Goal: Task Accomplishment & Management: Complete application form

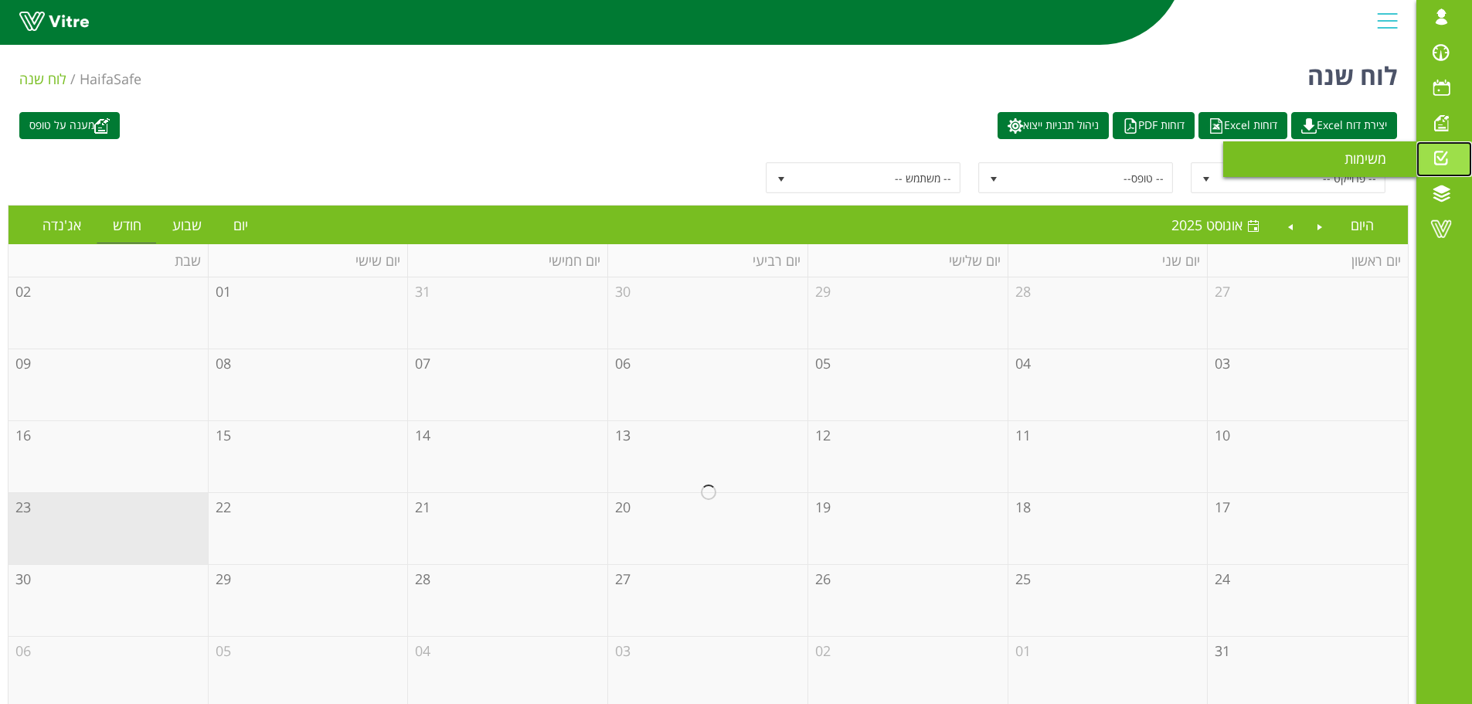
click at [1436, 150] on span at bounding box center [1441, 158] width 39 height 19
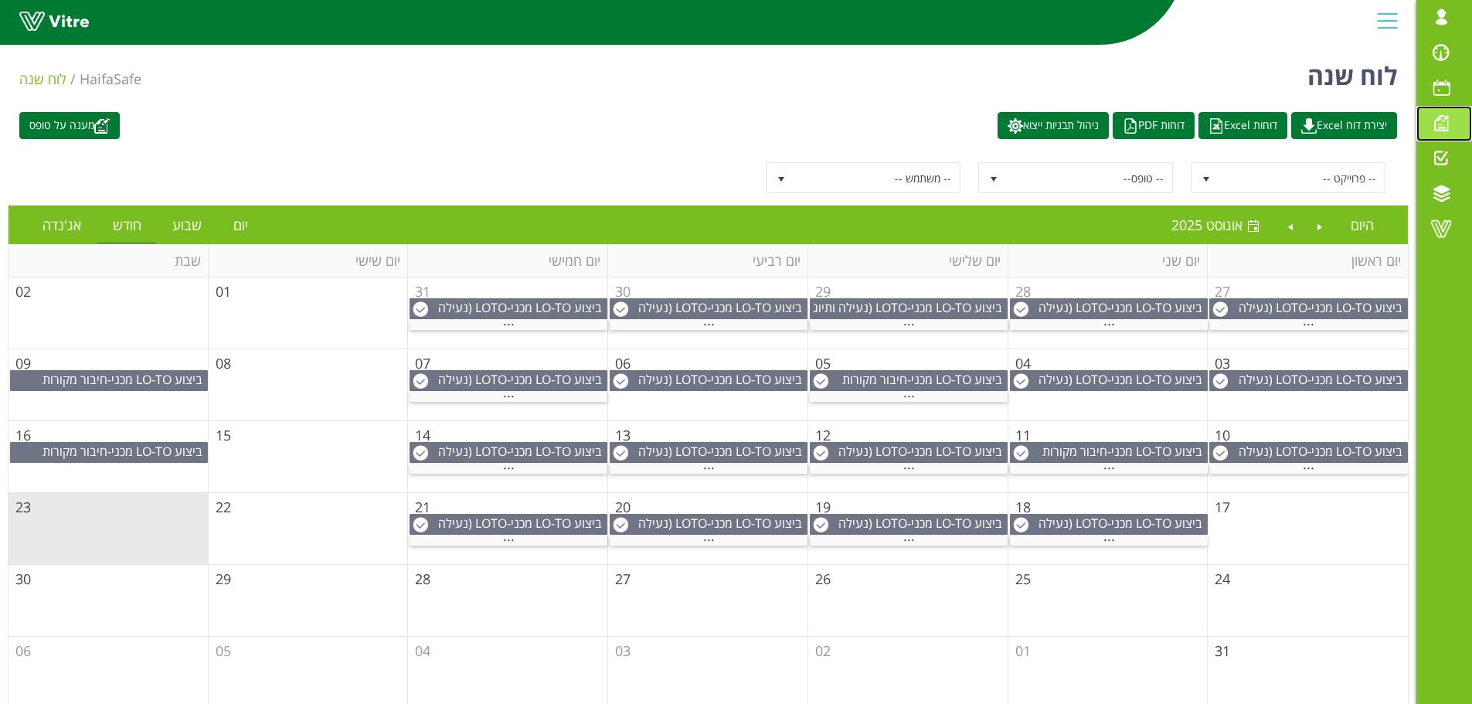
click at [1444, 125] on span at bounding box center [1441, 123] width 39 height 19
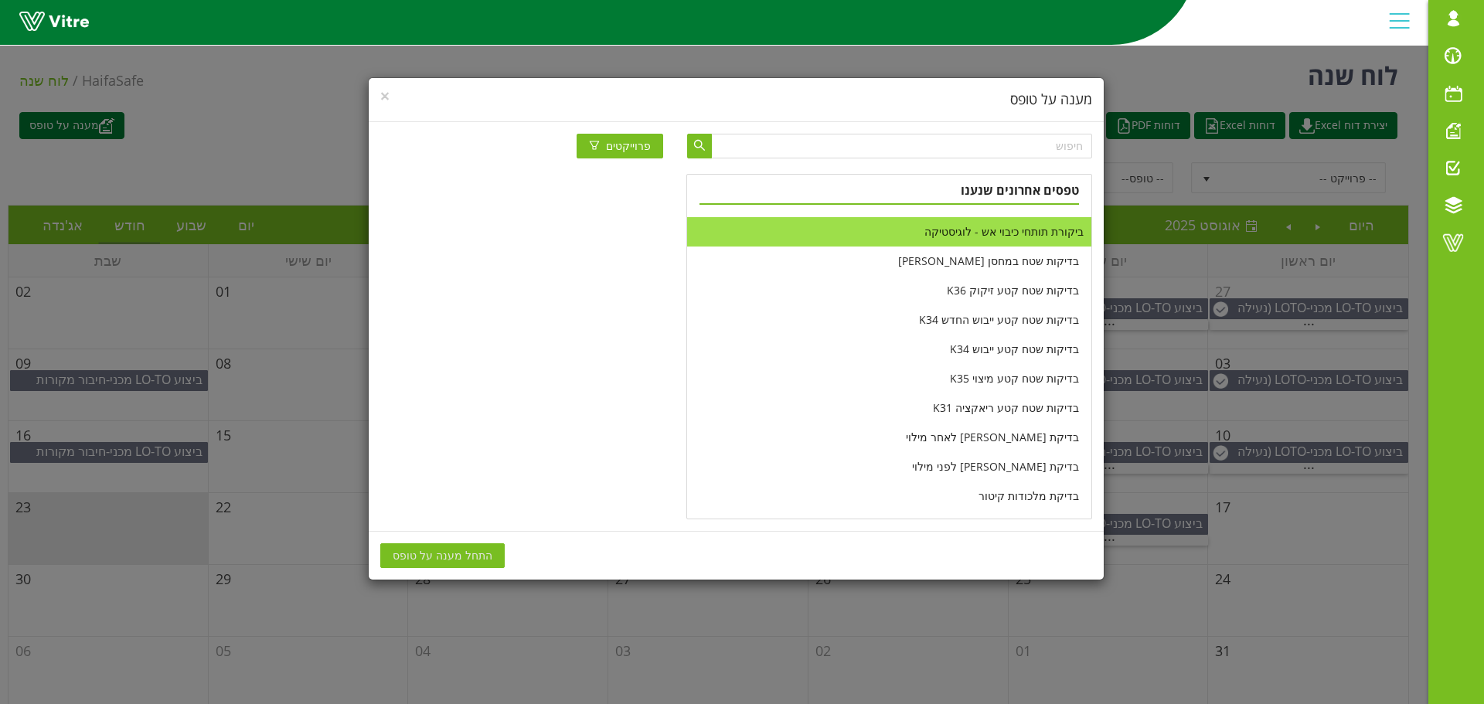
click at [997, 233] on li "ביקורת תותחי כיבוי אש - לוגיסטיקה" at bounding box center [888, 231] width 403 height 29
click at [467, 553] on span "התחל מענה על טופס" at bounding box center [443, 555] width 100 height 17
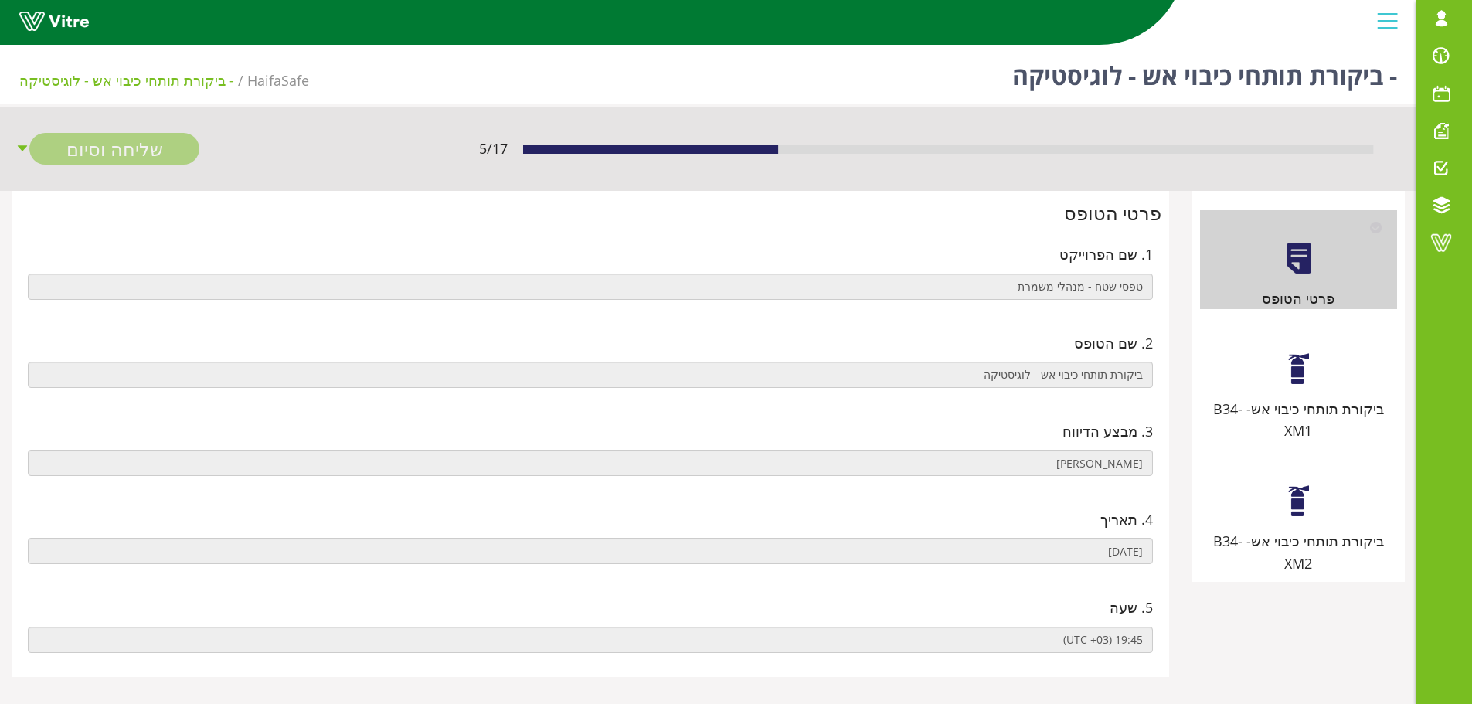
click at [1302, 363] on div at bounding box center [1299, 369] width 35 height 35
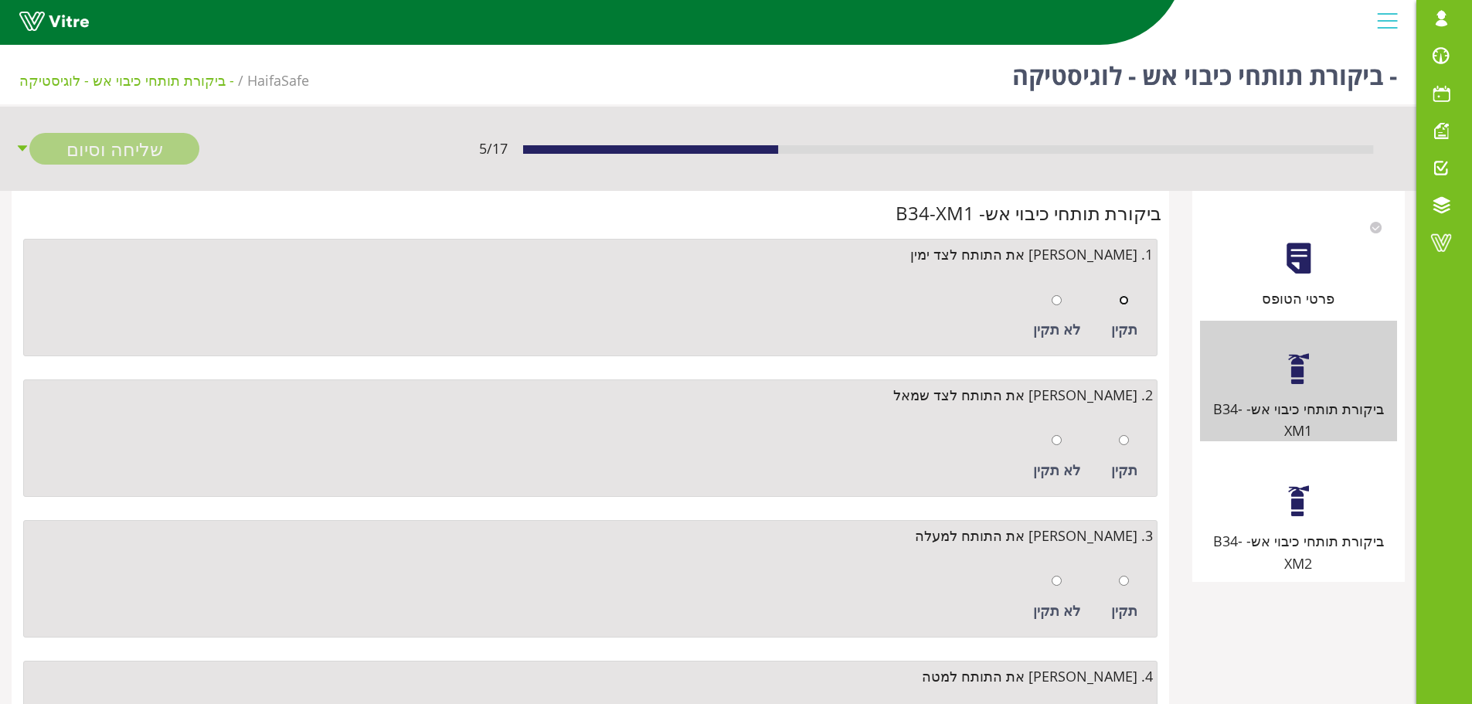
click at [1127, 301] on input "radio" at bounding box center [1124, 300] width 10 height 10
radio input "true"
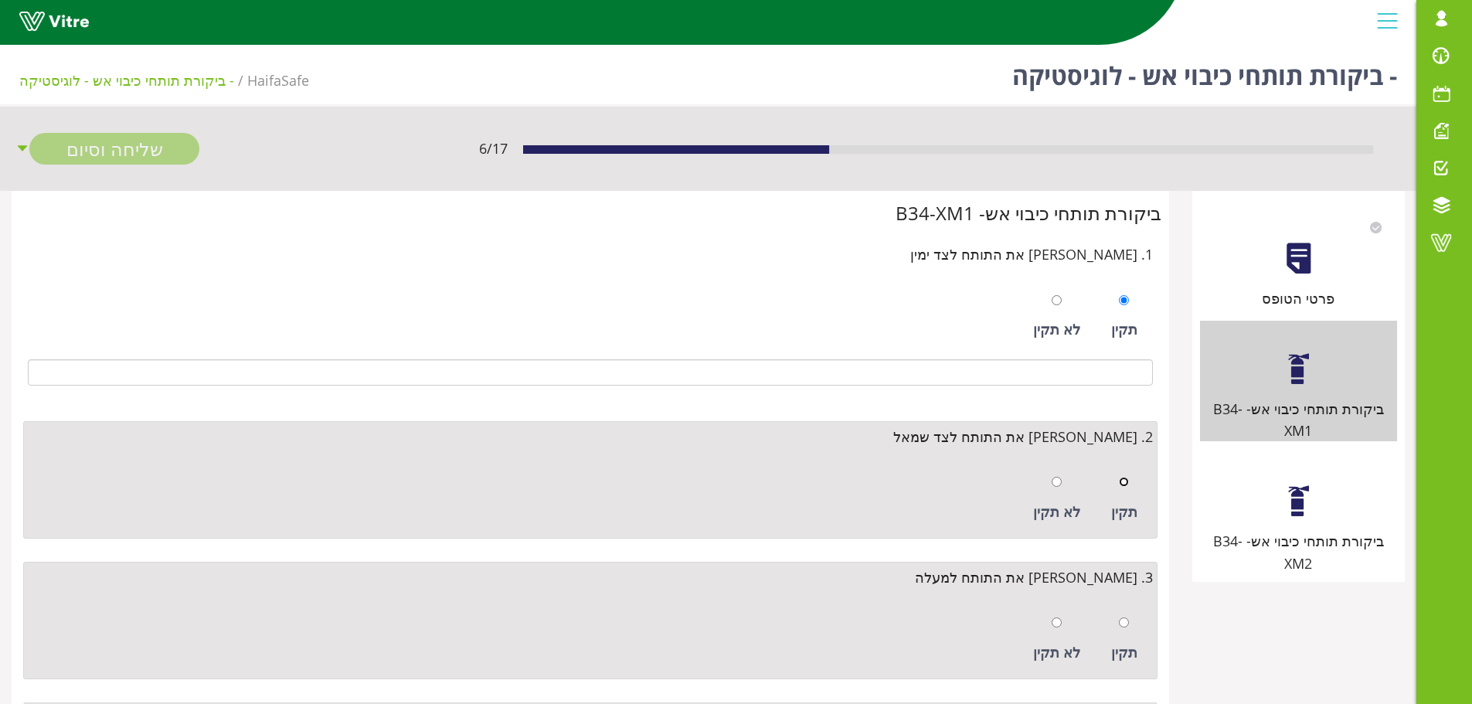
click at [1125, 478] on input "radio" at bounding box center [1124, 482] width 10 height 10
radio input "true"
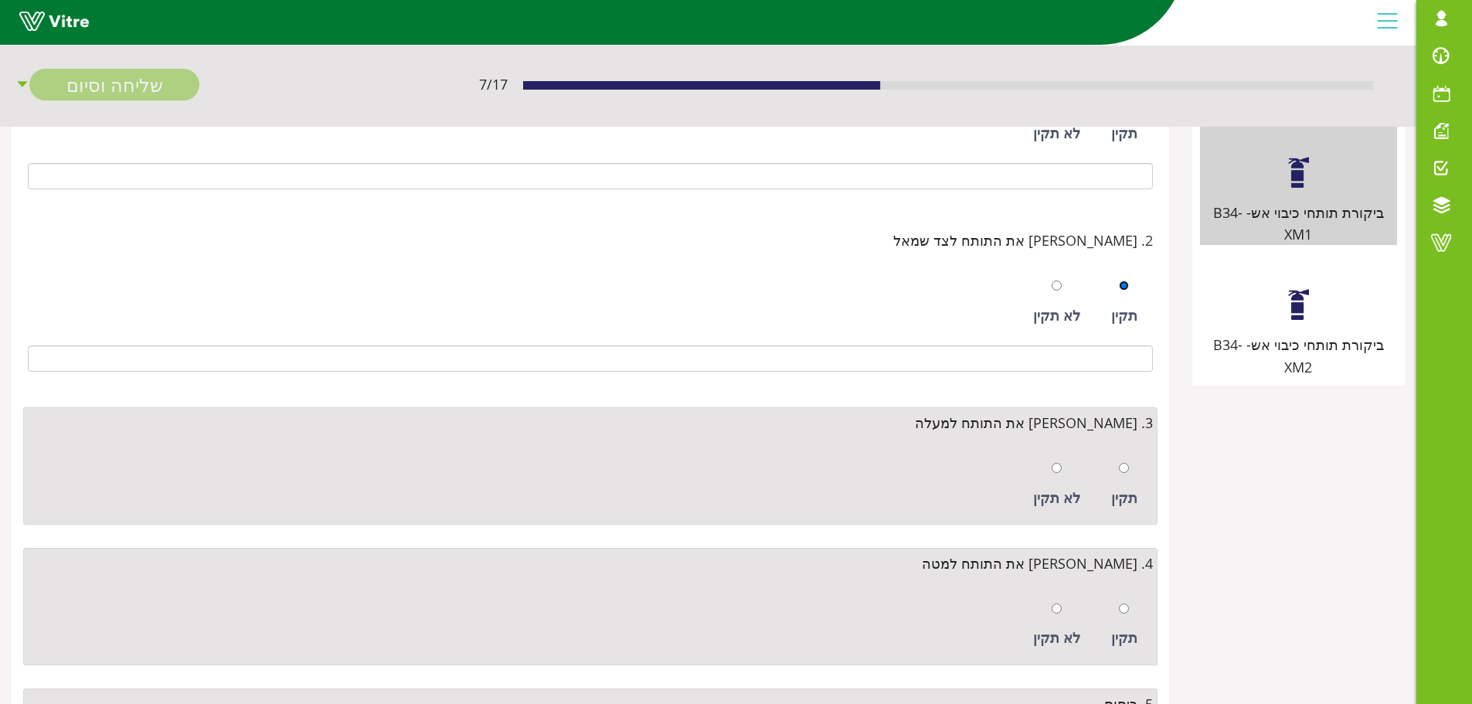
scroll to position [232, 0]
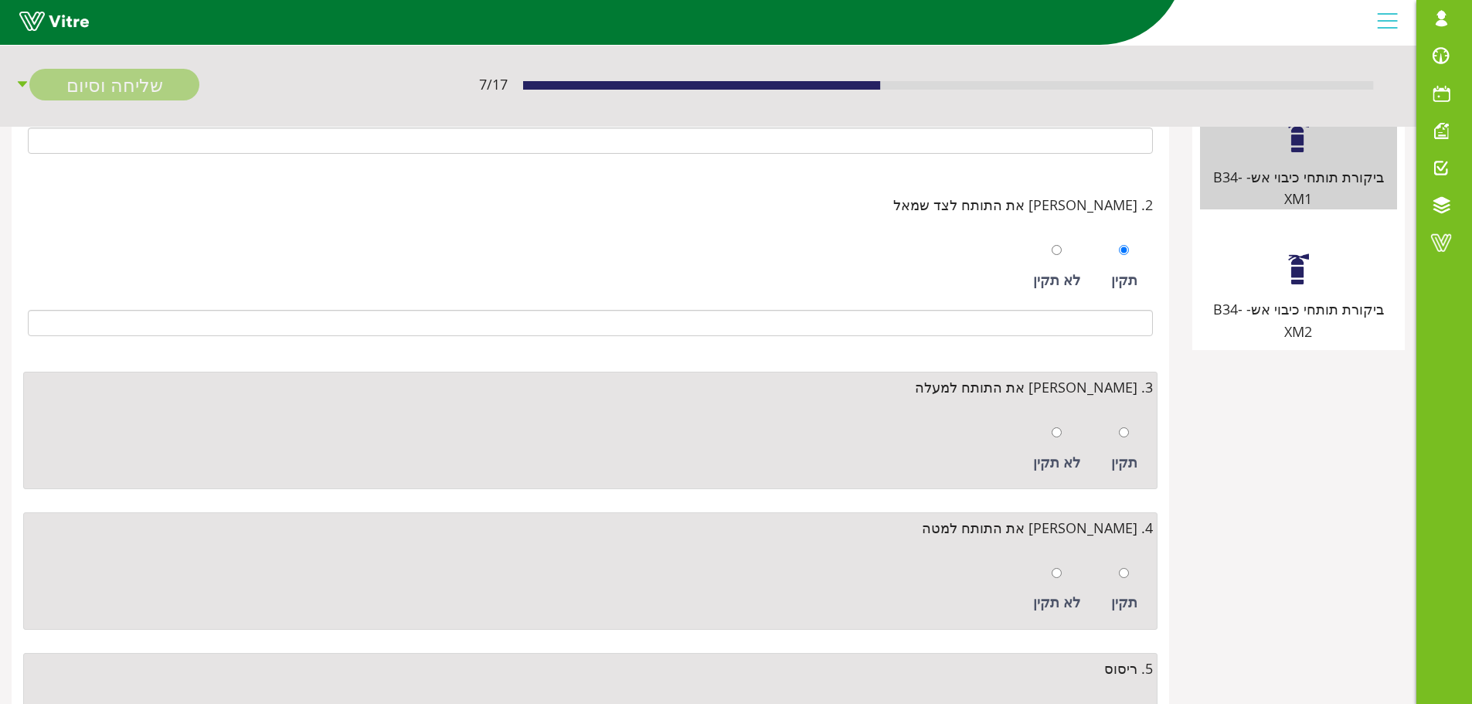
click at [1120, 440] on div at bounding box center [1124, 432] width 10 height 22
radio input "true"
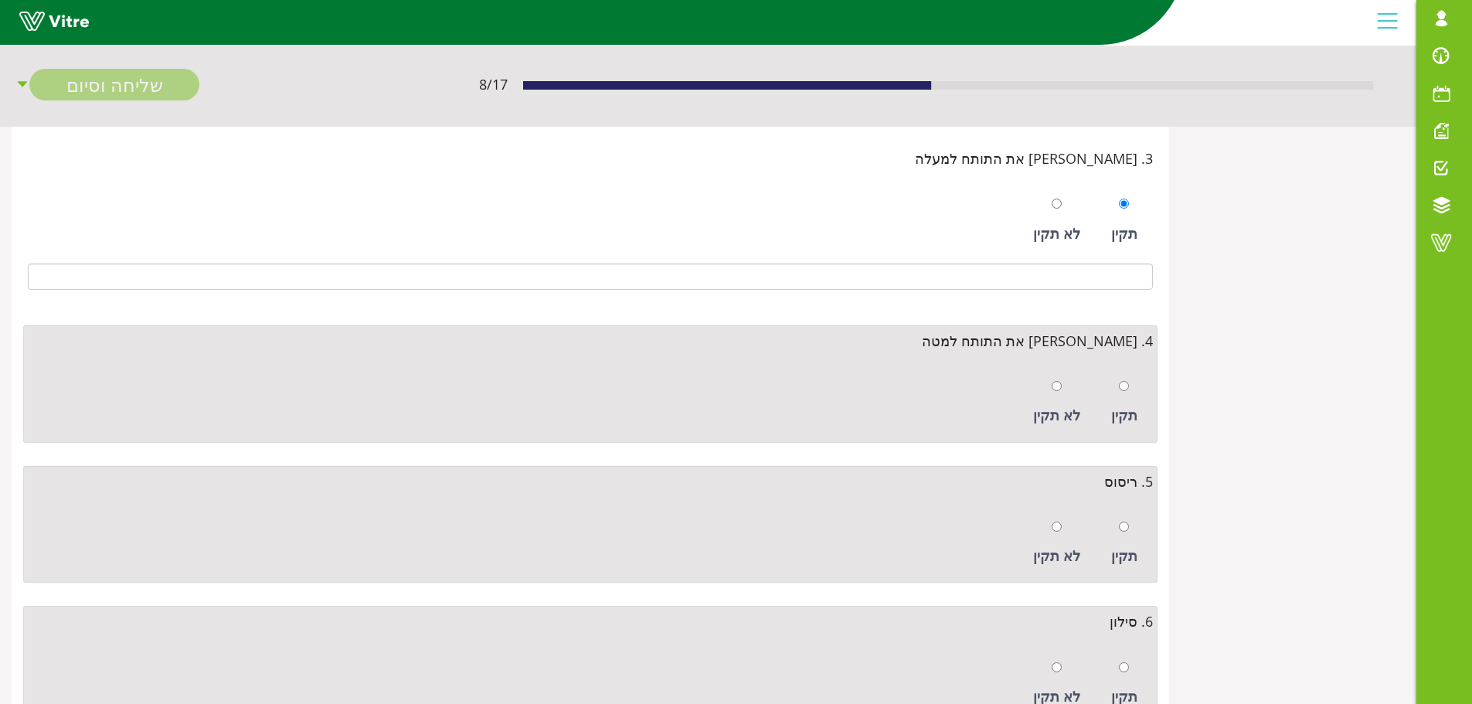
scroll to position [464, 0]
click at [1124, 391] on div at bounding box center [1124, 383] width 10 height 22
radio input "true"
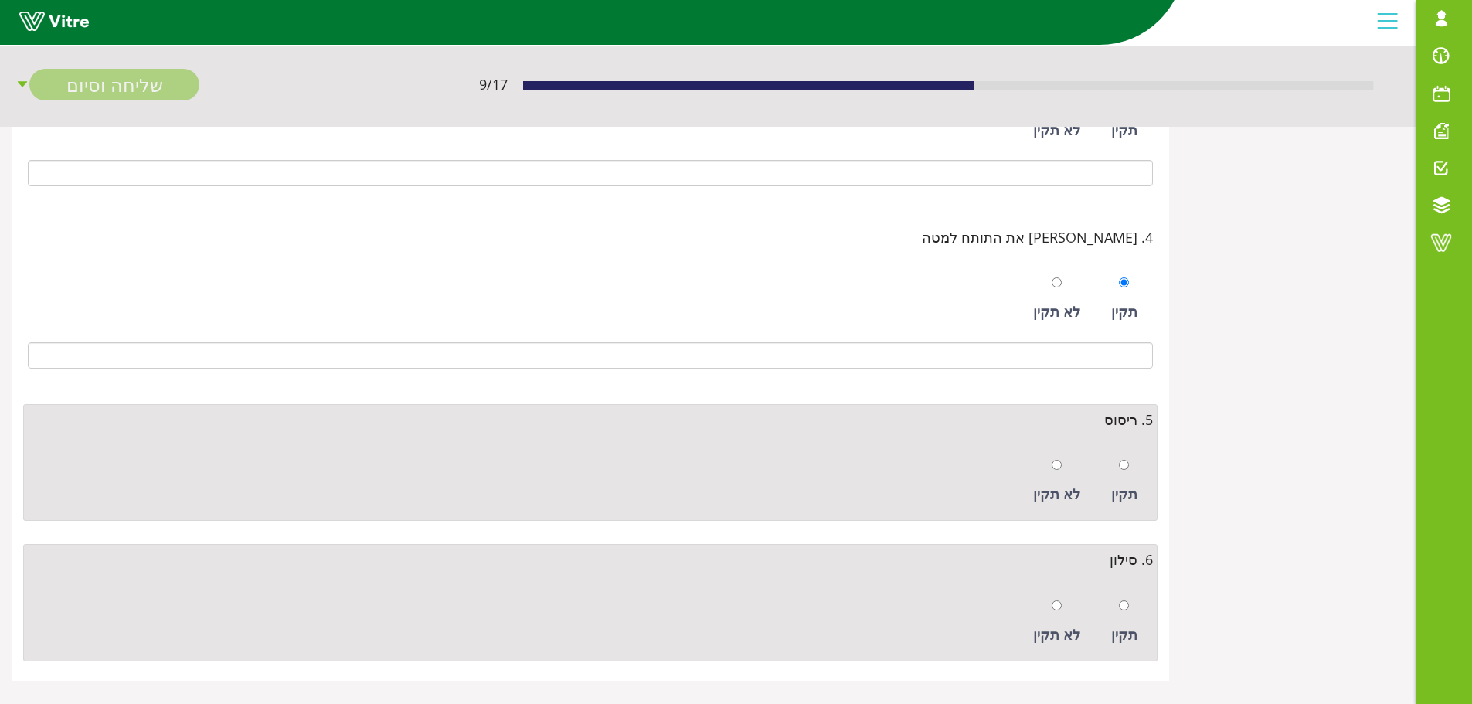
scroll to position [580, 0]
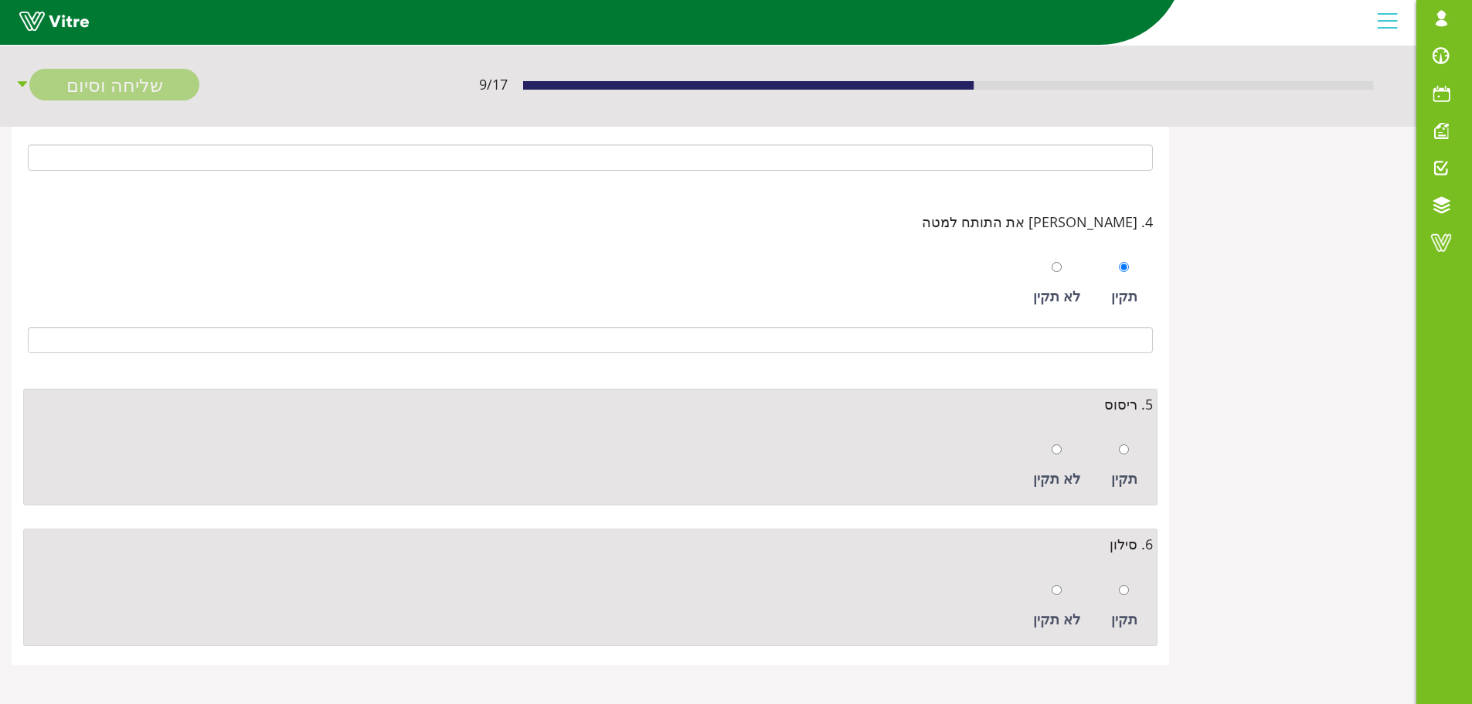
click at [1125, 459] on div at bounding box center [1124, 449] width 10 height 22
radio input "true"
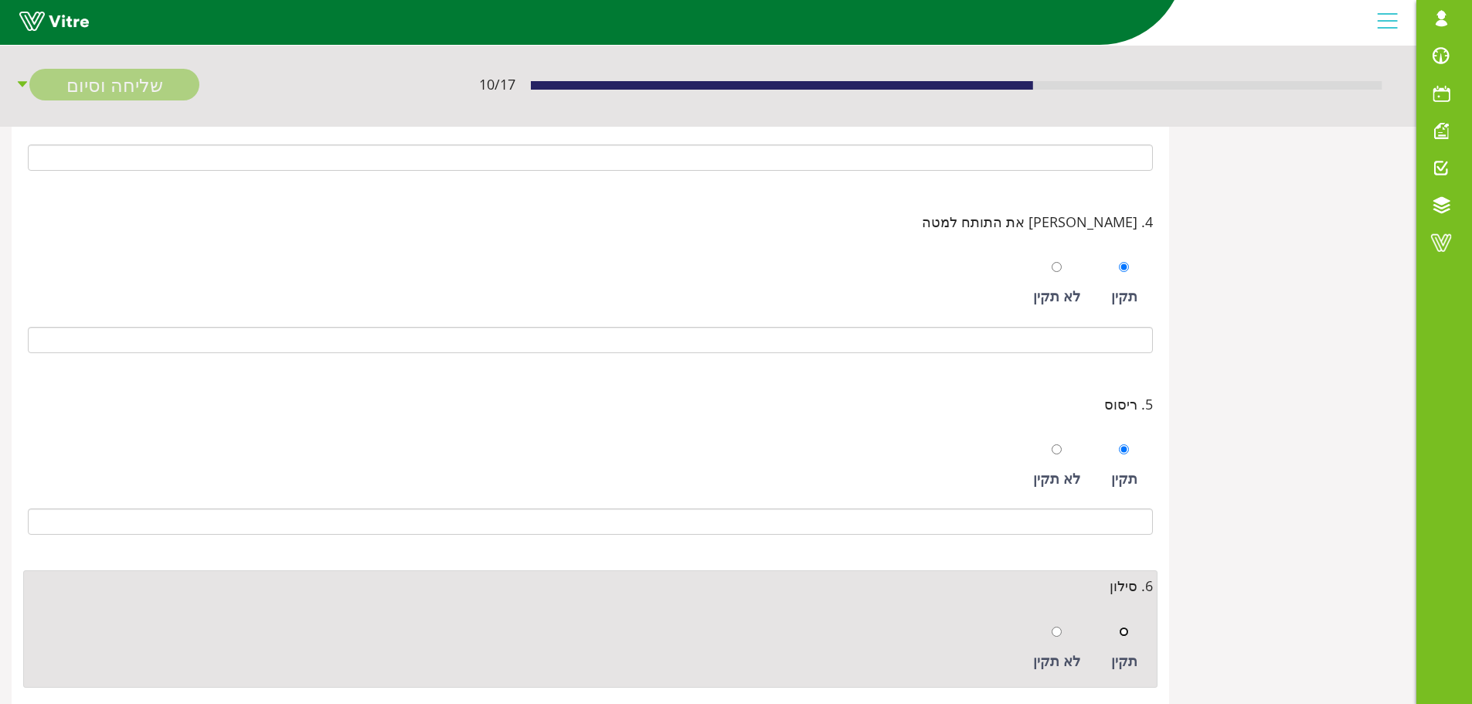
click at [1124, 632] on input "radio" at bounding box center [1124, 632] width 10 height 10
radio input "true"
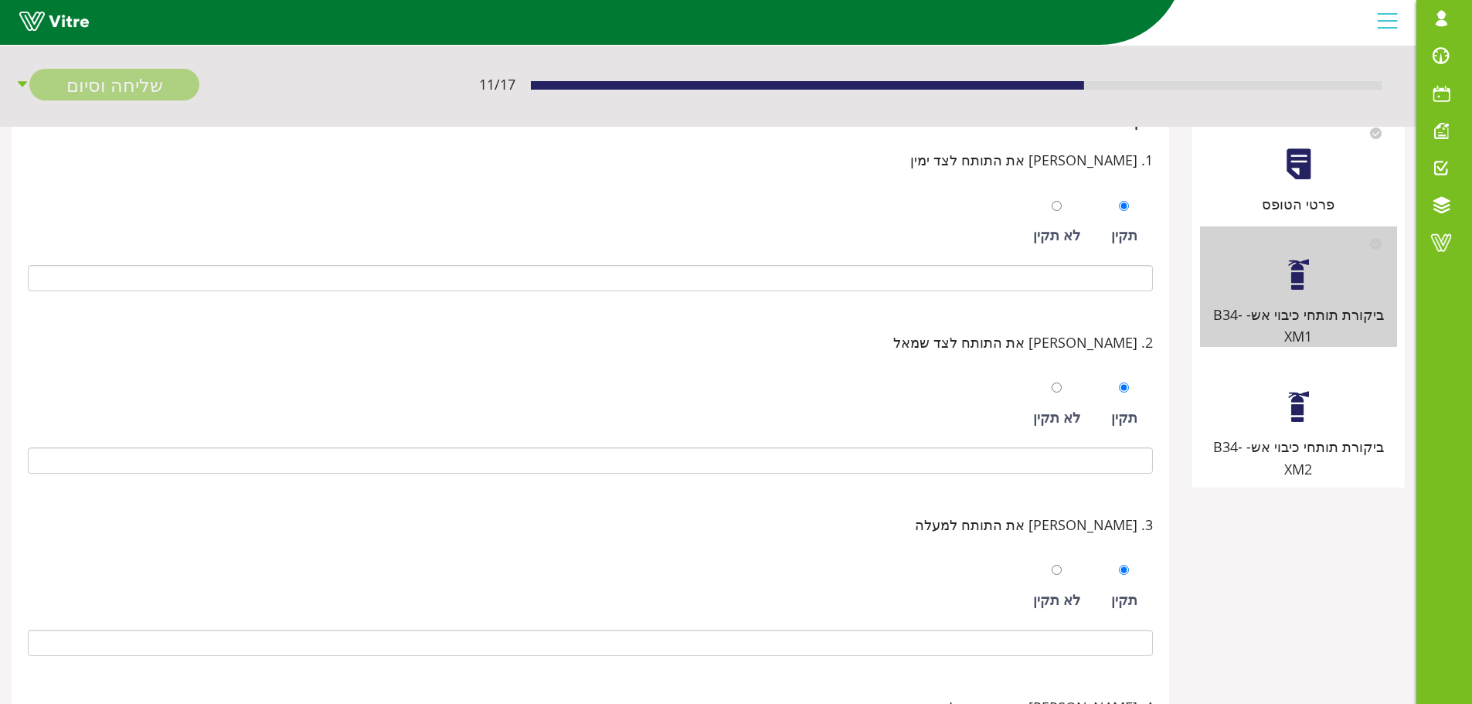
scroll to position [0, 0]
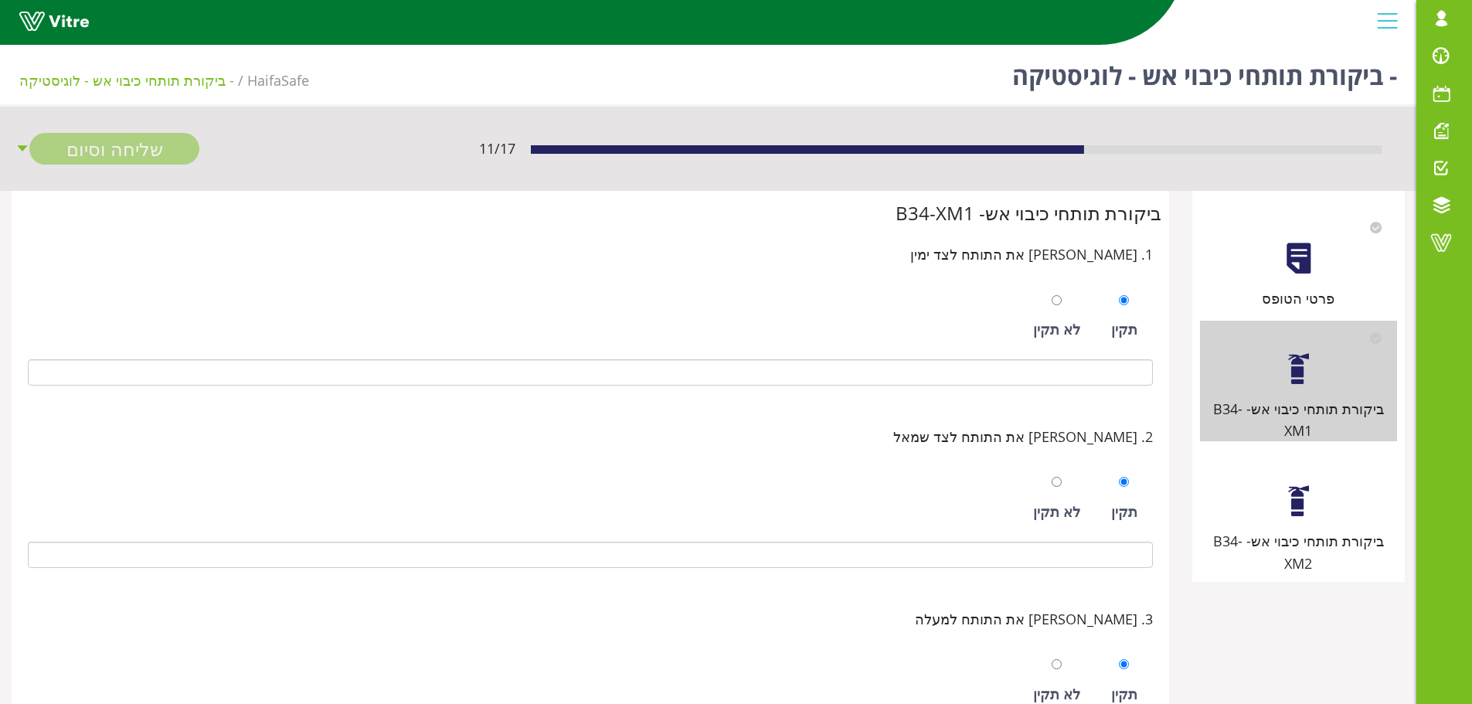
click at [1278, 492] on div "ביקורת תותחי כיבוי אש- B34-XM2" at bounding box center [1298, 513] width 197 height 121
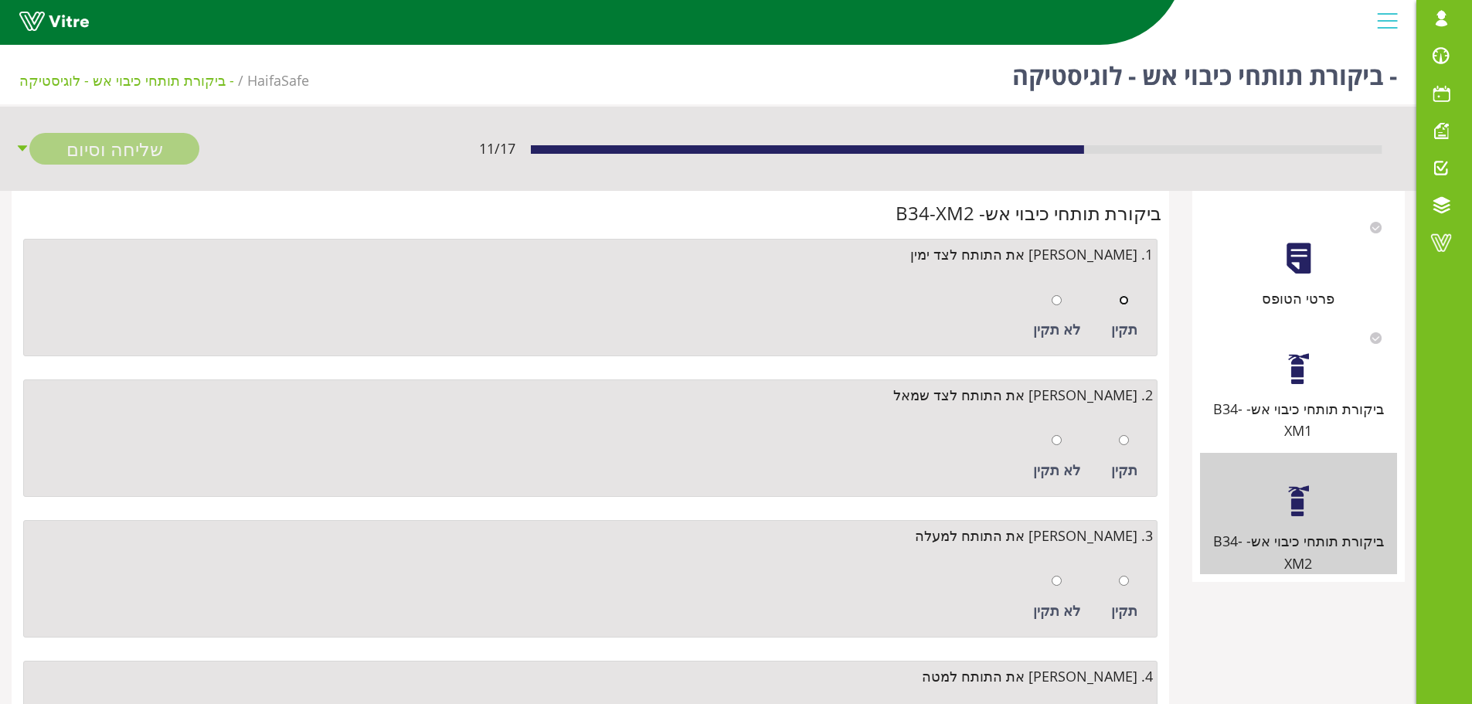
drag, startPoint x: 1125, startPoint y: 295, endPoint x: 1125, endPoint y: 322, distance: 27.1
click at [1125, 296] on input "radio" at bounding box center [1124, 300] width 10 height 10
radio input "true"
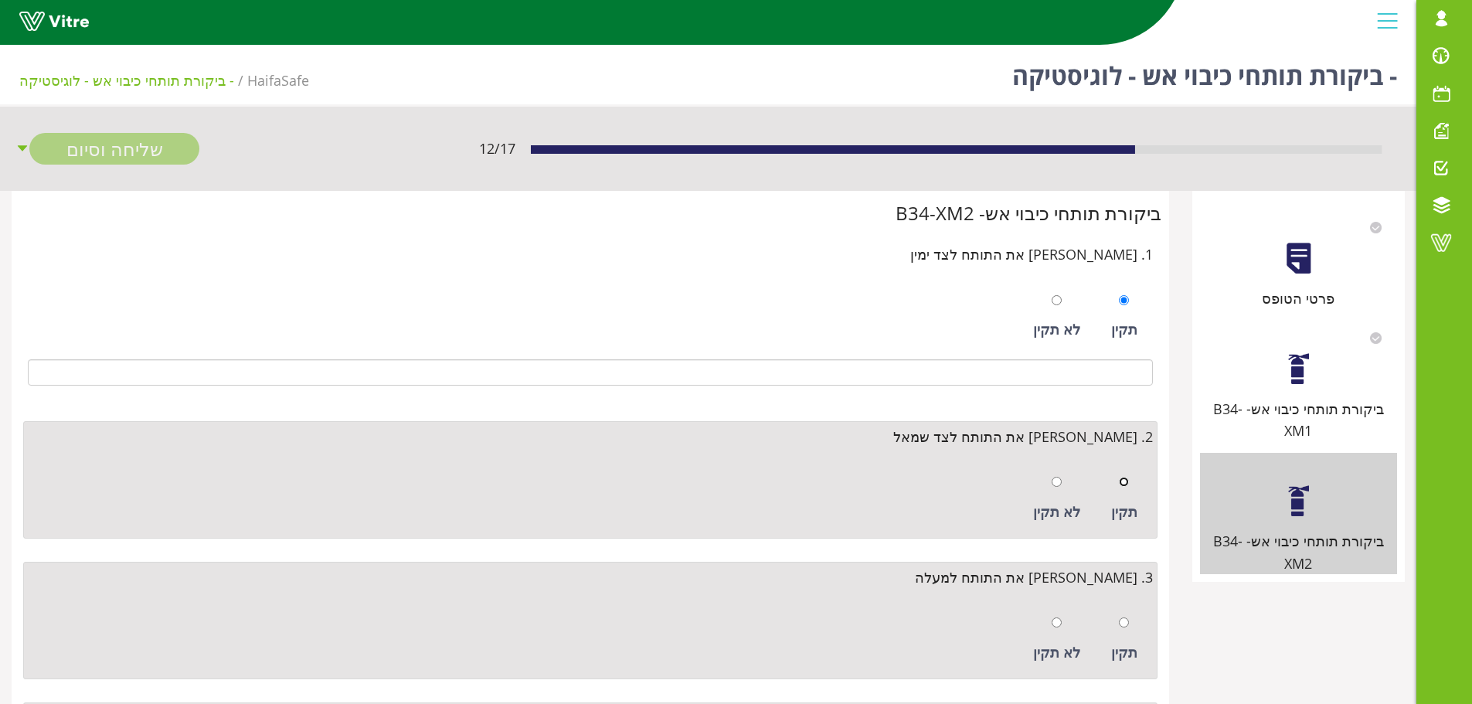
click at [1123, 482] on input "radio" at bounding box center [1124, 482] width 10 height 10
radio input "true"
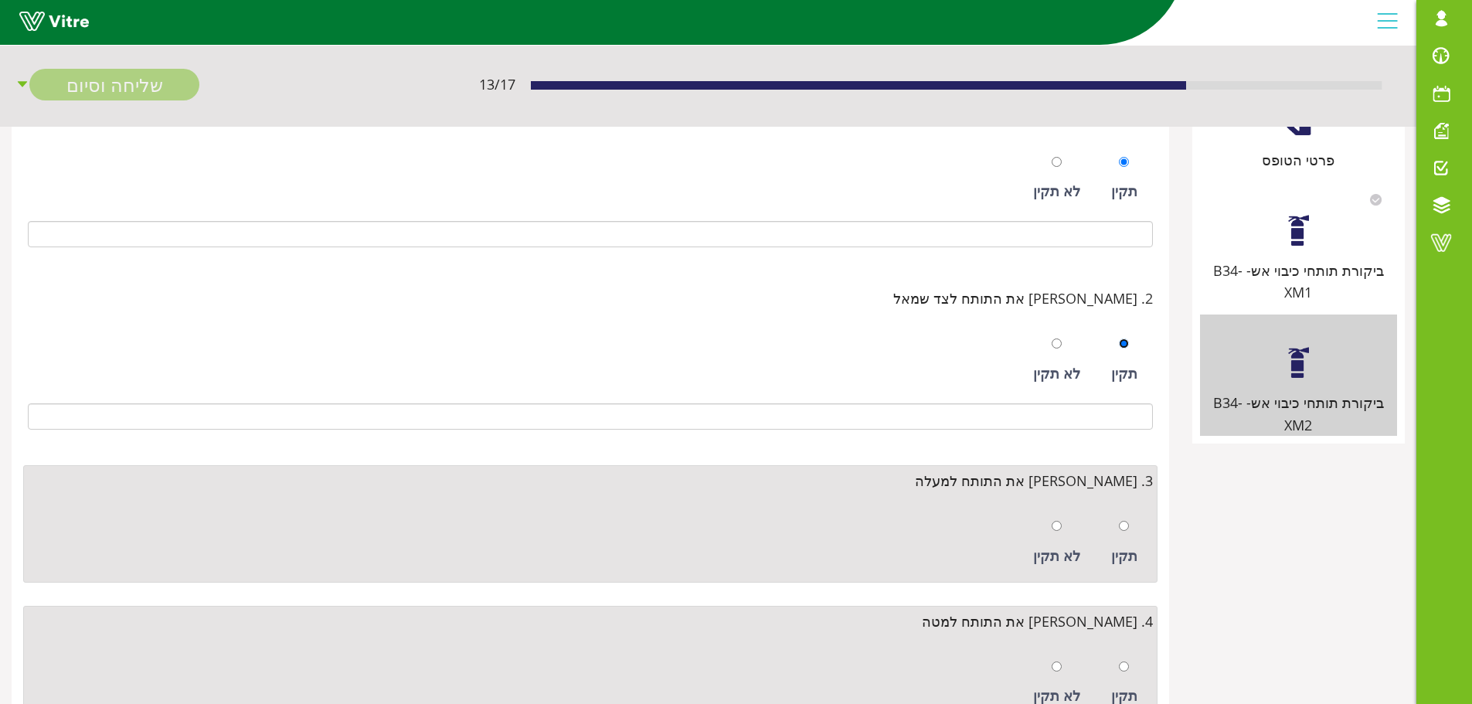
scroll to position [309, 0]
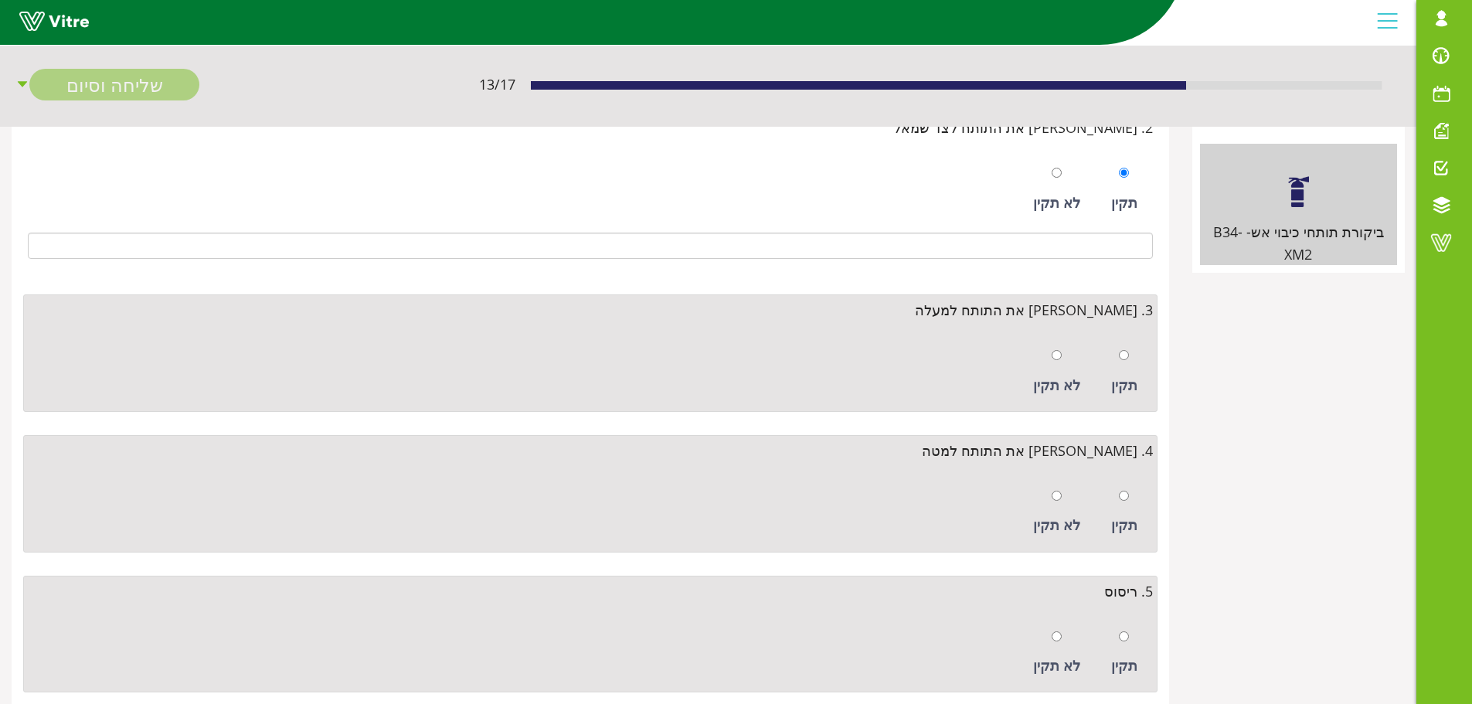
click at [1125, 366] on div at bounding box center [1124, 355] width 10 height 22
radio input "true"
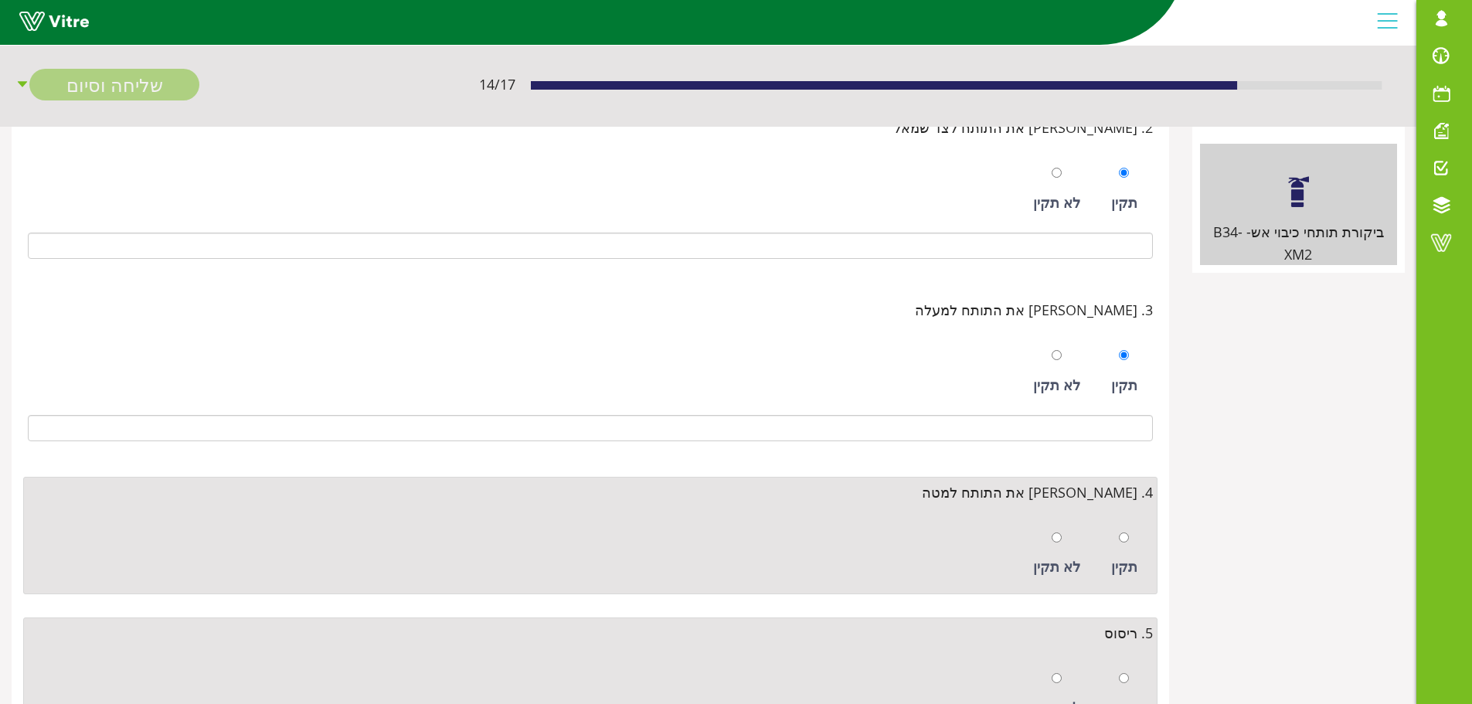
click at [1130, 534] on div "תקין" at bounding box center [1125, 554] width 42 height 71
radio input "true"
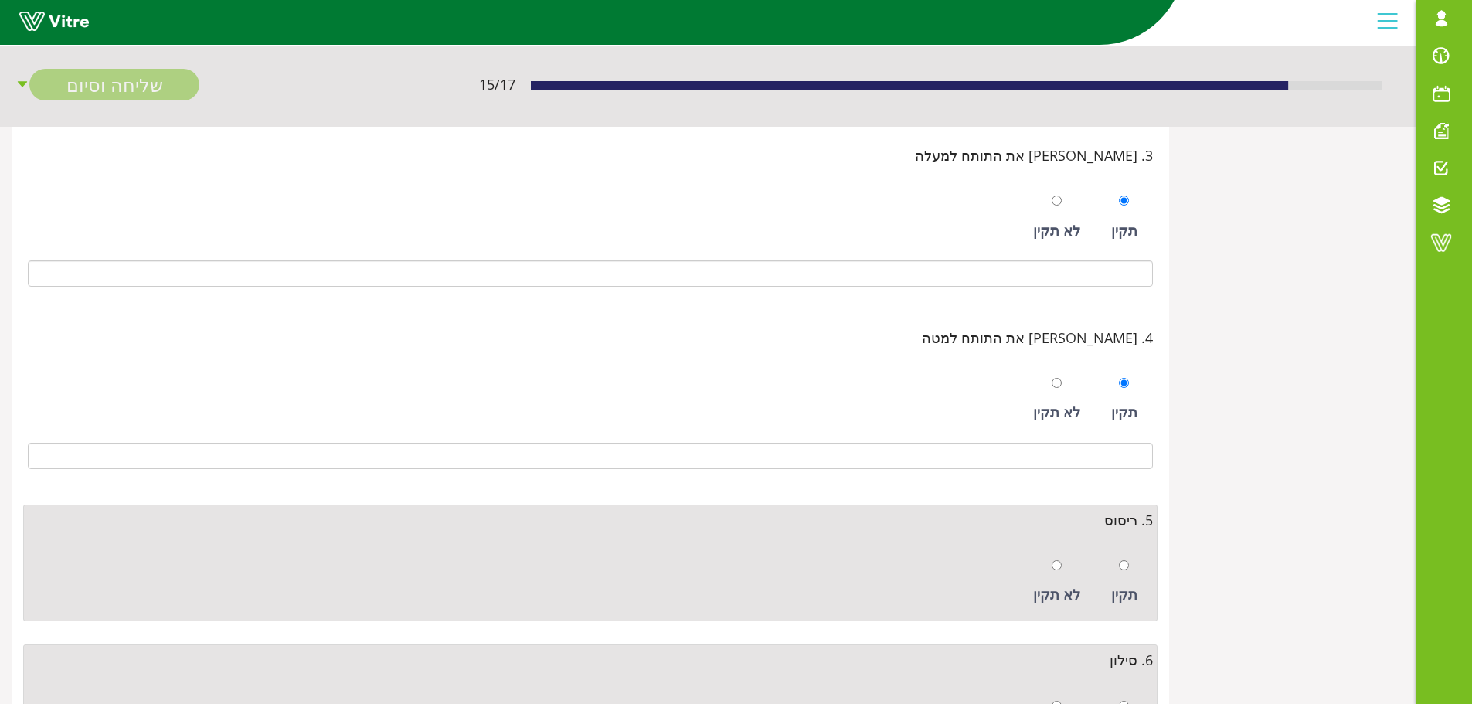
scroll to position [580, 0]
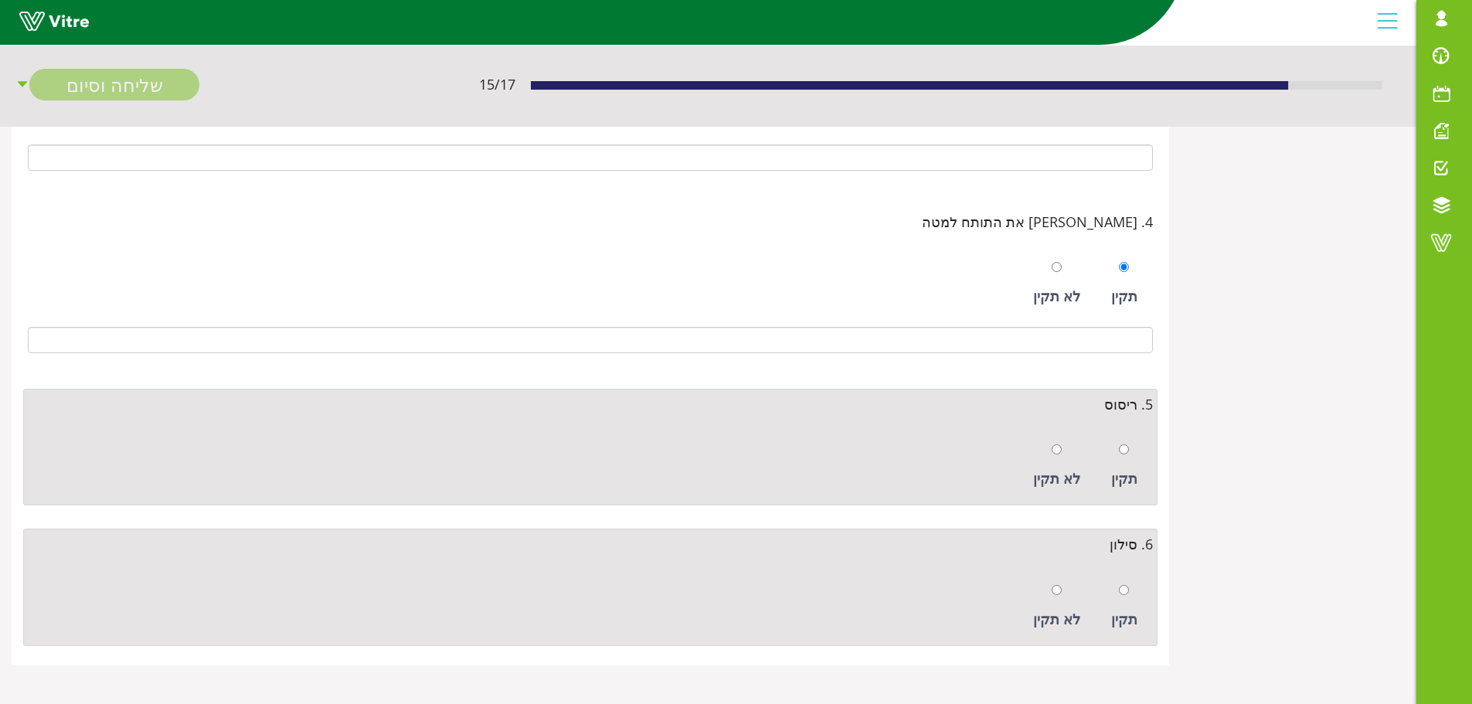
click at [1132, 454] on div "תקין" at bounding box center [1125, 466] width 42 height 71
radio input "true"
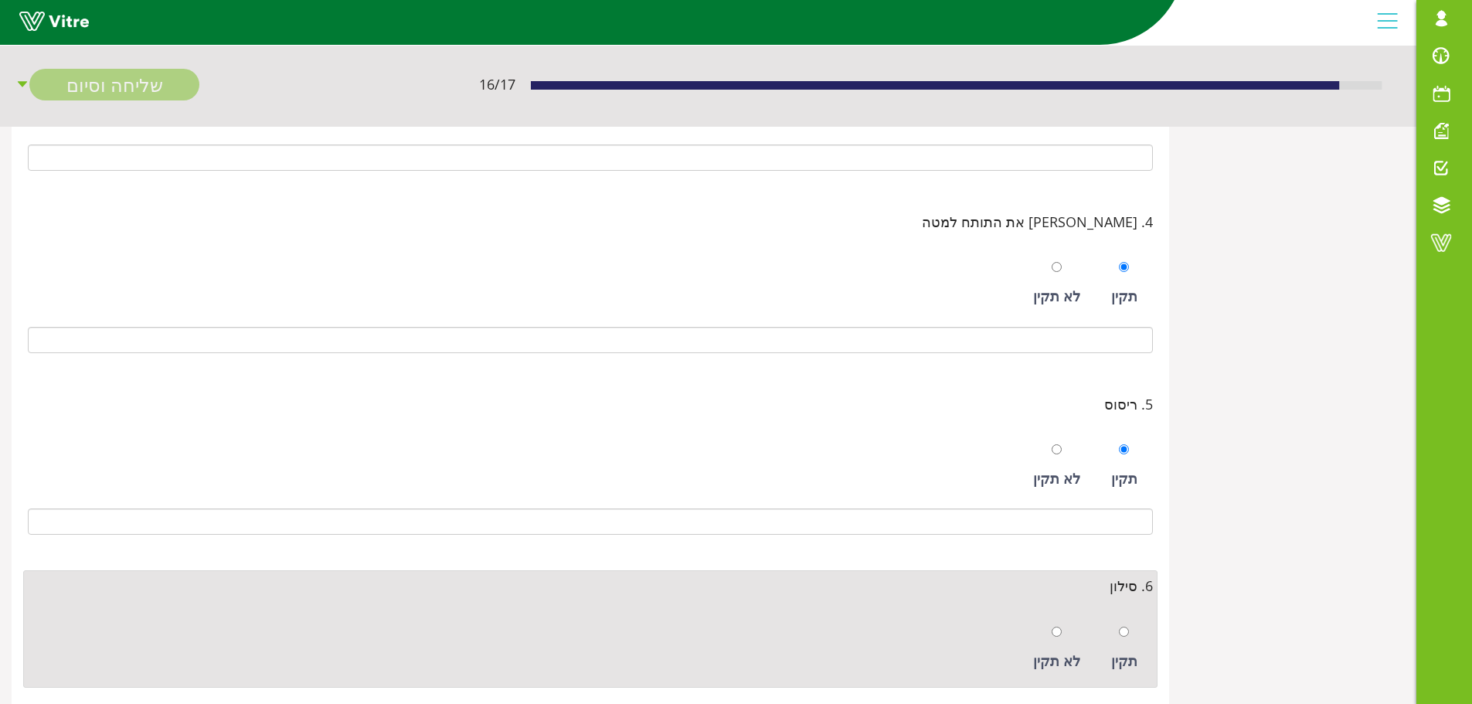
click at [1128, 624] on div at bounding box center [1124, 632] width 10 height 22
radio input "true"
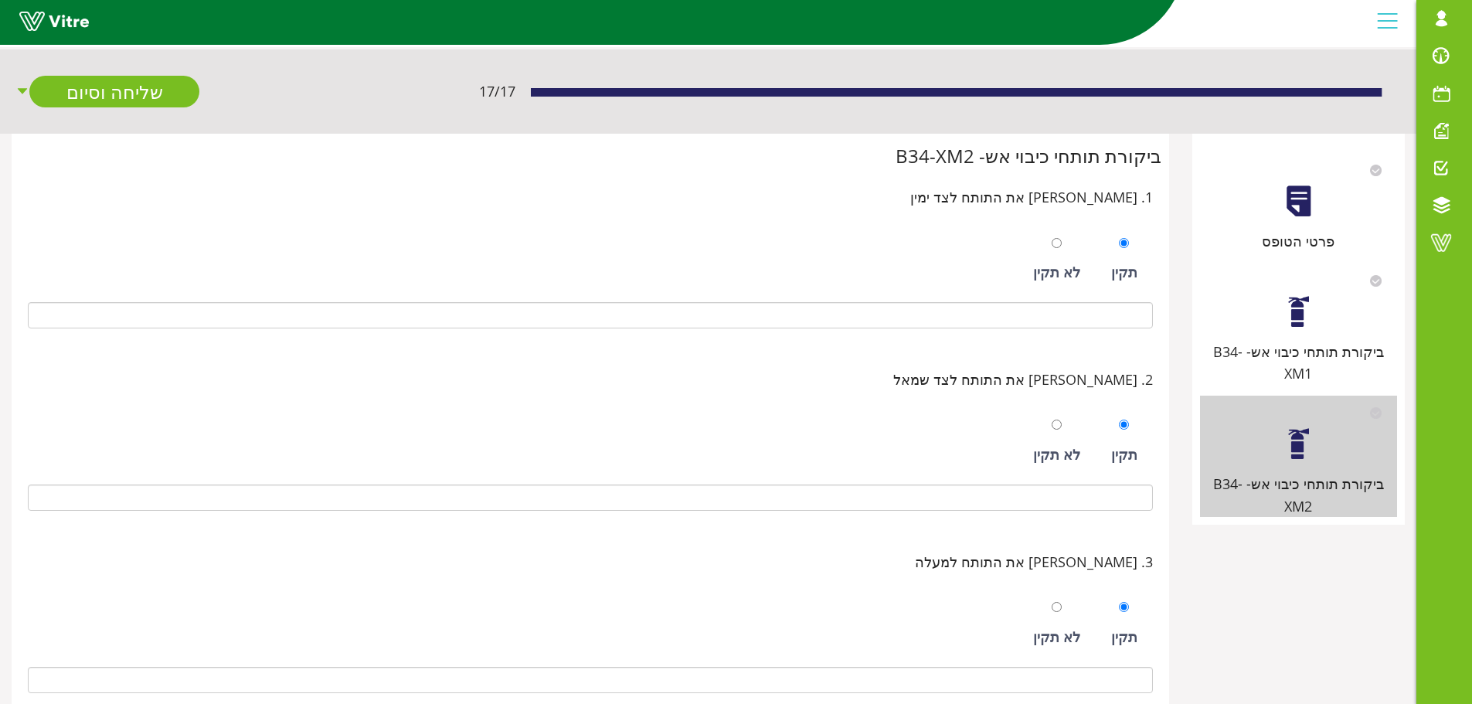
scroll to position [0, 0]
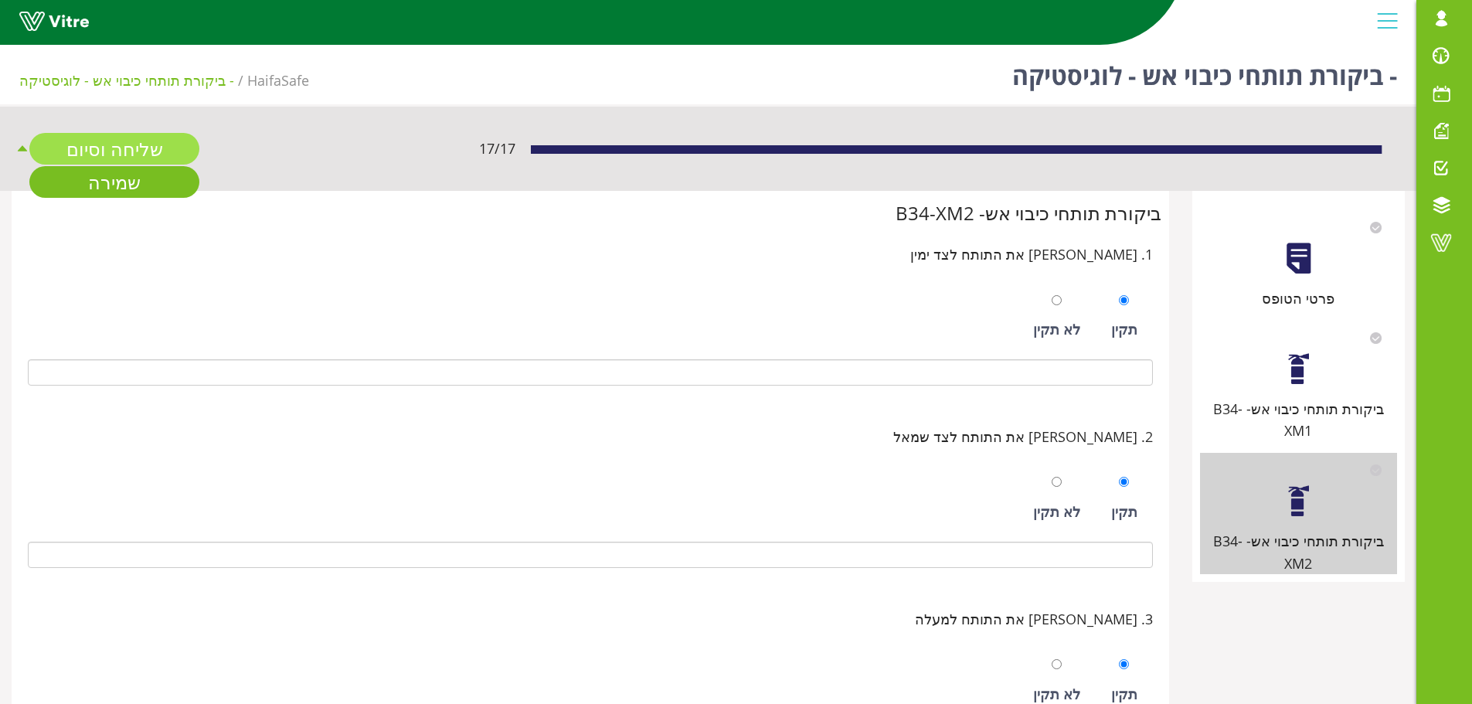
click at [118, 141] on link "שליחה וסיום" at bounding box center [114, 149] width 170 height 32
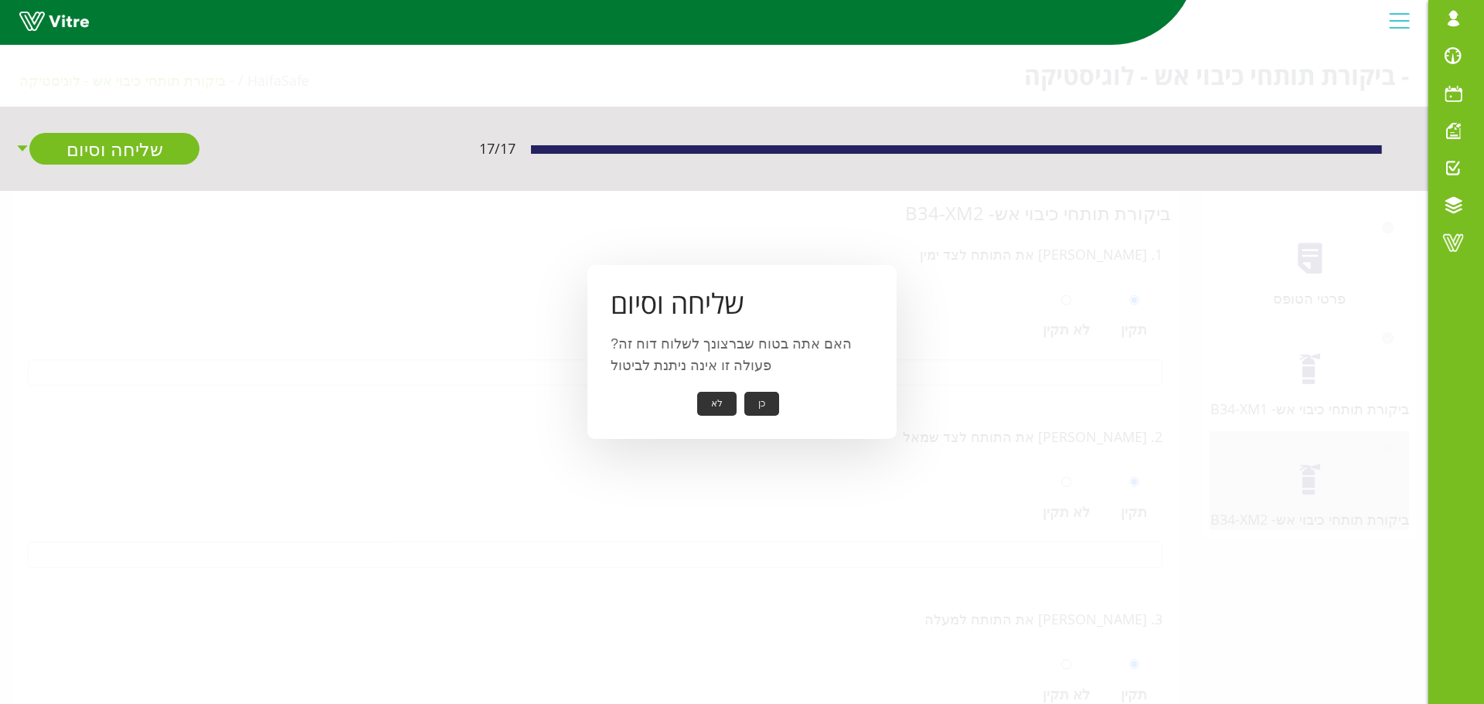
click at [755, 400] on button "כן" at bounding box center [761, 404] width 35 height 24
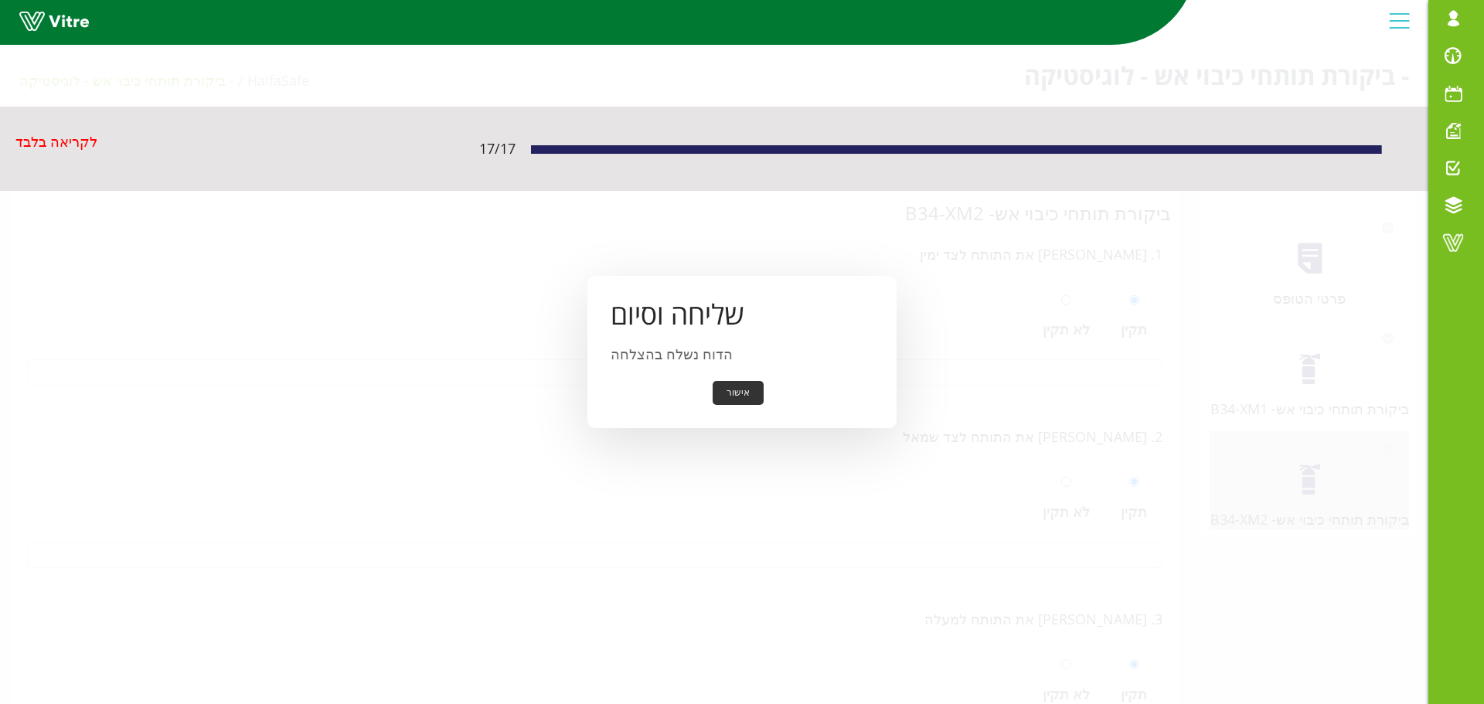
click at [738, 393] on button "אישור" at bounding box center [738, 393] width 51 height 24
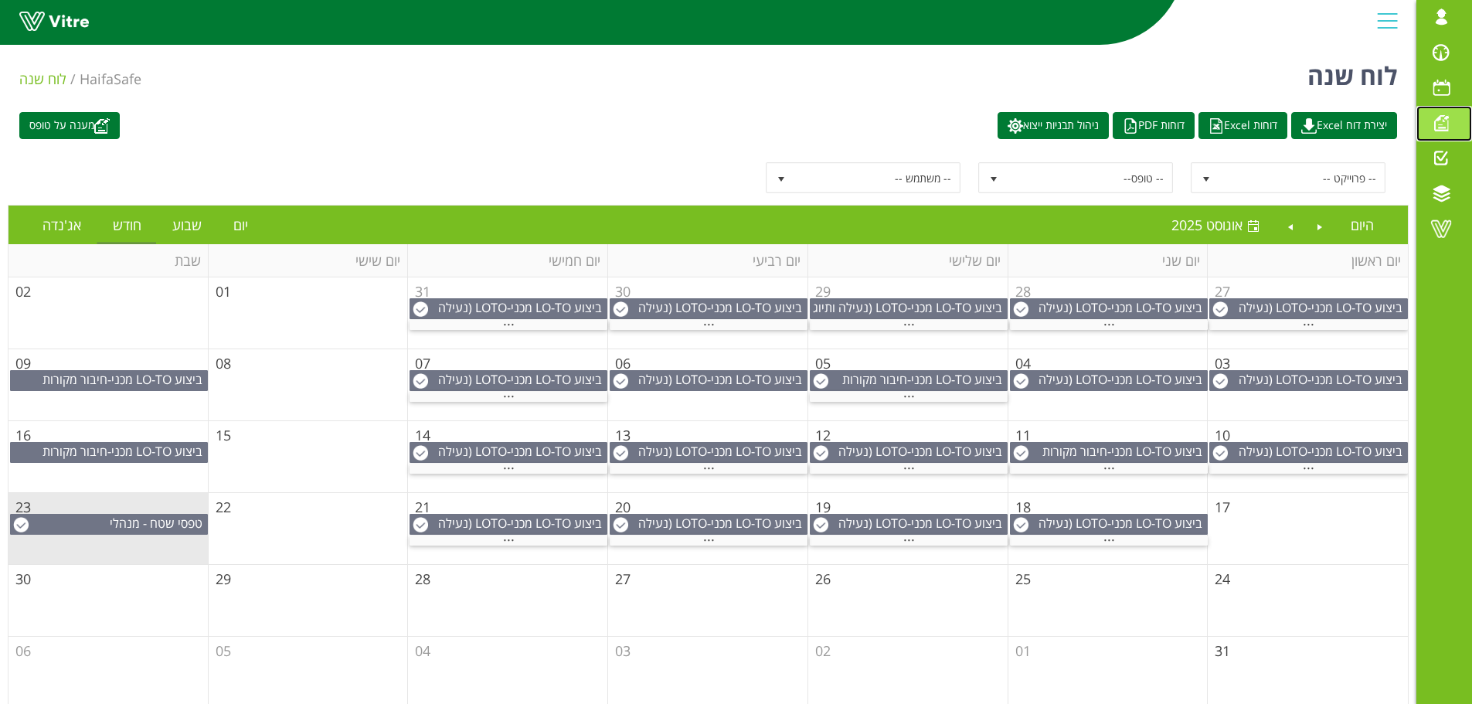
click at [1439, 126] on span at bounding box center [1441, 123] width 39 height 19
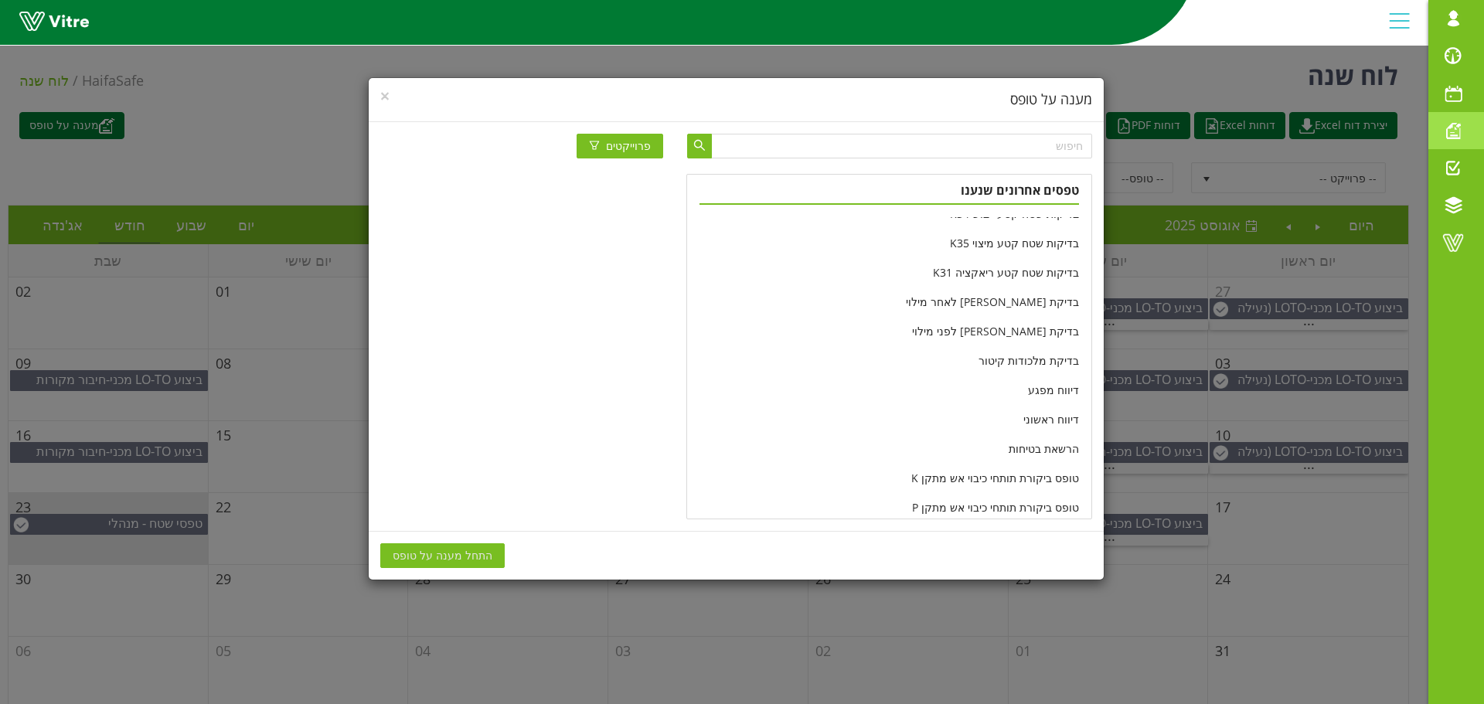
scroll to position [155, 0]
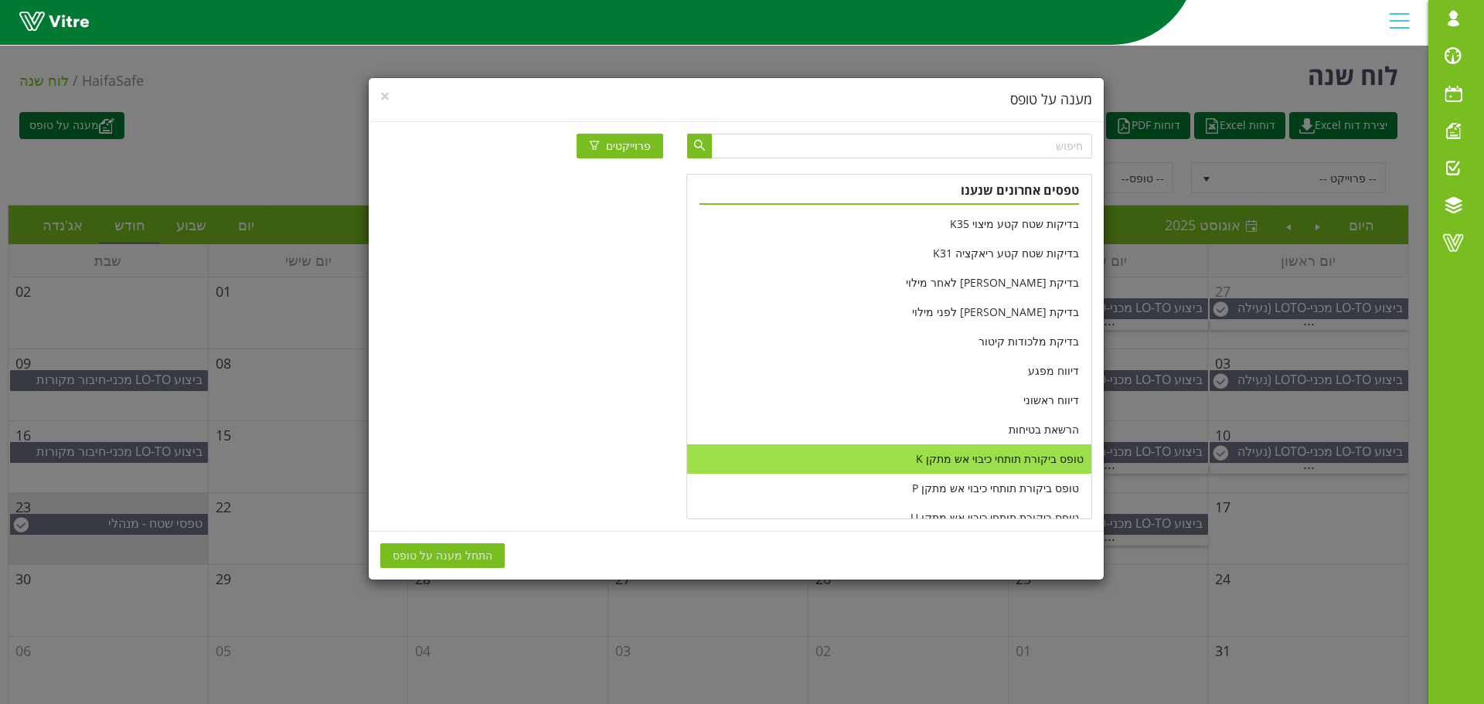
click at [942, 462] on li "טופס ביקורת תותחי כיבוי אש מתקן K" at bounding box center [888, 458] width 403 height 29
click at [475, 558] on span "התחל מענה על טופס" at bounding box center [443, 555] width 100 height 17
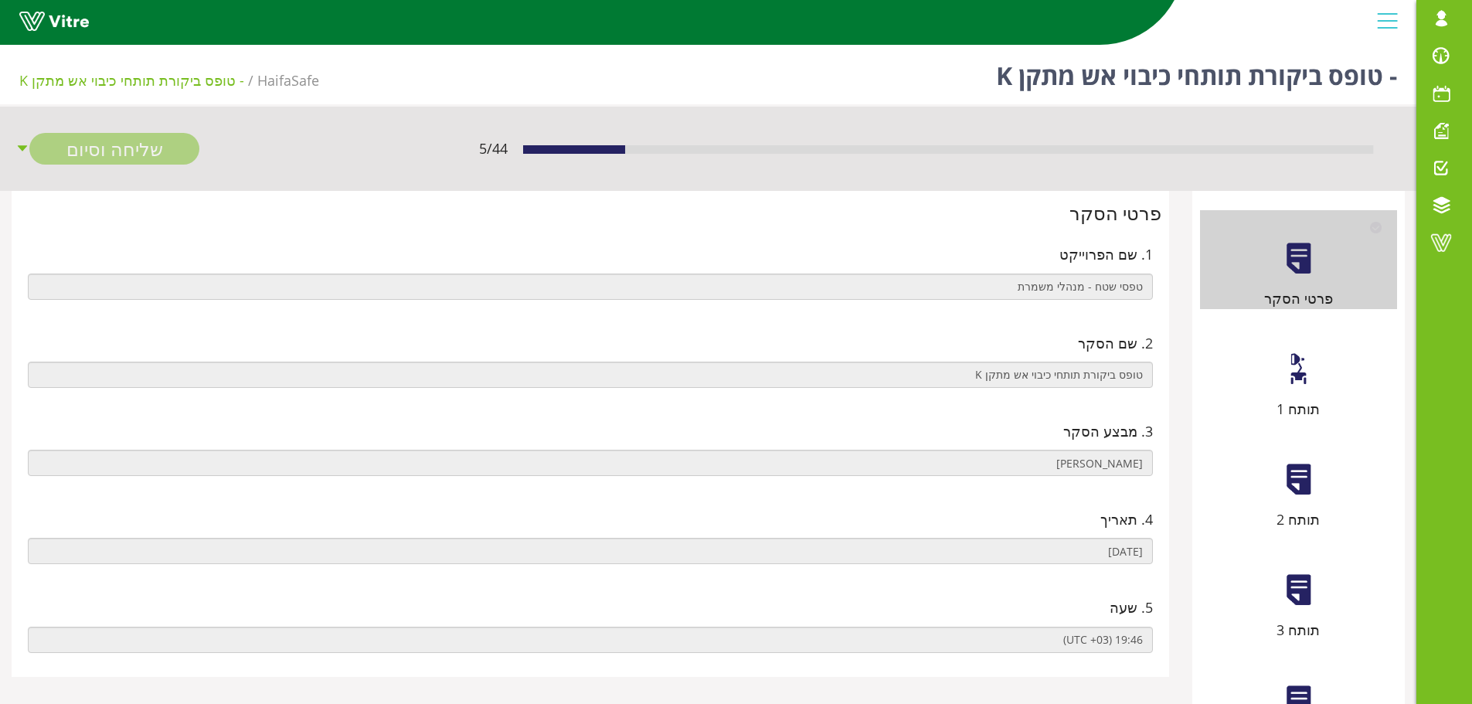
click at [1277, 384] on div "תותח 1" at bounding box center [1298, 370] width 197 height 99
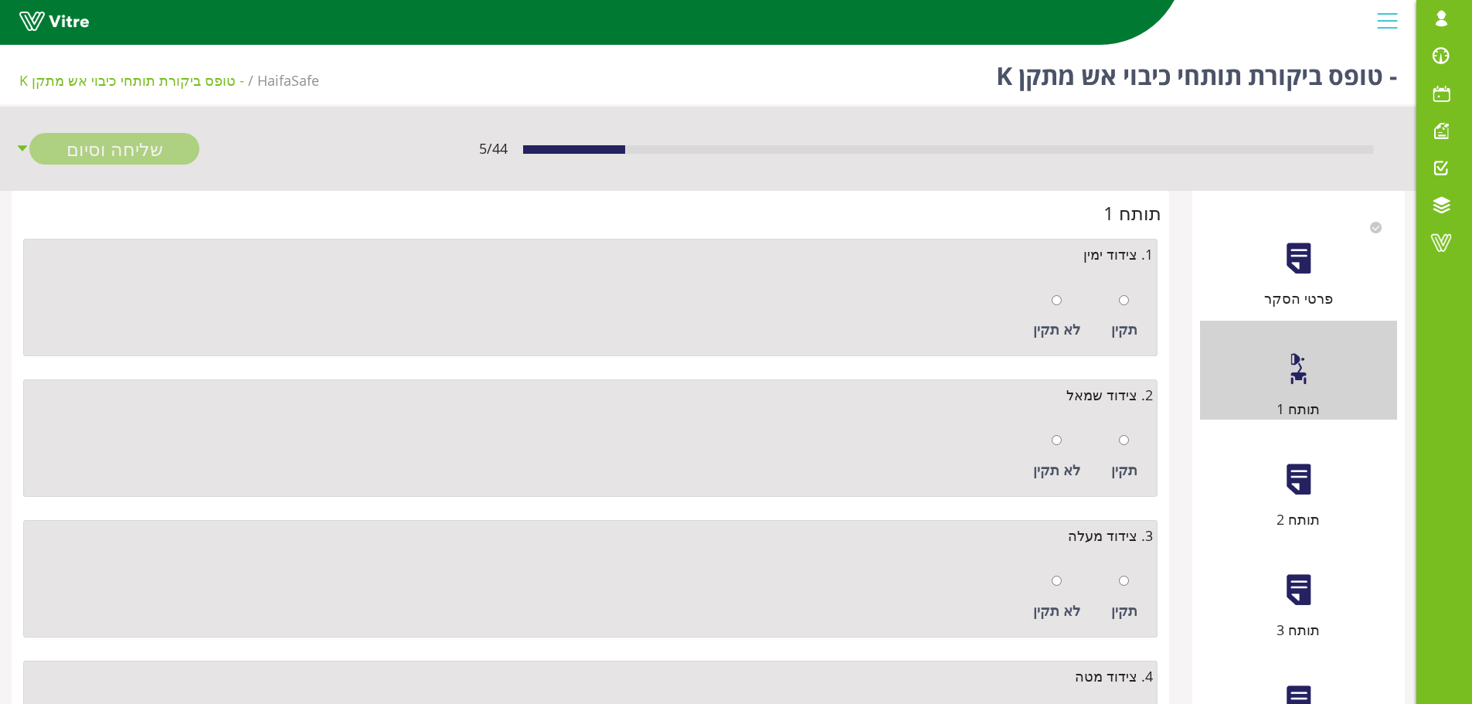
click at [1132, 307] on div "תקין" at bounding box center [1125, 316] width 42 height 71
radio input "true"
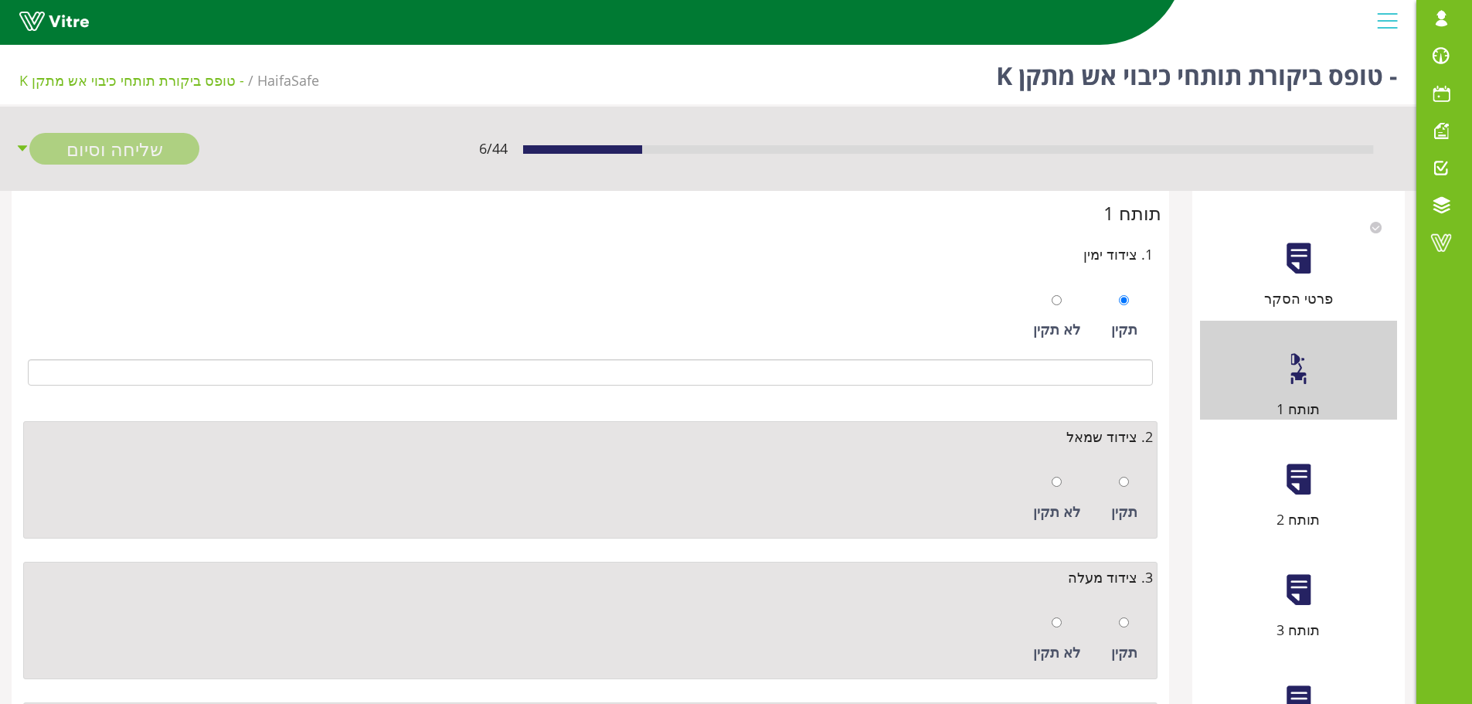
click at [1127, 475] on div at bounding box center [1124, 482] width 10 height 22
radio input "true"
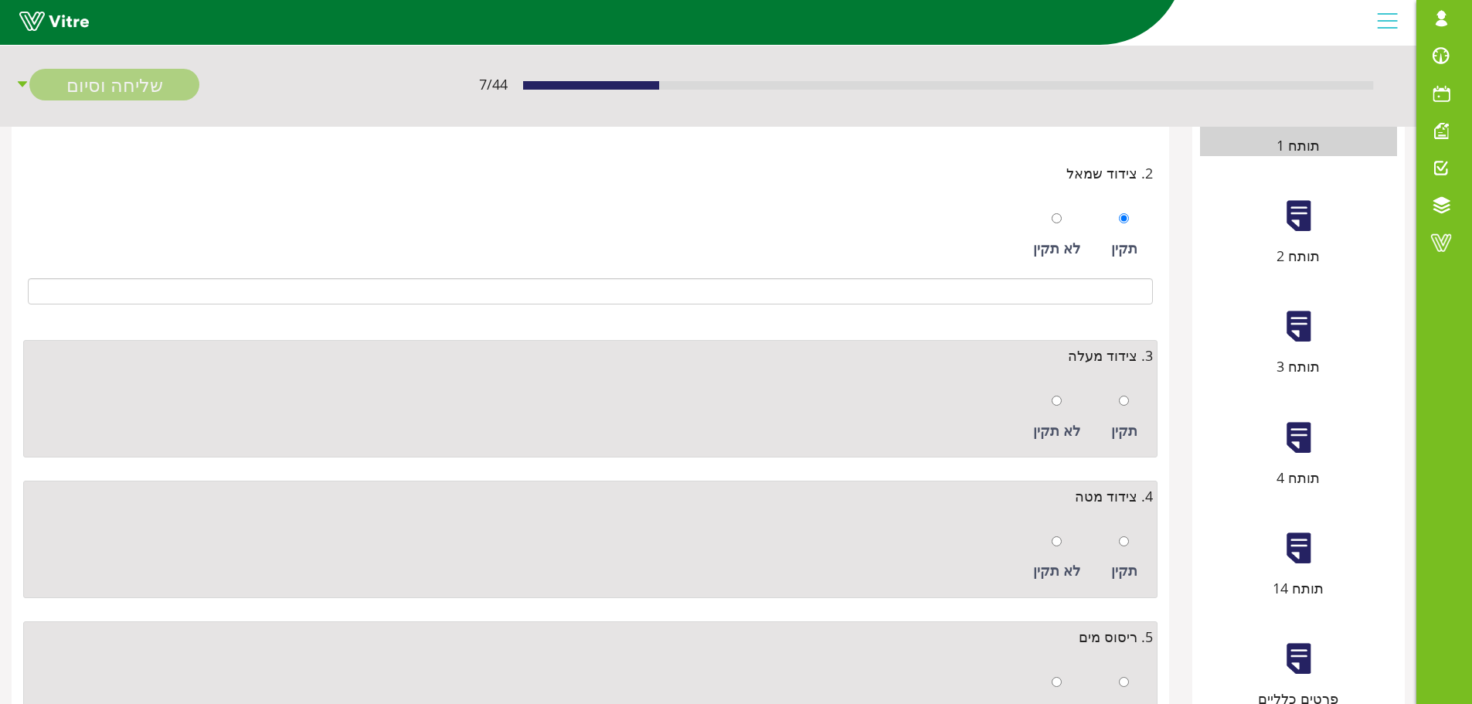
scroll to position [309, 0]
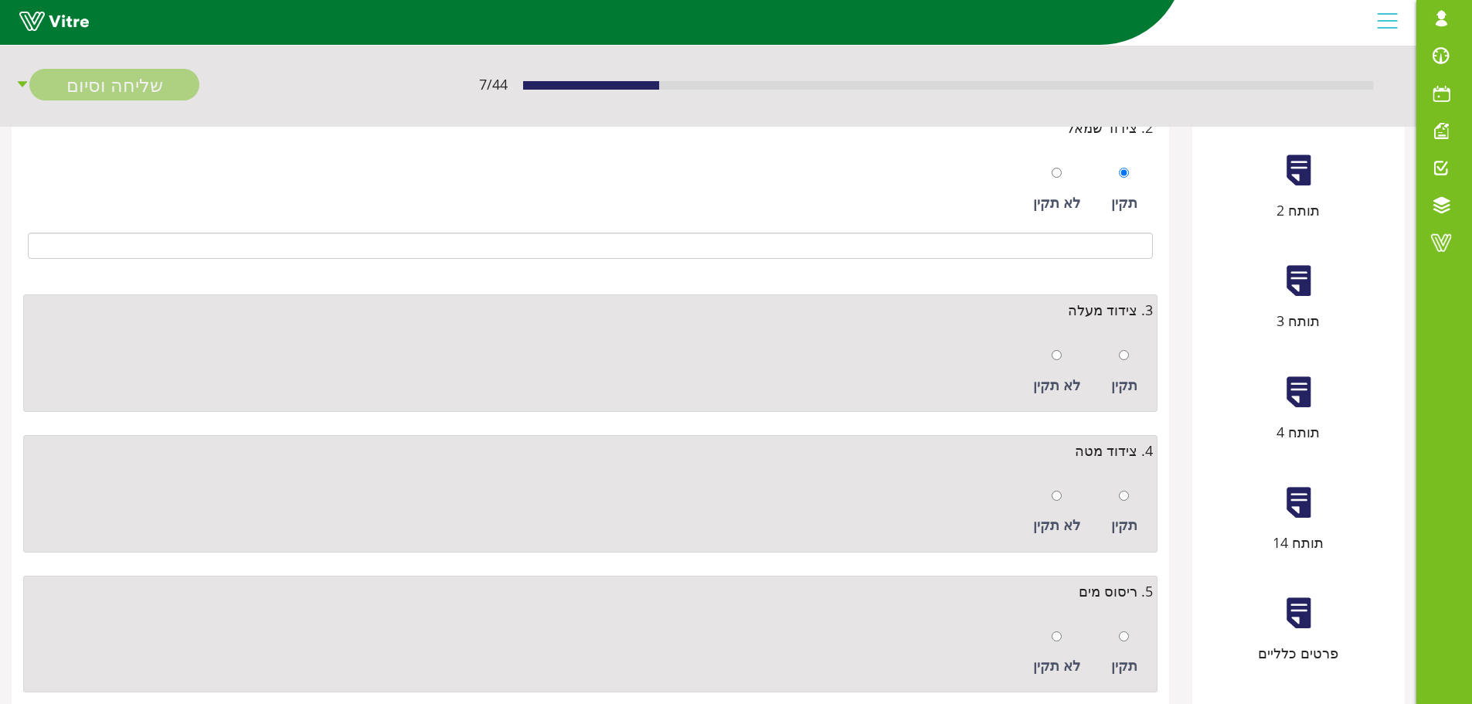
click at [1130, 366] on div "תקין" at bounding box center [1125, 371] width 42 height 71
radio input "true"
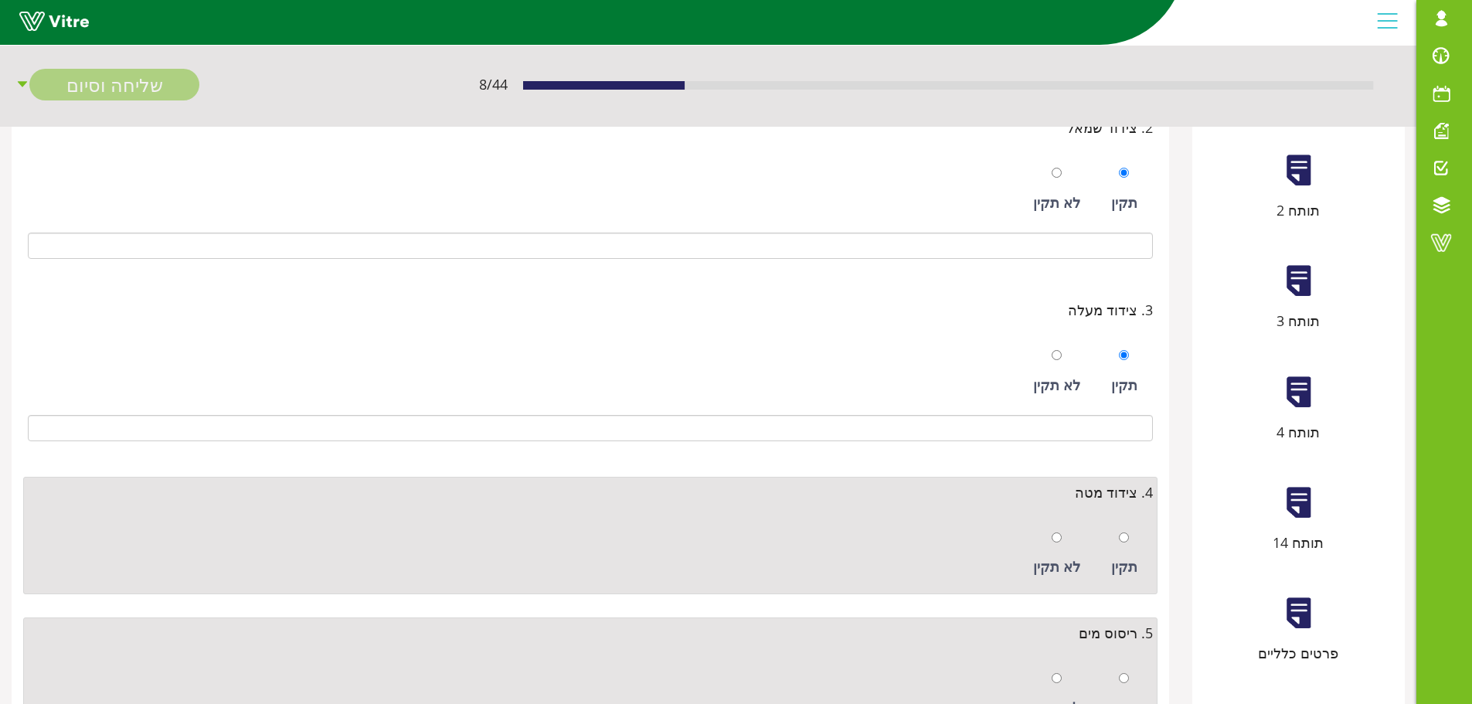
click at [1129, 525] on div "תקין" at bounding box center [1125, 554] width 42 height 71
radio input "true"
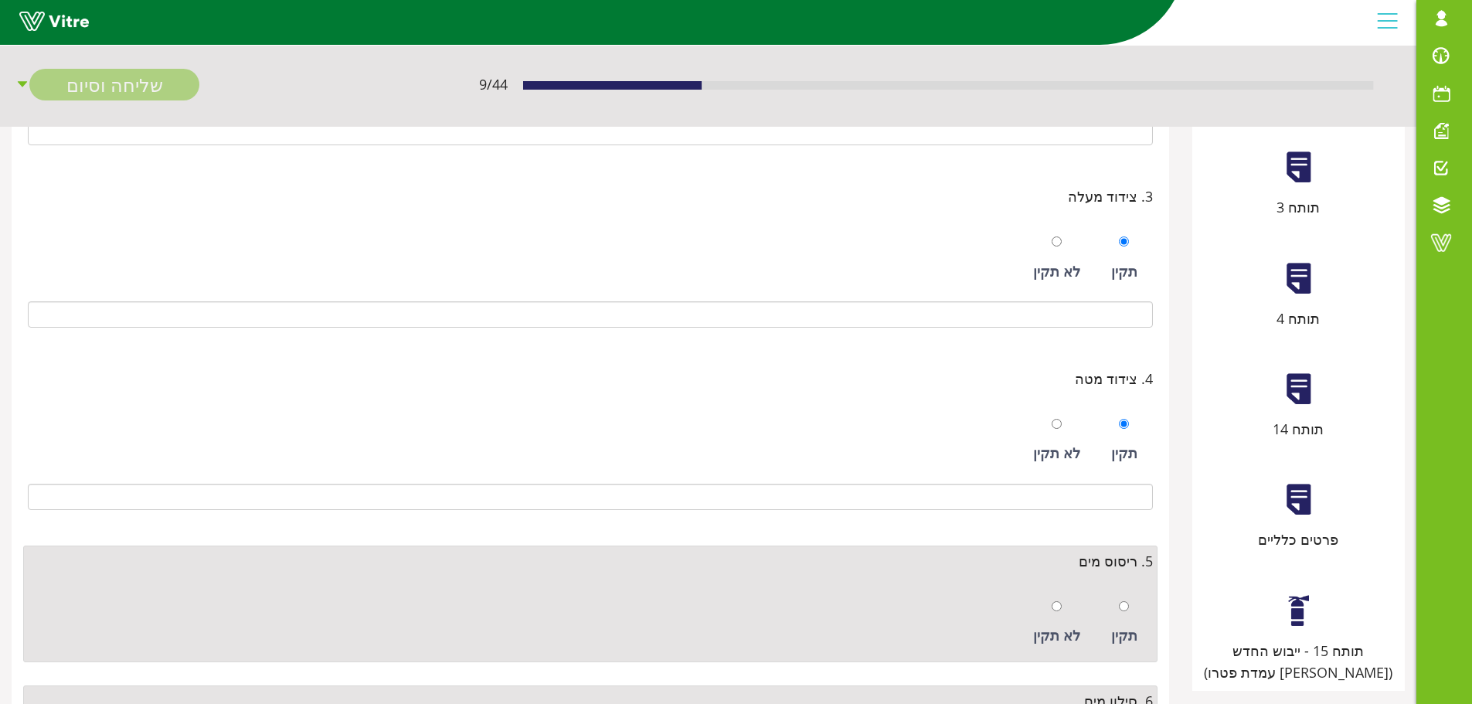
scroll to position [541, 0]
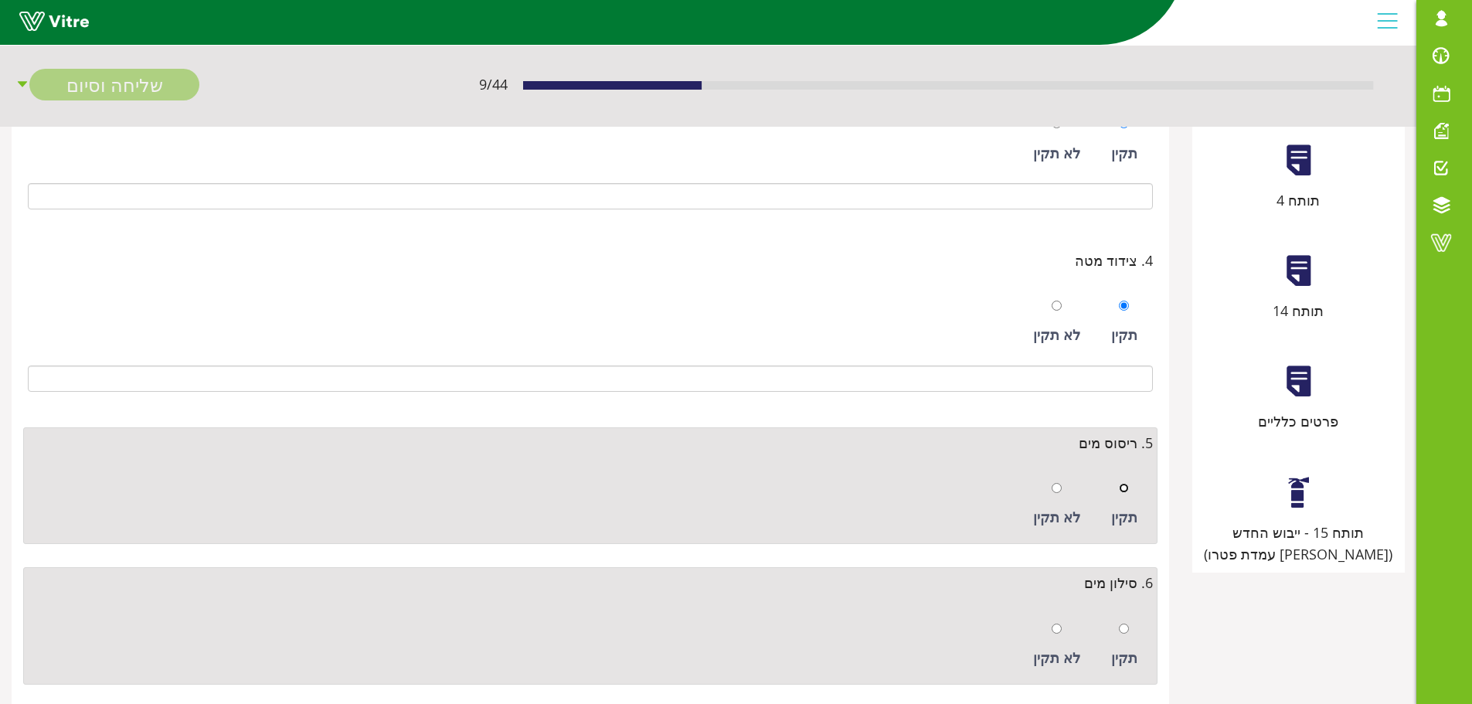
click at [1127, 489] on input "radio" at bounding box center [1124, 488] width 10 height 10
radio input "true"
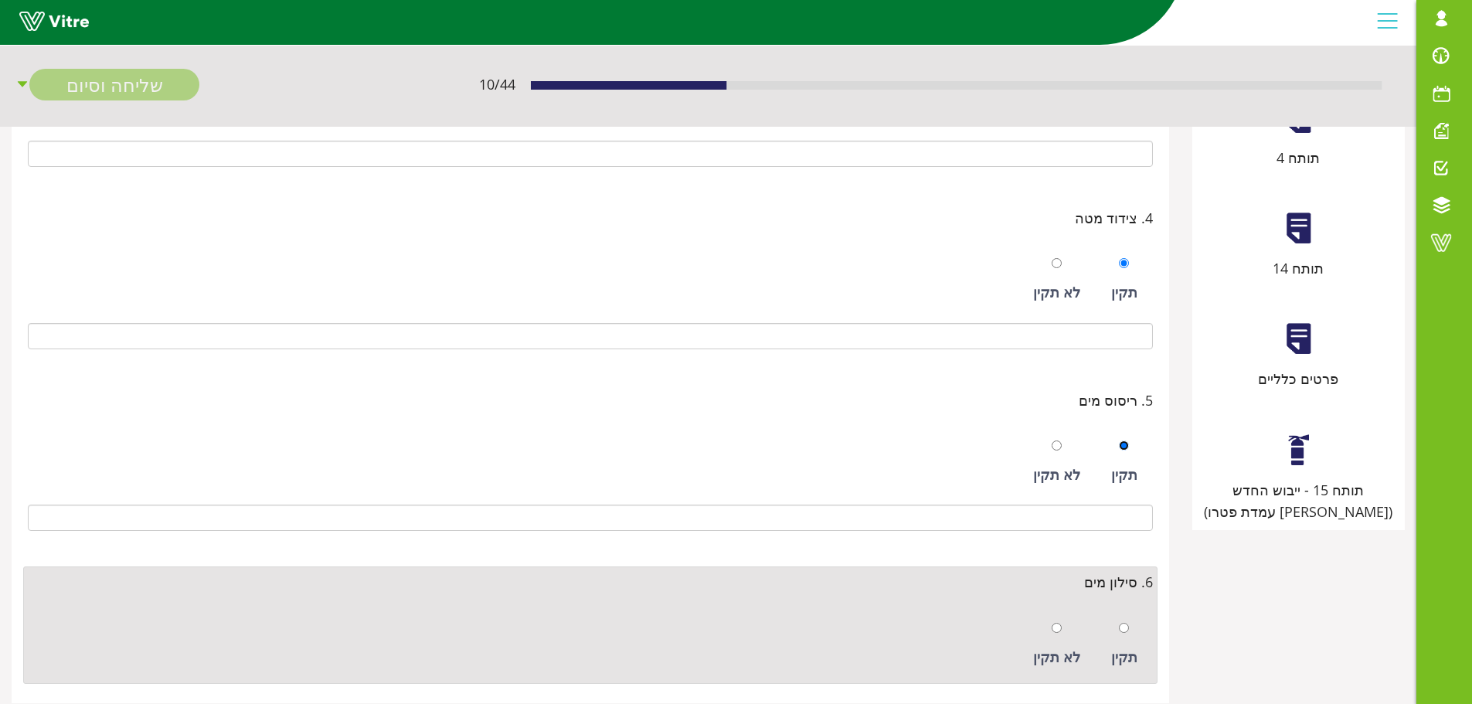
scroll to position [621, 0]
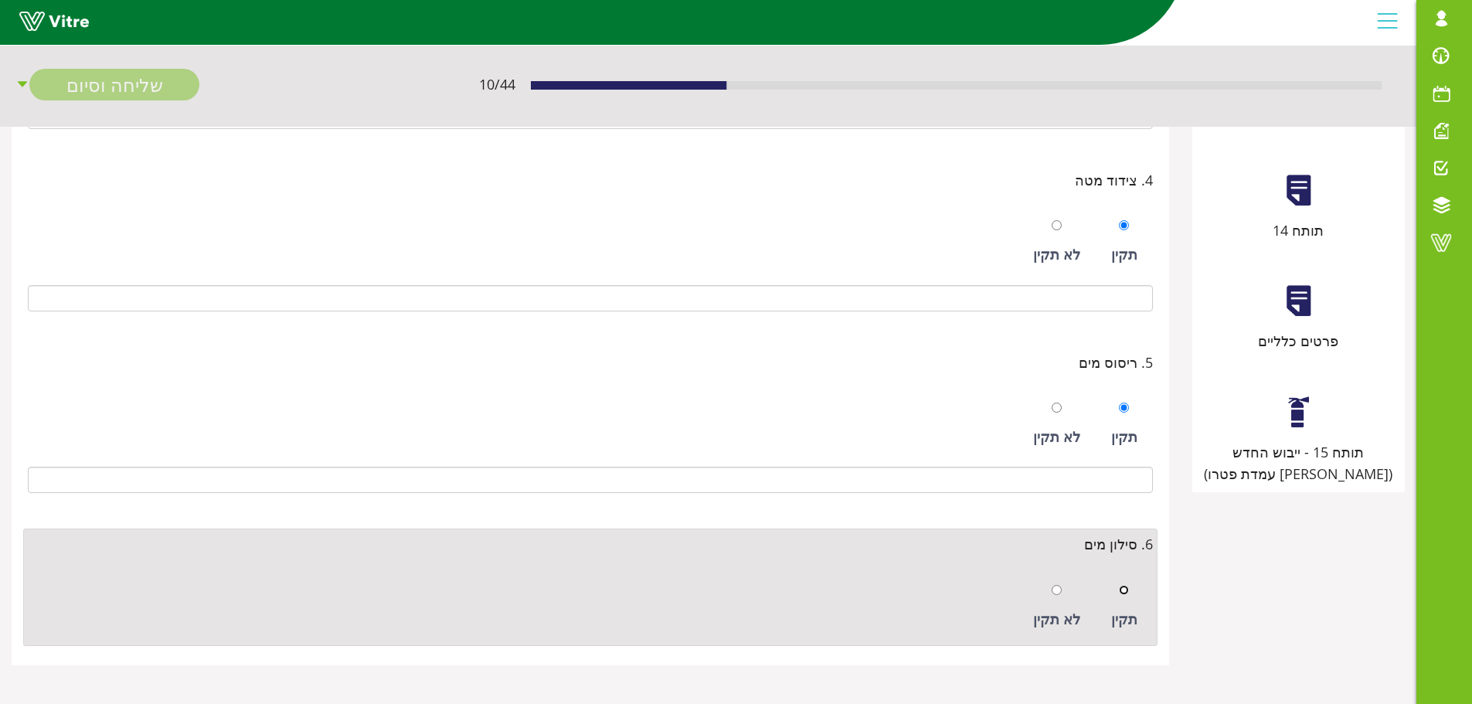
click at [1125, 590] on input "radio" at bounding box center [1124, 590] width 10 height 10
radio input "true"
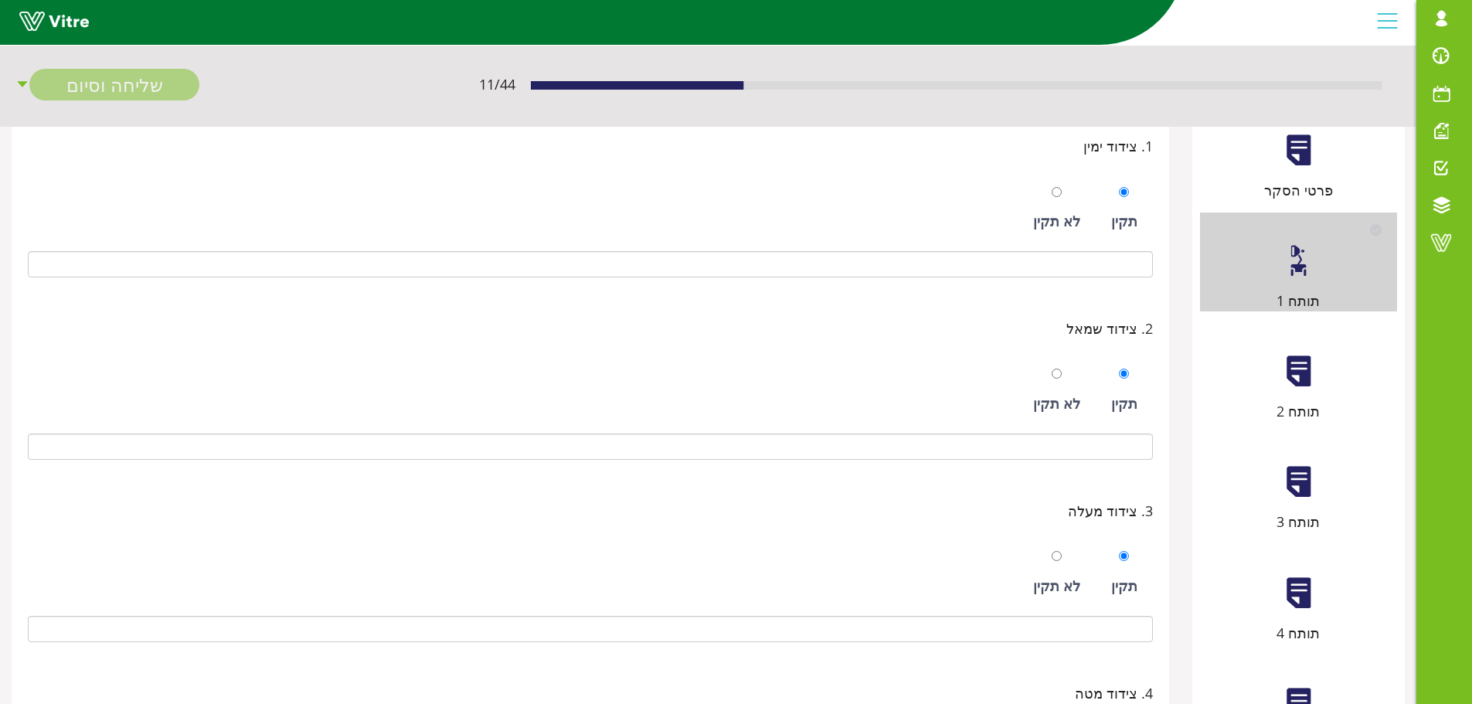
scroll to position [80, 0]
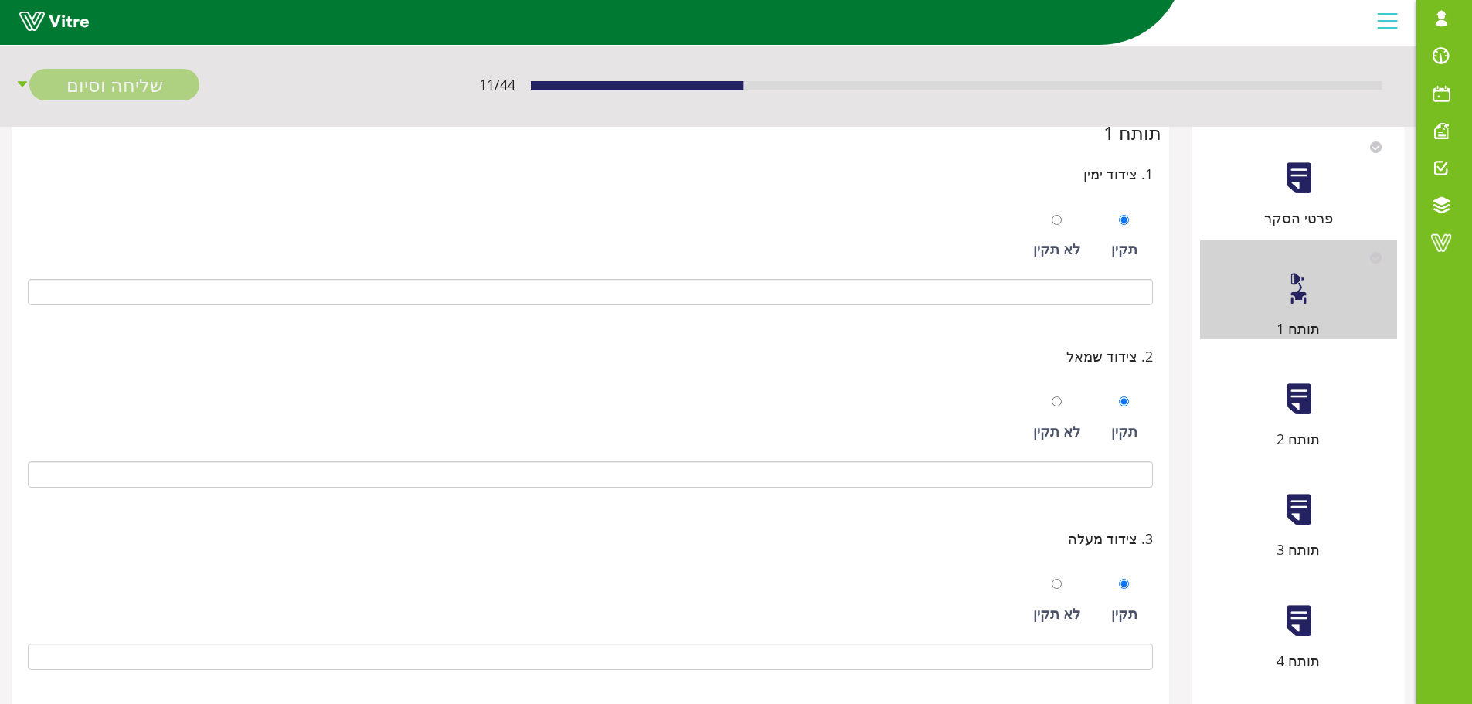
click at [1292, 403] on div at bounding box center [1299, 399] width 35 height 35
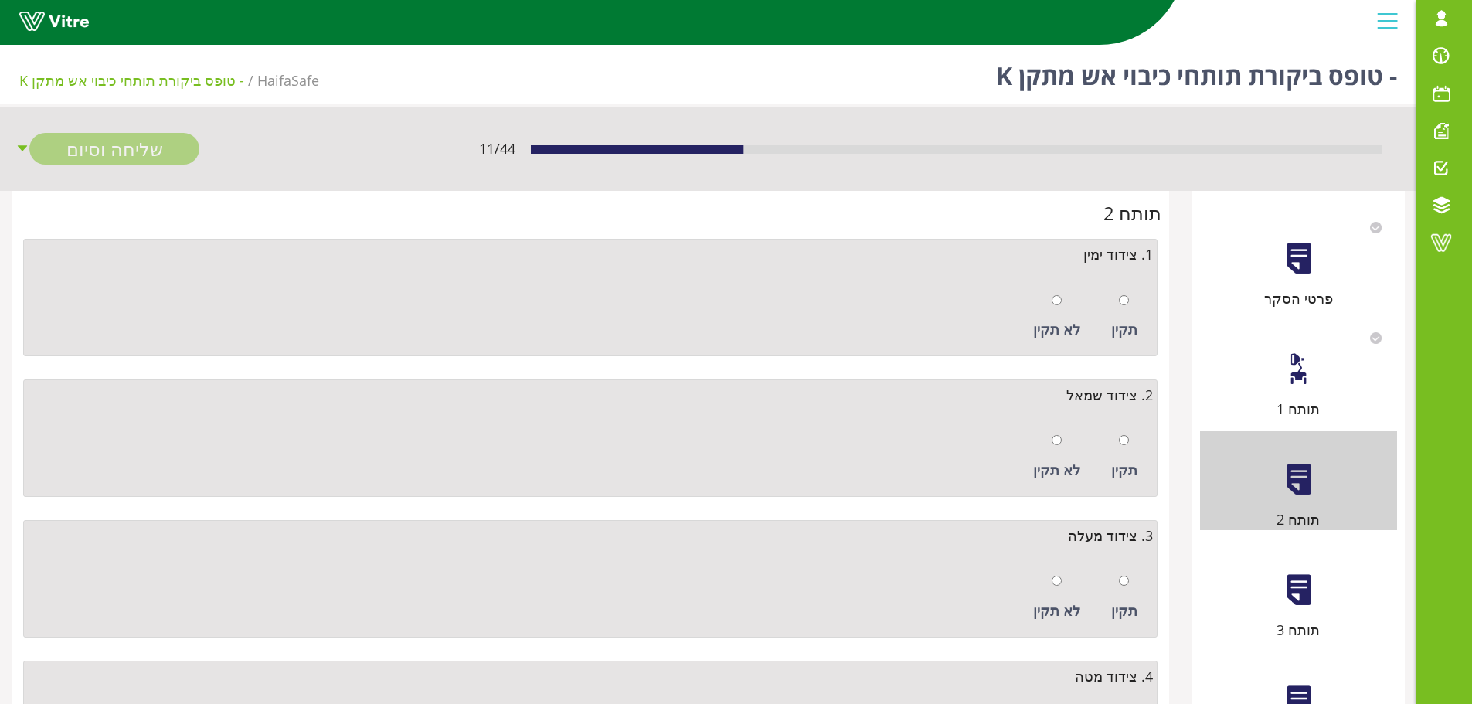
click at [1130, 305] on div "תקין" at bounding box center [1125, 316] width 42 height 71
radio input "true"
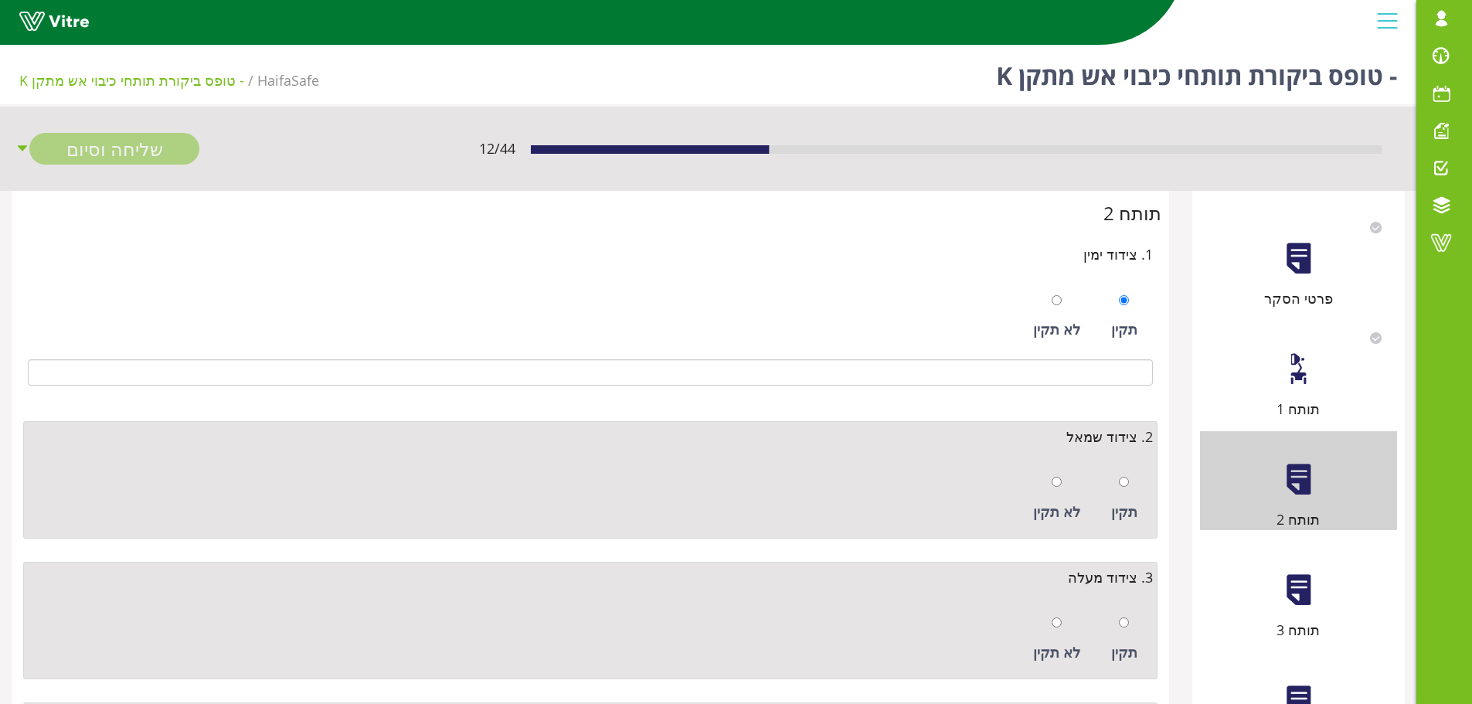
click at [1125, 490] on div at bounding box center [1124, 482] width 10 height 22
radio input "true"
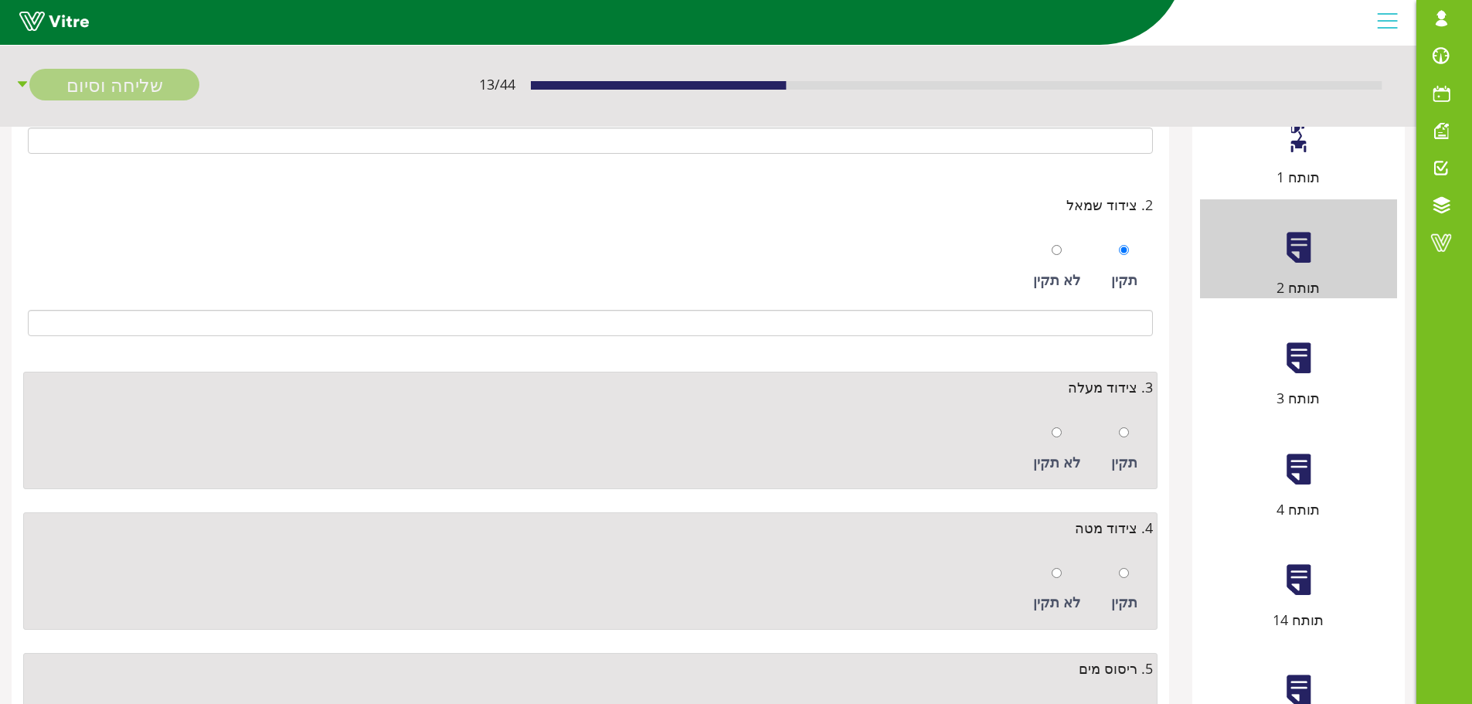
click at [1118, 443] on div "תקין" at bounding box center [1125, 449] width 42 height 71
radio input "true"
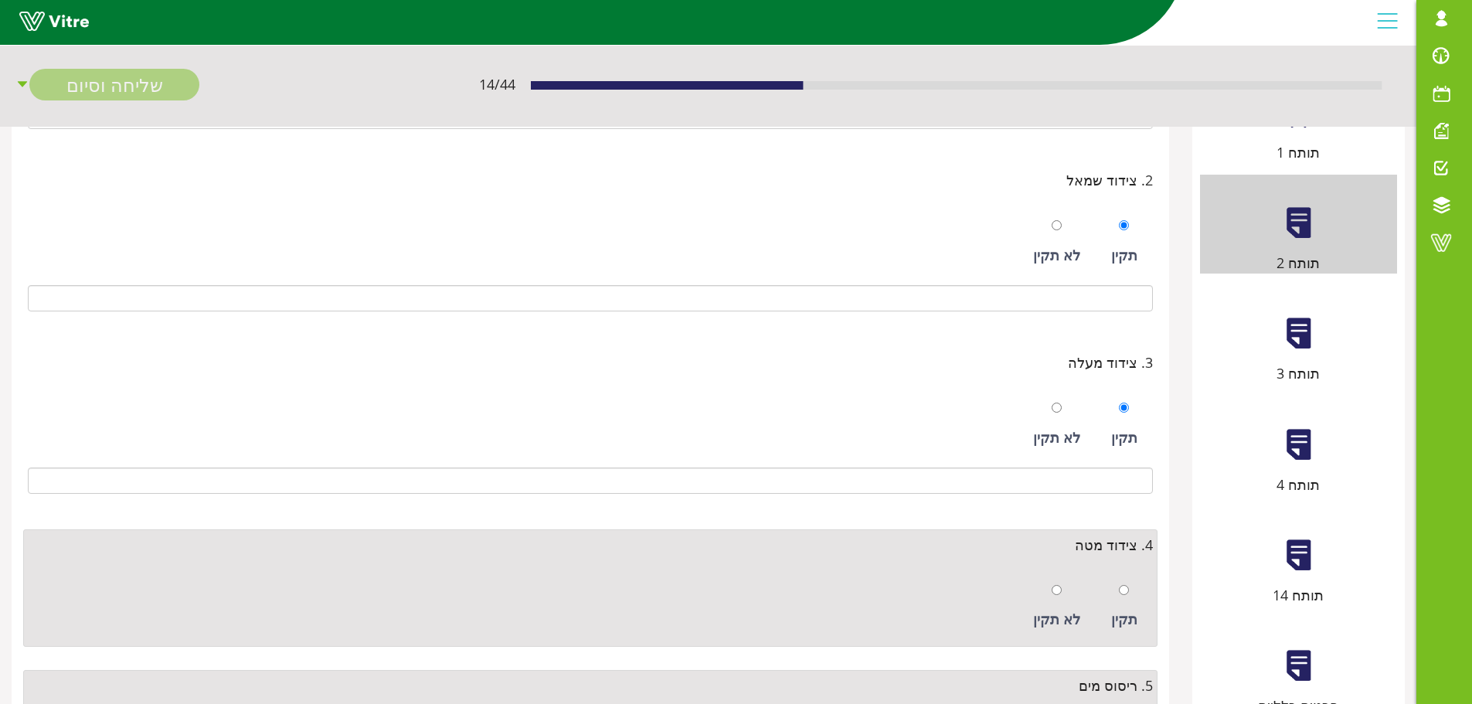
scroll to position [538, 0]
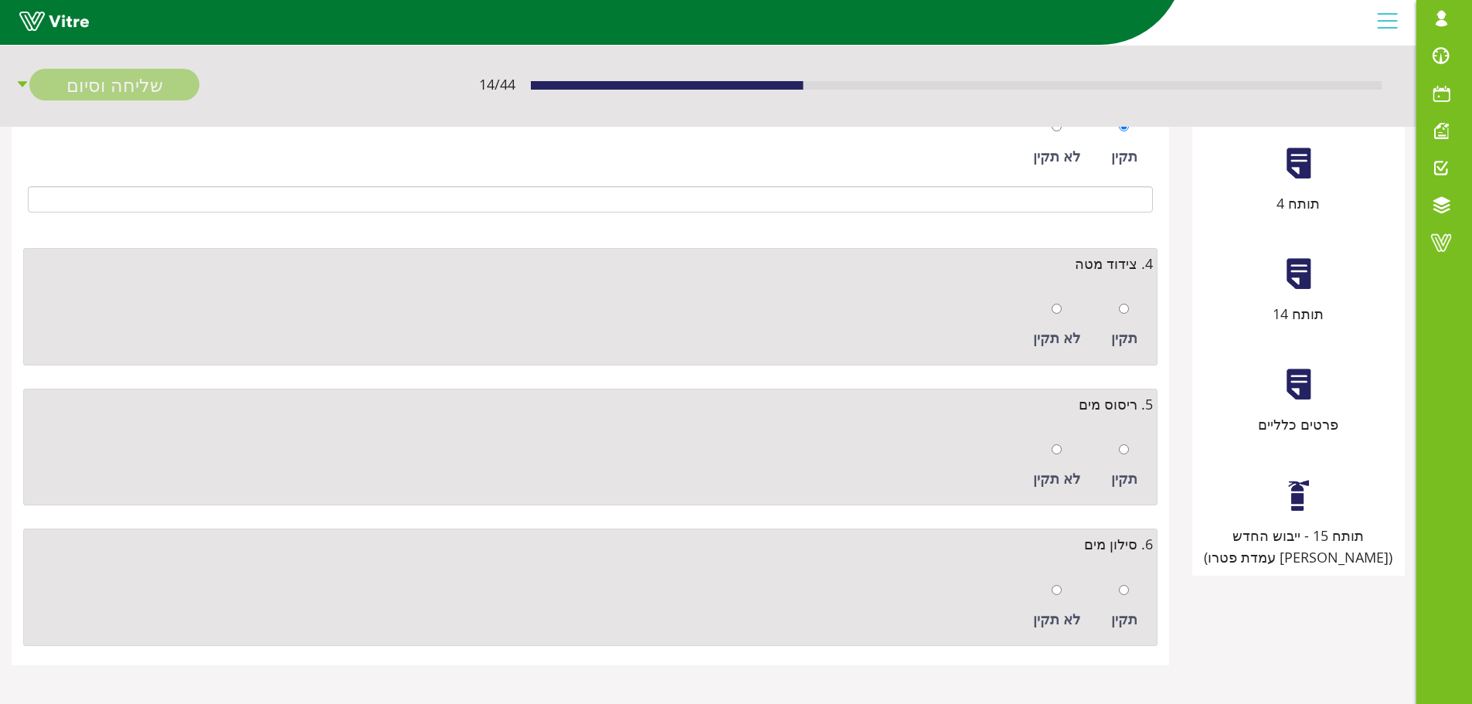
click at [1126, 323] on div "תקין" at bounding box center [1125, 325] width 42 height 71
radio input "true"
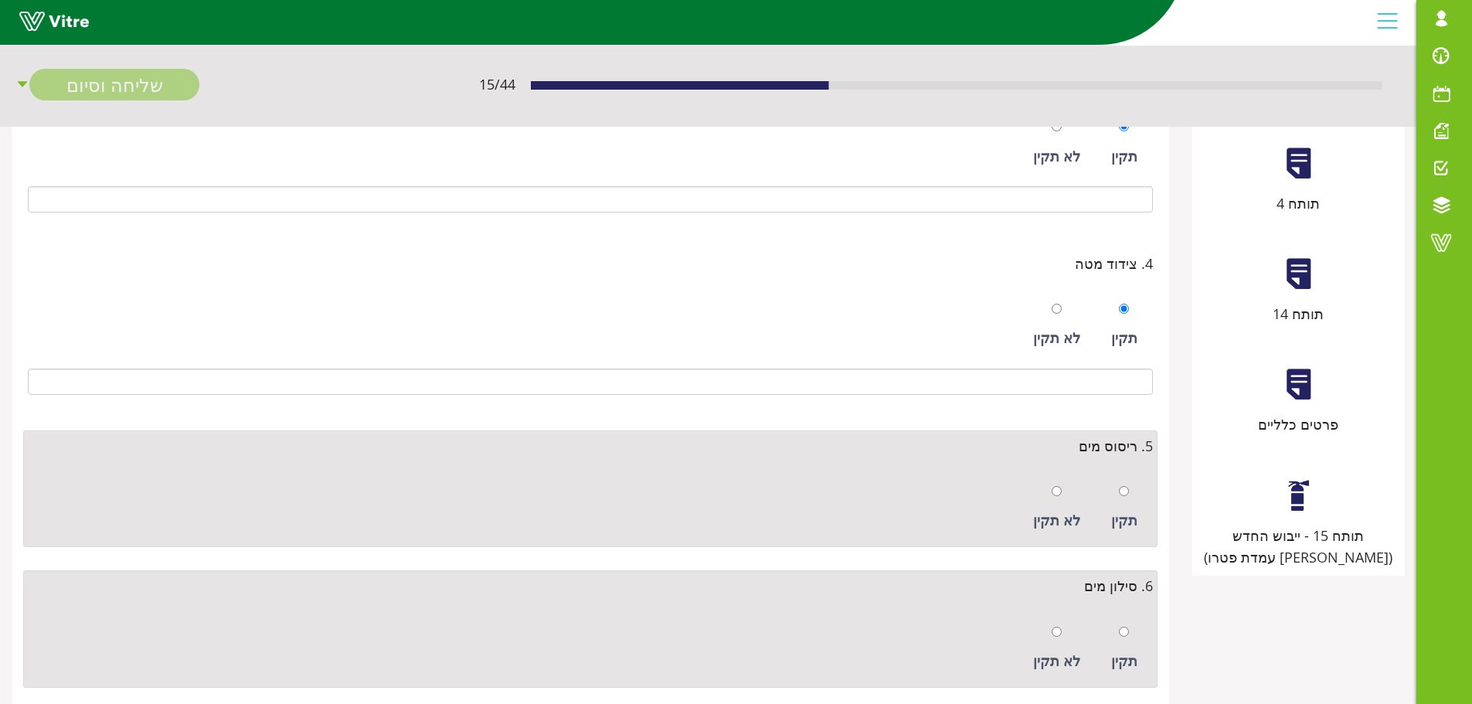
click at [1129, 483] on div at bounding box center [1124, 491] width 10 height 22
radio input "true"
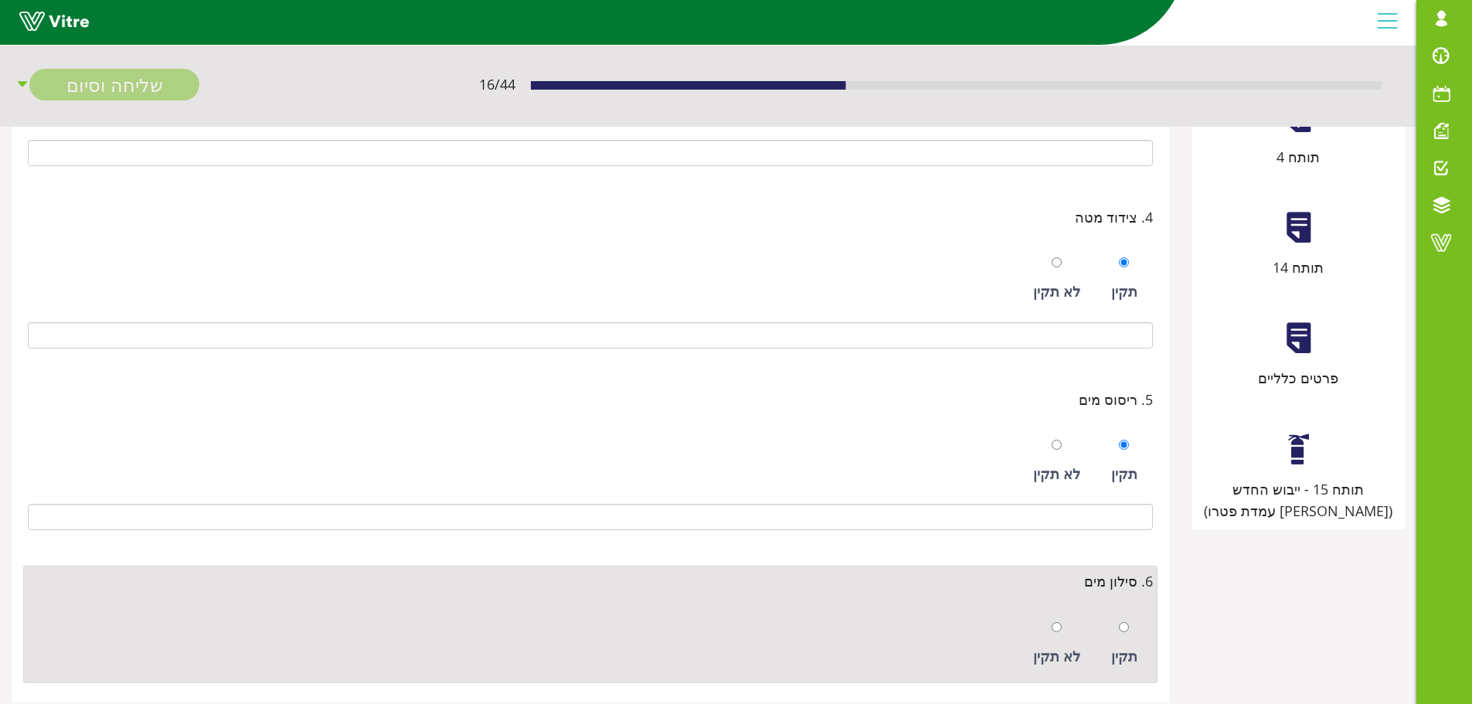
scroll to position [621, 0]
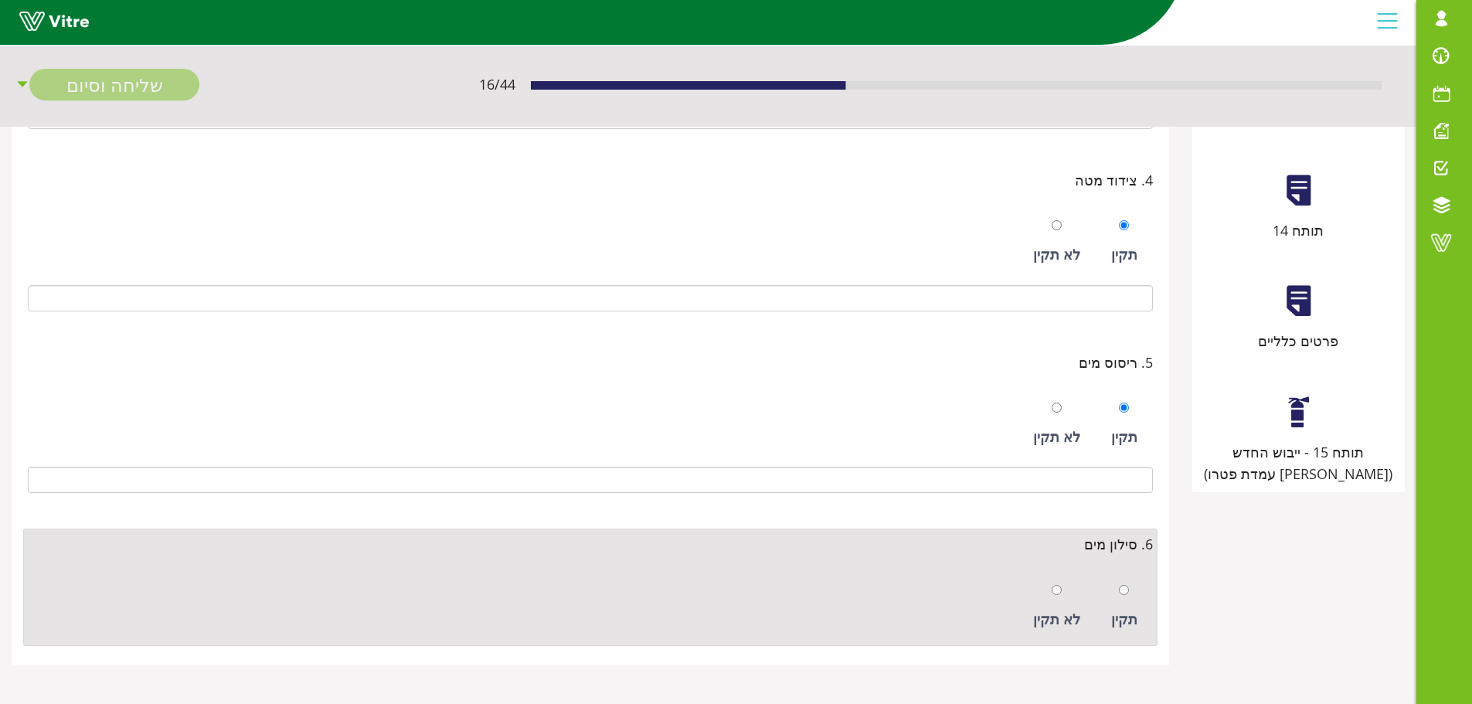
click at [1124, 597] on div at bounding box center [1124, 590] width 10 height 22
radio input "true"
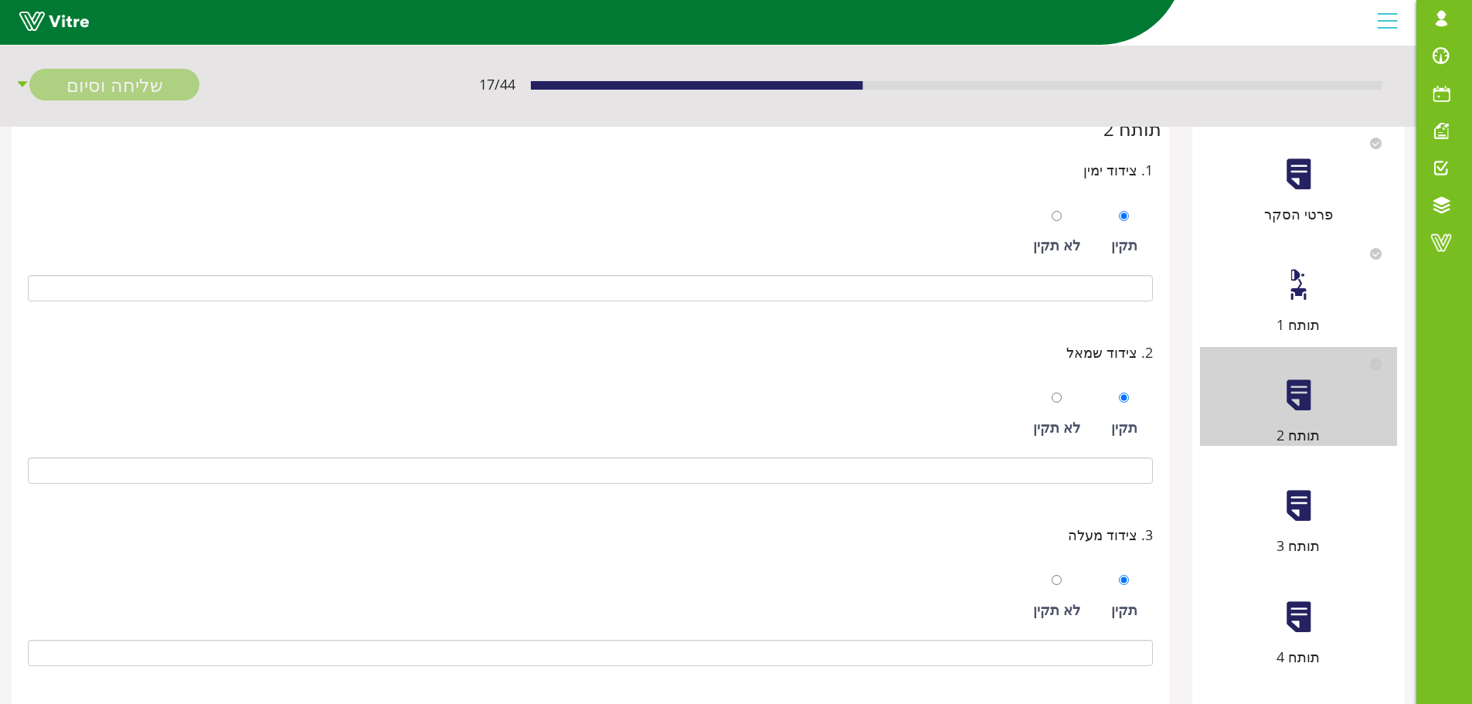
scroll to position [80, 0]
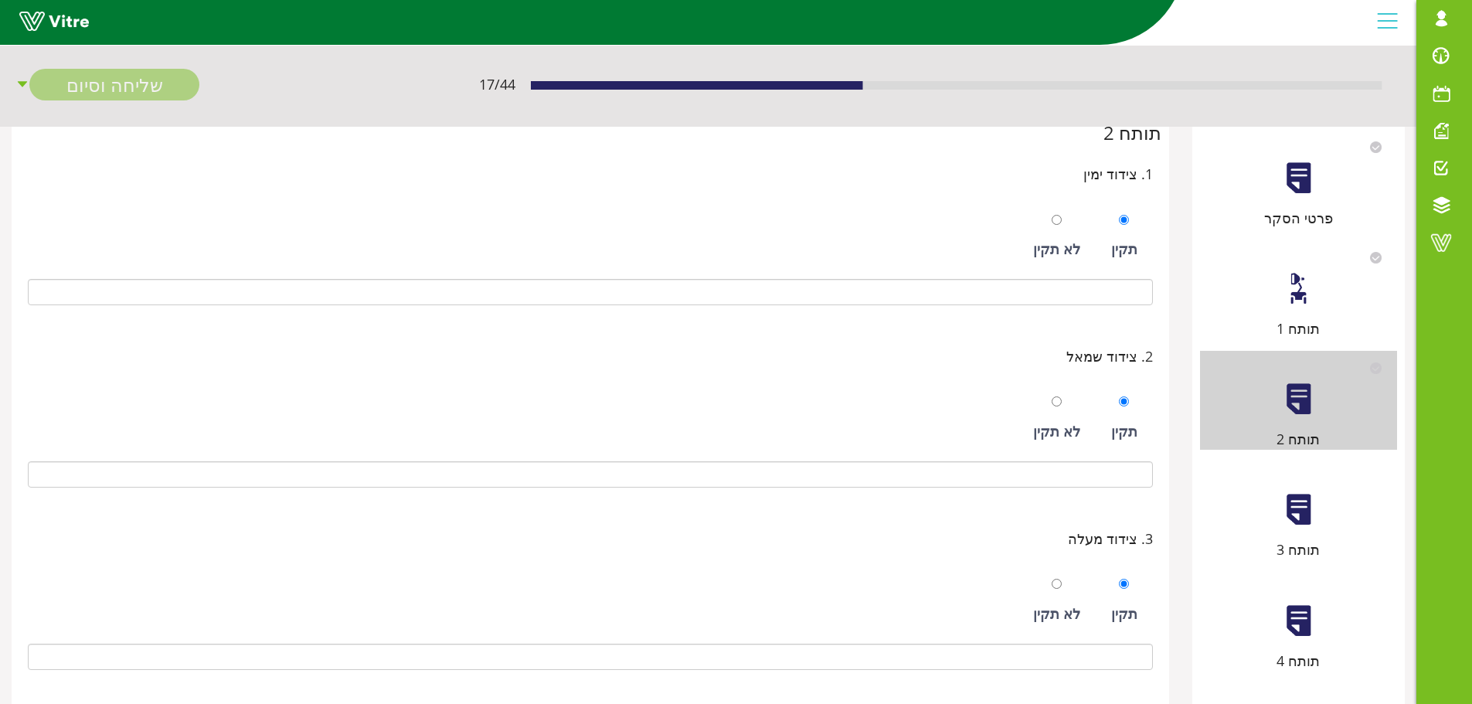
click at [1290, 513] on div at bounding box center [1299, 509] width 35 height 35
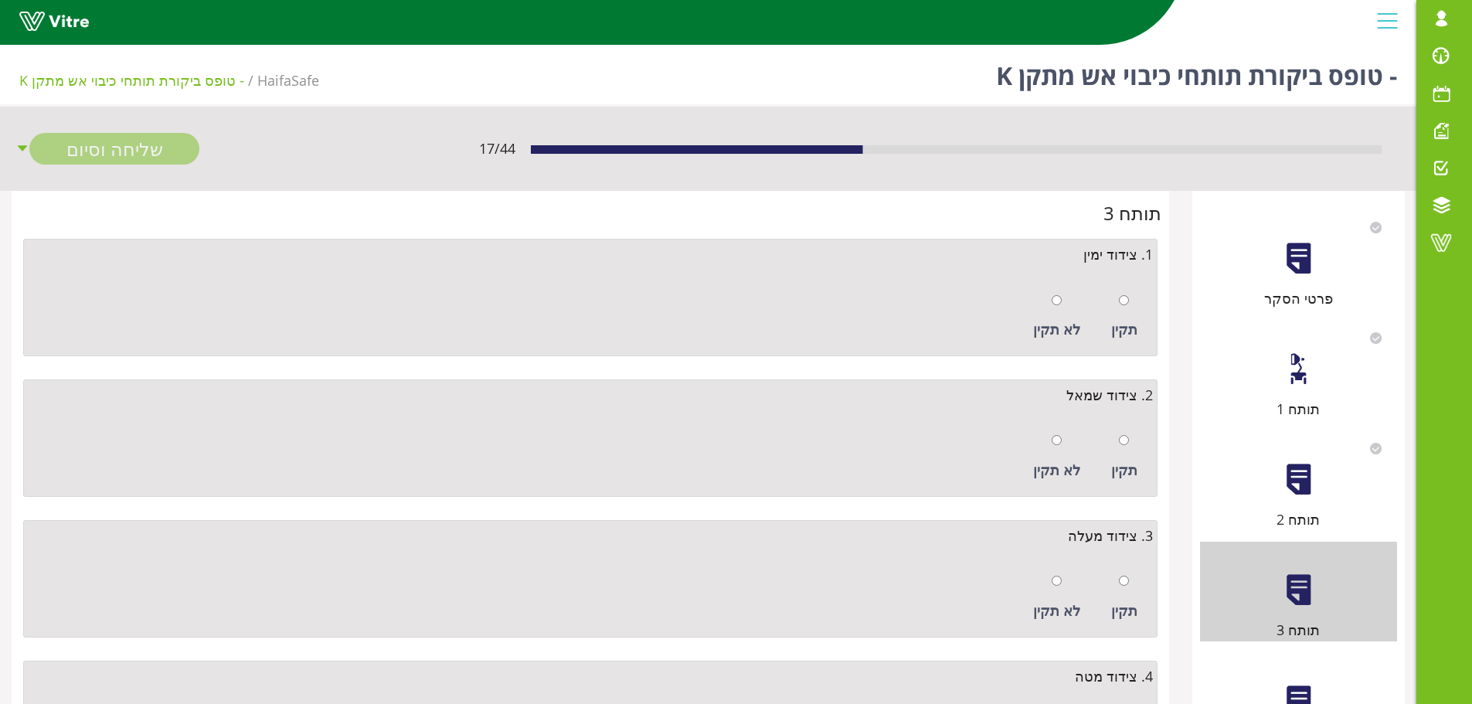
click at [1121, 307] on div at bounding box center [1124, 300] width 10 height 22
radio input "true"
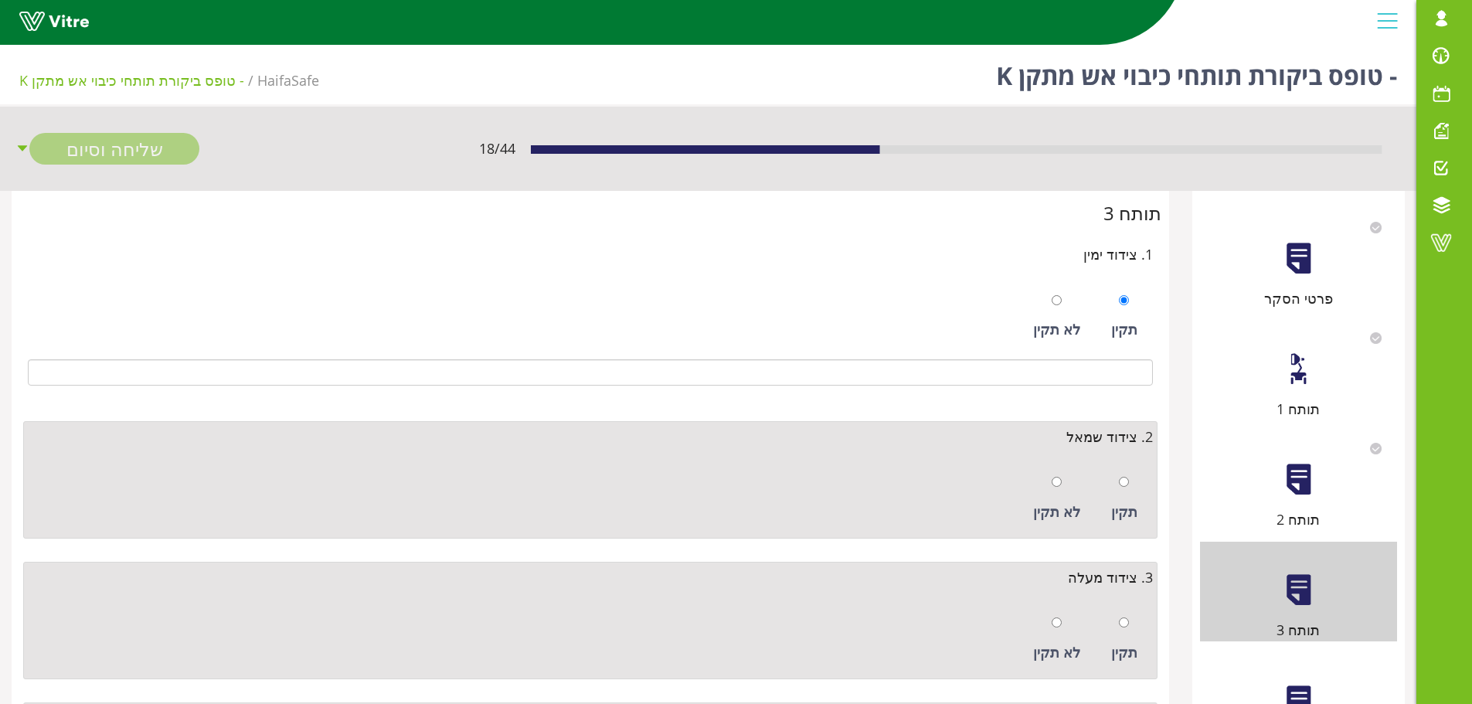
click at [1126, 475] on div at bounding box center [1124, 482] width 10 height 22
radio input "true"
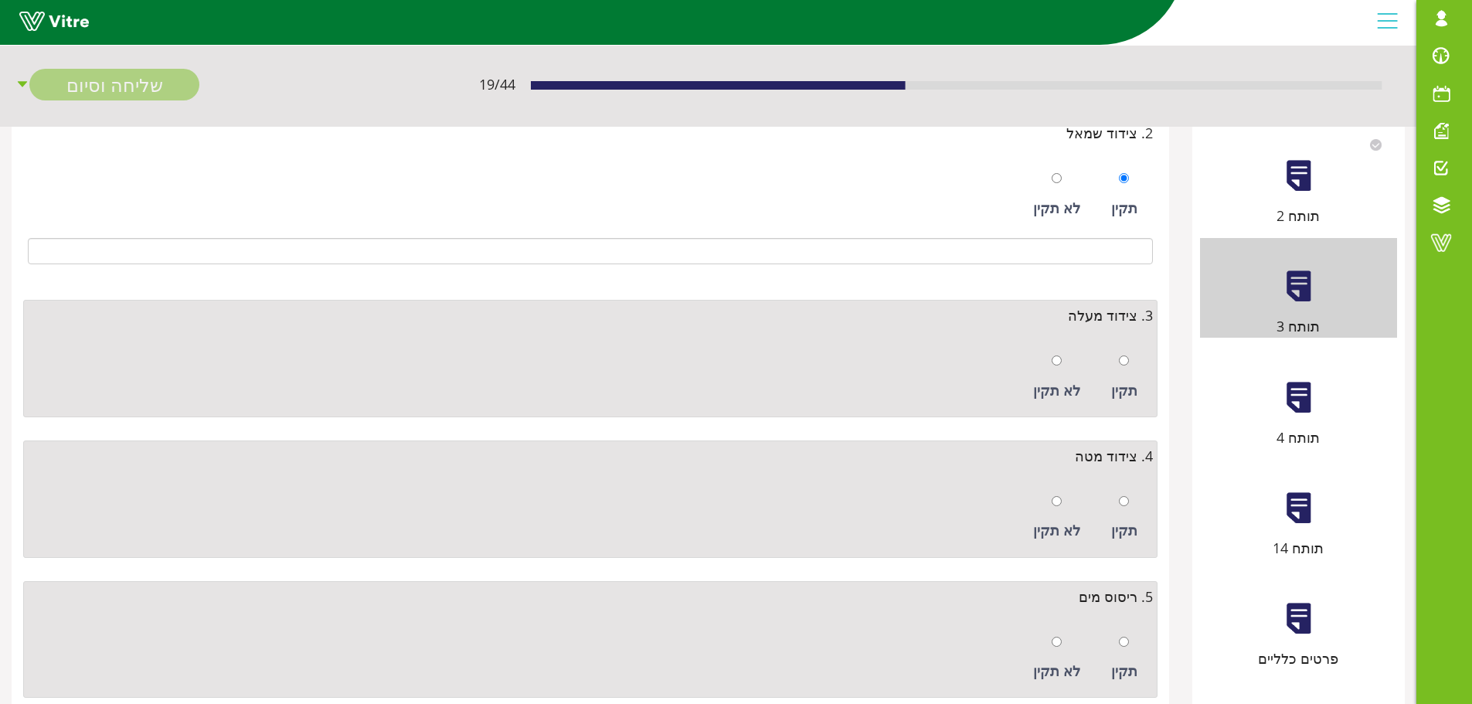
scroll to position [309, 0]
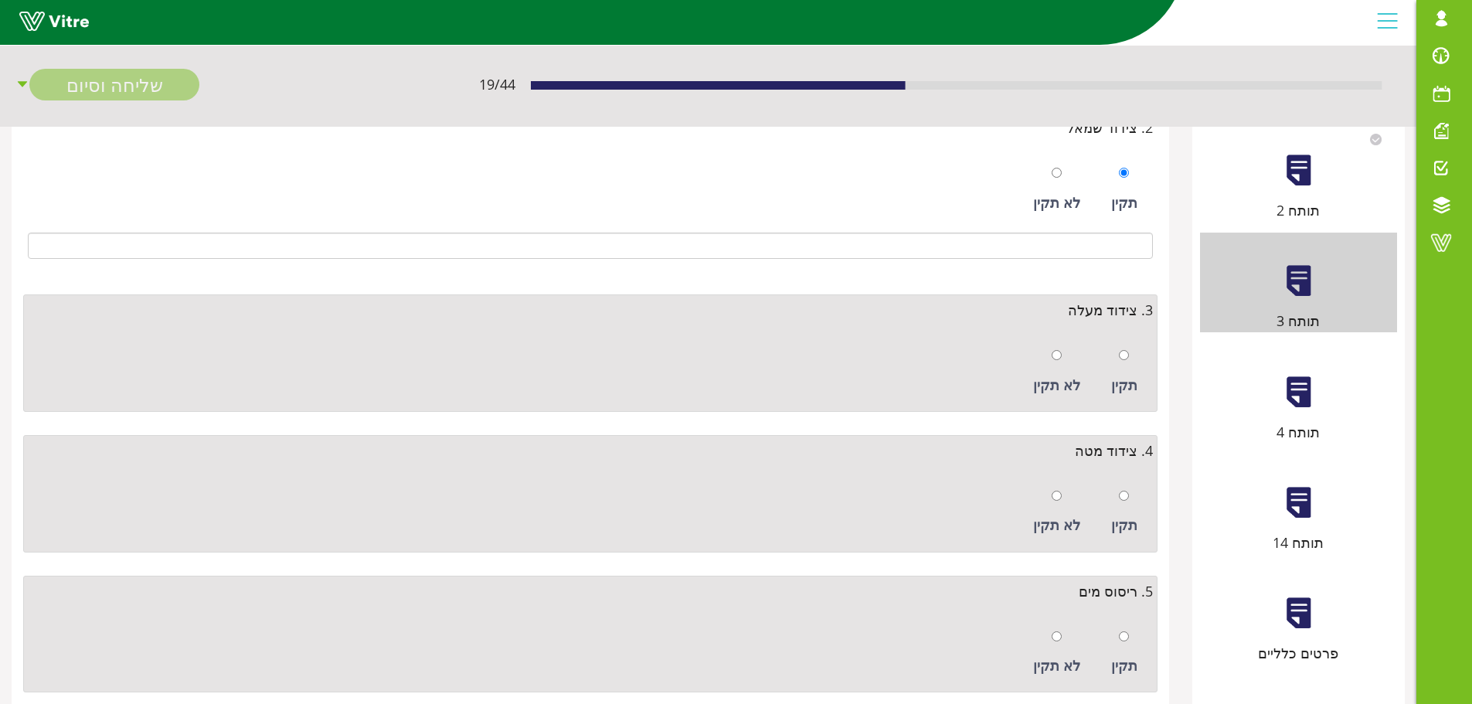
click at [1132, 364] on div "תקין" at bounding box center [1125, 371] width 42 height 71
radio input "true"
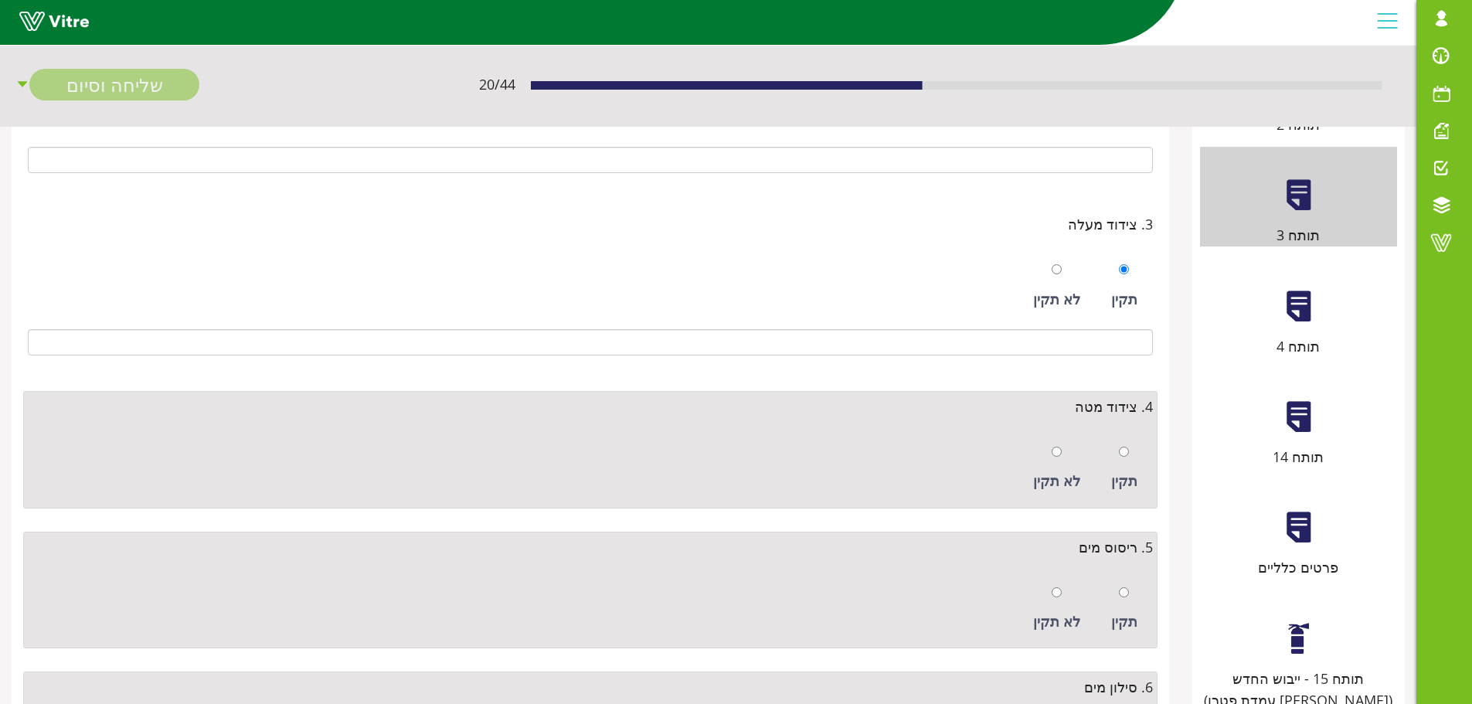
scroll to position [538, 0]
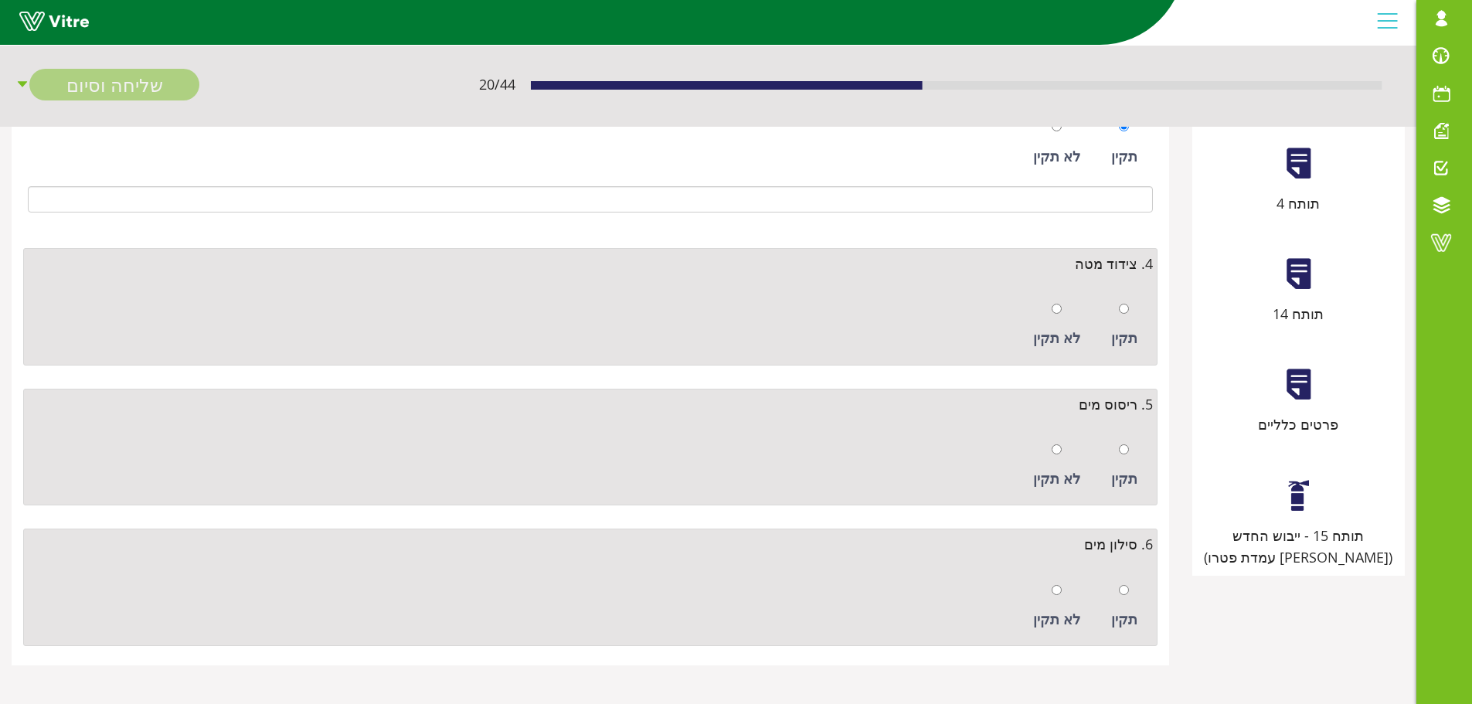
click at [1125, 317] on div at bounding box center [1124, 309] width 10 height 22
radio input "true"
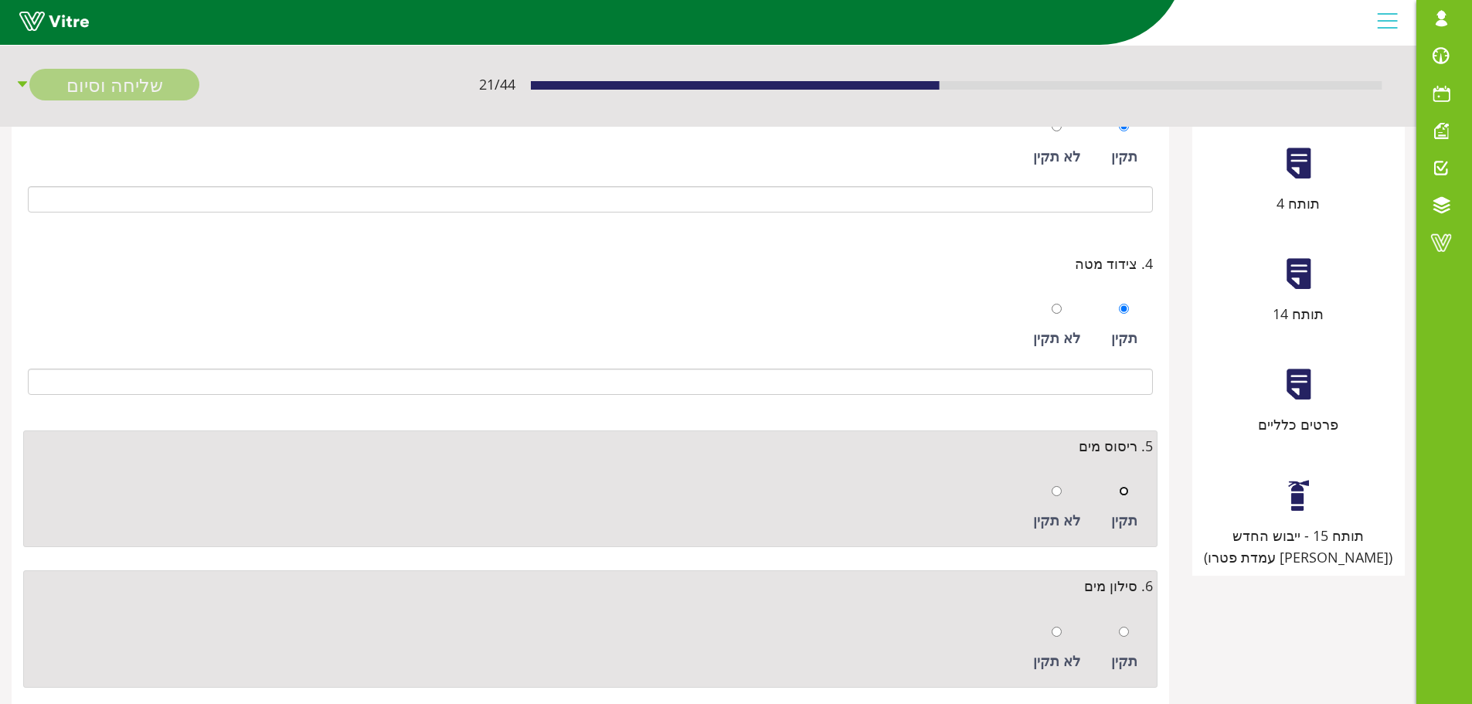
click at [1125, 488] on input "radio" at bounding box center [1124, 491] width 10 height 10
radio input "true"
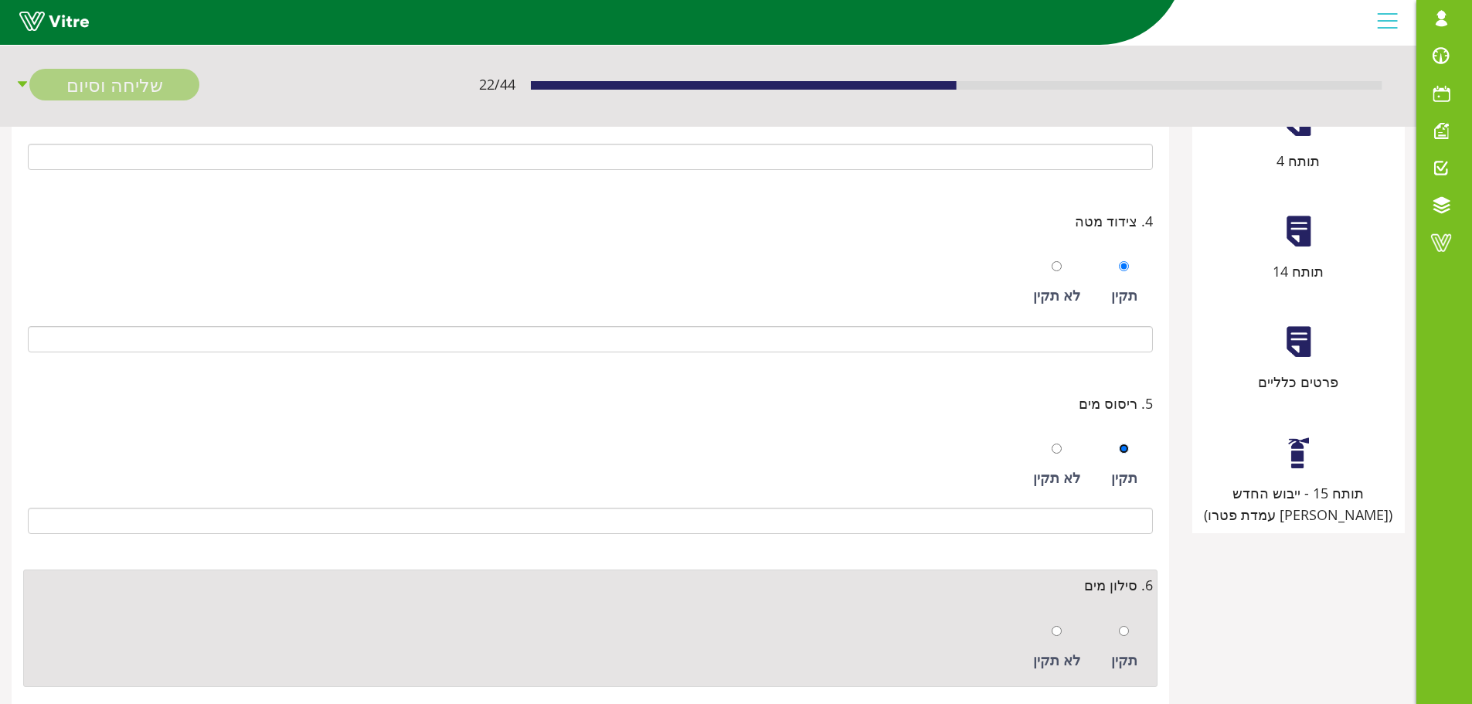
scroll to position [621, 0]
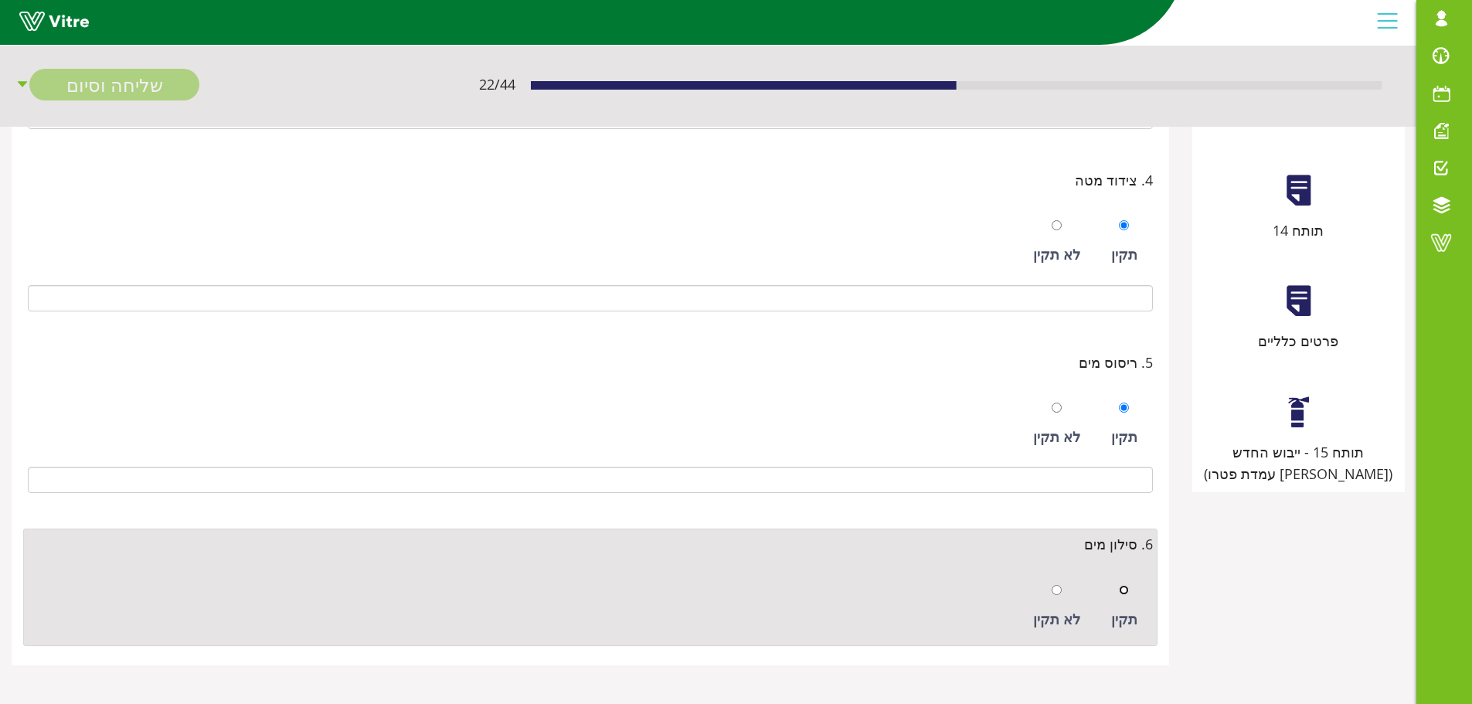
click at [1129, 585] on input "radio" at bounding box center [1124, 590] width 10 height 10
radio input "true"
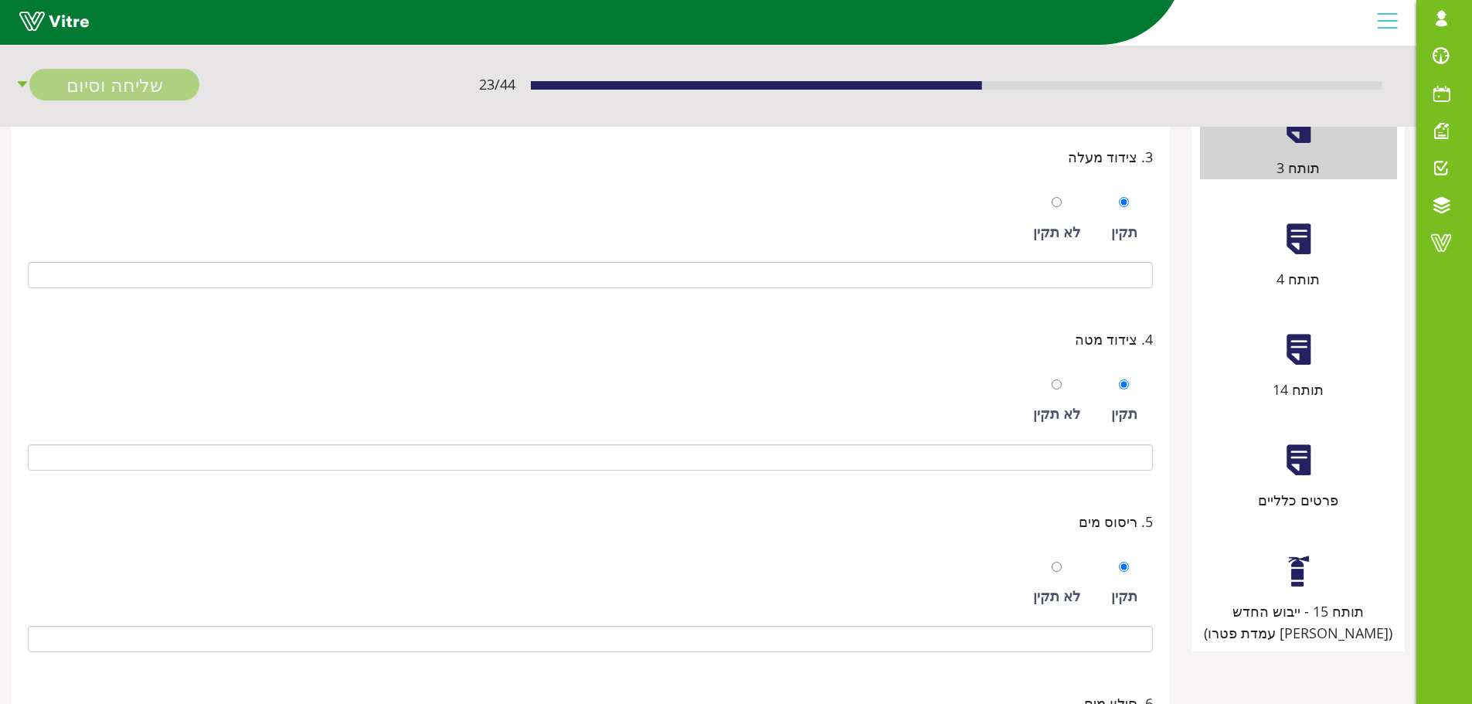
scroll to position [312, 0]
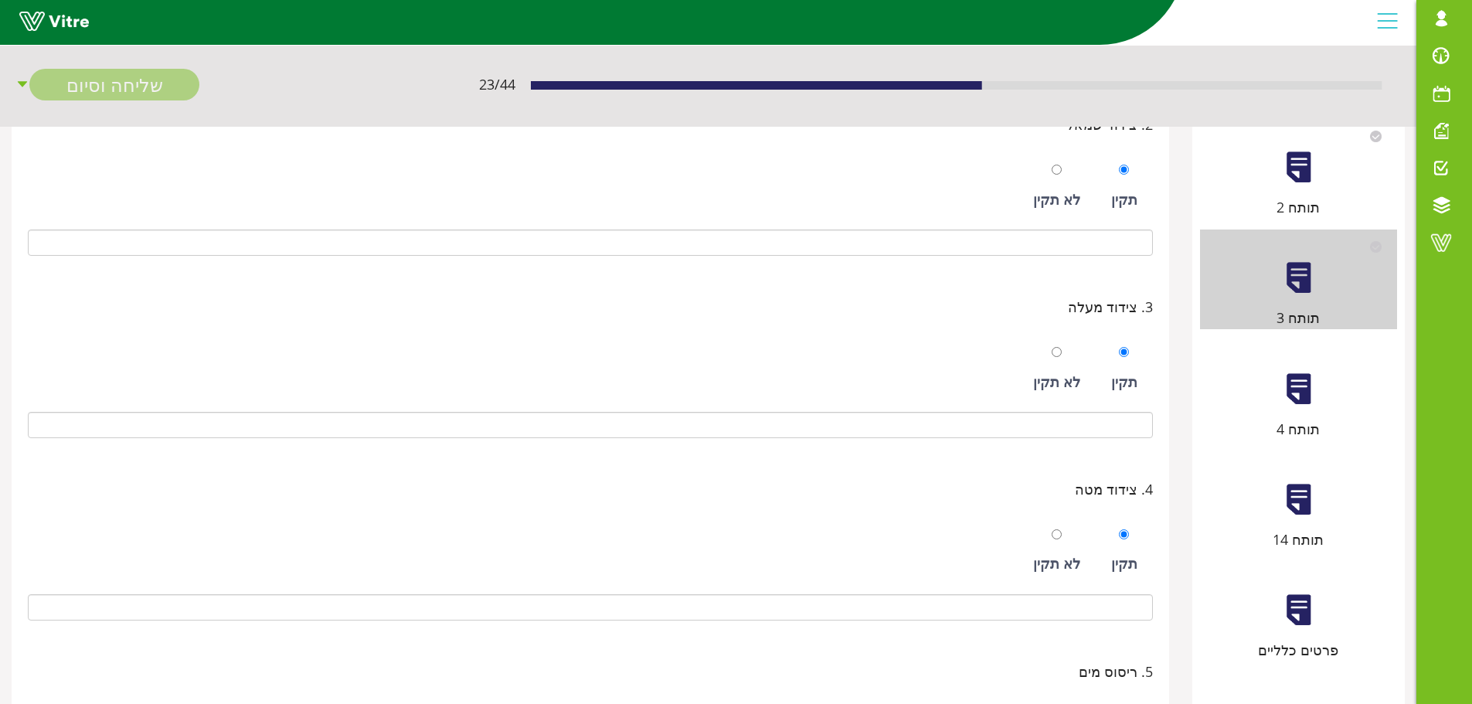
click at [1306, 429] on div "תותח 4" at bounding box center [1298, 429] width 197 height 22
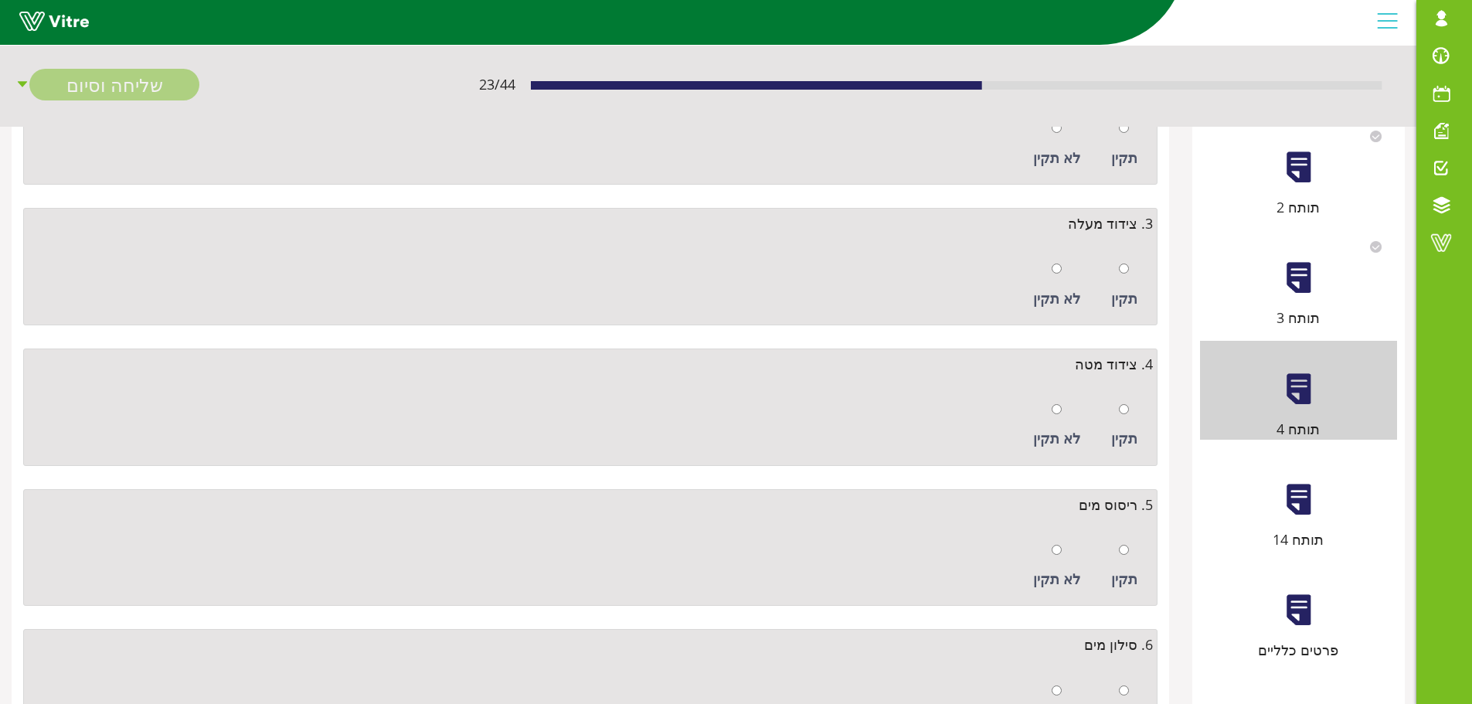
scroll to position [0, 0]
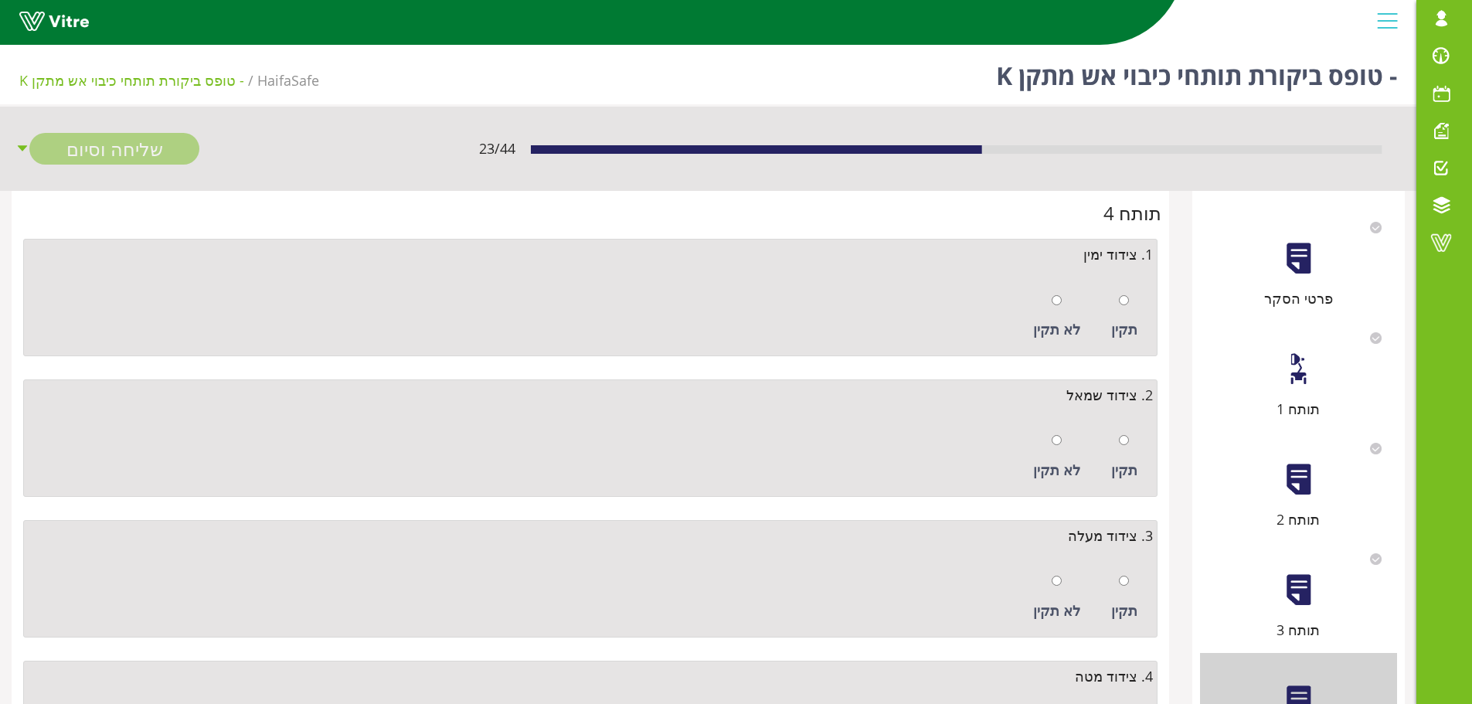
click at [1130, 310] on div "תקין" at bounding box center [1125, 316] width 42 height 71
radio input "true"
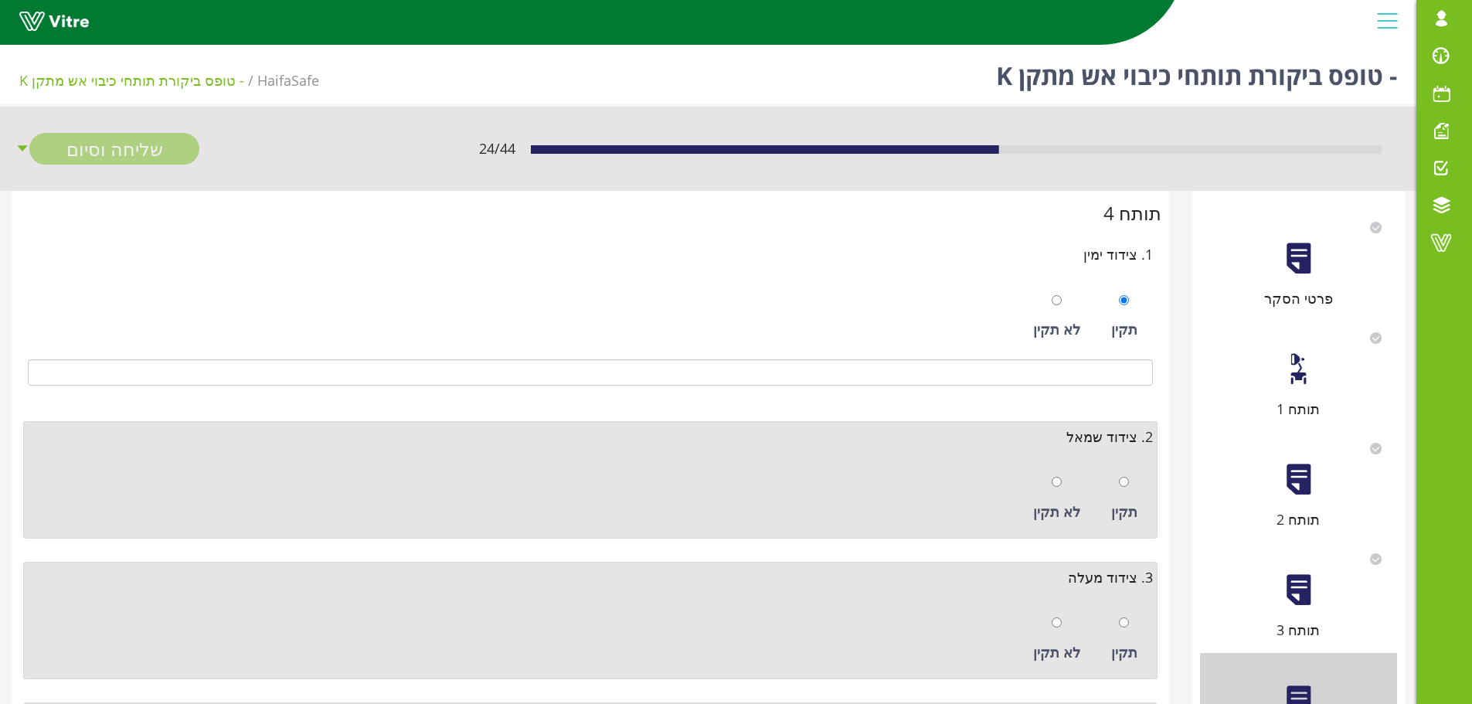
click at [1132, 483] on div "תקין" at bounding box center [1125, 498] width 42 height 71
radio input "true"
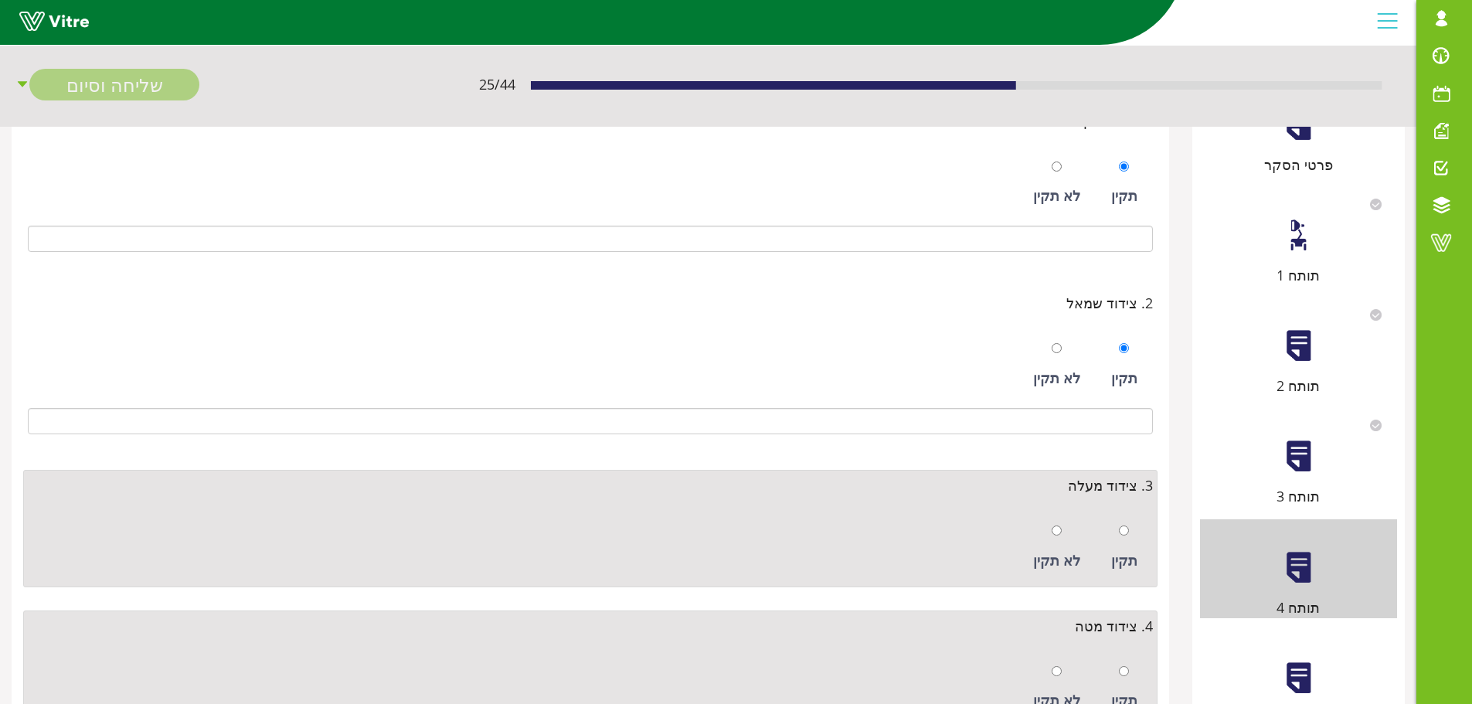
scroll to position [309, 0]
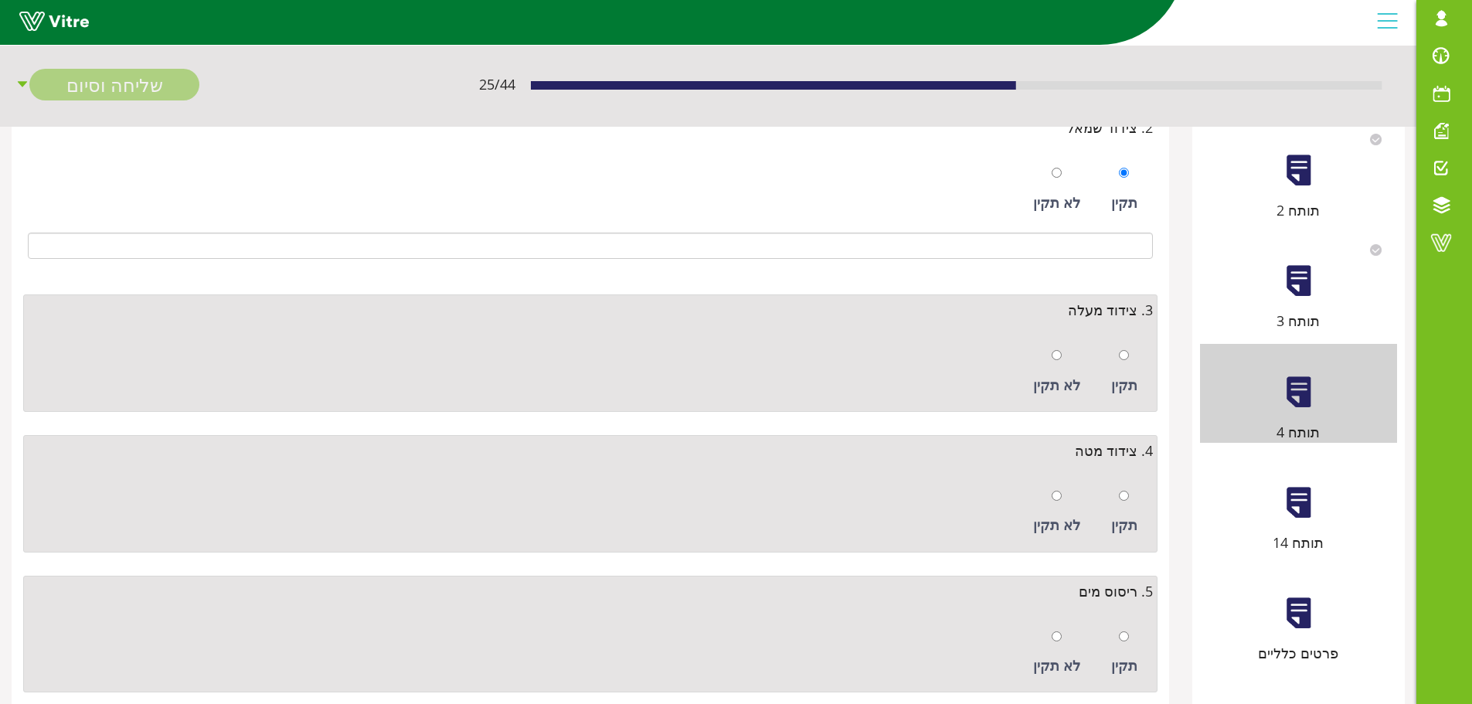
click at [1125, 361] on div at bounding box center [1124, 355] width 10 height 22
radio input "true"
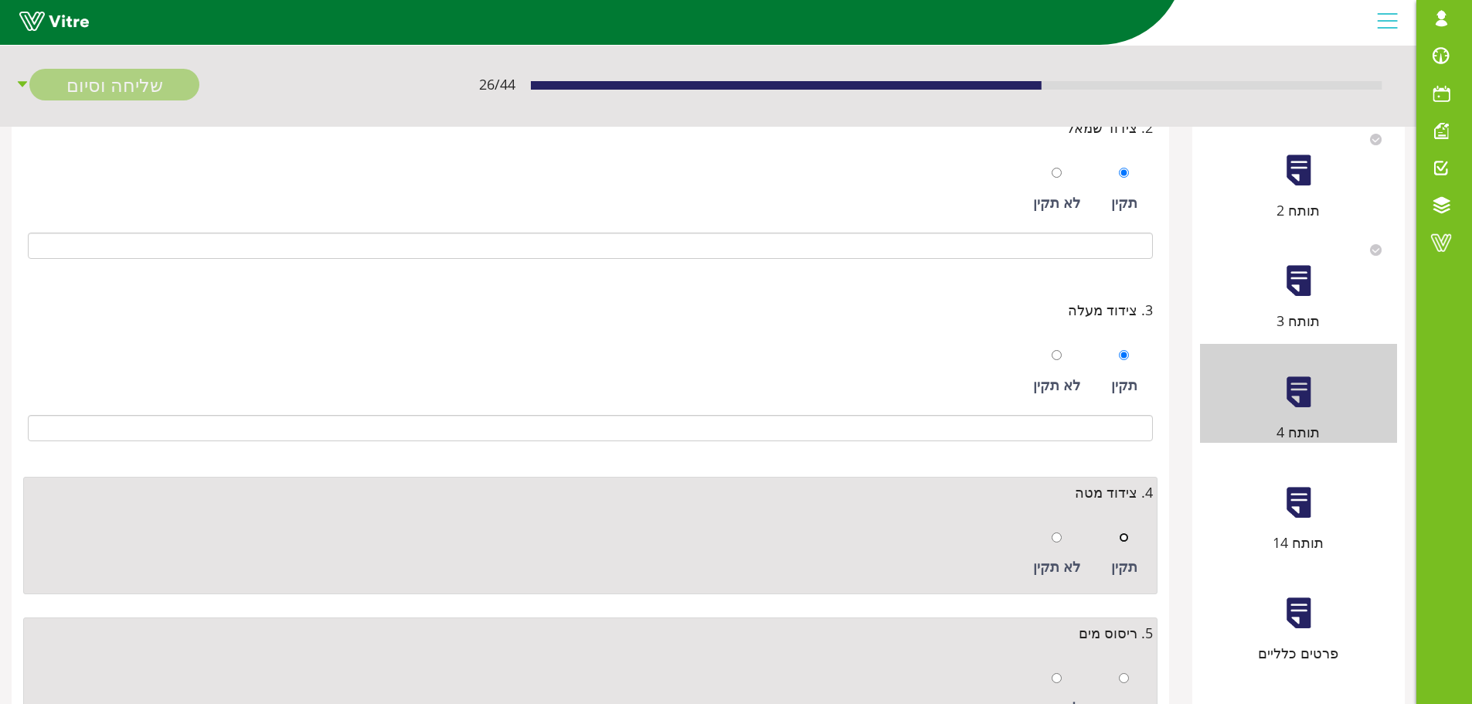
click at [1122, 536] on input "radio" at bounding box center [1124, 538] width 10 height 10
radio input "true"
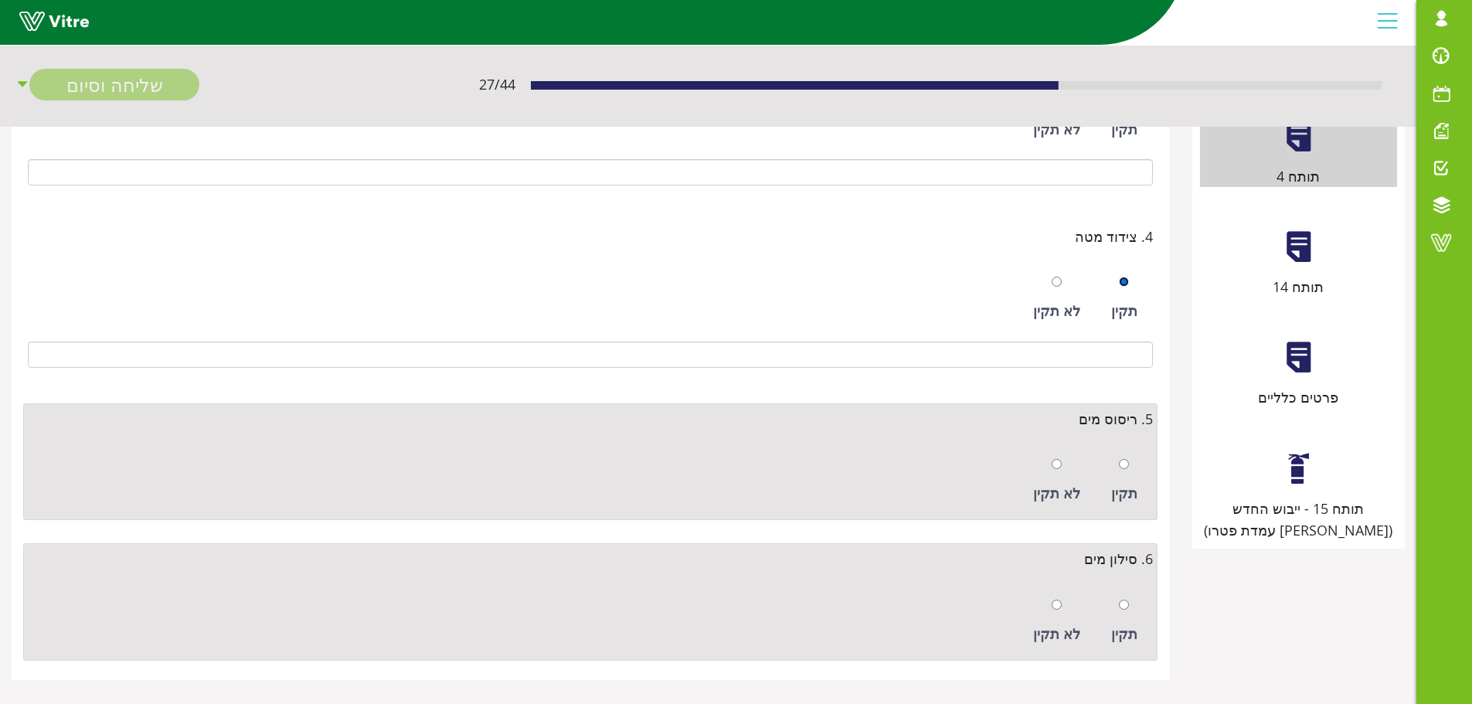
scroll to position [580, 0]
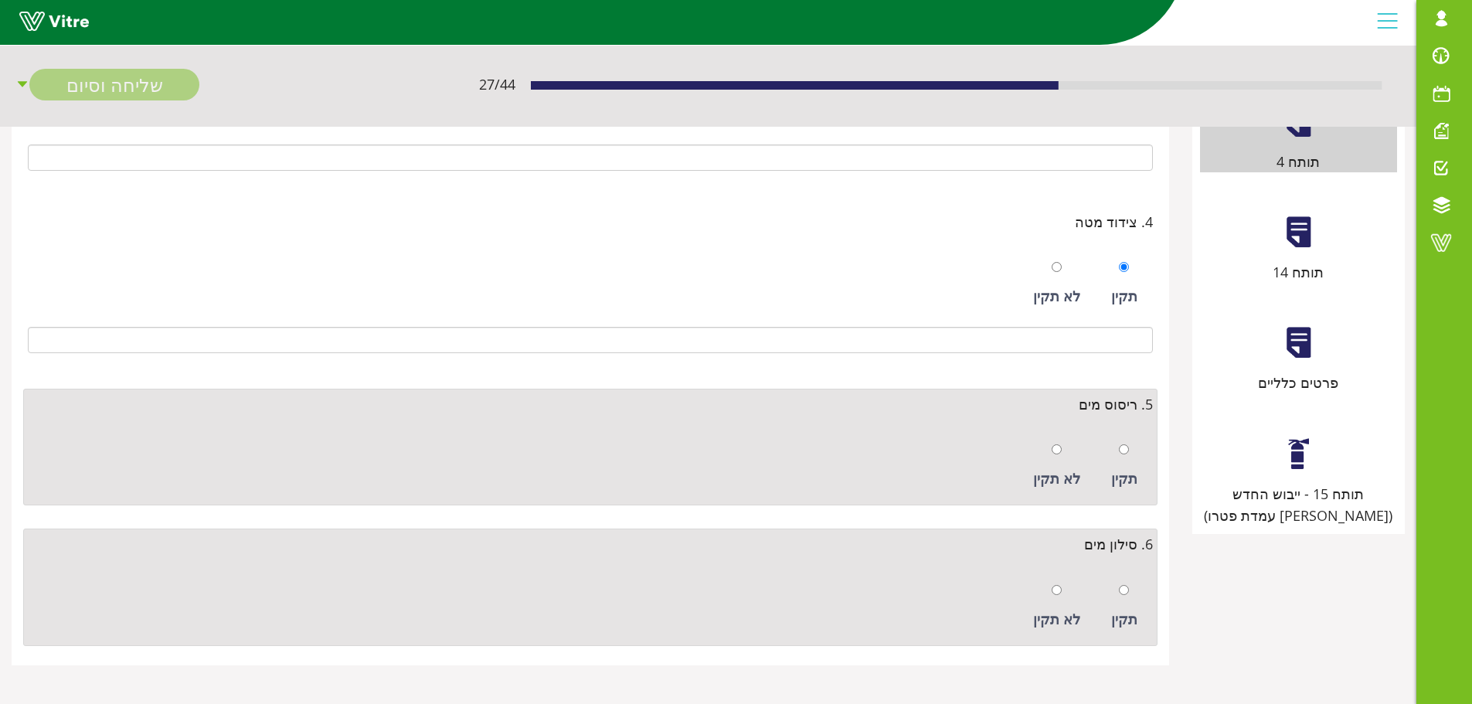
click at [1125, 458] on div at bounding box center [1124, 449] width 10 height 22
radio input "true"
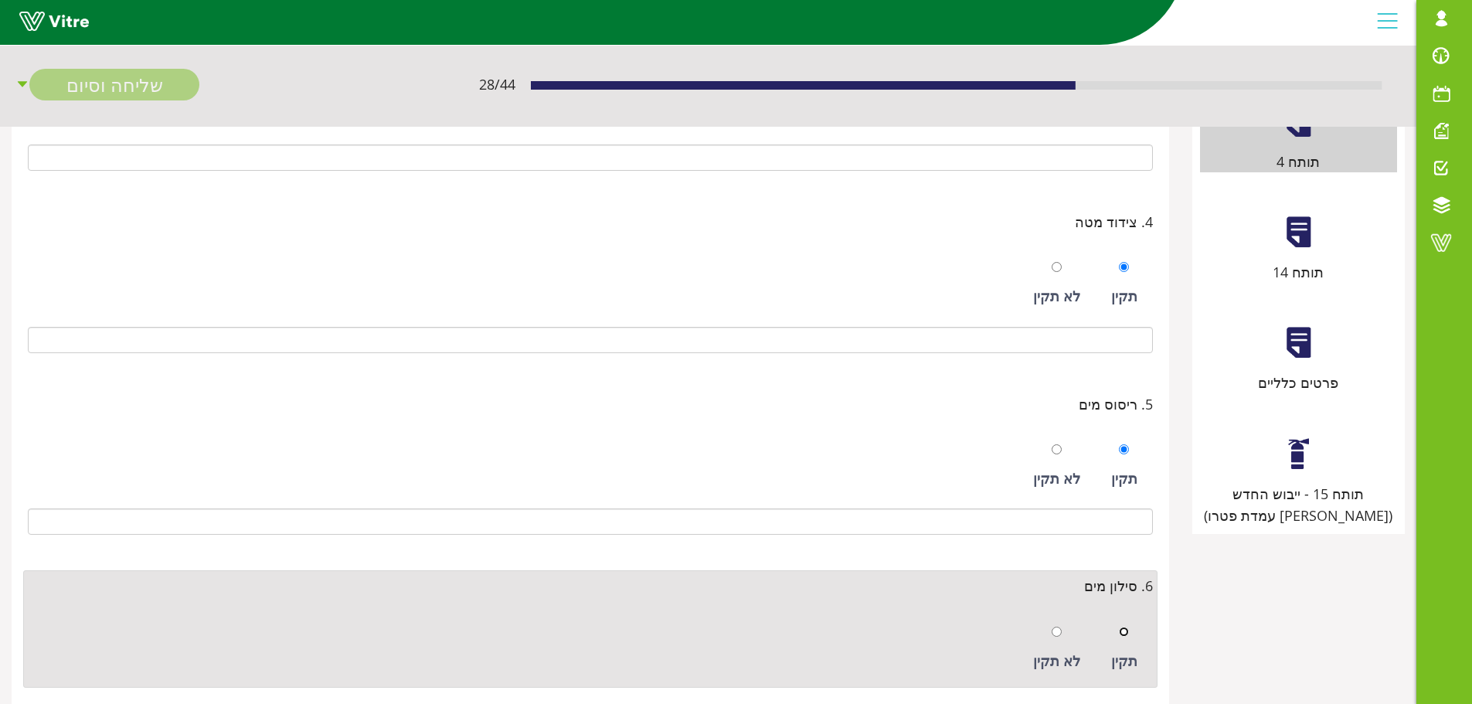
click at [1122, 635] on input "radio" at bounding box center [1124, 632] width 10 height 10
radio input "true"
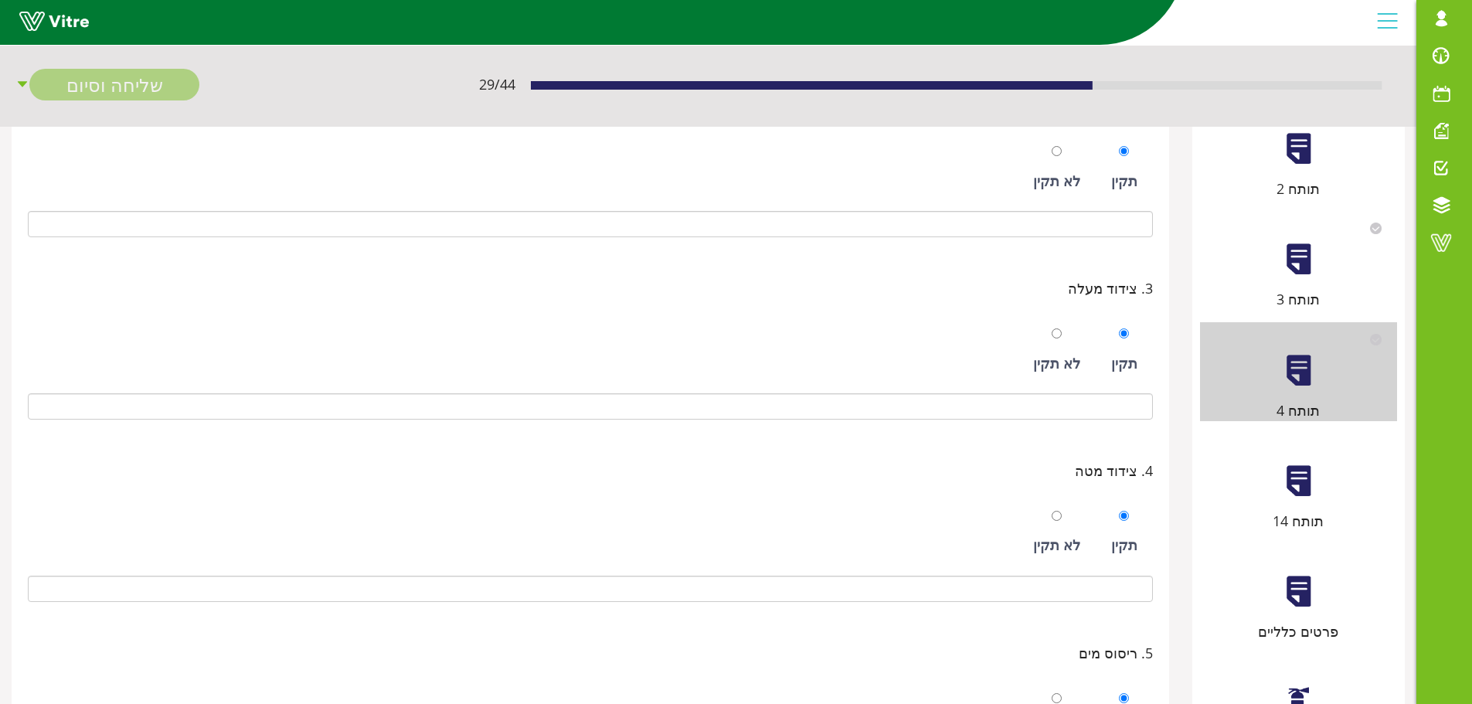
scroll to position [271, 0]
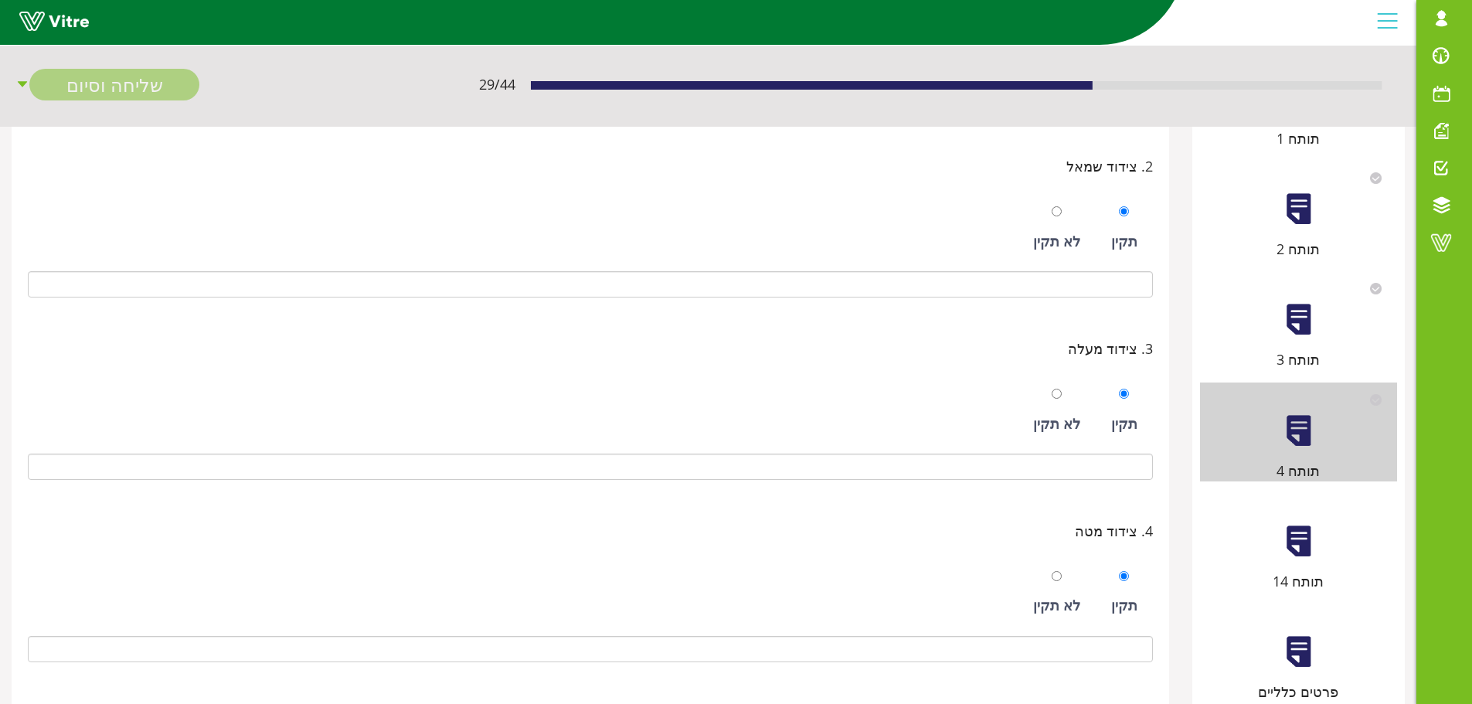
click at [1305, 545] on div at bounding box center [1299, 541] width 35 height 35
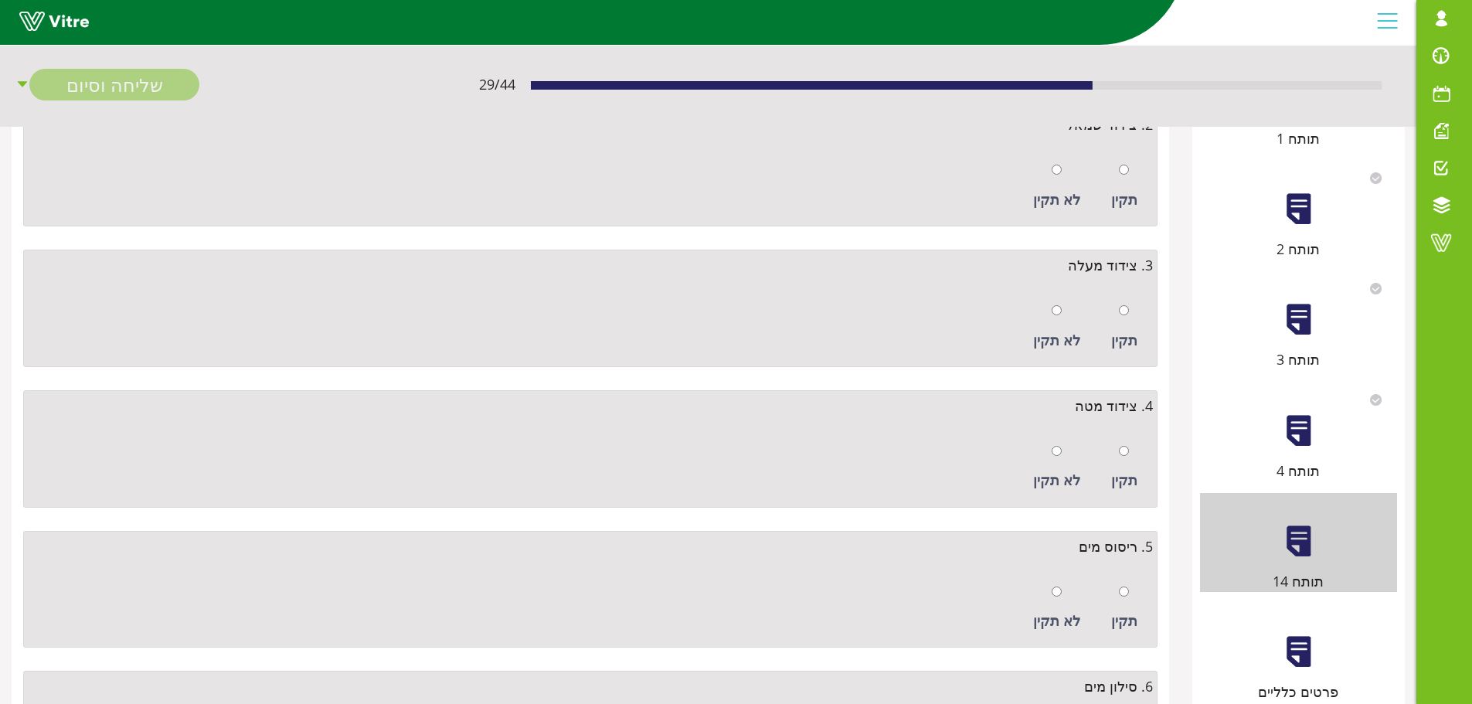
scroll to position [0, 0]
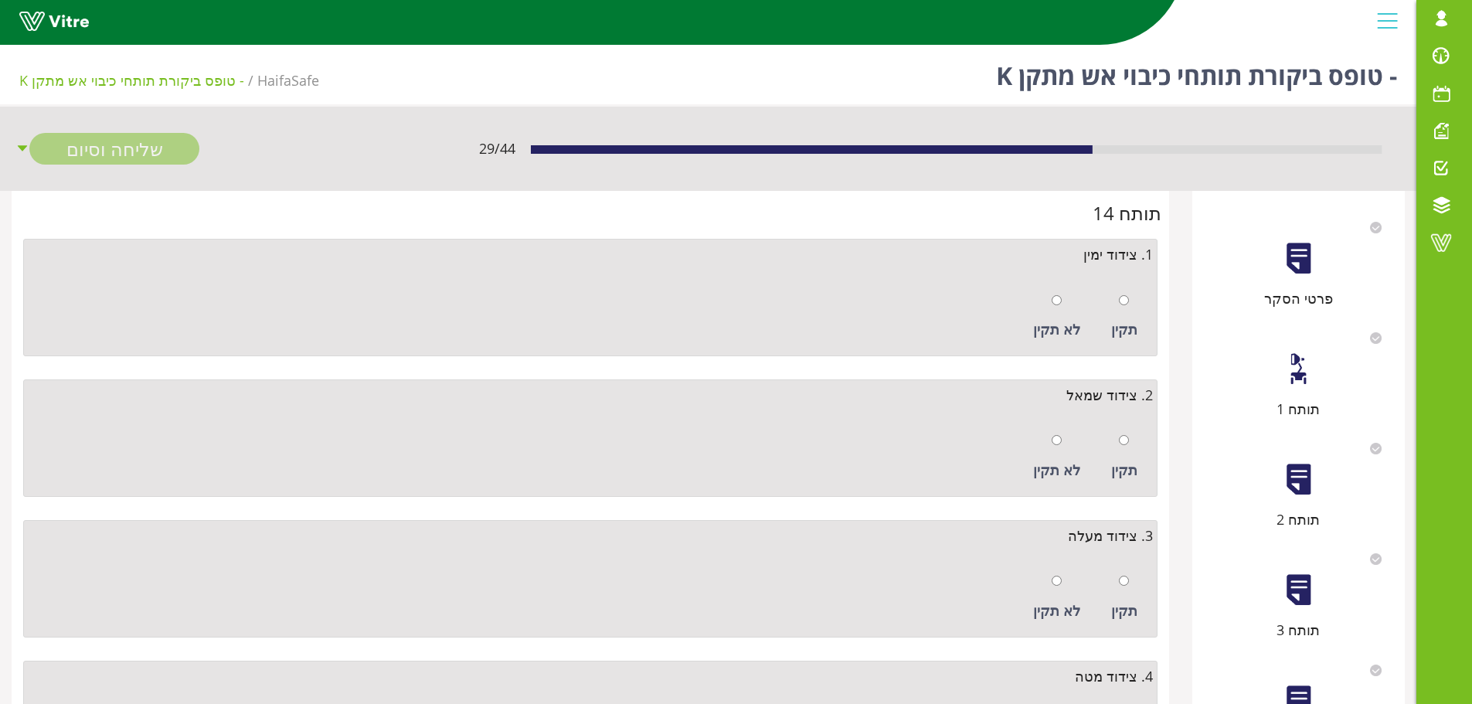
click at [1127, 308] on div at bounding box center [1124, 300] width 10 height 22
radio input "true"
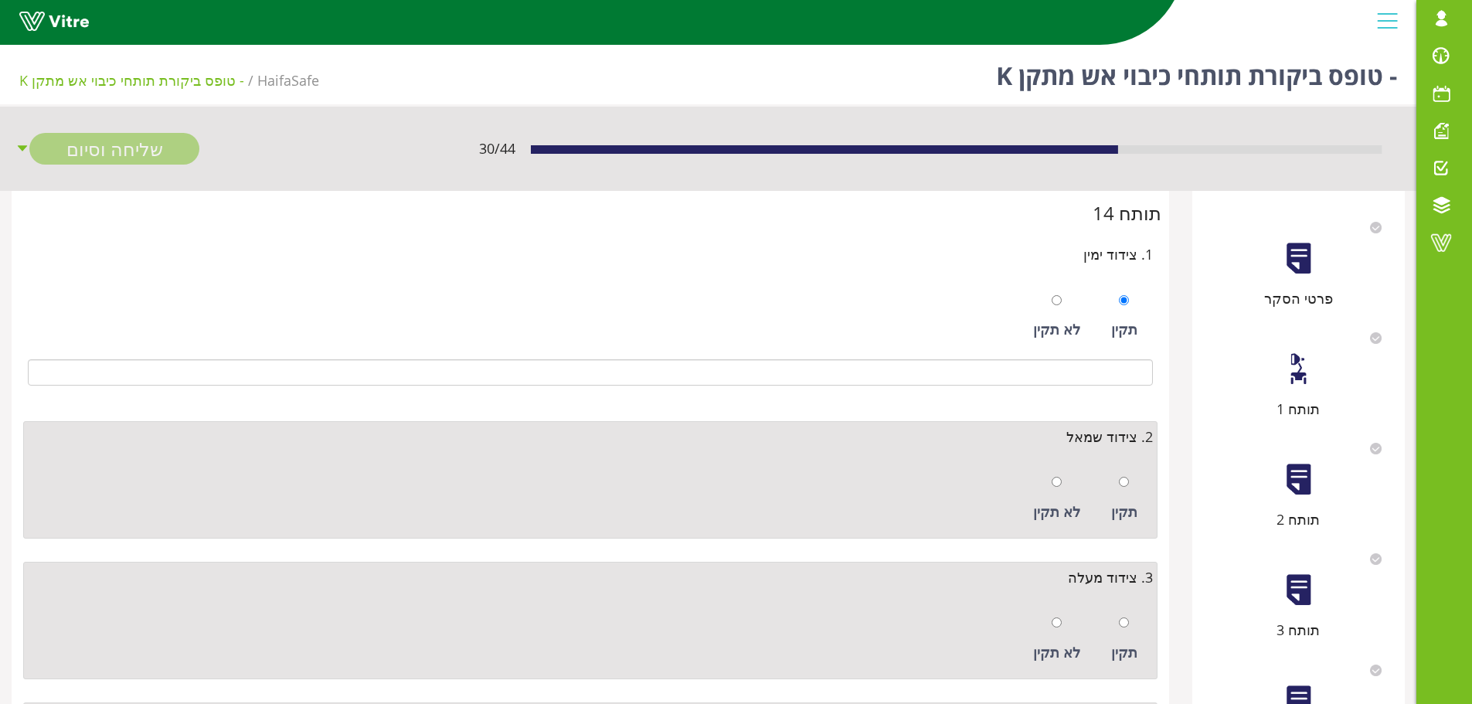
click at [1131, 475] on div "תקין" at bounding box center [1125, 498] width 42 height 71
radio input "true"
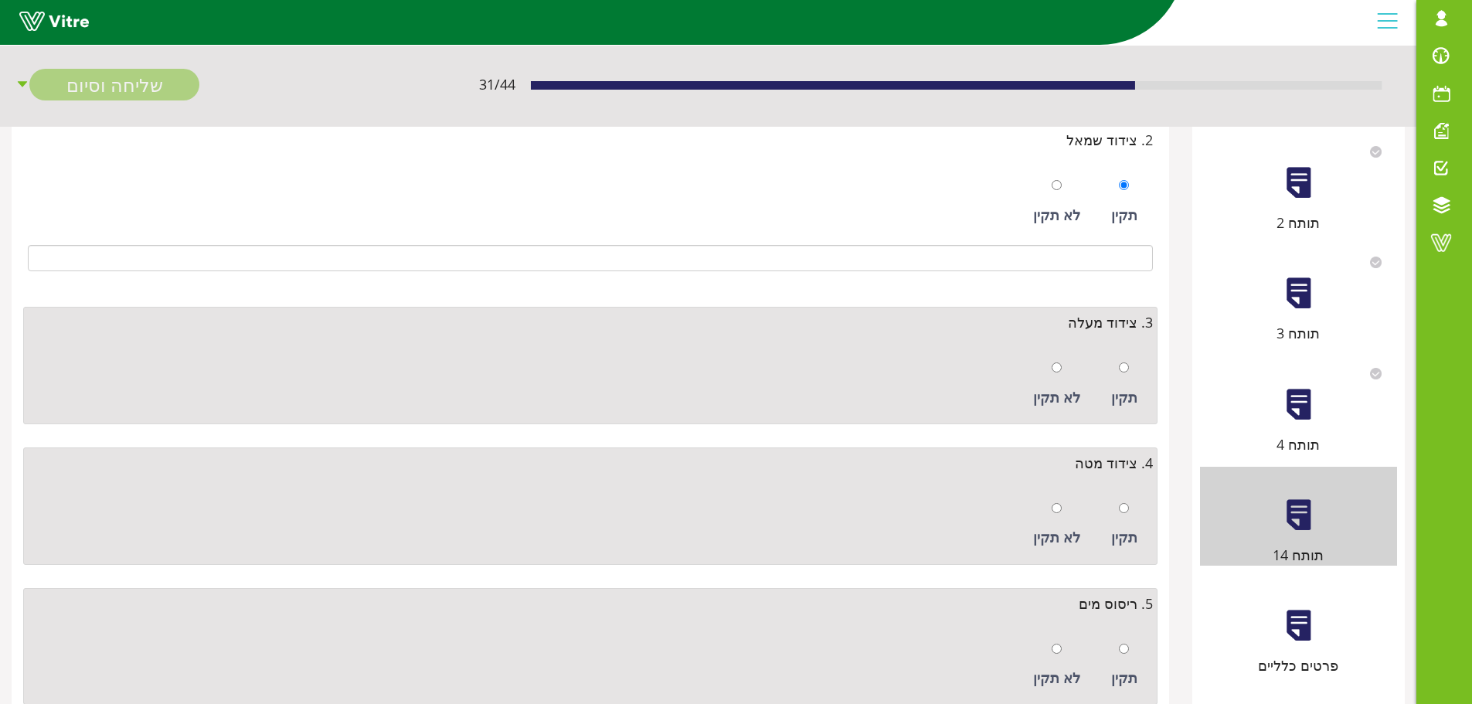
scroll to position [309, 0]
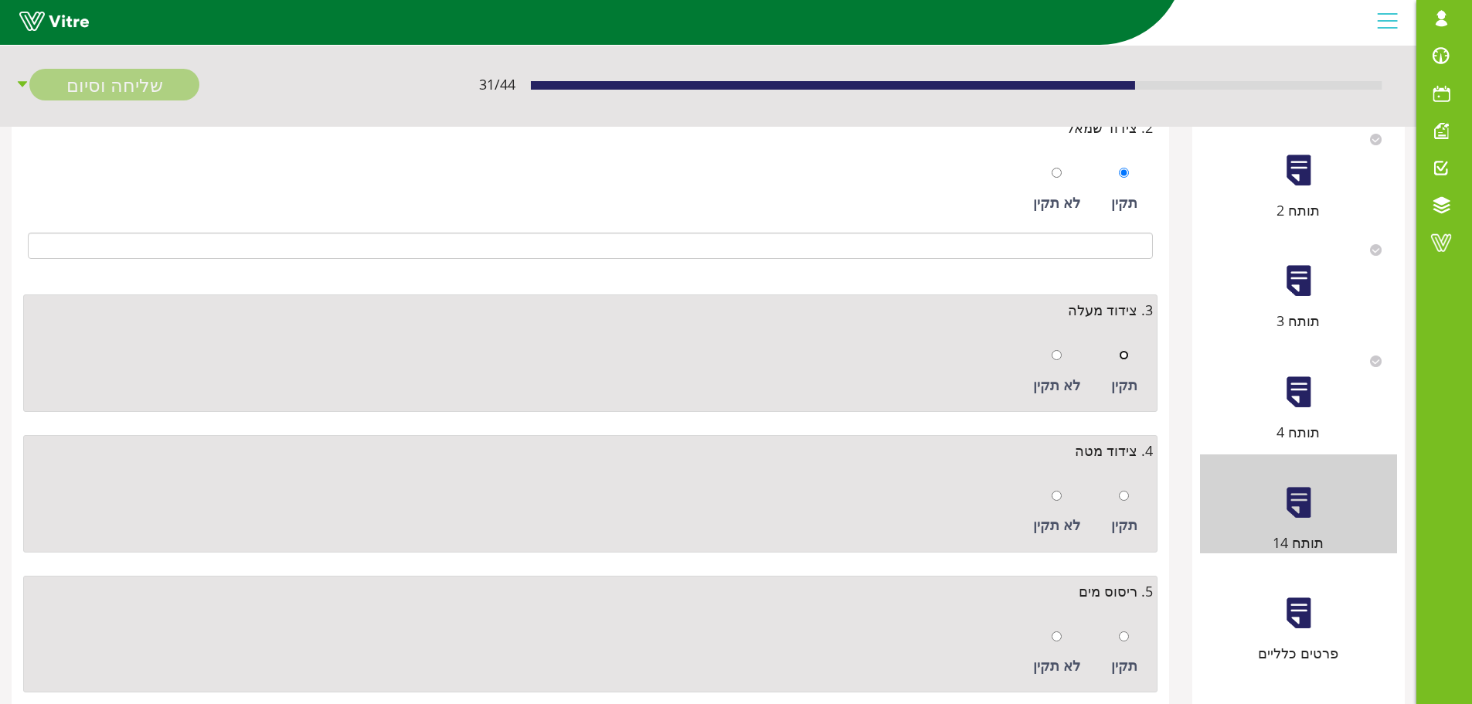
click at [1123, 356] on input "radio" at bounding box center [1124, 355] width 10 height 10
radio input "true"
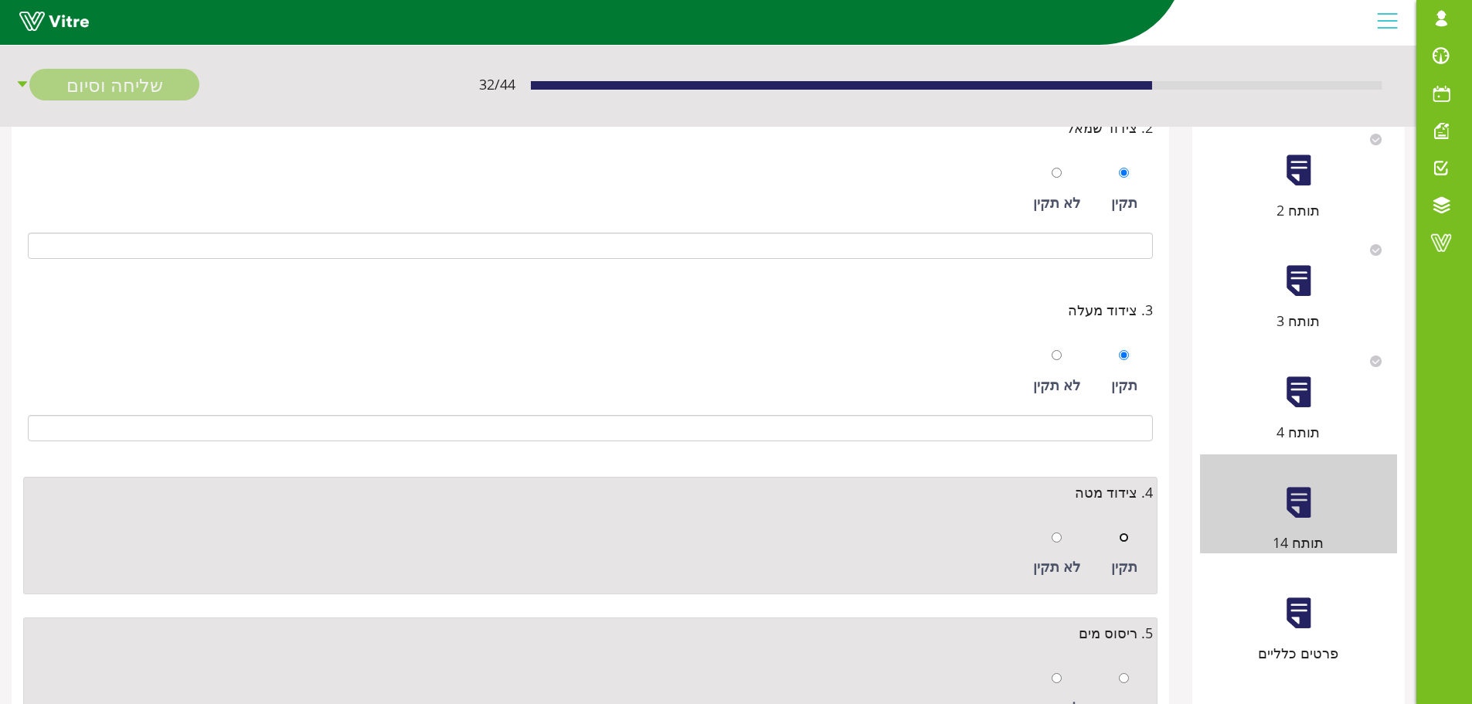
click at [1128, 536] on input "radio" at bounding box center [1124, 538] width 10 height 10
radio input "true"
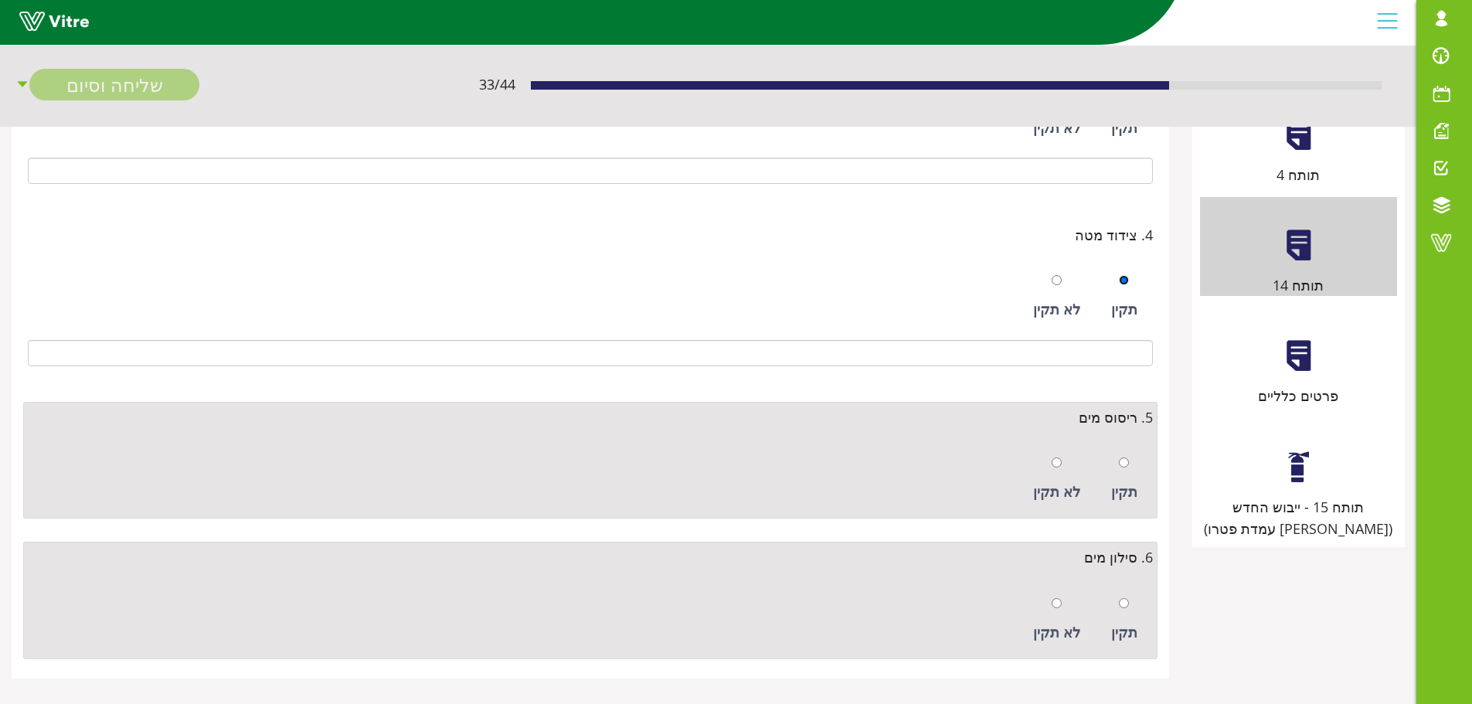
scroll to position [580, 0]
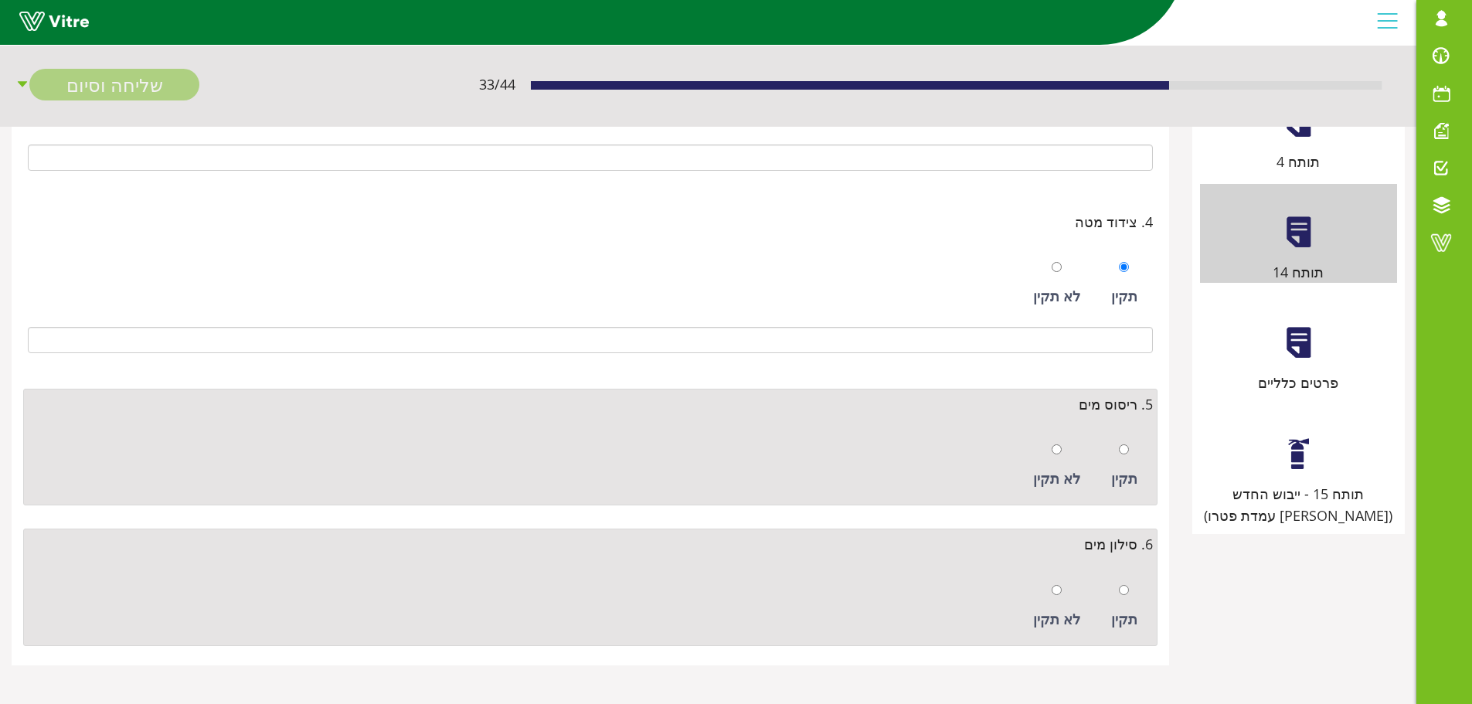
click at [1123, 434] on div "תקין" at bounding box center [1125, 466] width 42 height 71
radio input "true"
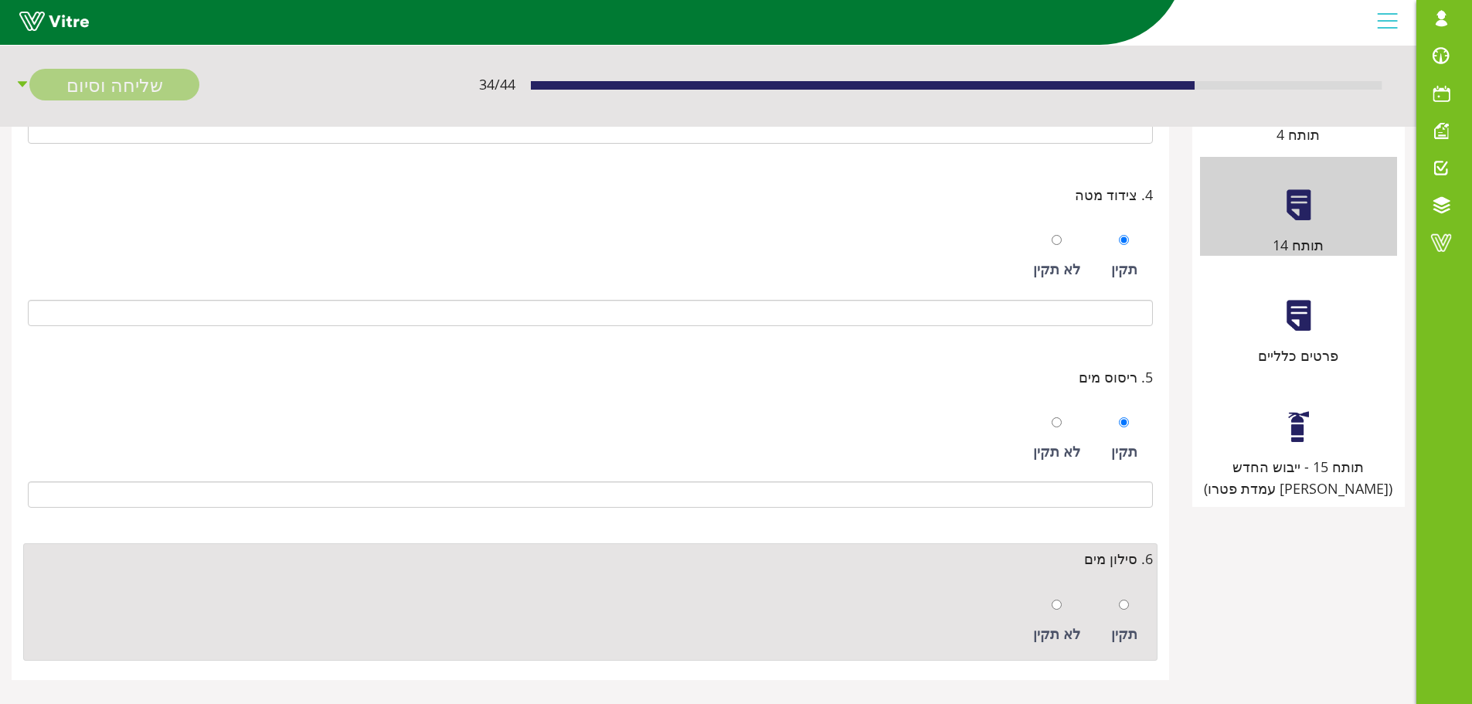
scroll to position [621, 0]
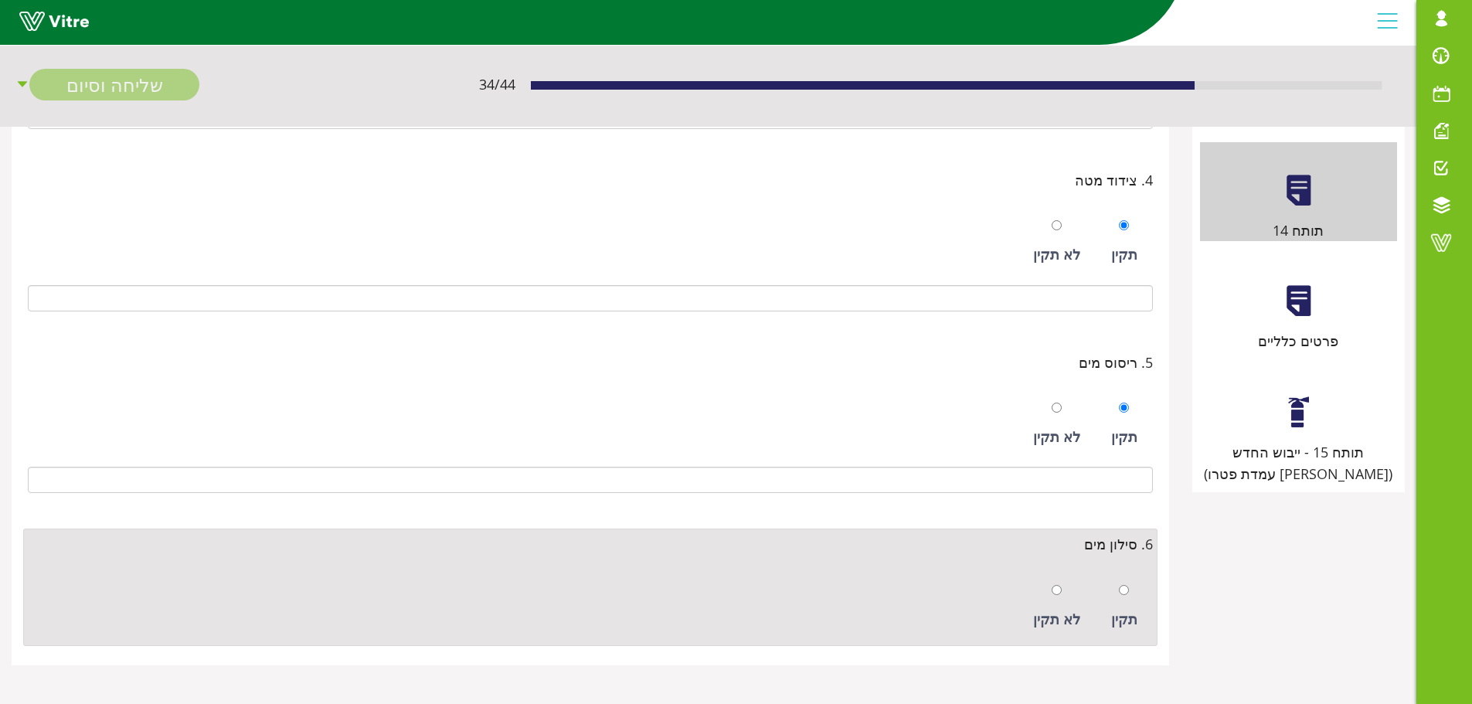
click at [1129, 592] on div "תקין" at bounding box center [1125, 606] width 42 height 71
radio input "true"
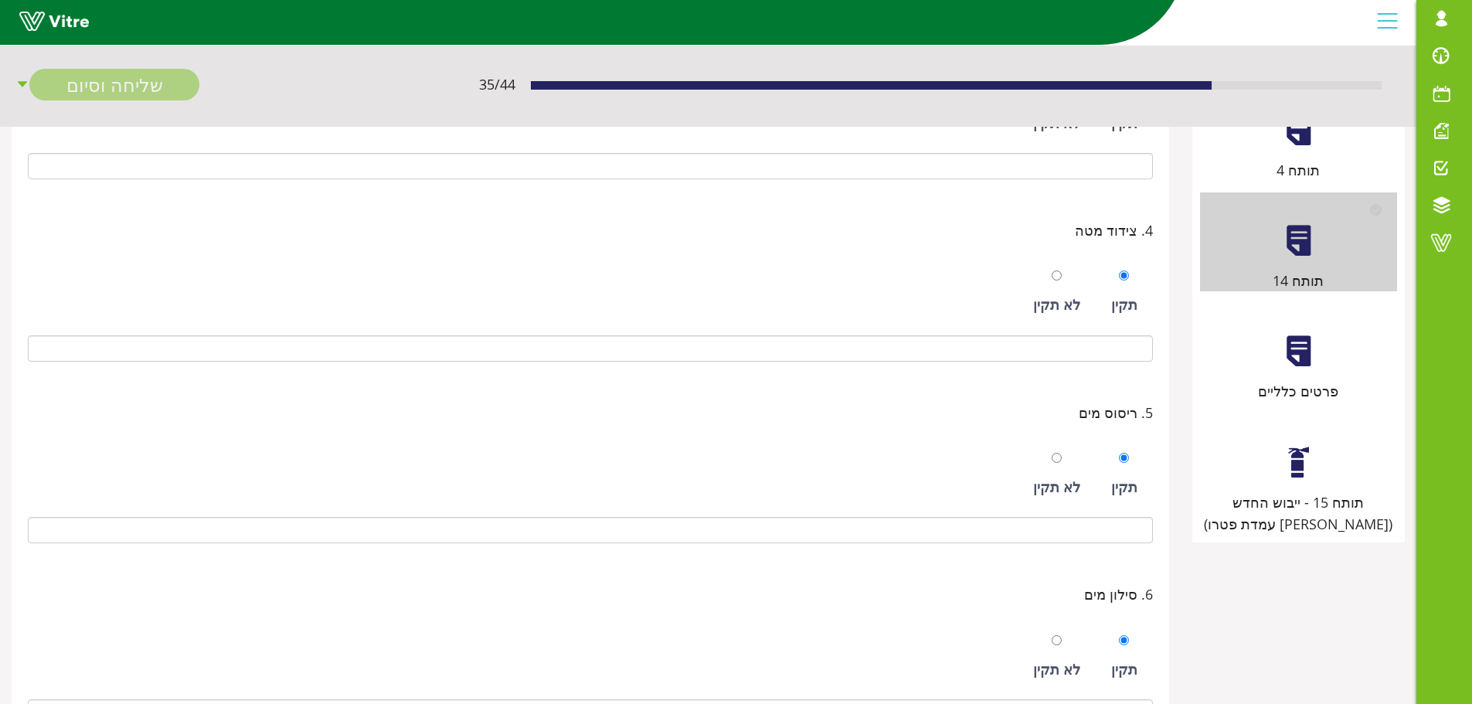
scroll to position [544, 0]
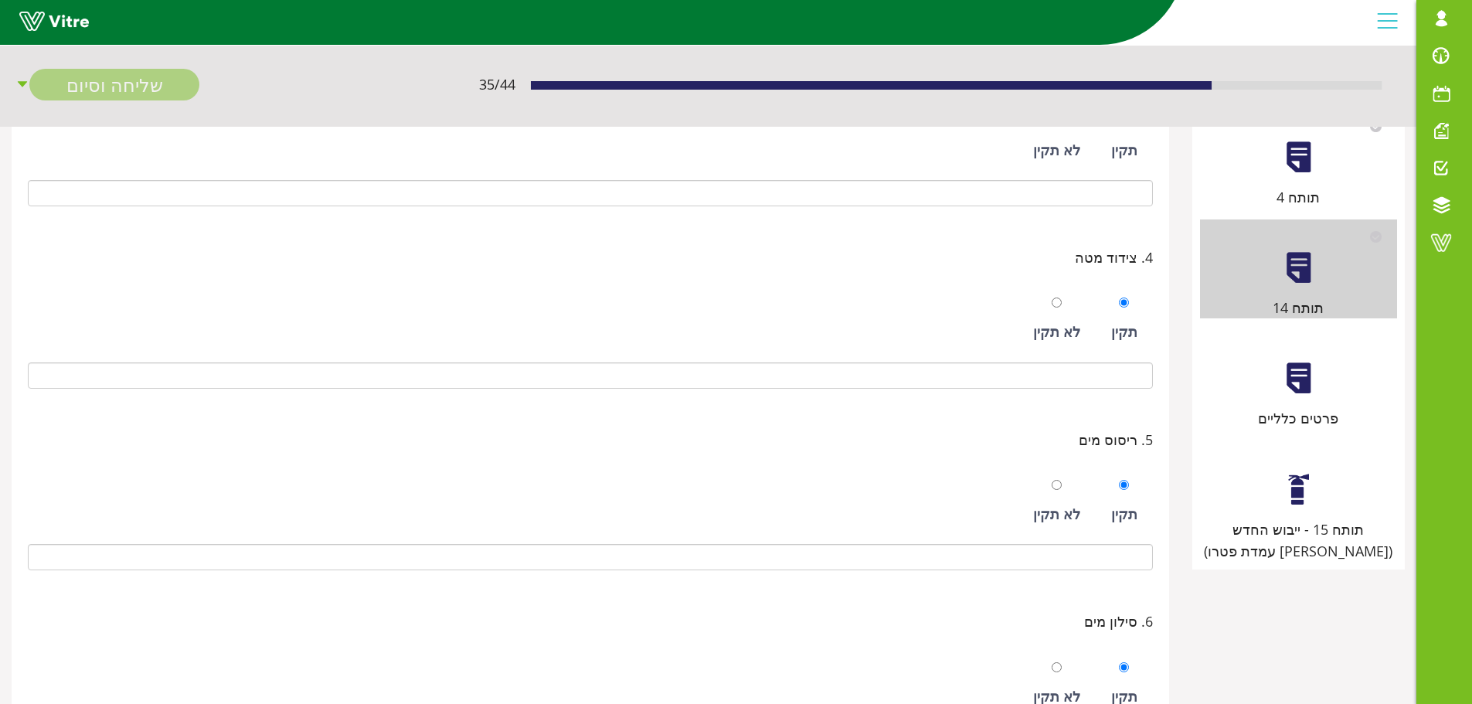
click at [1305, 512] on div "תותח 15 - ייבוש החדש (מול עמדת פטרו)" at bounding box center [1298, 501] width 197 height 121
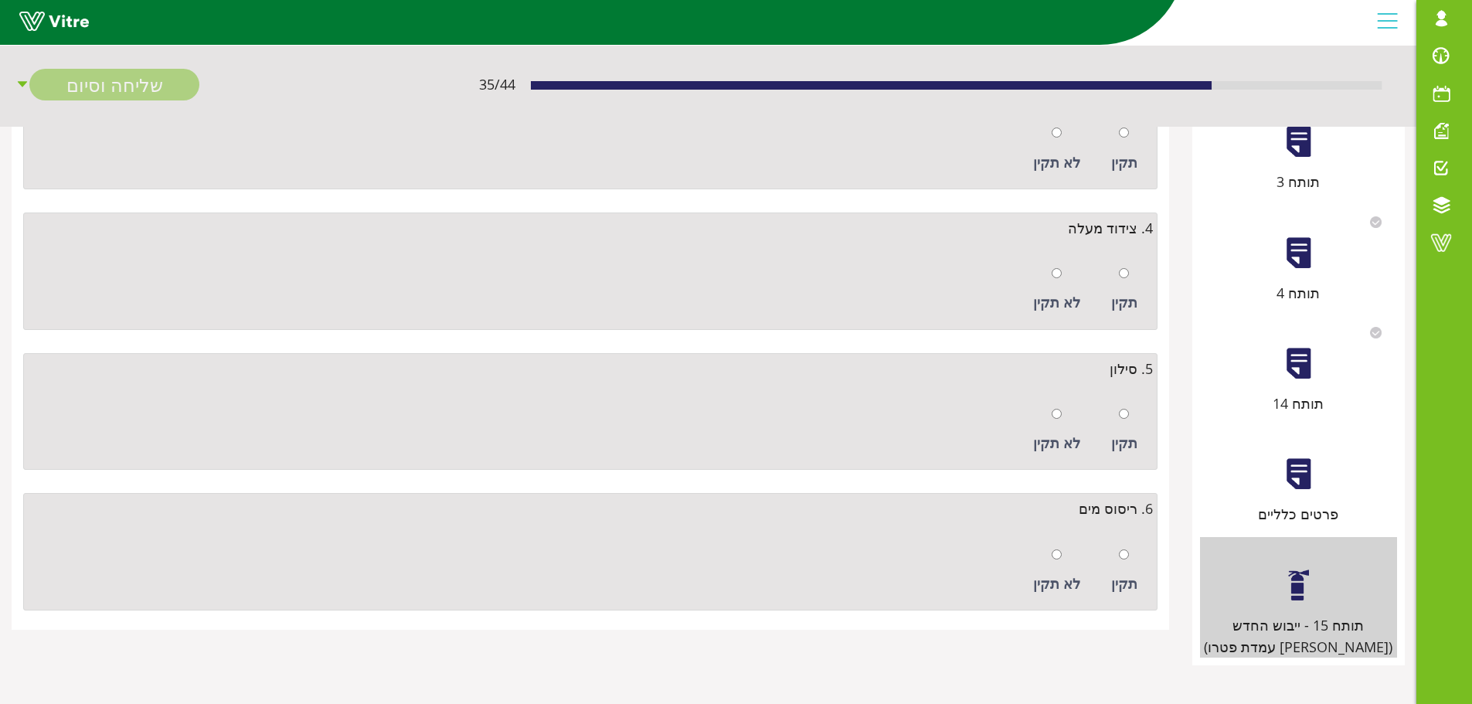
scroll to position [0, 0]
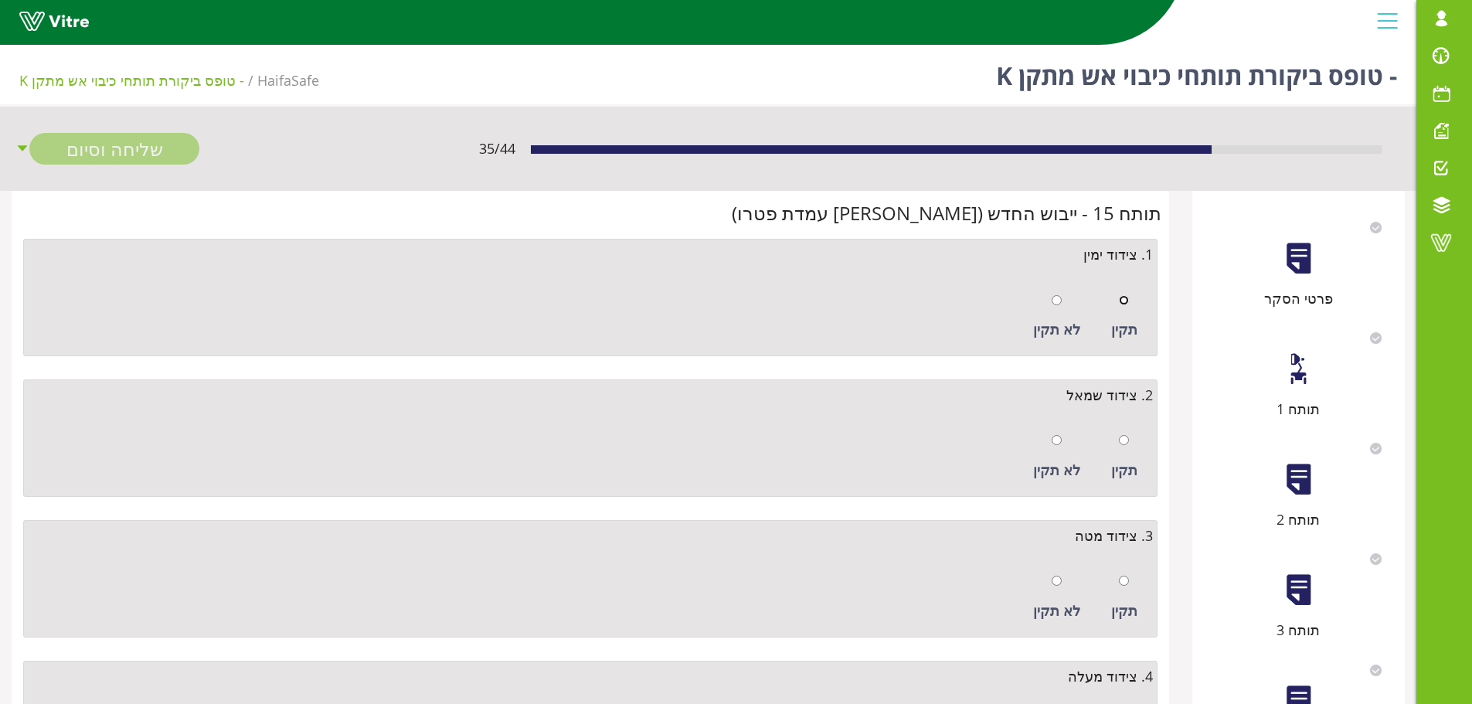
click at [1122, 300] on input "radio" at bounding box center [1124, 300] width 10 height 10
radio input "true"
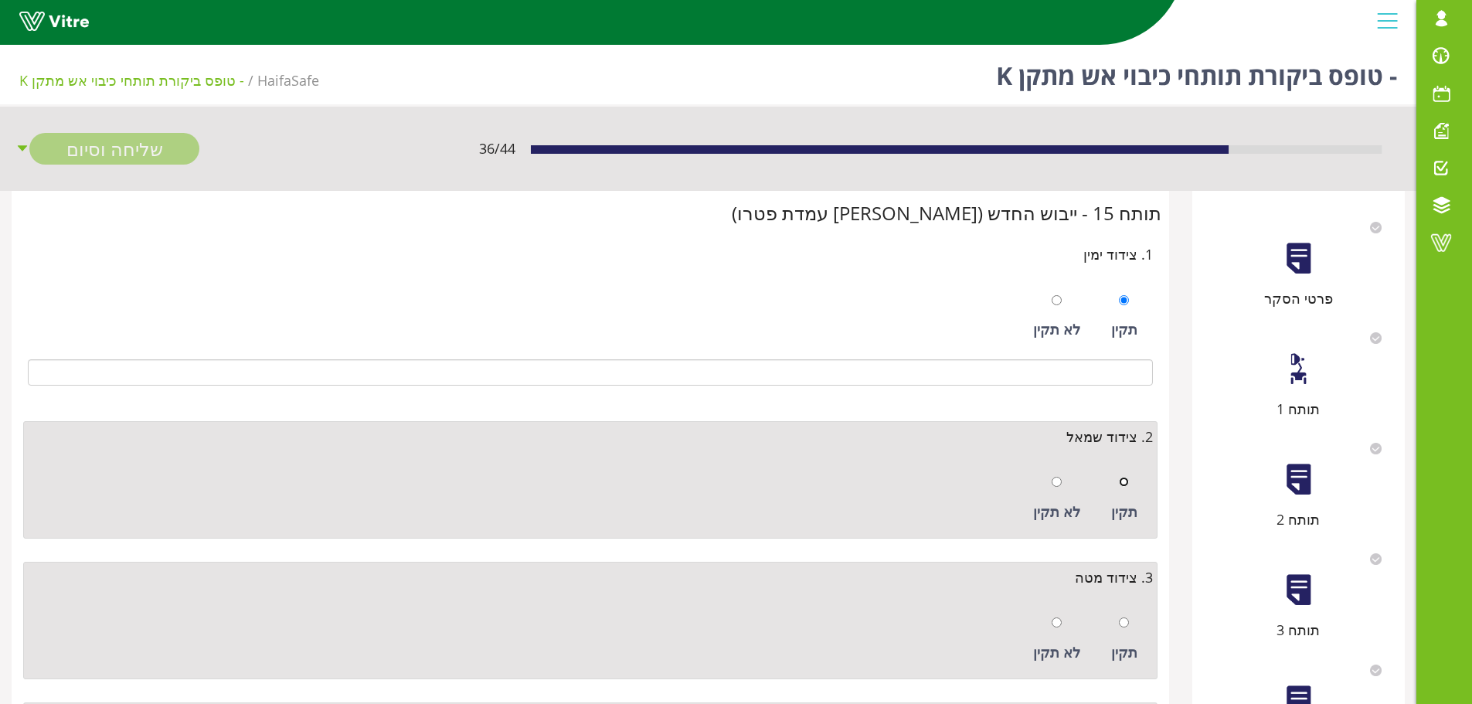
click at [1129, 482] on input "radio" at bounding box center [1124, 482] width 10 height 10
radio input "true"
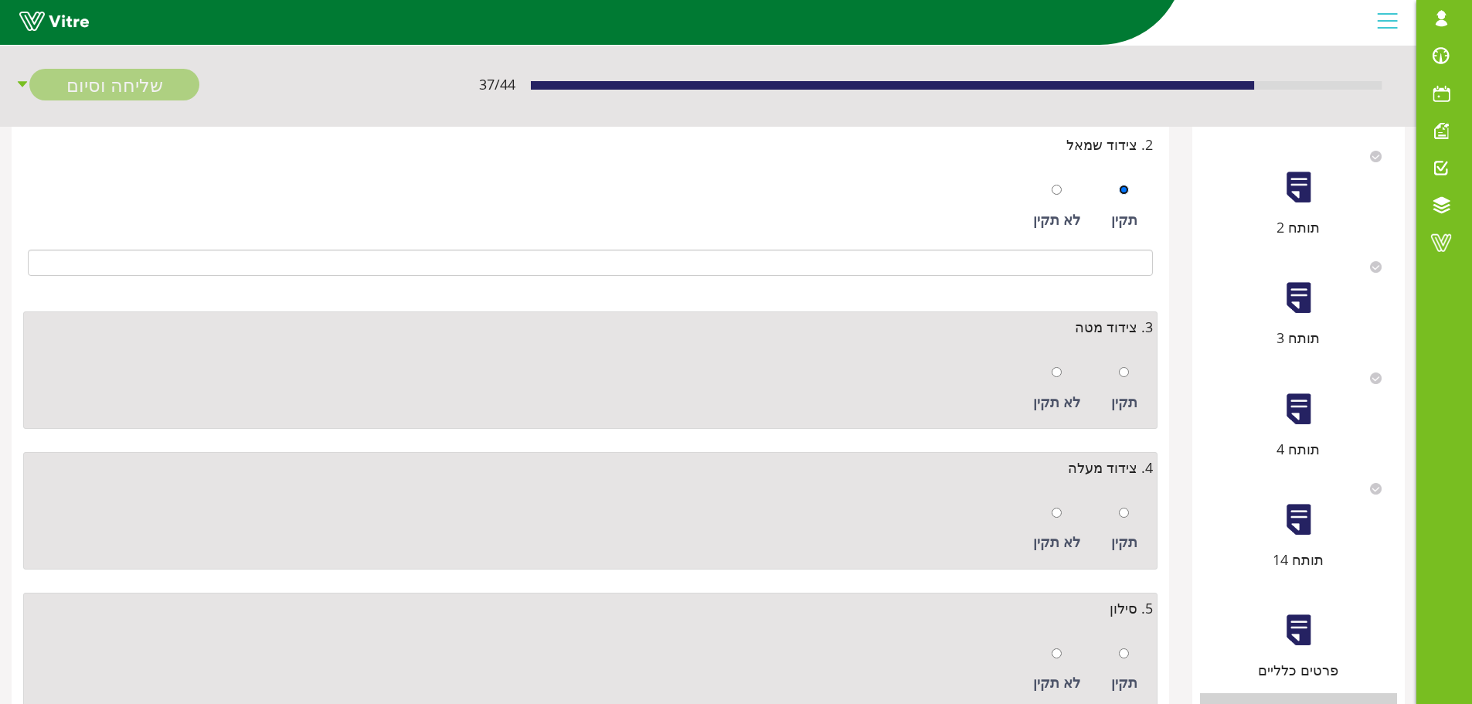
scroll to position [309, 0]
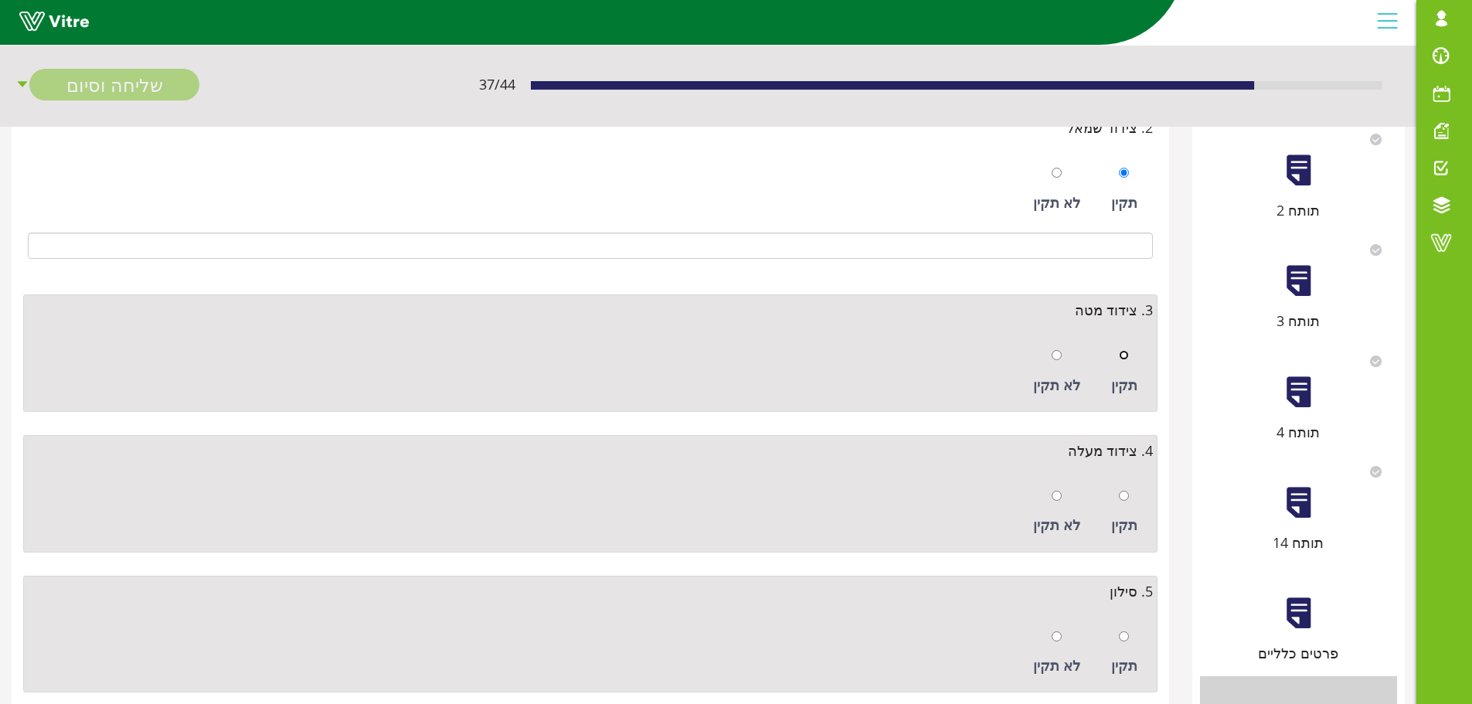
click at [1125, 359] on input "radio" at bounding box center [1124, 355] width 10 height 10
radio input "true"
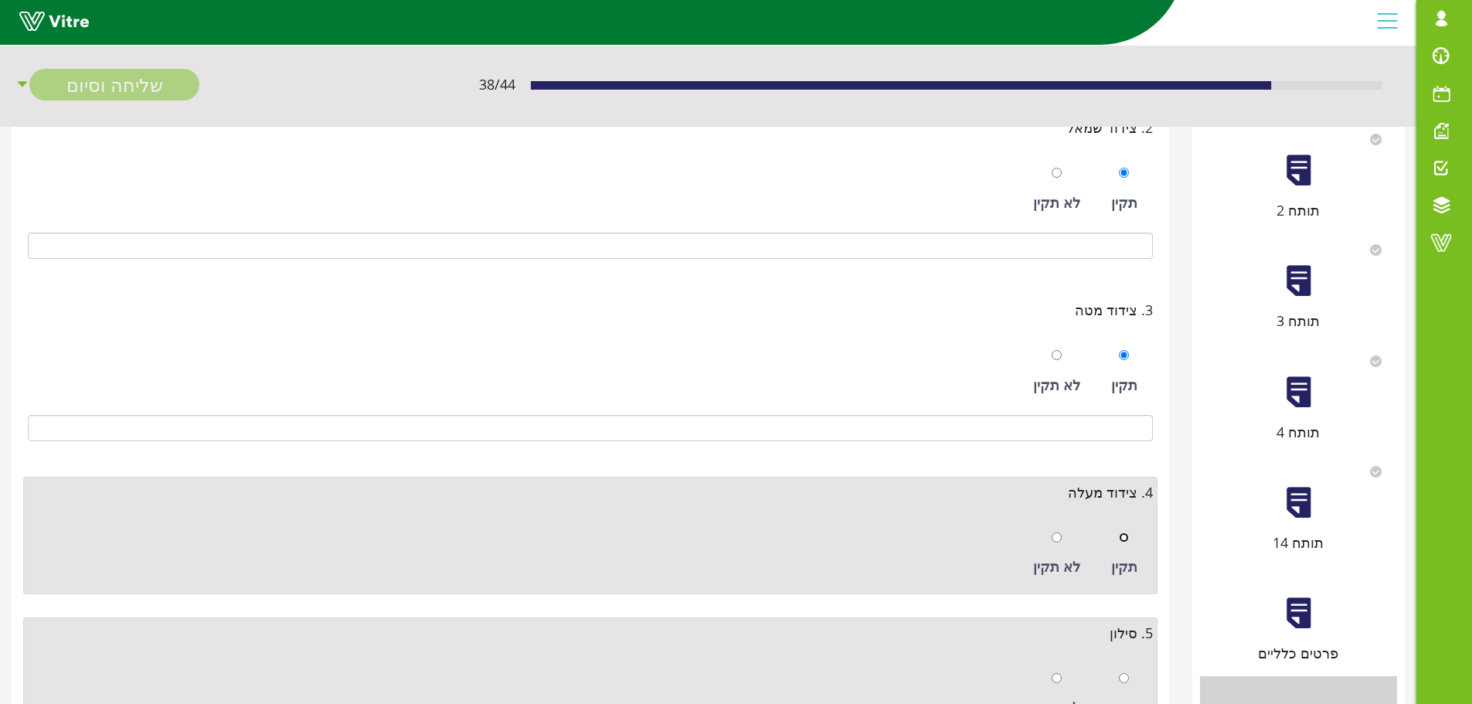
click at [1127, 533] on input "radio" at bounding box center [1124, 538] width 10 height 10
radio input "true"
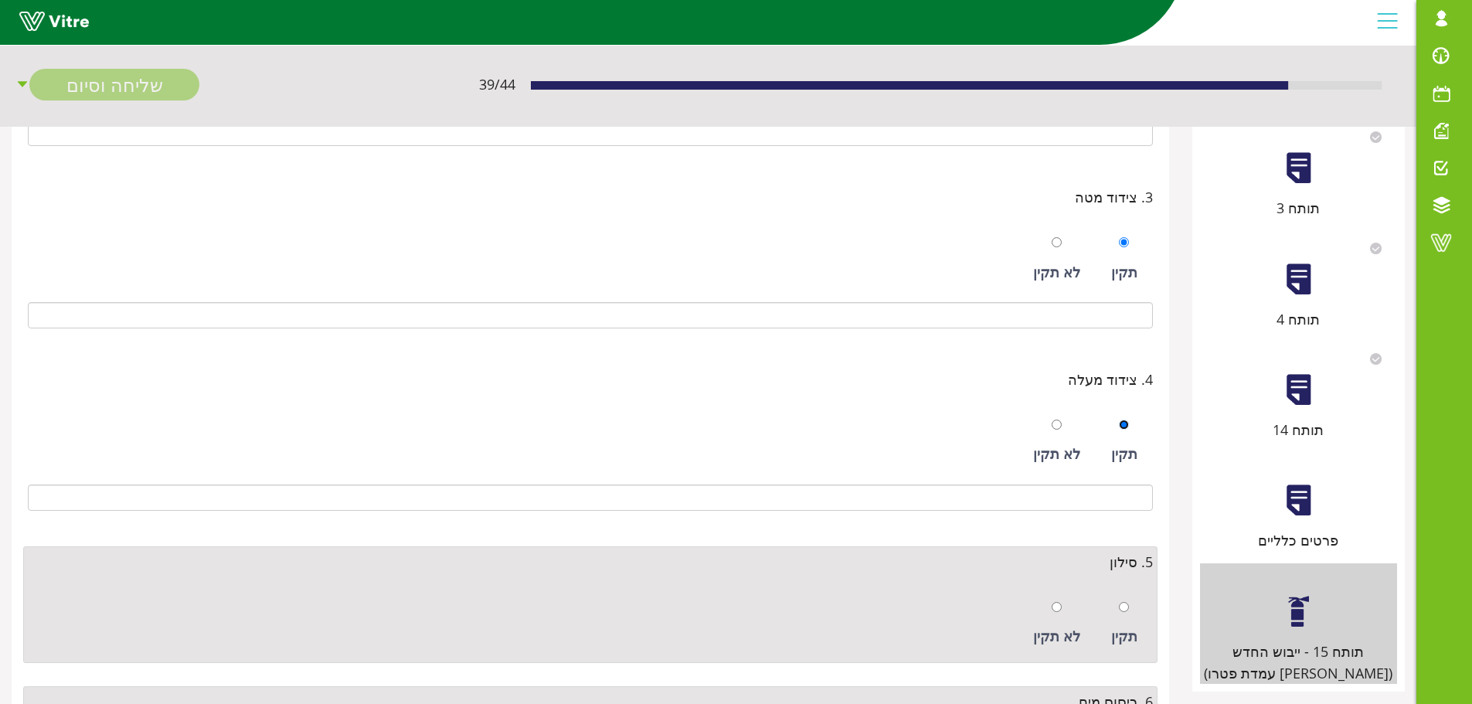
scroll to position [580, 0]
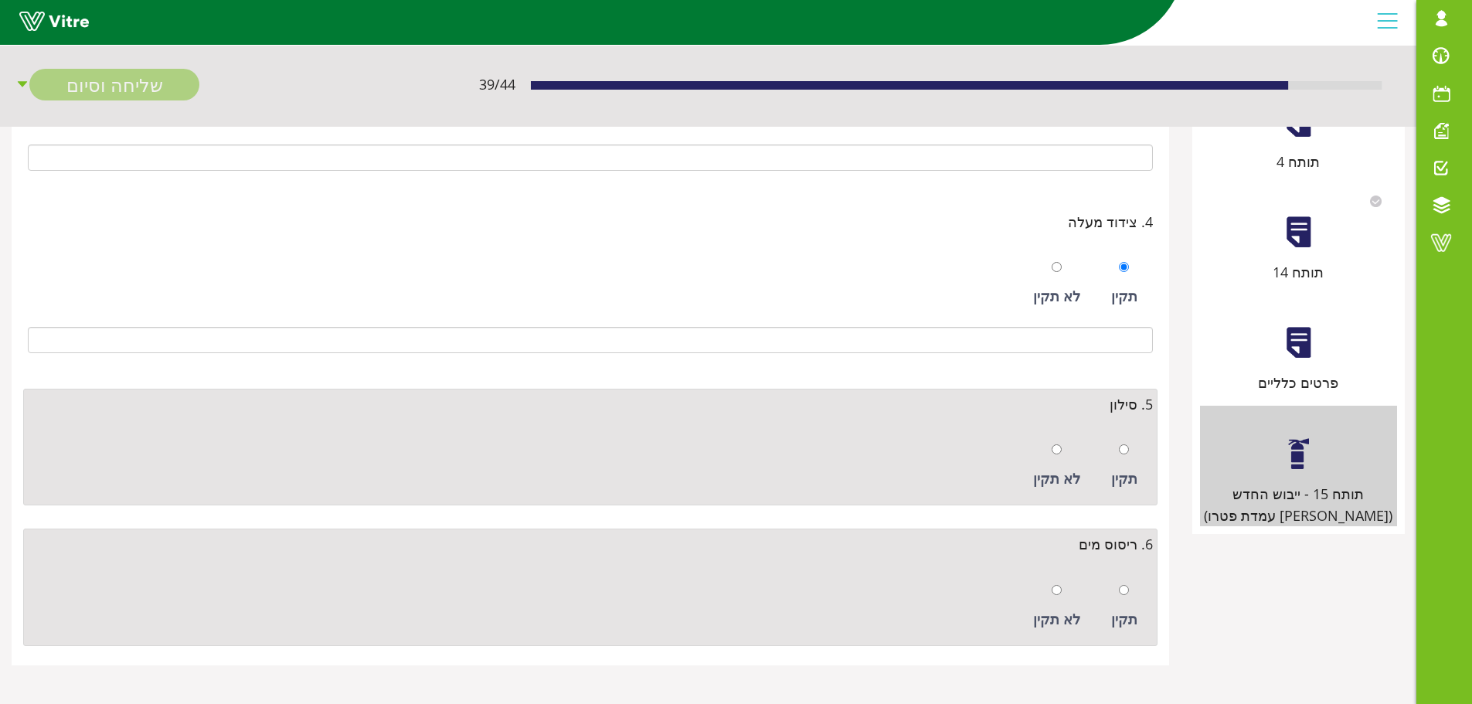
click at [1118, 431] on div "תקין" at bounding box center [1125, 466] width 42 height 71
radio input "true"
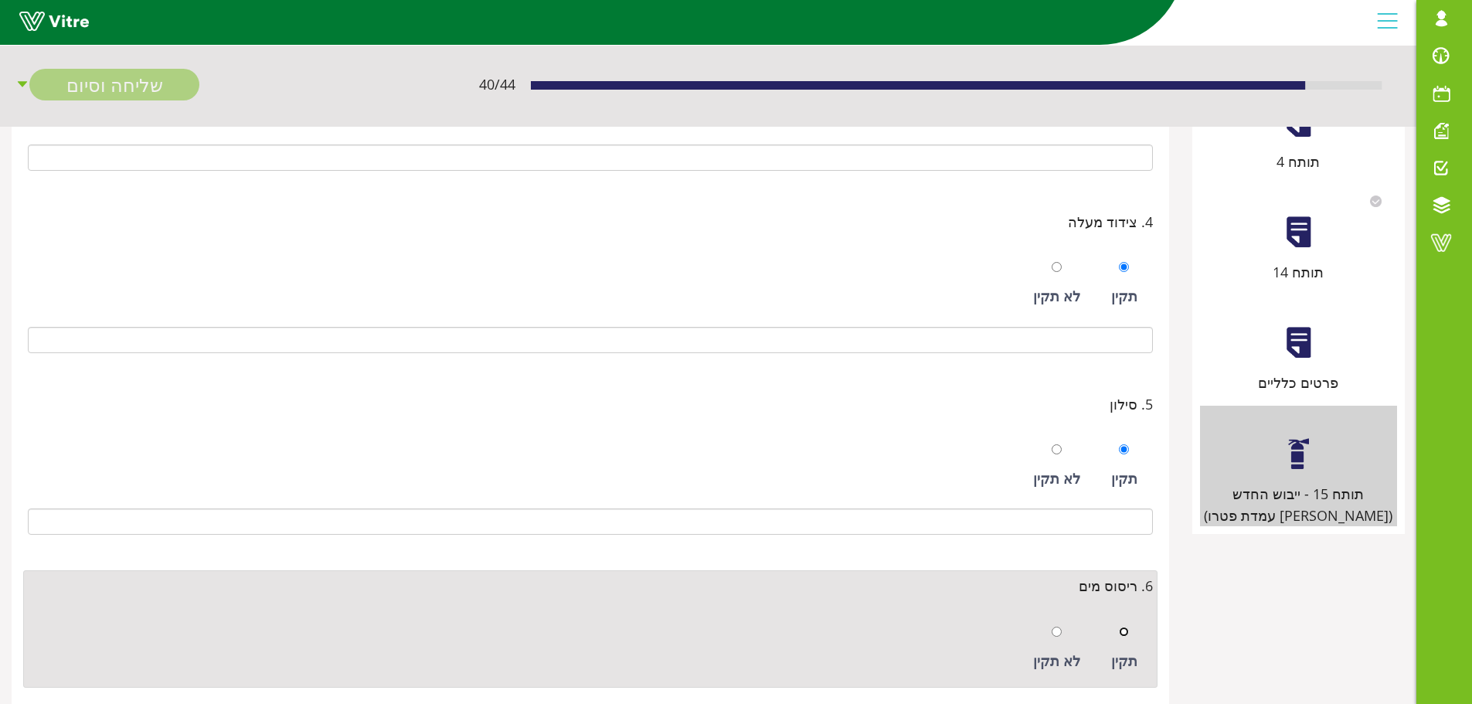
click at [1125, 632] on input "radio" at bounding box center [1124, 632] width 10 height 10
radio input "true"
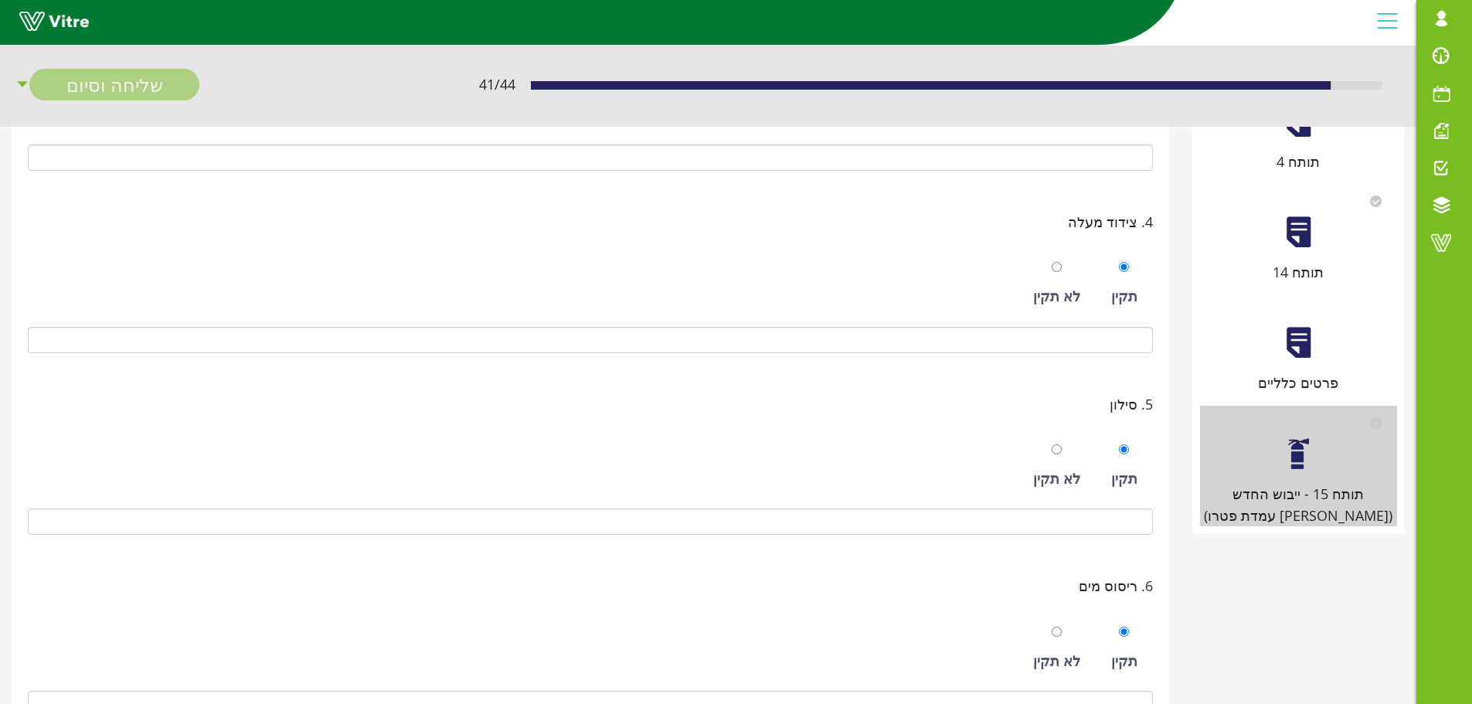
click at [1287, 380] on div "פרטים כלליים" at bounding box center [1298, 383] width 197 height 22
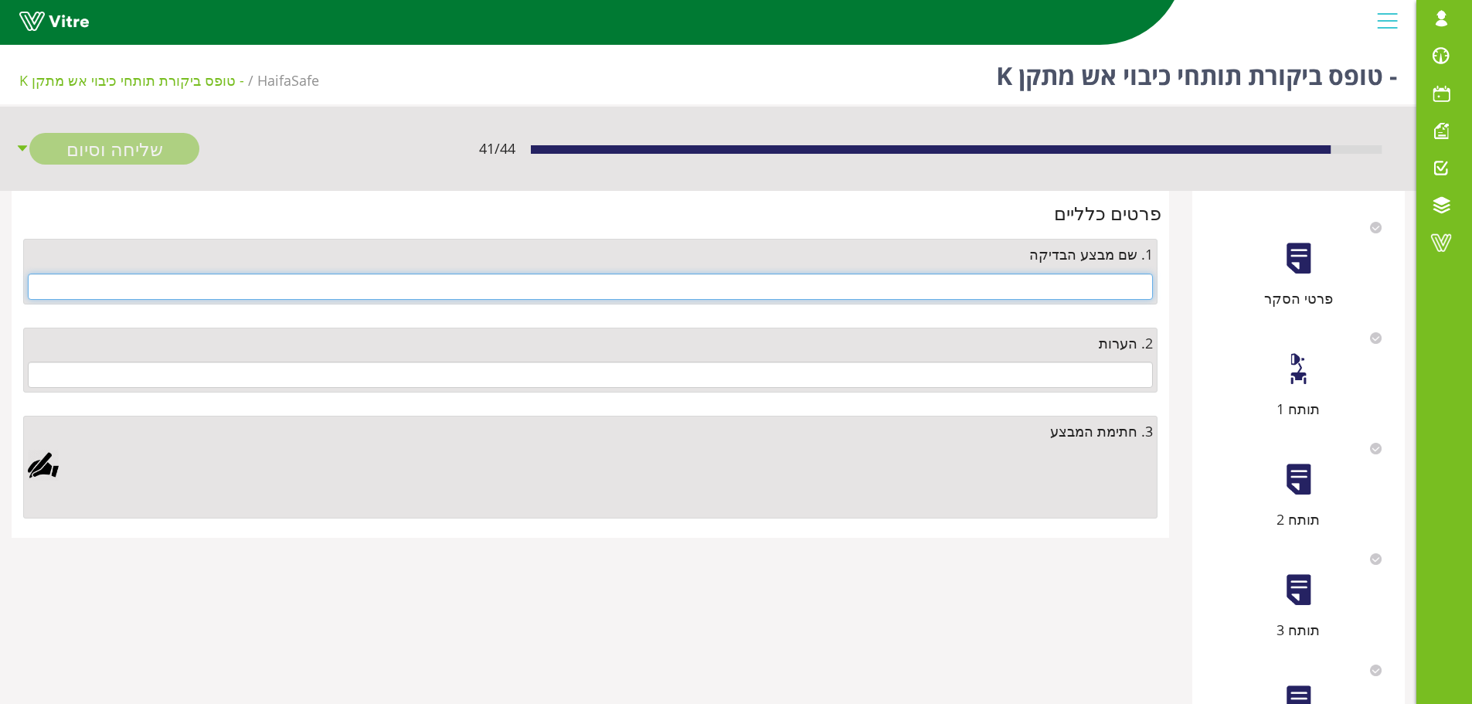
click at [1121, 286] on input "text" at bounding box center [590, 287] width 1125 height 26
type input "r"
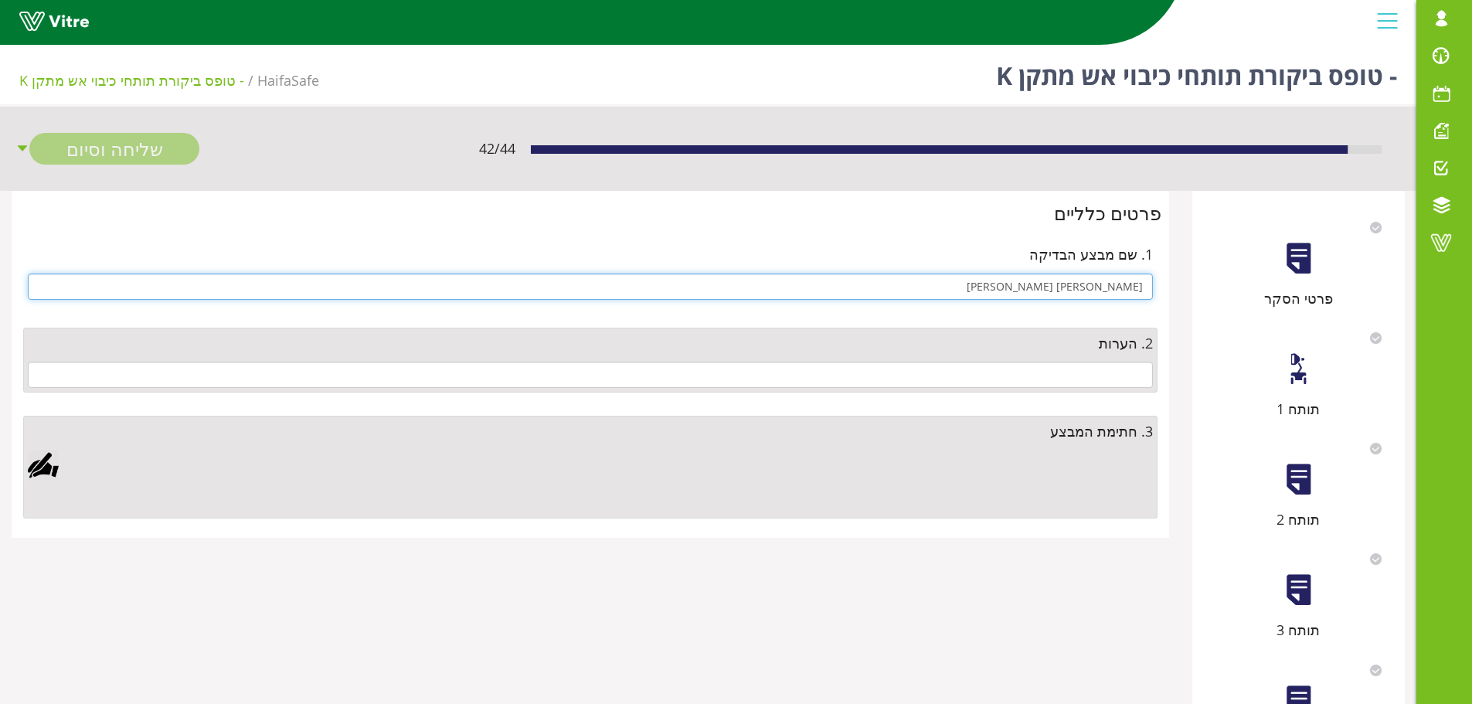
type input "[PERSON_NAME] [PERSON_NAME]"
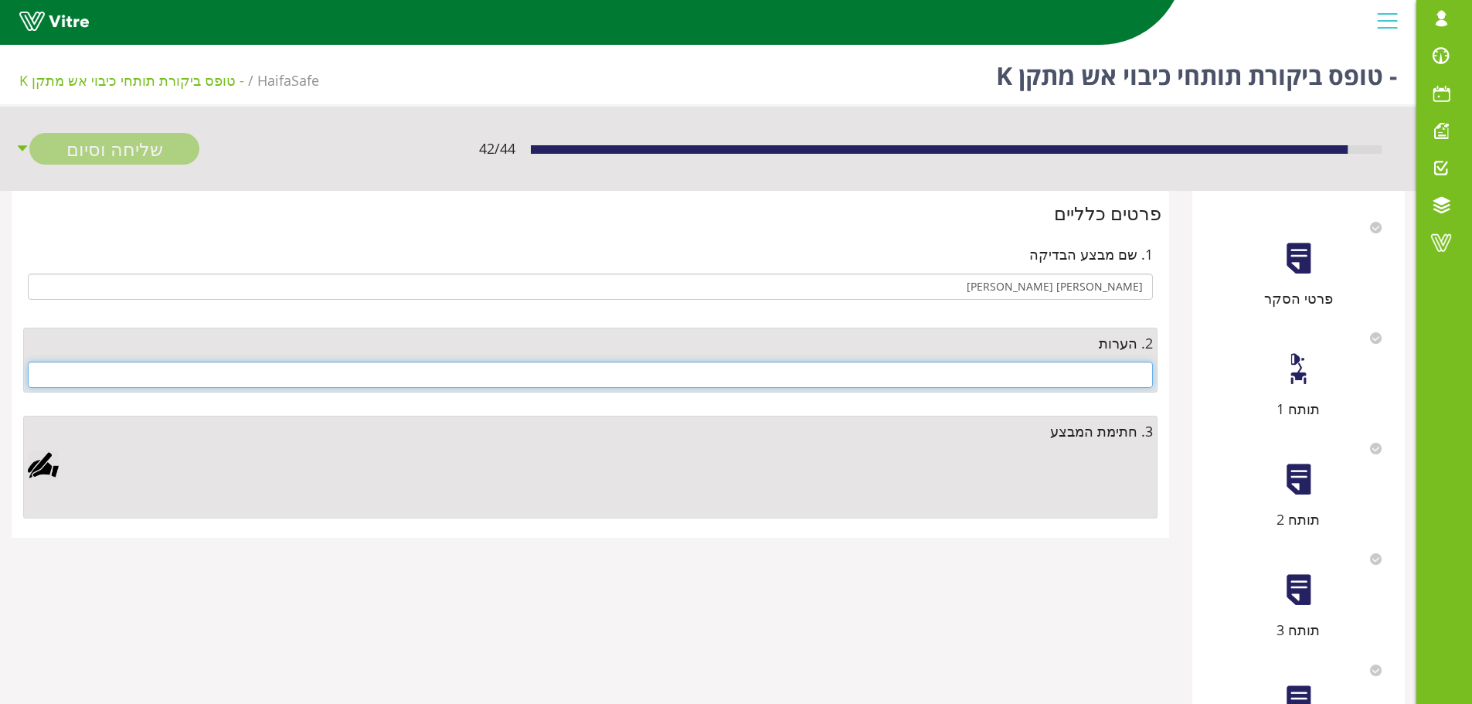
click at [1092, 374] on input "text" at bounding box center [590, 375] width 1125 height 26
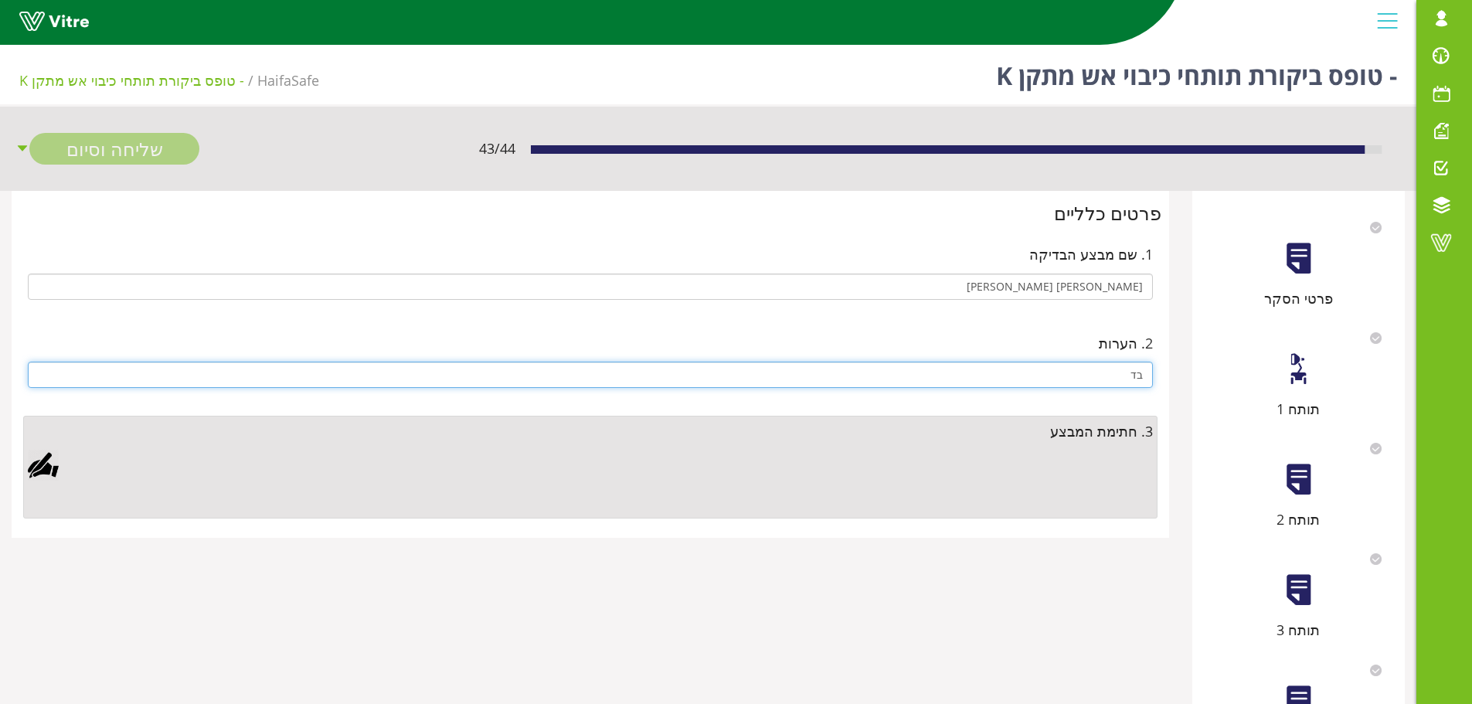
type input "ב"
type input "הבדיקה נעשתה על יבש {ללא מים}"
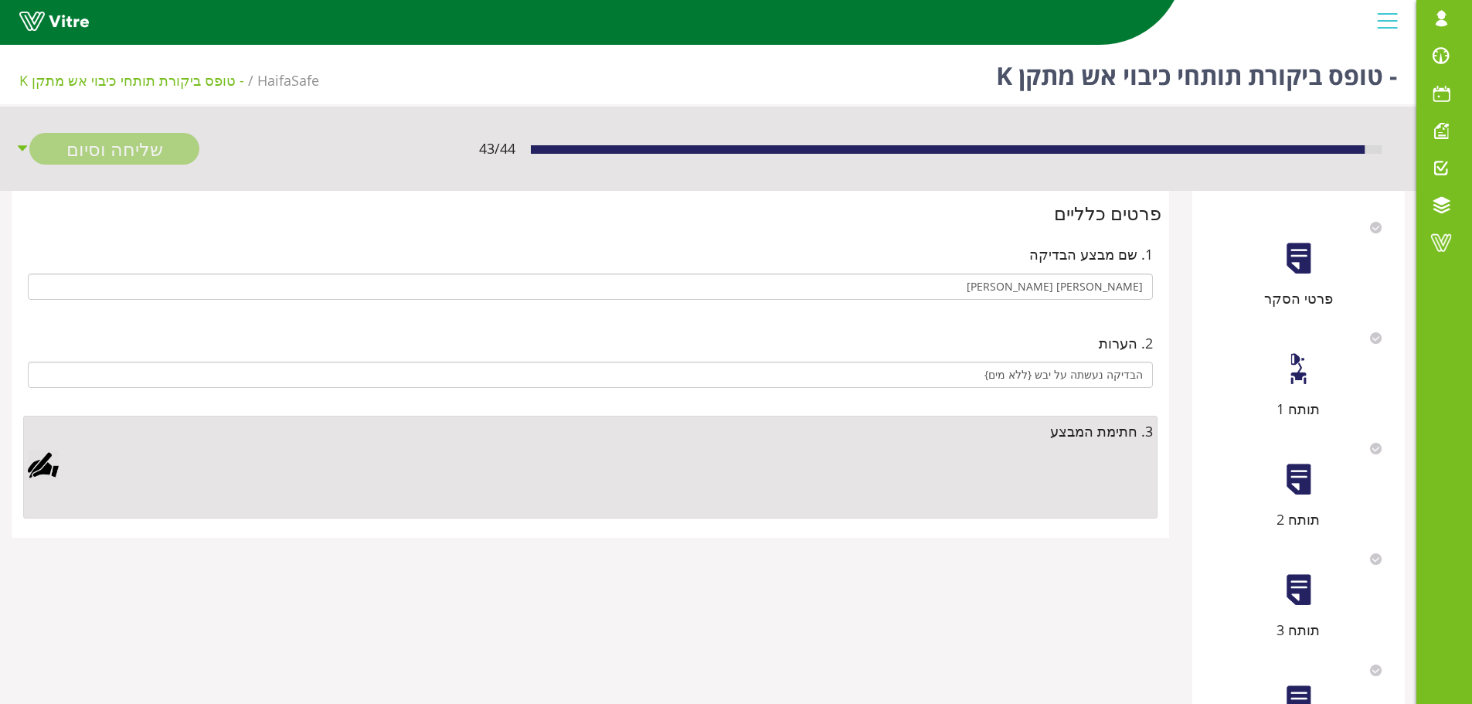
click at [51, 468] on div at bounding box center [43, 465] width 31 height 31
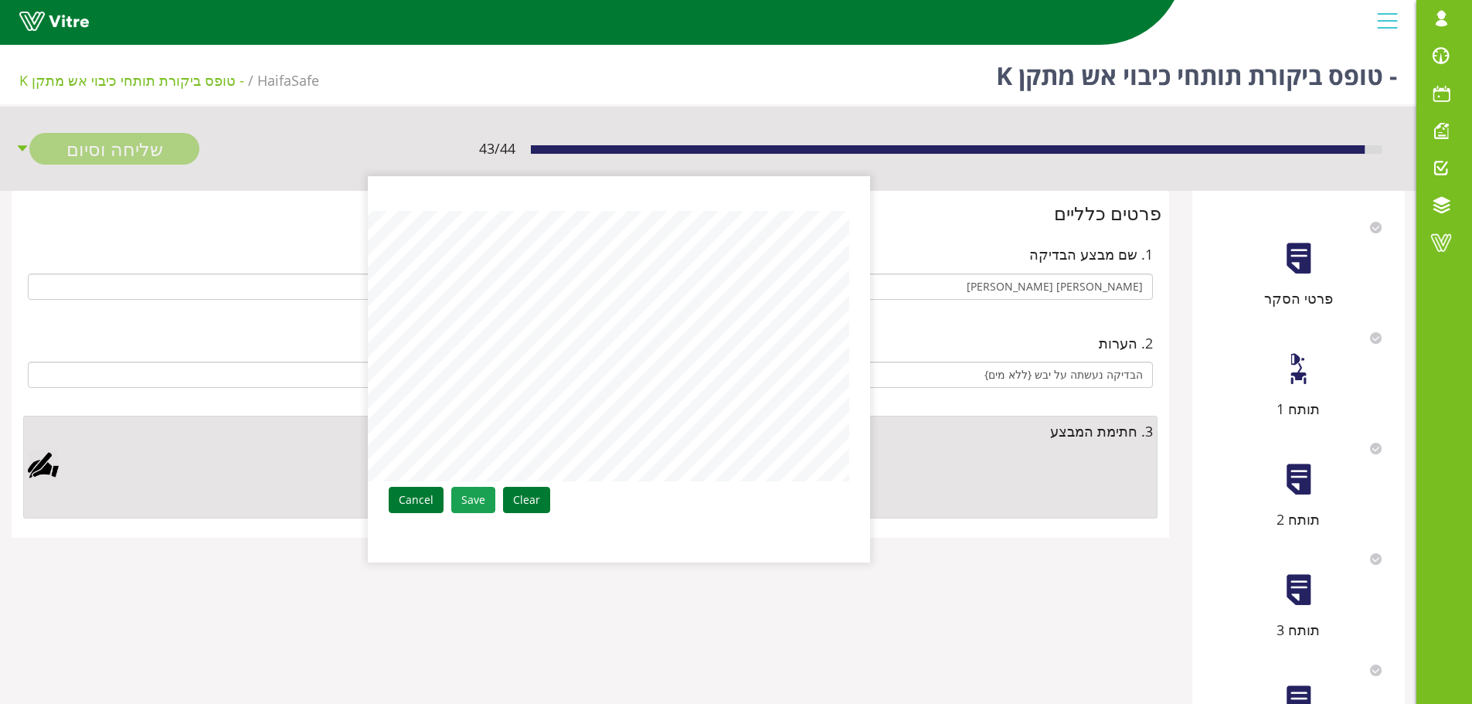
click at [485, 495] on link "Save" at bounding box center [473, 500] width 44 height 26
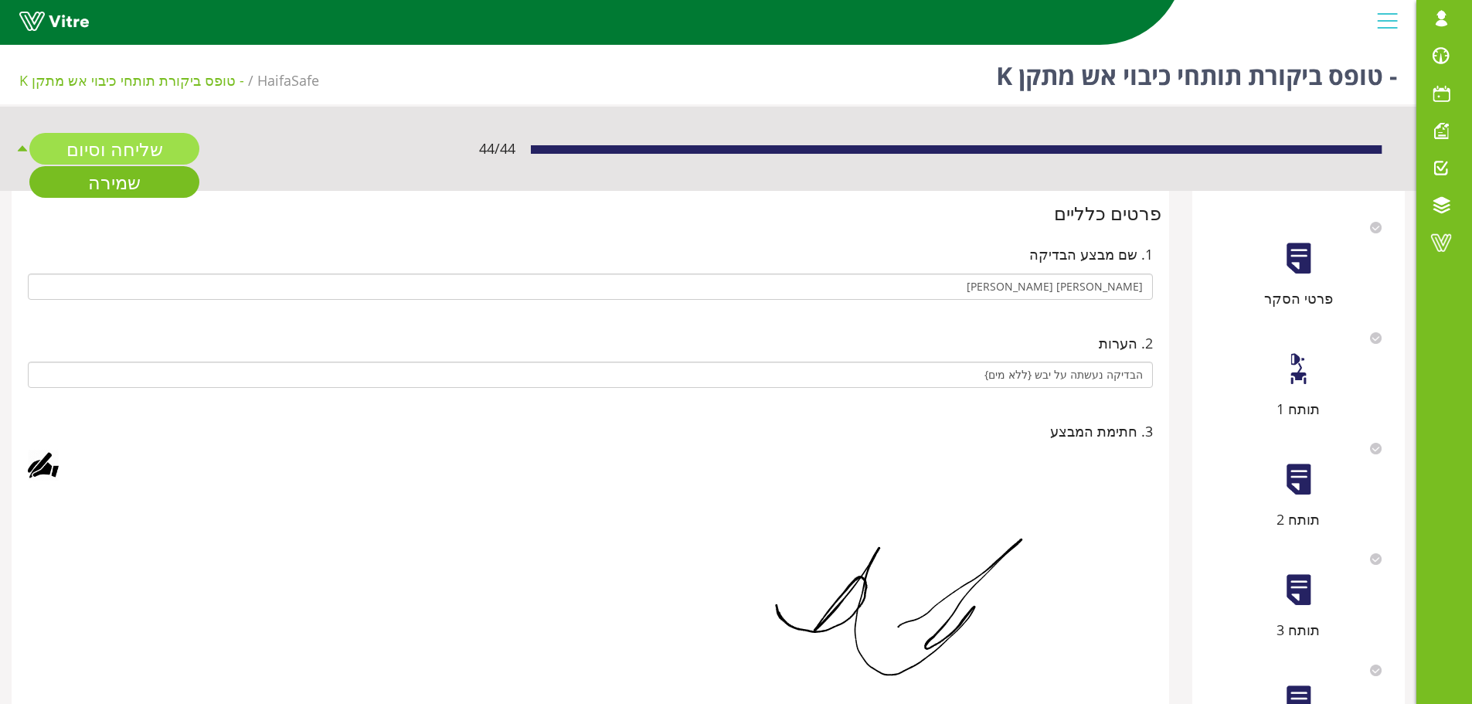
click at [124, 144] on link "שליחה וסיום" at bounding box center [114, 149] width 170 height 32
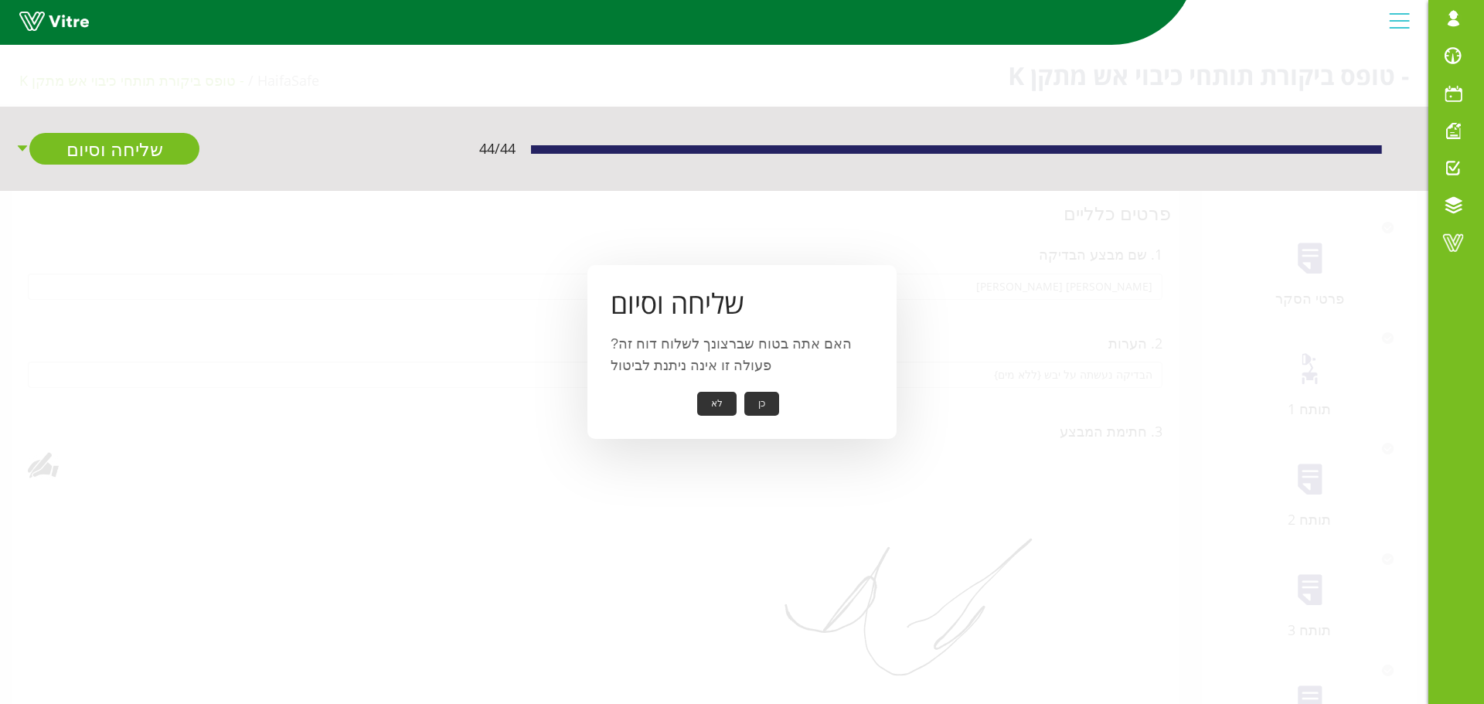
click at [756, 407] on button "כן" at bounding box center [761, 404] width 35 height 24
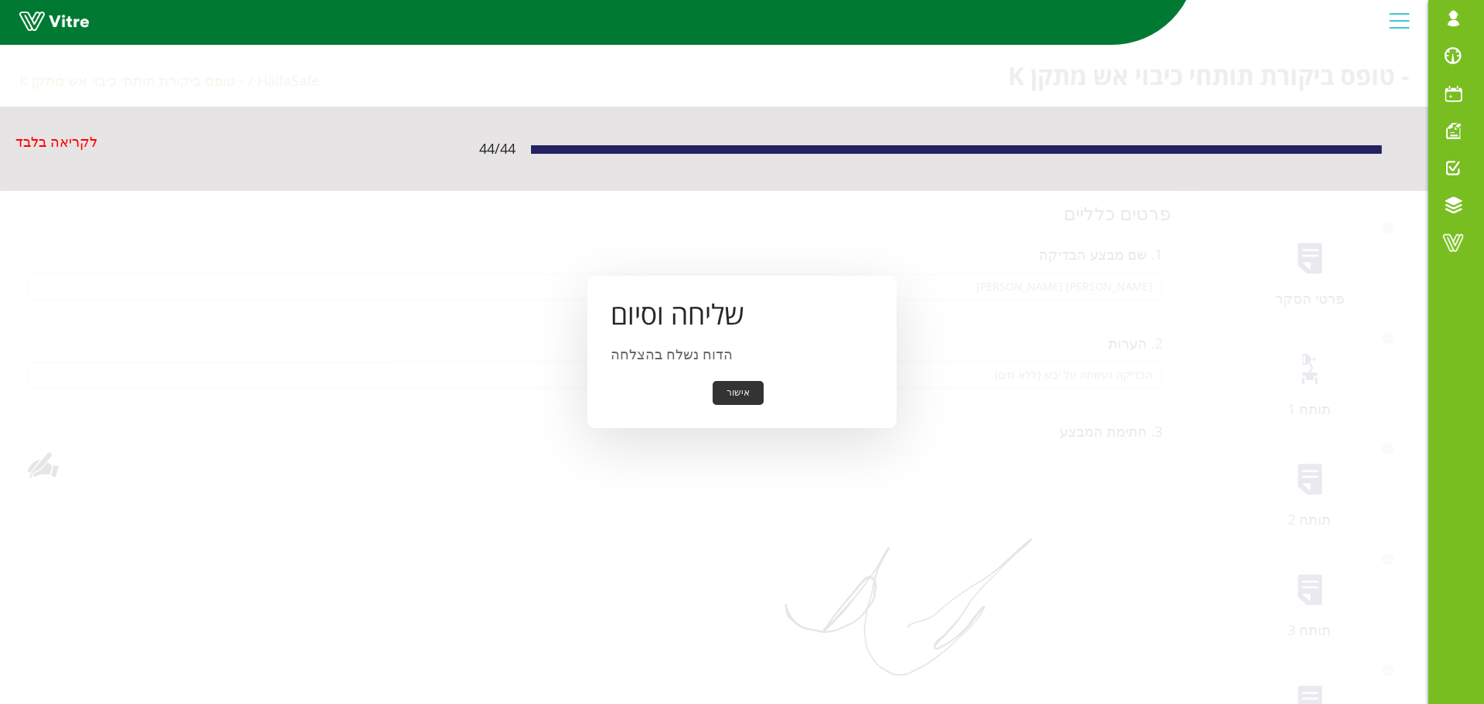
click at [742, 392] on button "אישור" at bounding box center [738, 393] width 51 height 24
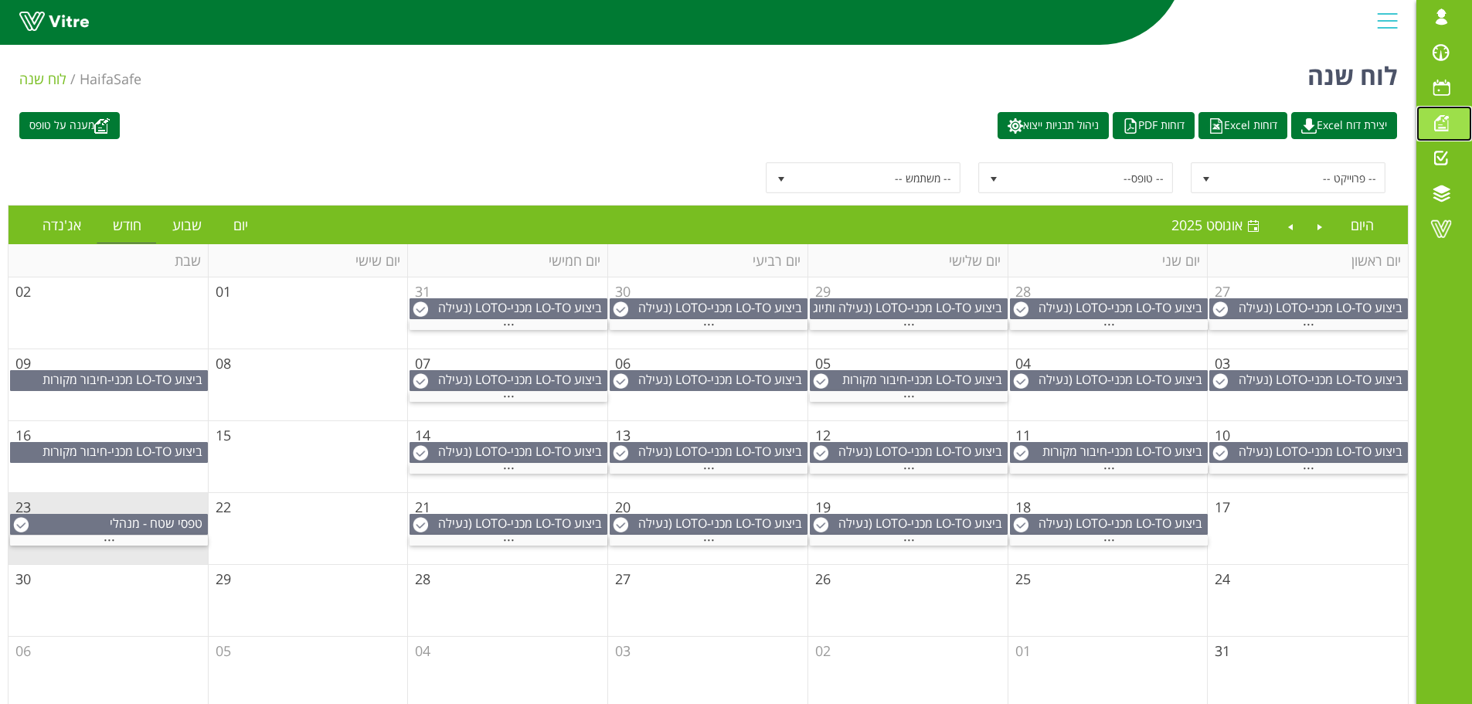
click at [1438, 126] on span at bounding box center [1441, 123] width 39 height 19
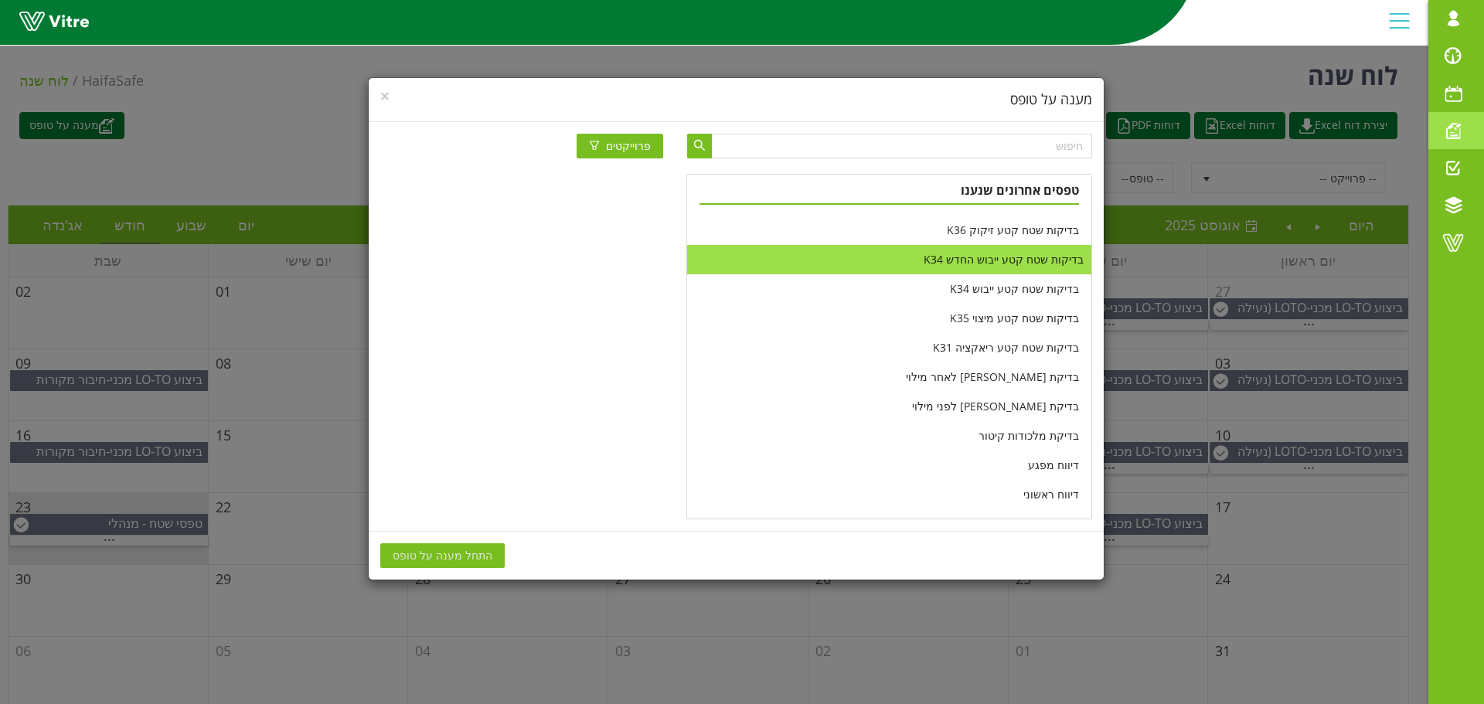
scroll to position [232, 0]
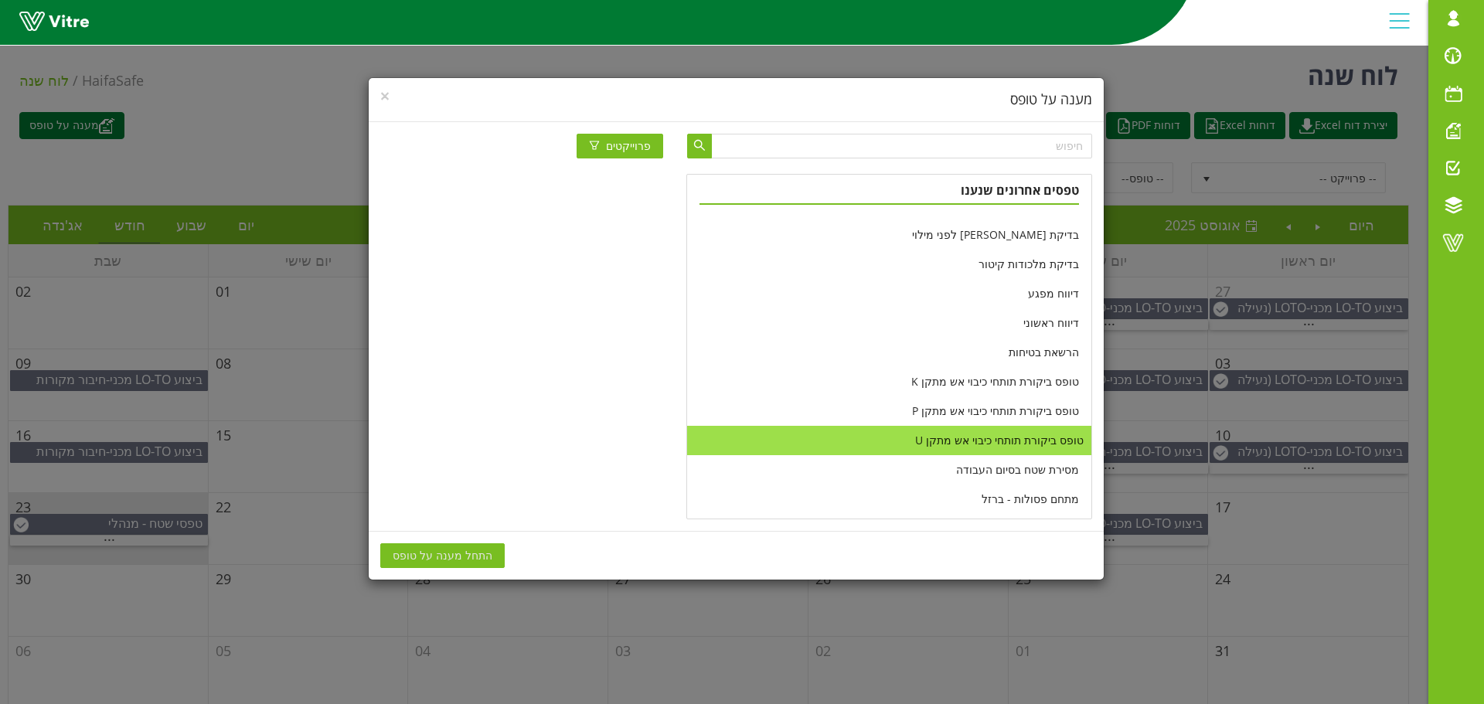
click at [947, 434] on li "טופס ביקורת תותחי כיבוי אש מתקן U" at bounding box center [888, 440] width 403 height 29
click at [448, 563] on span "התחל מענה על טופס" at bounding box center [443, 555] width 100 height 17
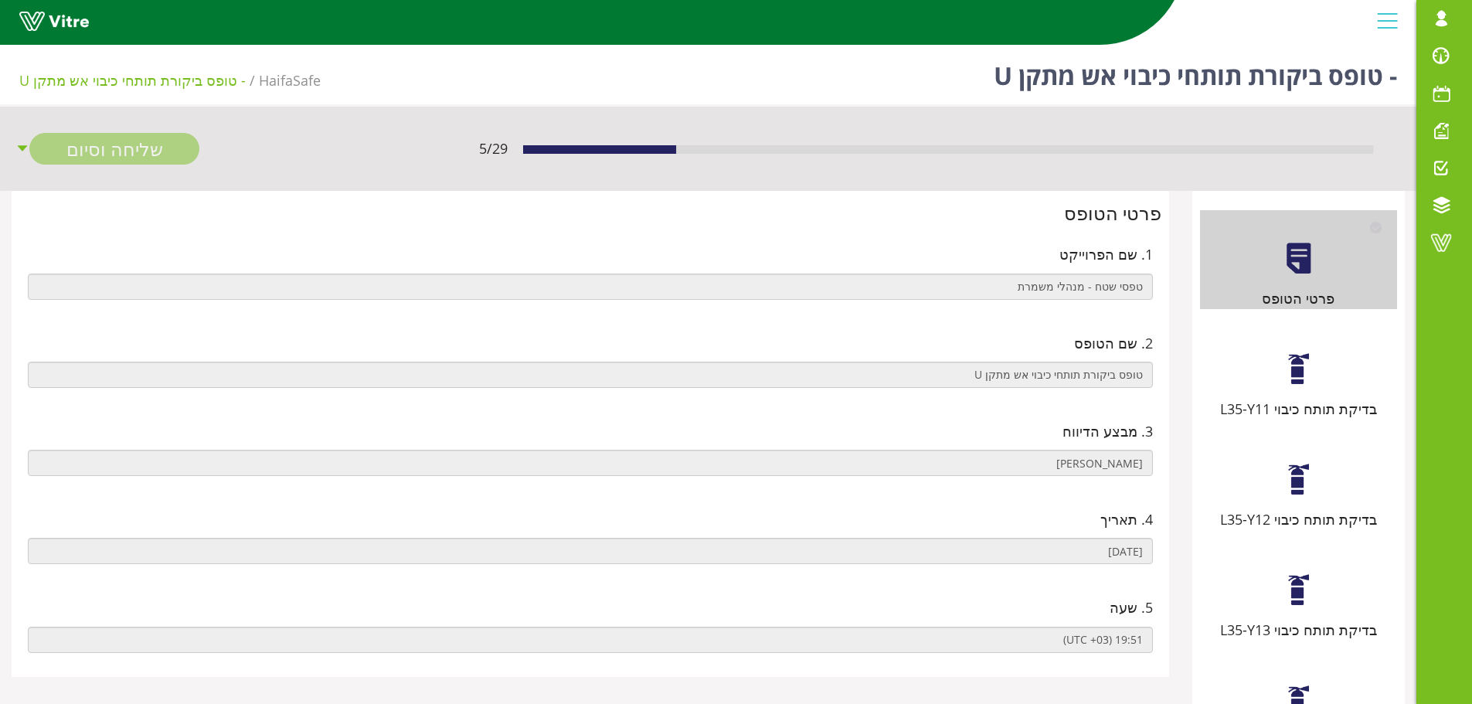
drag, startPoint x: 1292, startPoint y: 368, endPoint x: 1278, endPoint y: 366, distance: 14.1
click at [1292, 369] on div at bounding box center [1299, 369] width 35 height 35
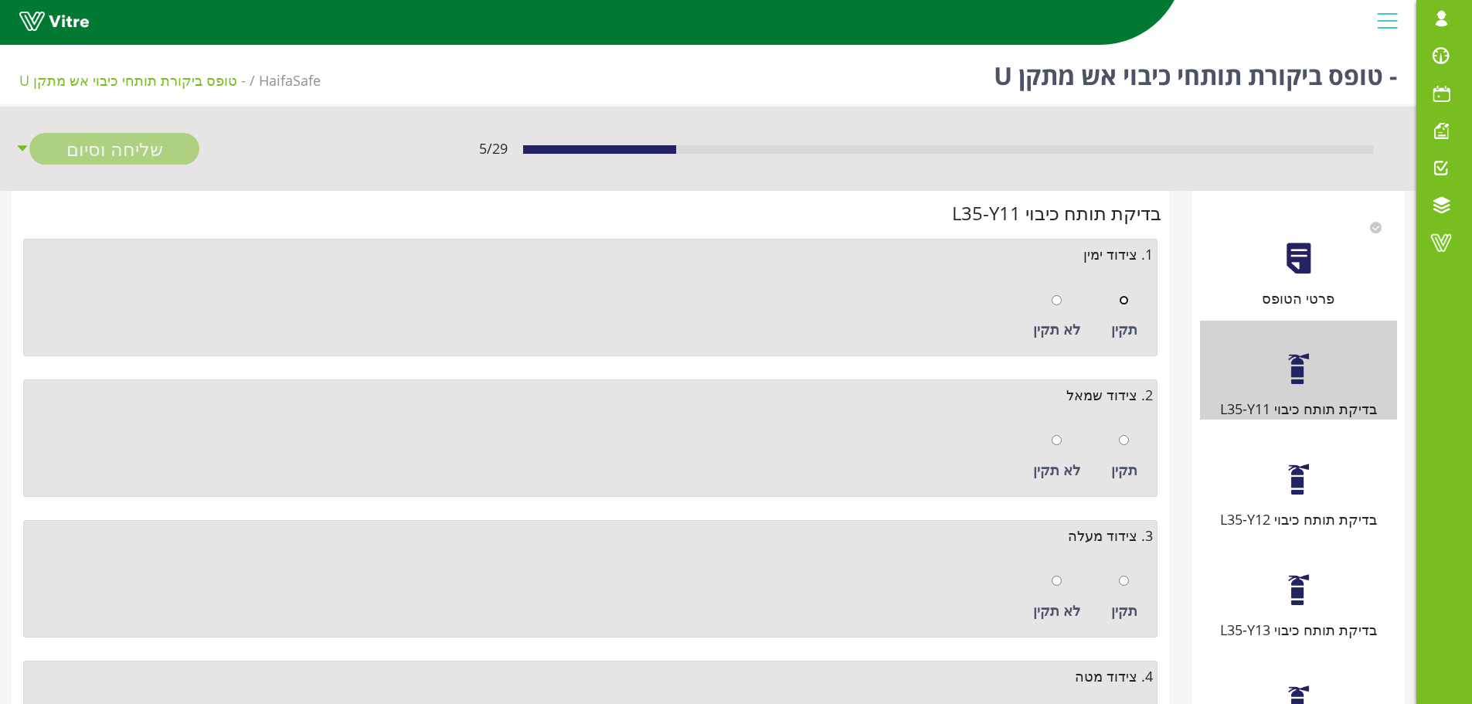
click at [1128, 304] on input "radio" at bounding box center [1124, 300] width 10 height 10
radio input "true"
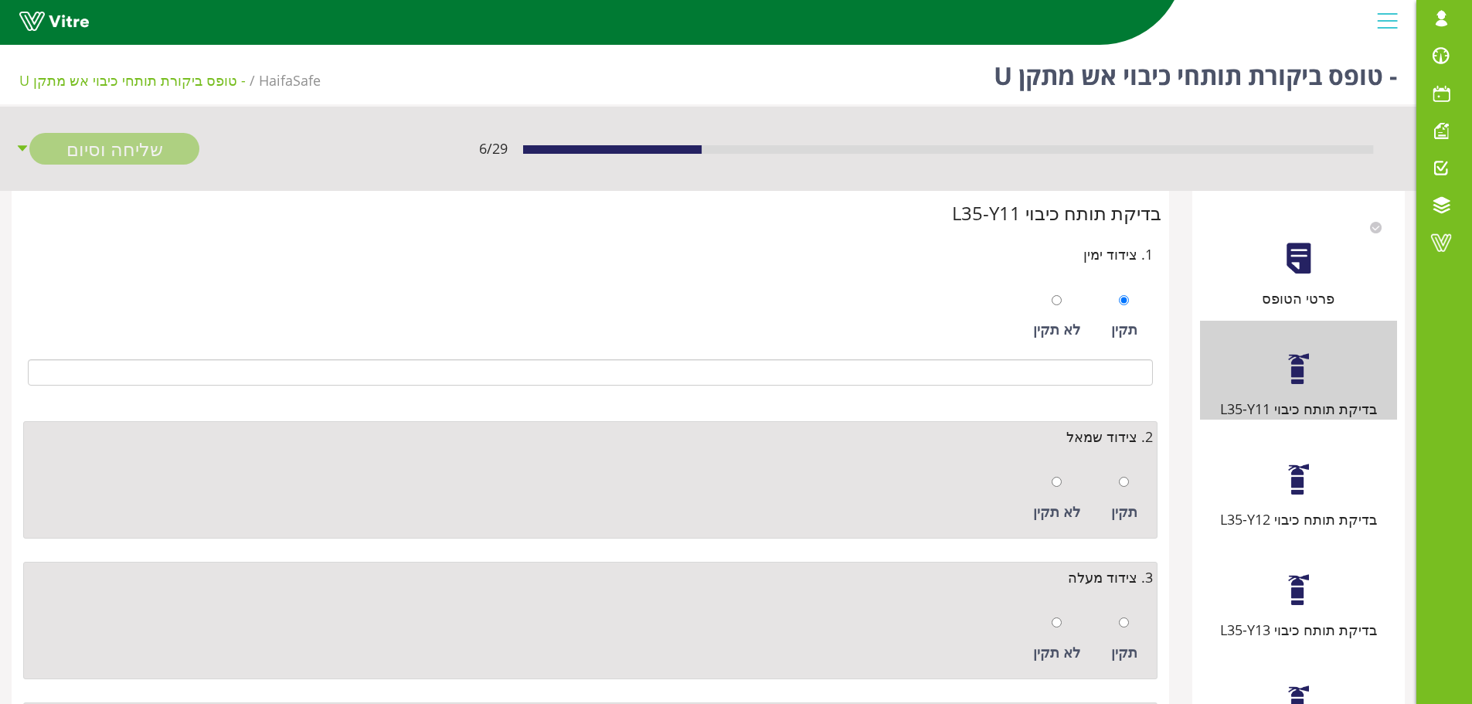
click at [1118, 479] on div "תקין" at bounding box center [1125, 498] width 42 height 71
radio input "true"
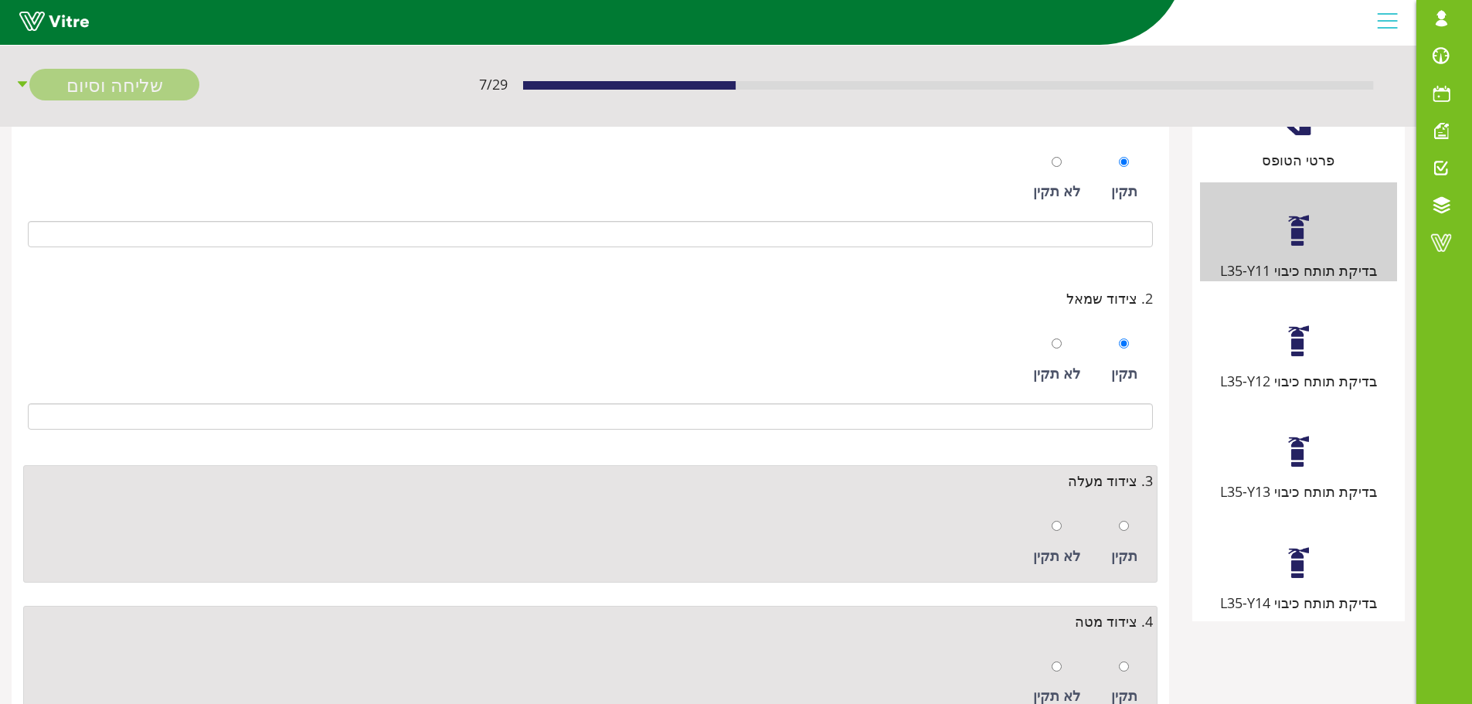
scroll to position [309, 0]
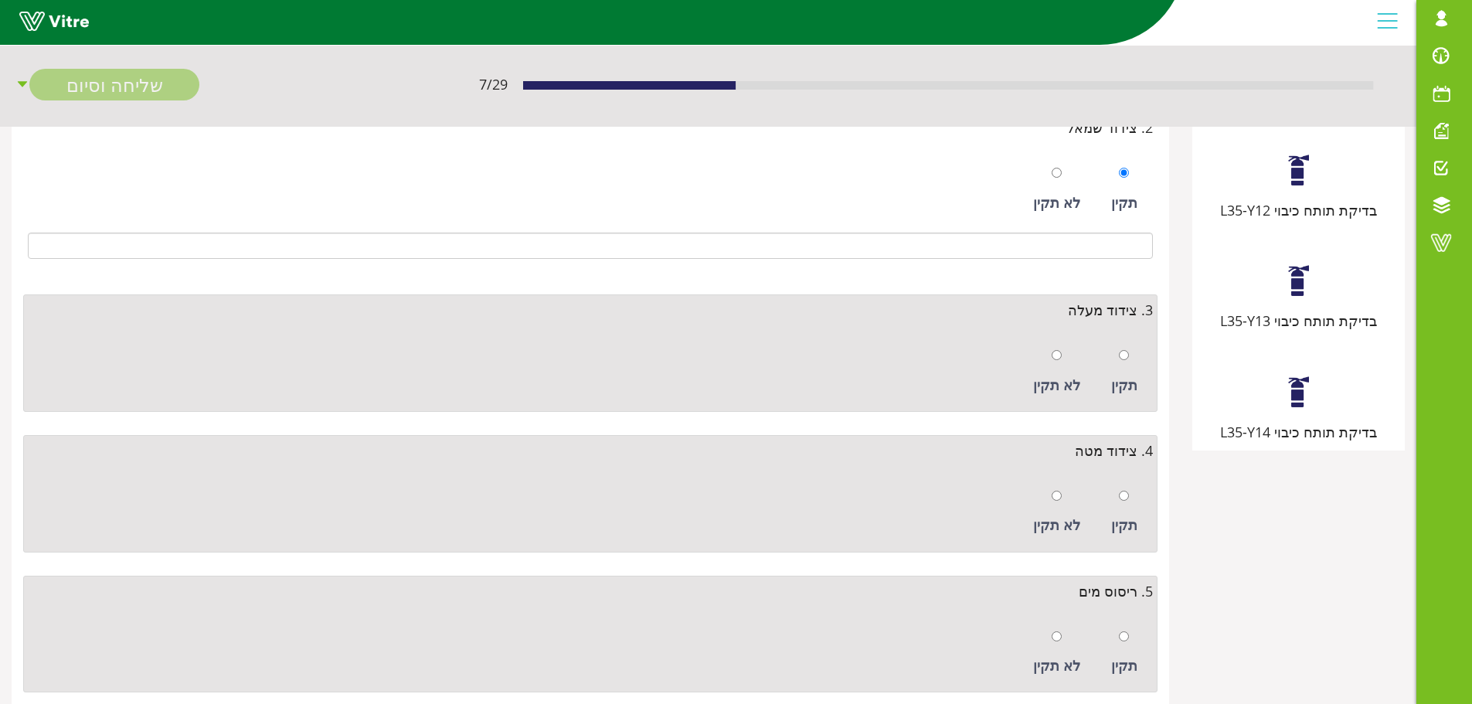
click at [1128, 365] on div at bounding box center [1124, 355] width 10 height 22
radio input "true"
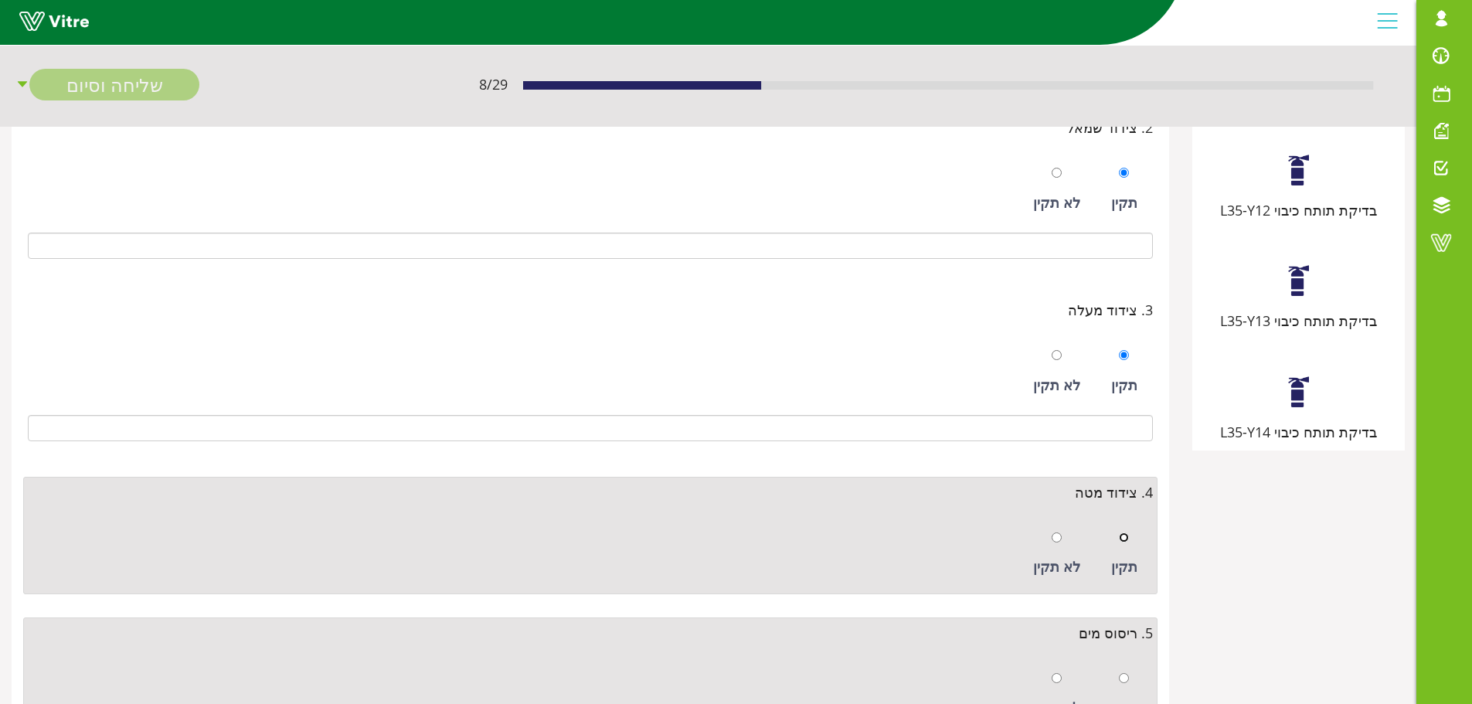
click at [1122, 538] on input "radio" at bounding box center [1124, 538] width 10 height 10
radio input "true"
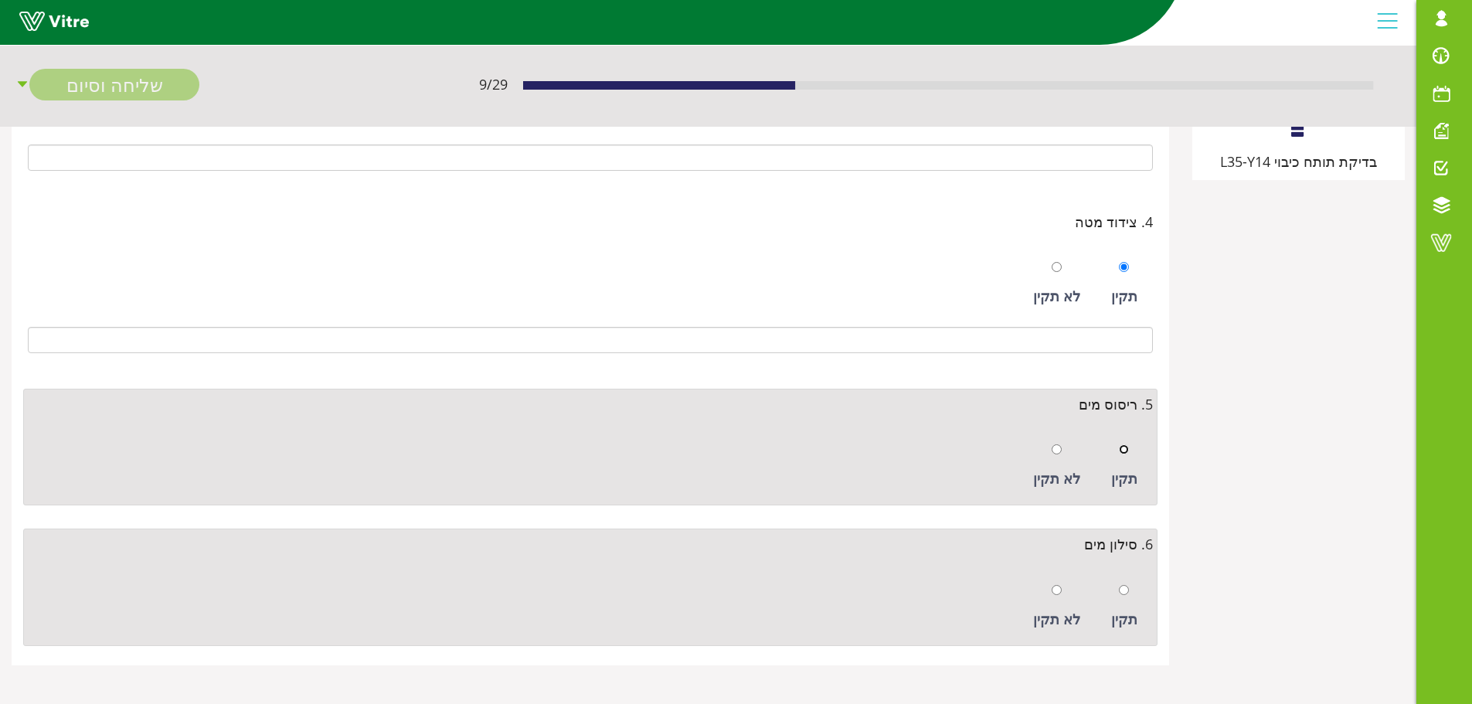
click at [1126, 451] on input "radio" at bounding box center [1124, 449] width 10 height 10
radio input "true"
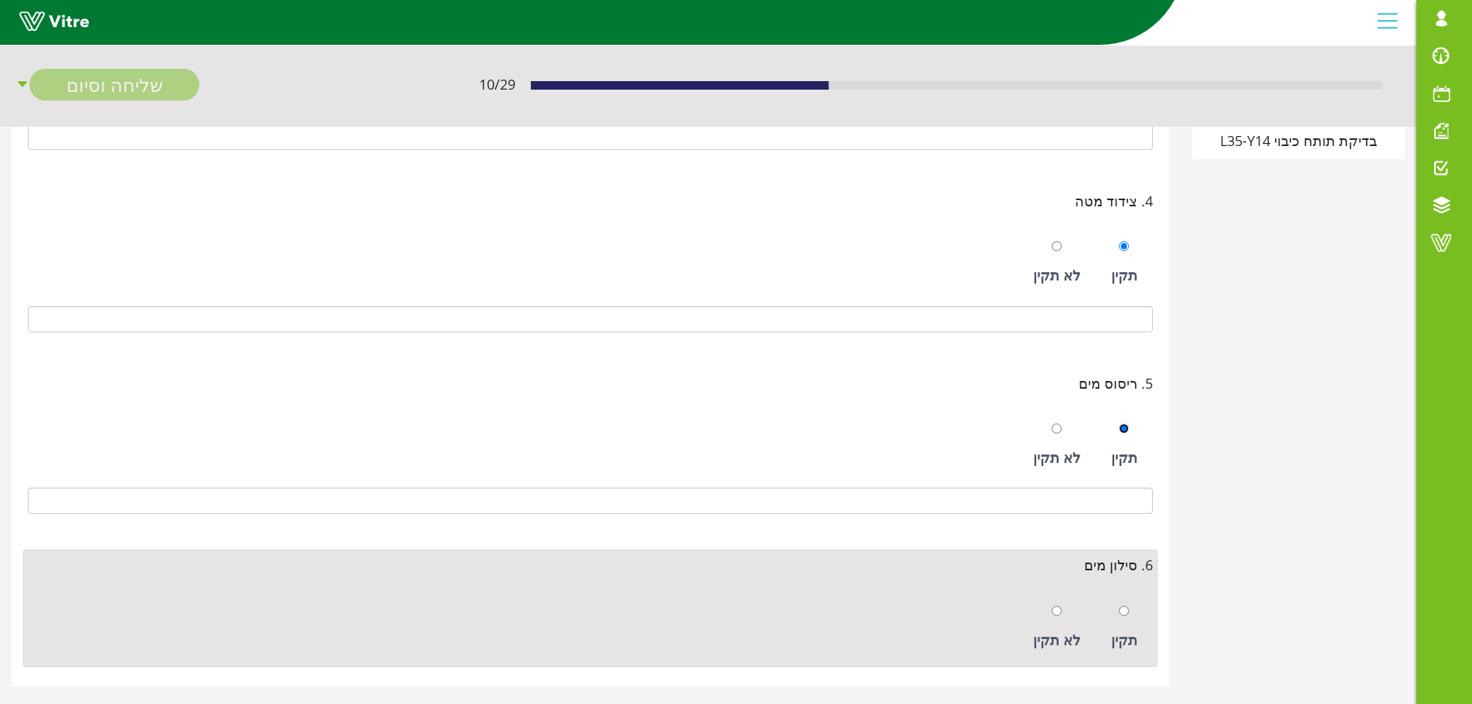
scroll to position [621, 0]
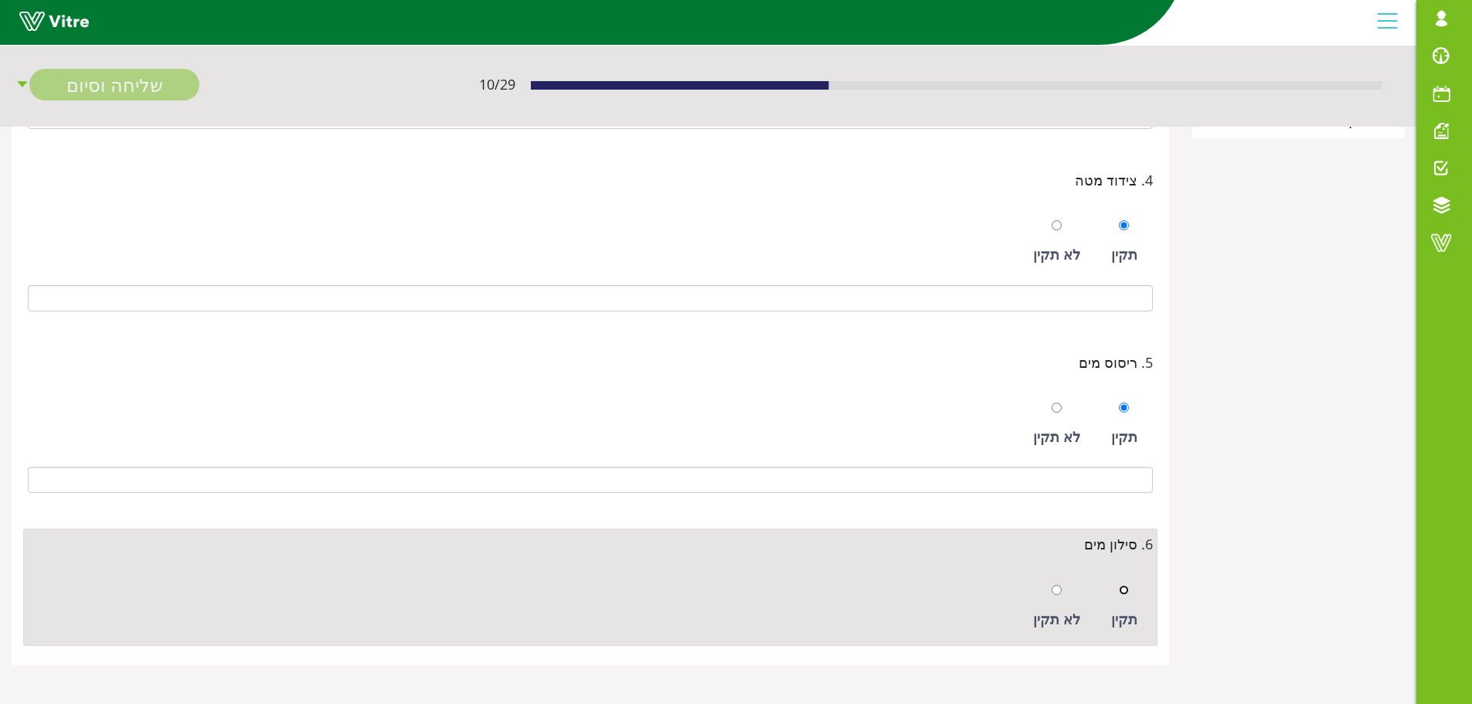
click at [1122, 594] on input "radio" at bounding box center [1124, 590] width 10 height 10
radio input "true"
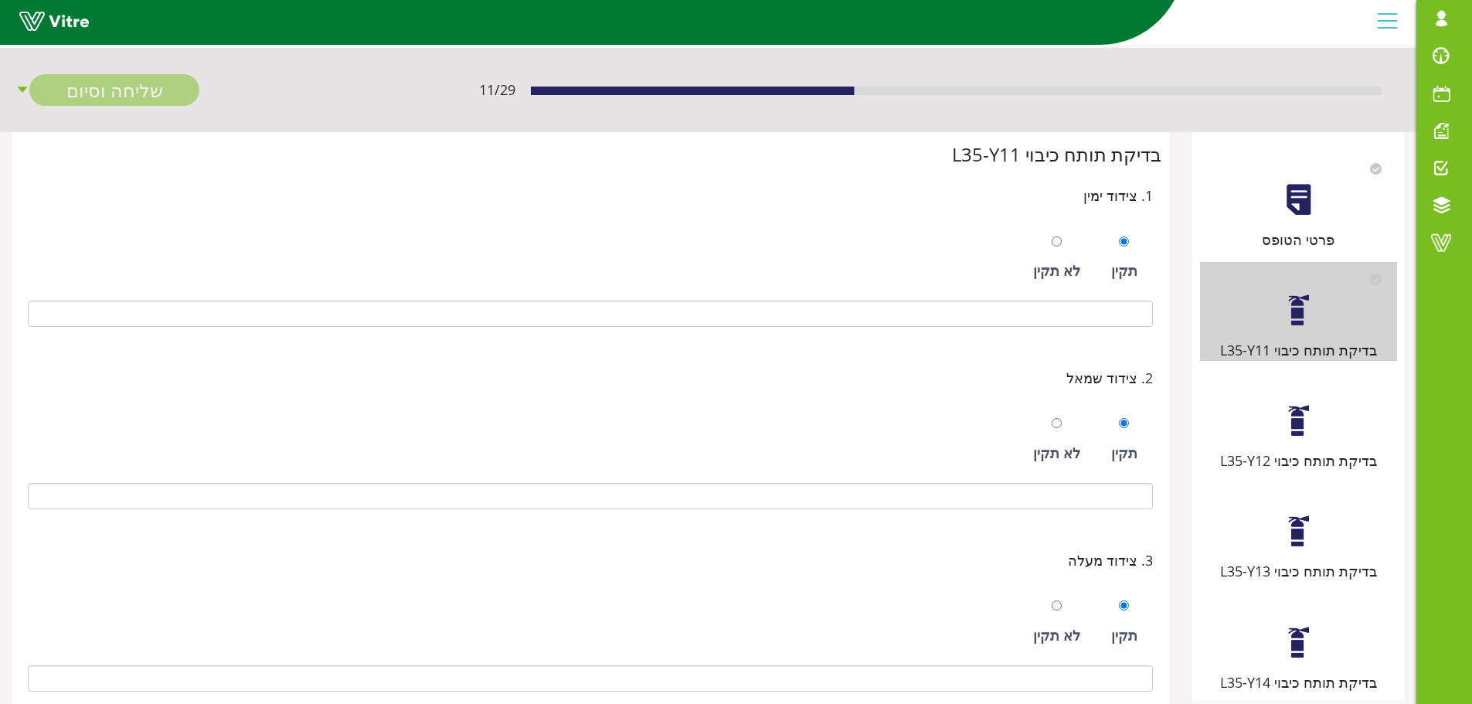
scroll to position [0, 0]
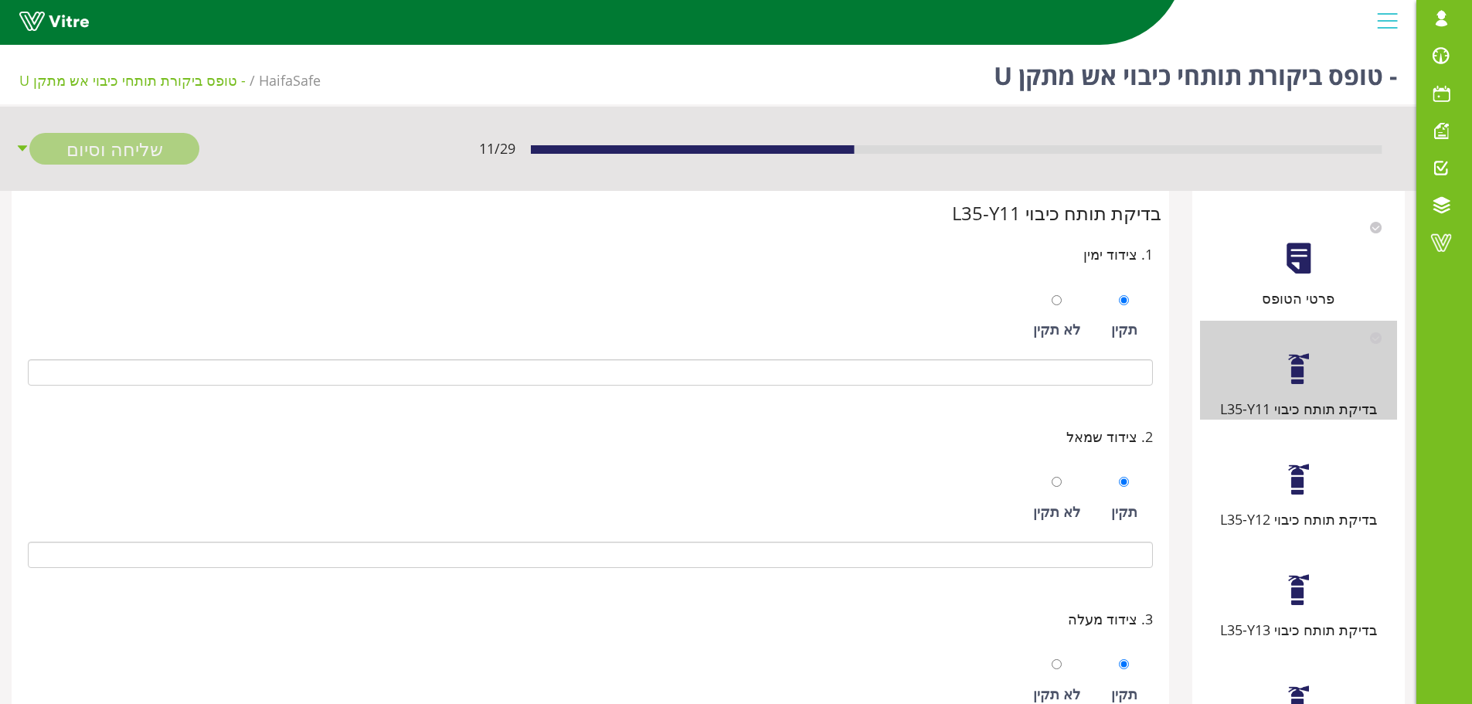
click at [1295, 510] on div "בדיקת תותח כיבוי L35-Y12" at bounding box center [1298, 520] width 197 height 22
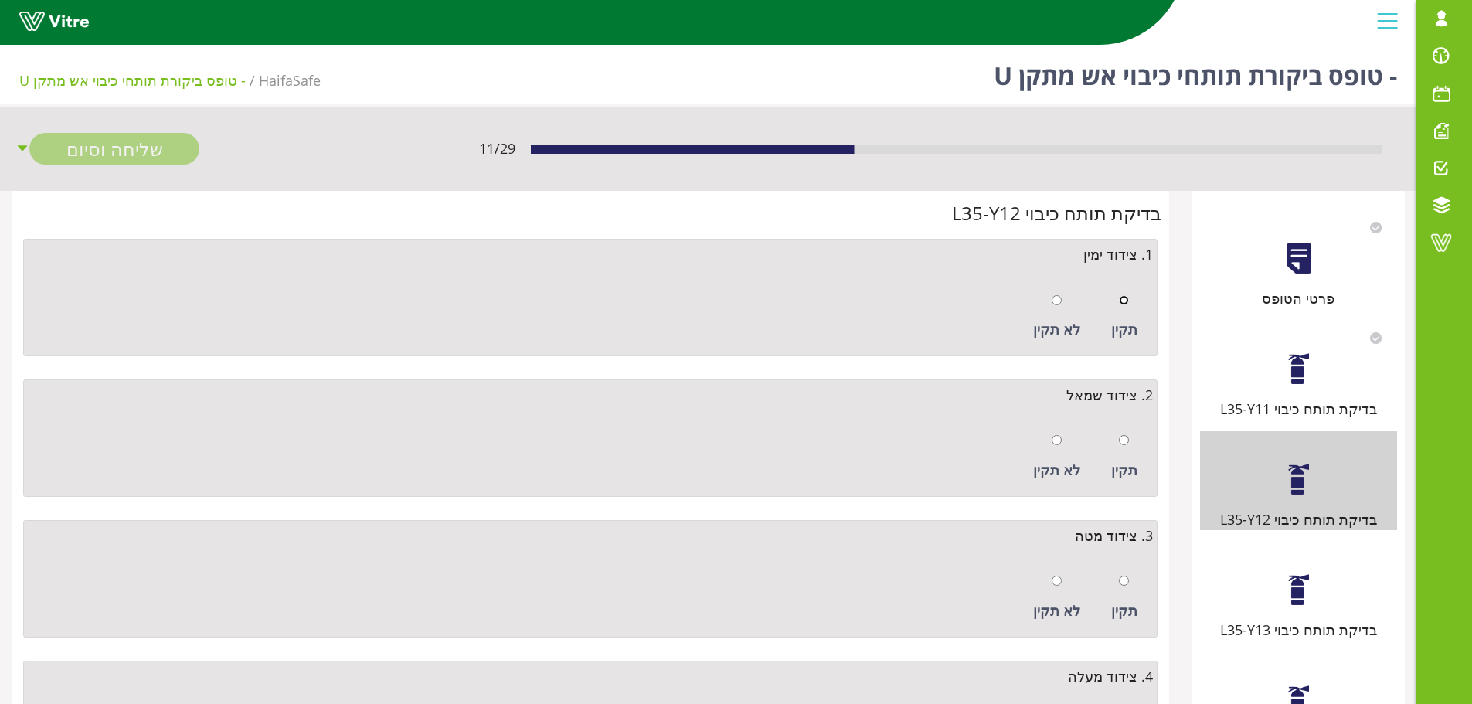
click at [1129, 301] on input "radio" at bounding box center [1124, 300] width 10 height 10
radio input "true"
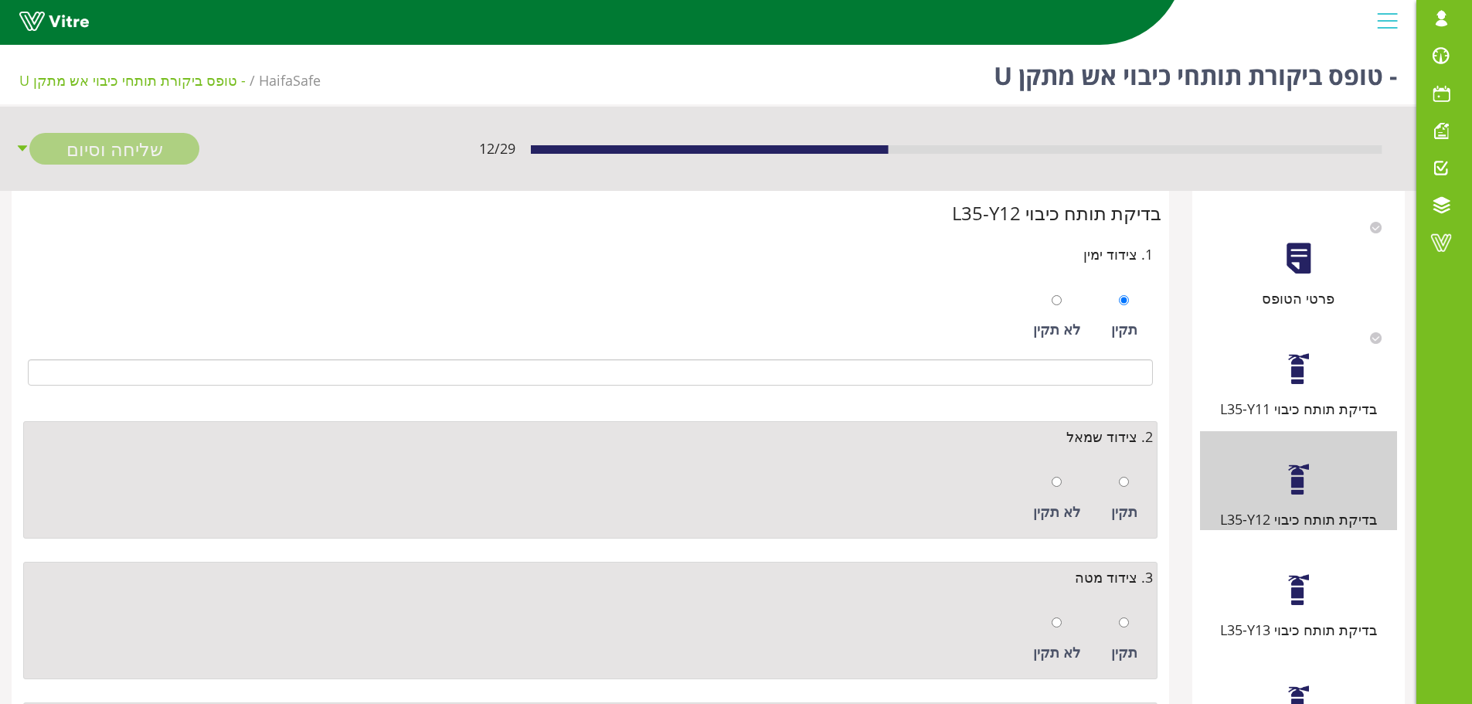
click at [1122, 476] on div at bounding box center [1124, 482] width 10 height 22
radio input "true"
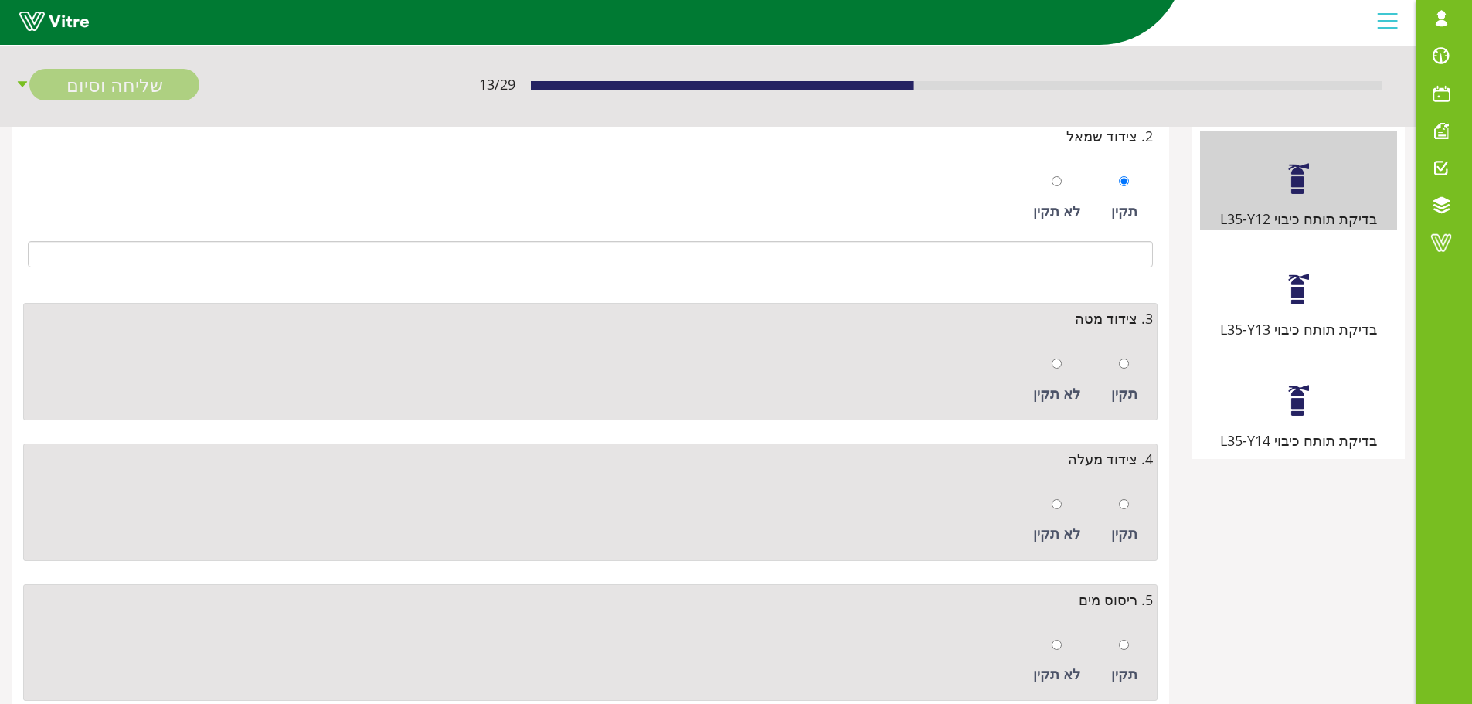
scroll to position [309, 0]
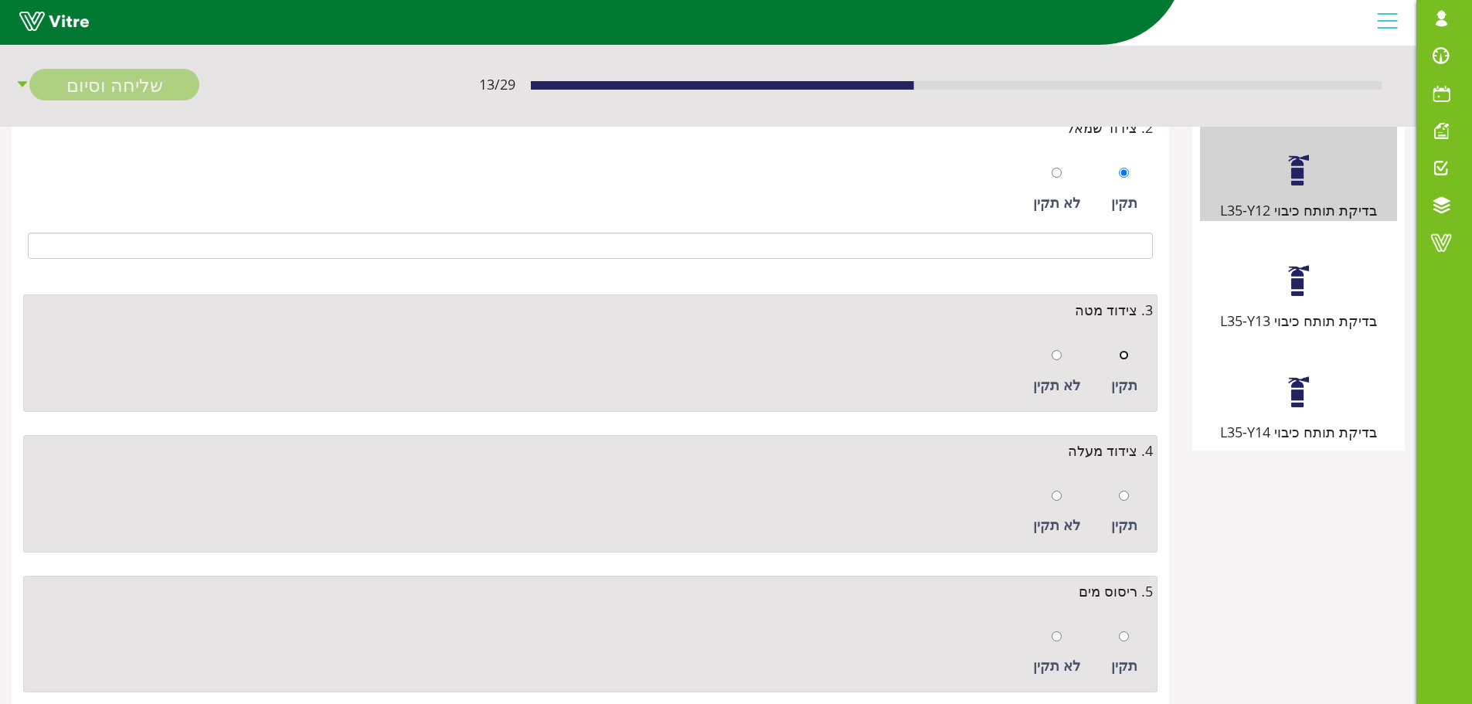
click at [1126, 357] on input "radio" at bounding box center [1124, 355] width 10 height 10
radio input "true"
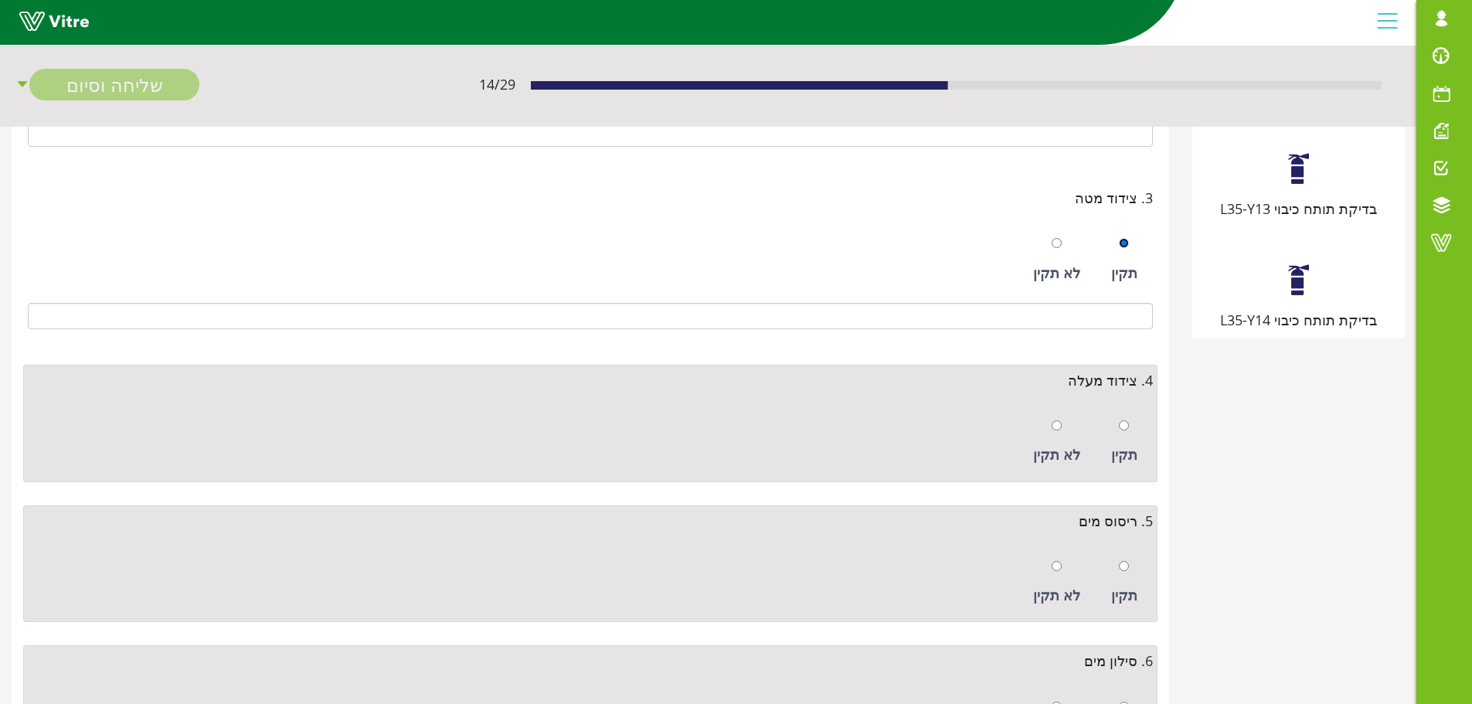
scroll to position [538, 0]
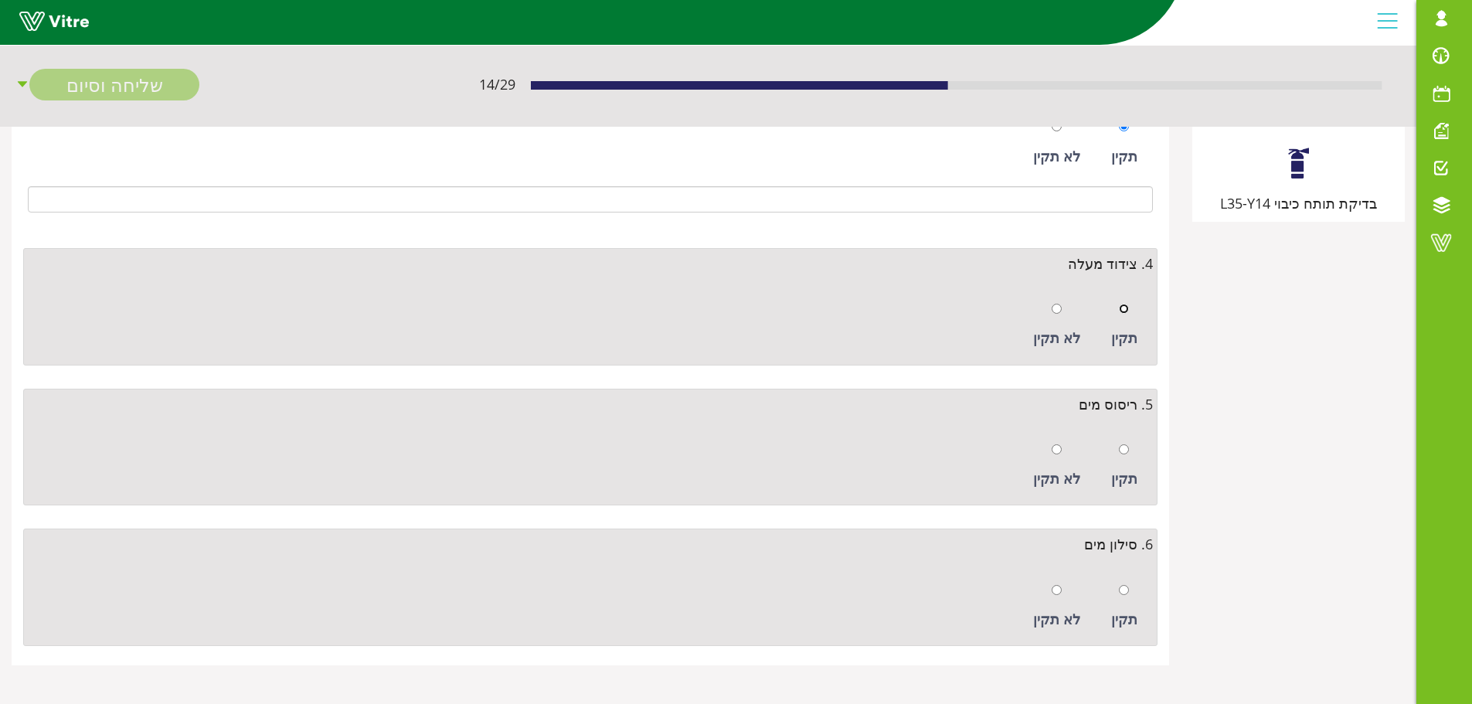
click at [1126, 311] on input "radio" at bounding box center [1124, 309] width 10 height 10
radio input "true"
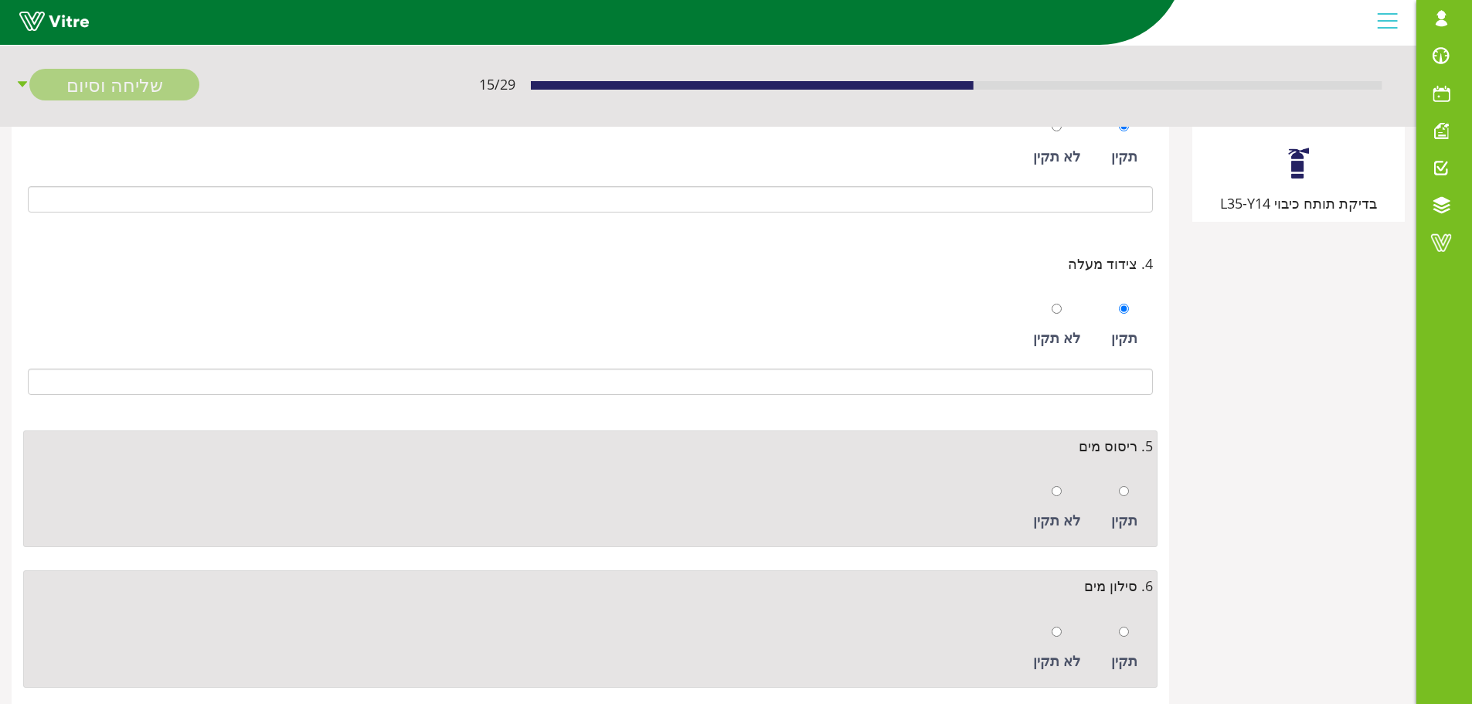
click at [1133, 498] on div "תקין" at bounding box center [1125, 507] width 42 height 71
radio input "true"
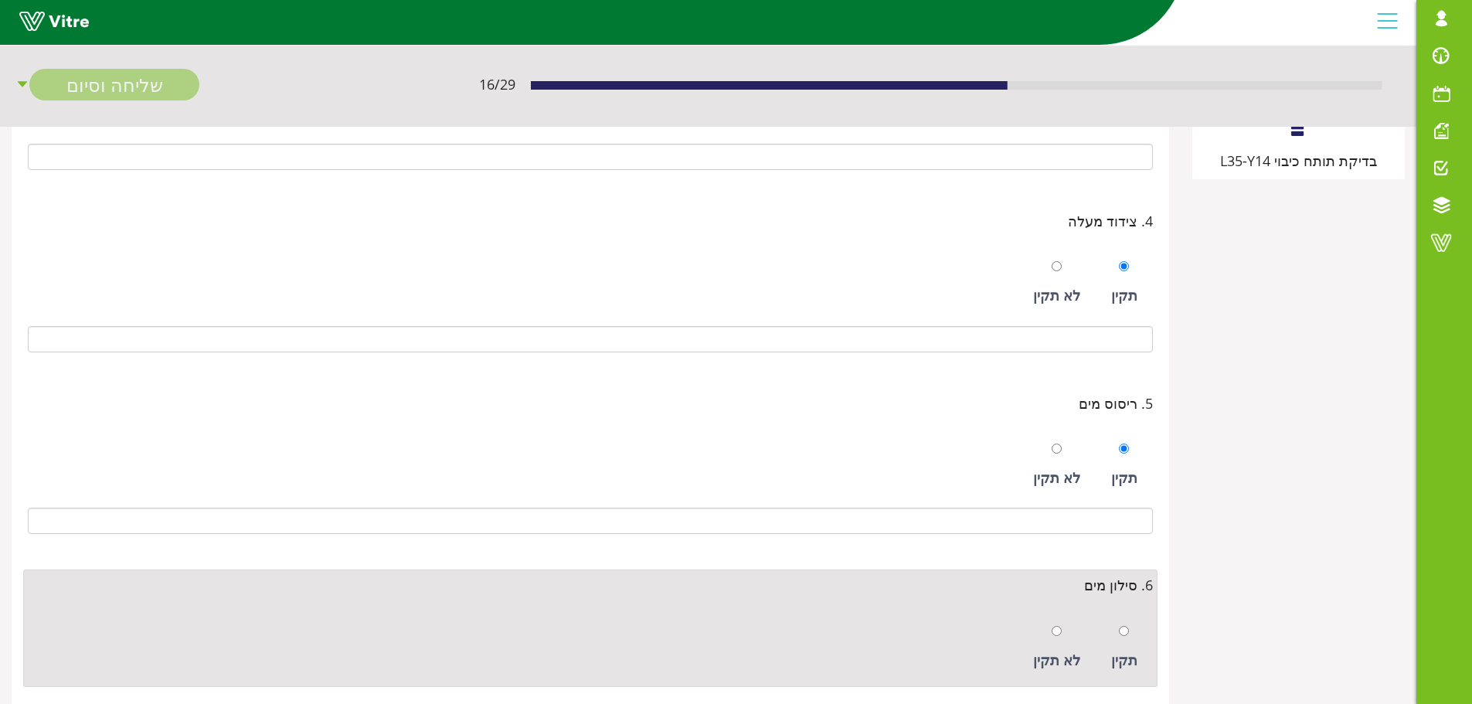
scroll to position [621, 0]
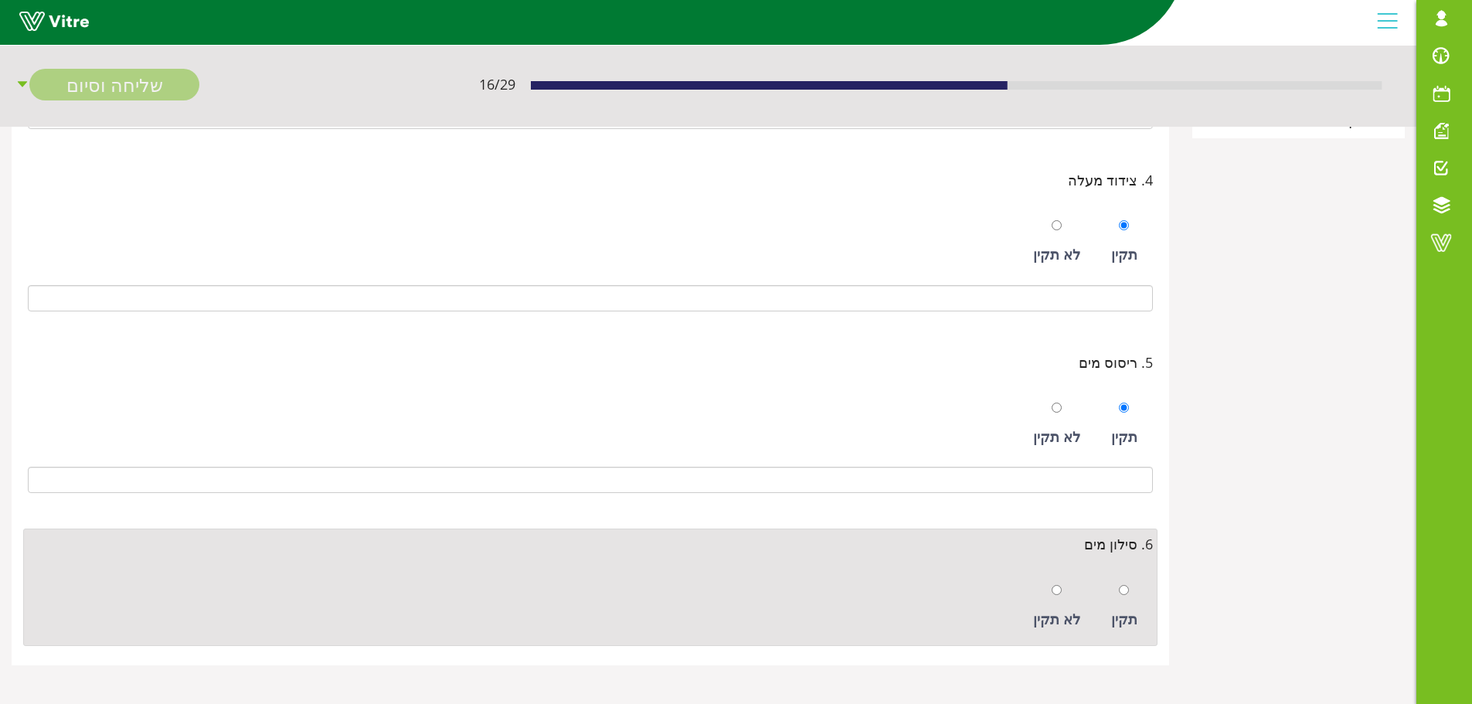
click at [1126, 580] on div at bounding box center [1124, 590] width 10 height 22
radio input "true"
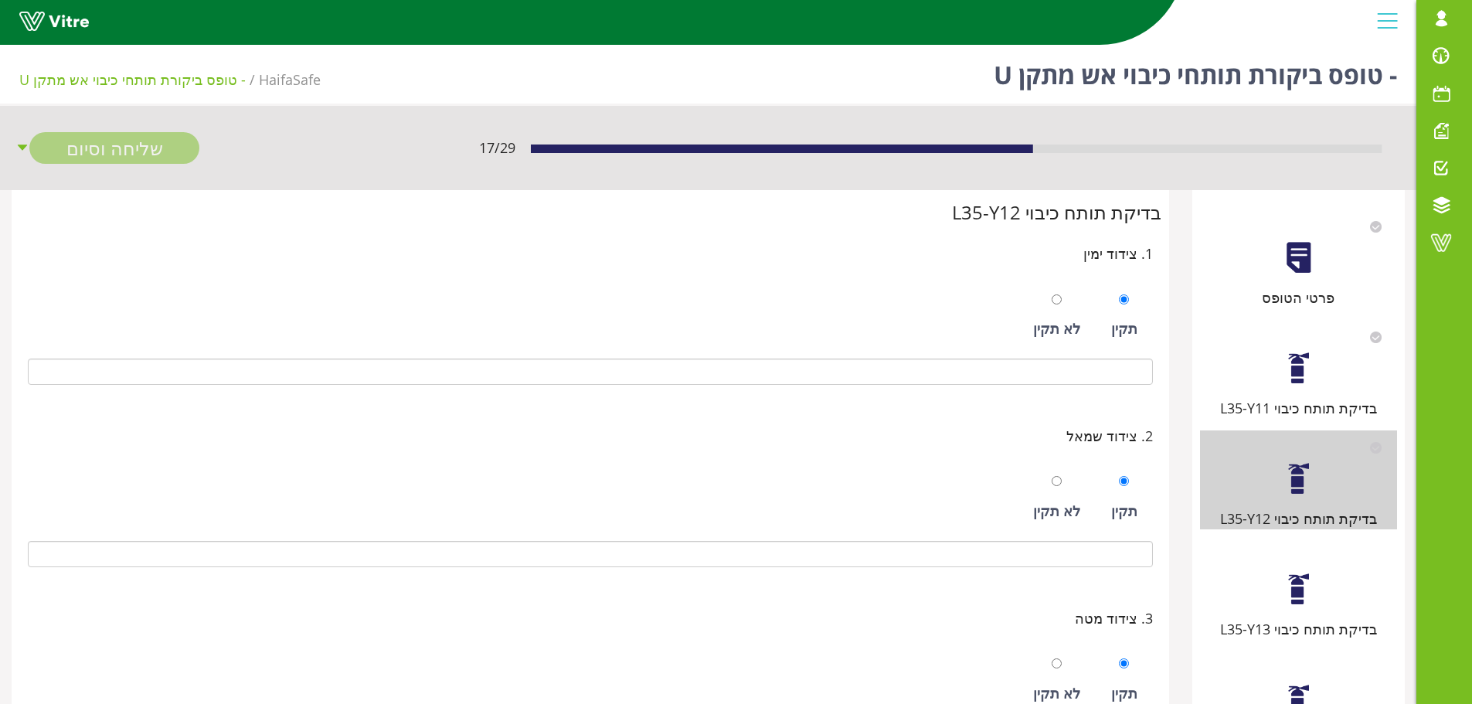
scroll to position [0, 0]
click at [1288, 574] on div at bounding box center [1299, 590] width 35 height 35
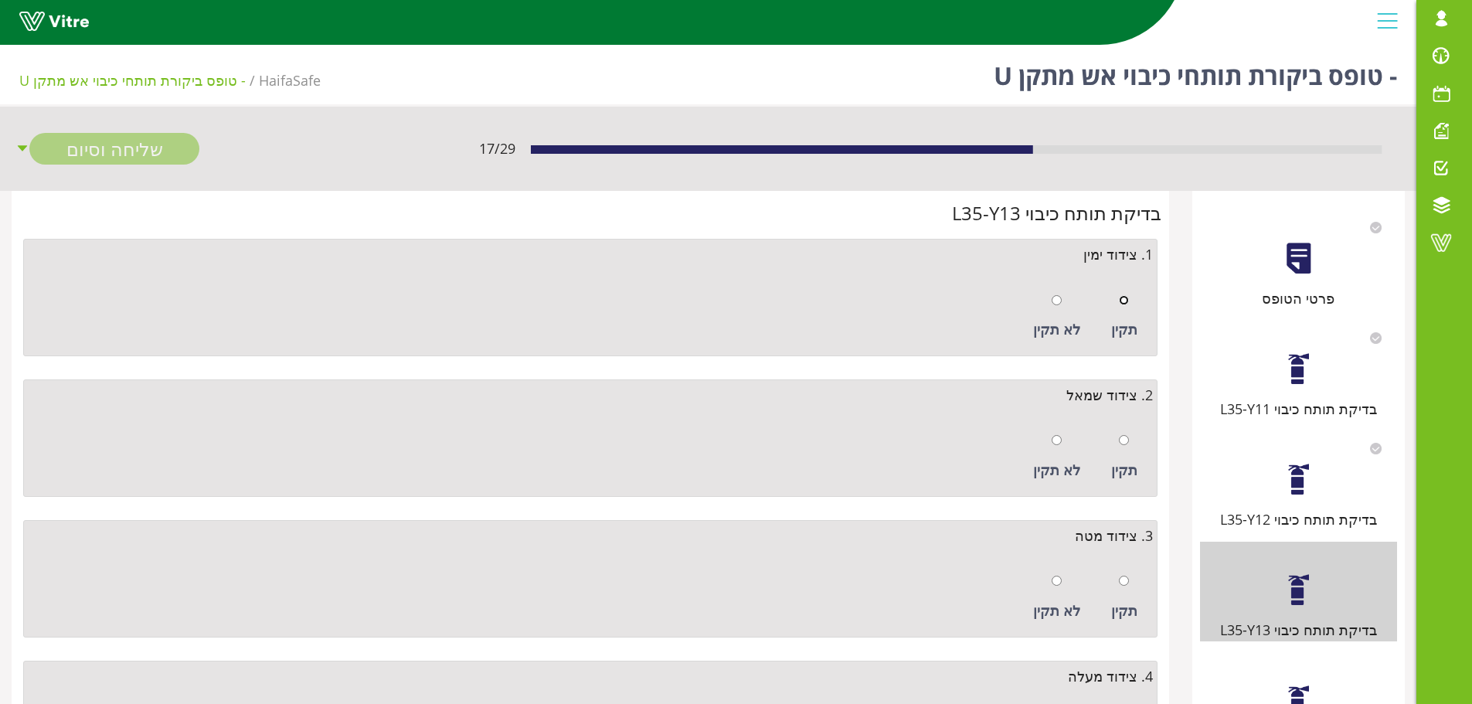
click at [1122, 302] on input "radio" at bounding box center [1124, 300] width 10 height 10
radio input "true"
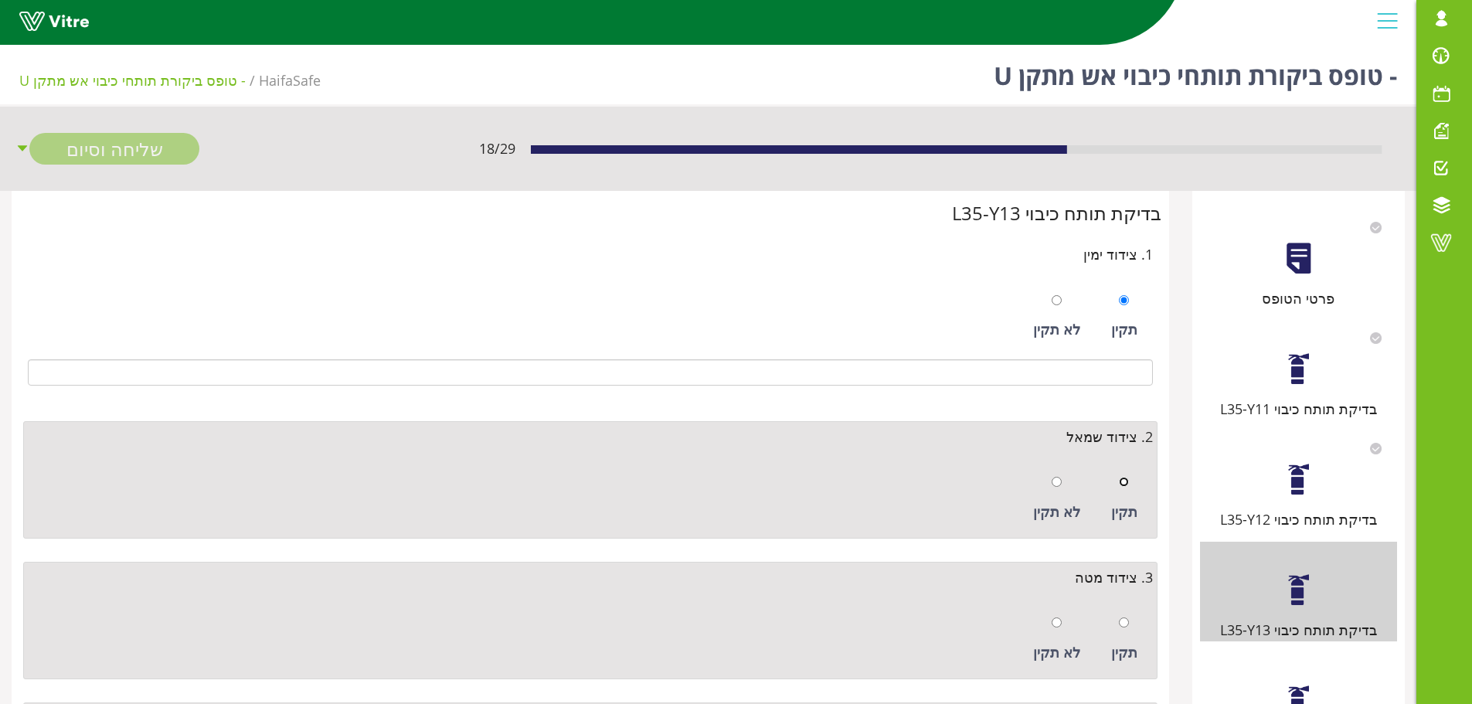
click at [1124, 485] on input "radio" at bounding box center [1124, 482] width 10 height 10
radio input "true"
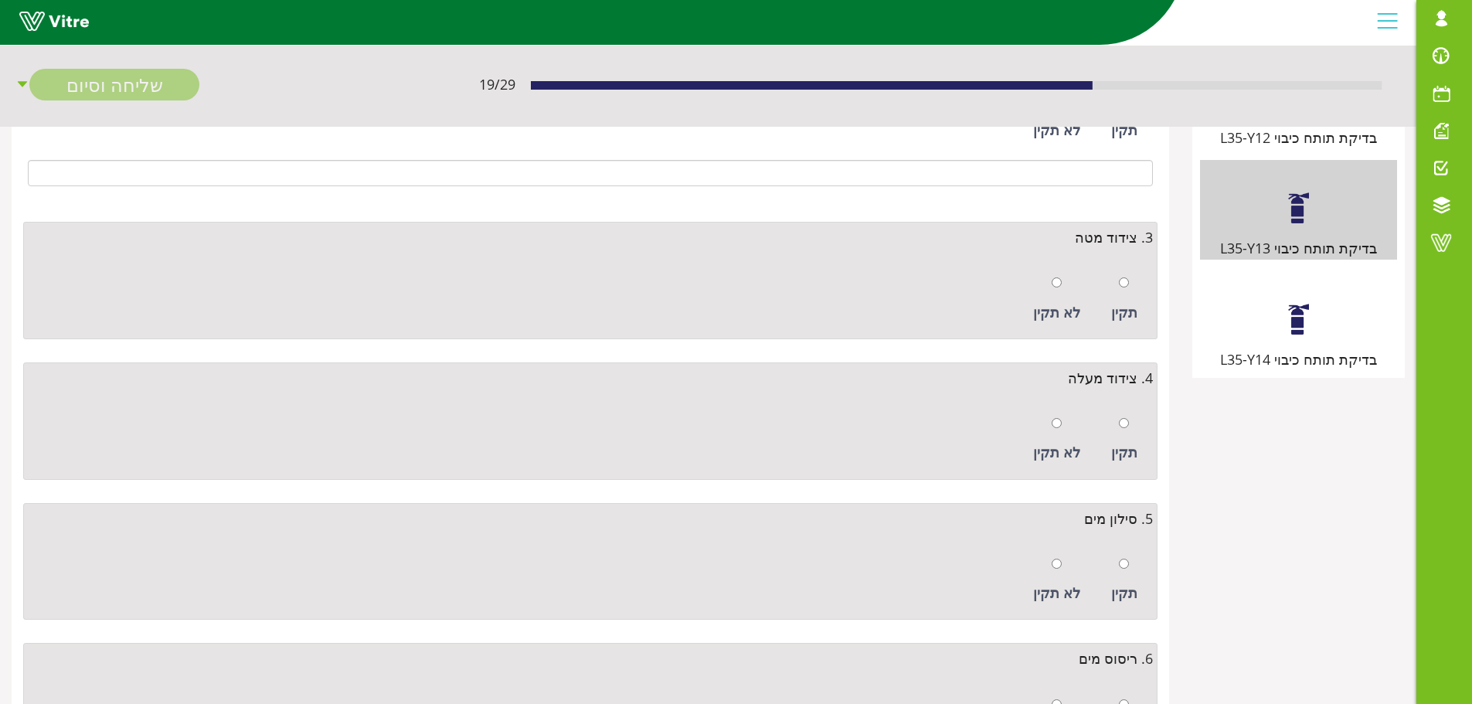
scroll to position [386, 0]
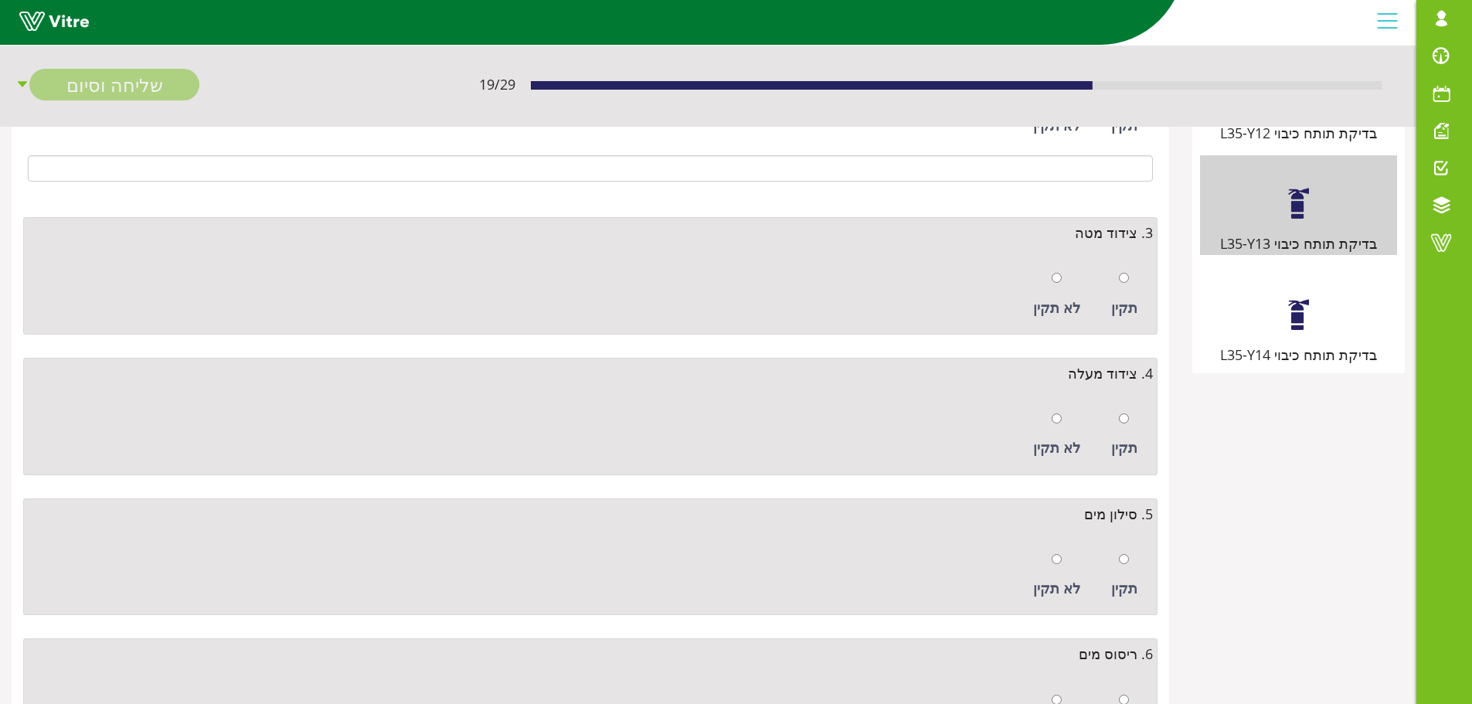
click at [1131, 272] on div "תקין" at bounding box center [1125, 294] width 42 height 71
radio input "true"
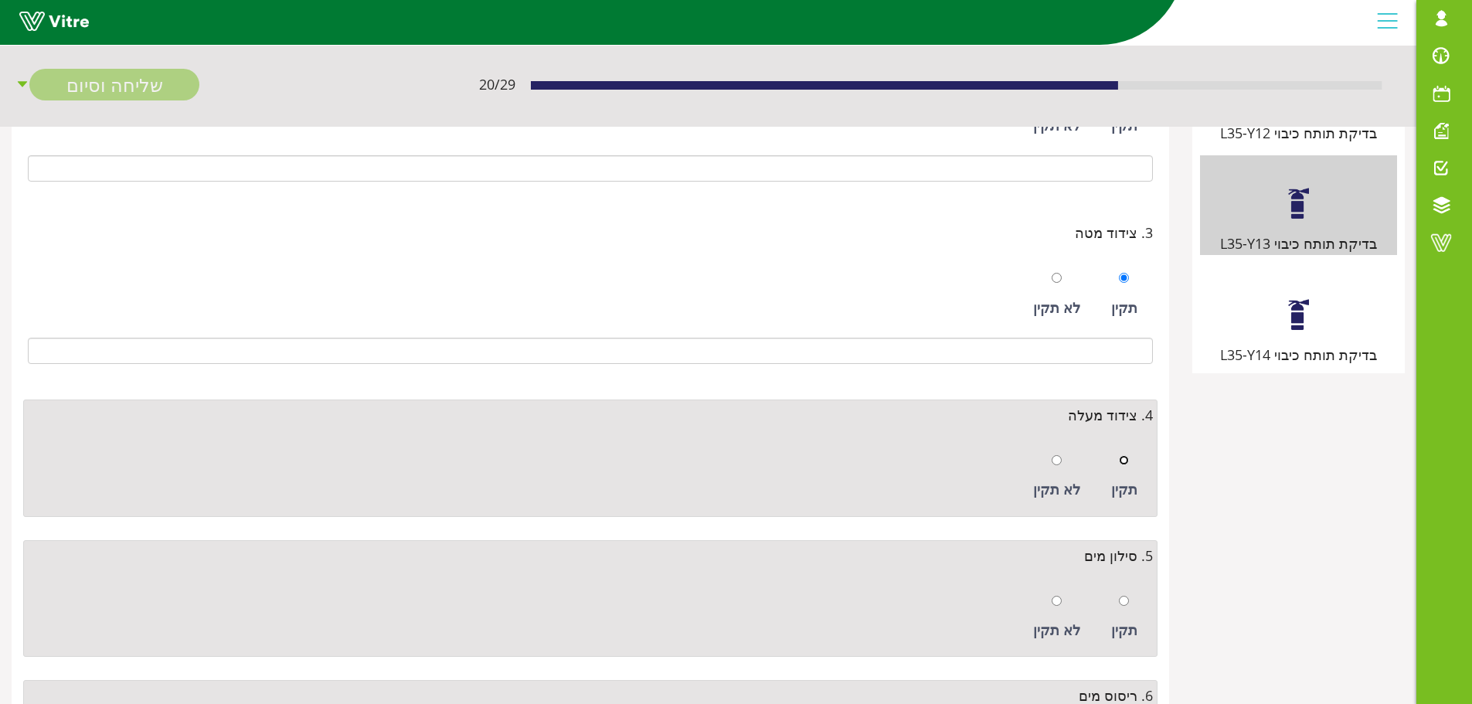
click at [1129, 459] on input "radio" at bounding box center [1124, 460] width 10 height 10
radio input "true"
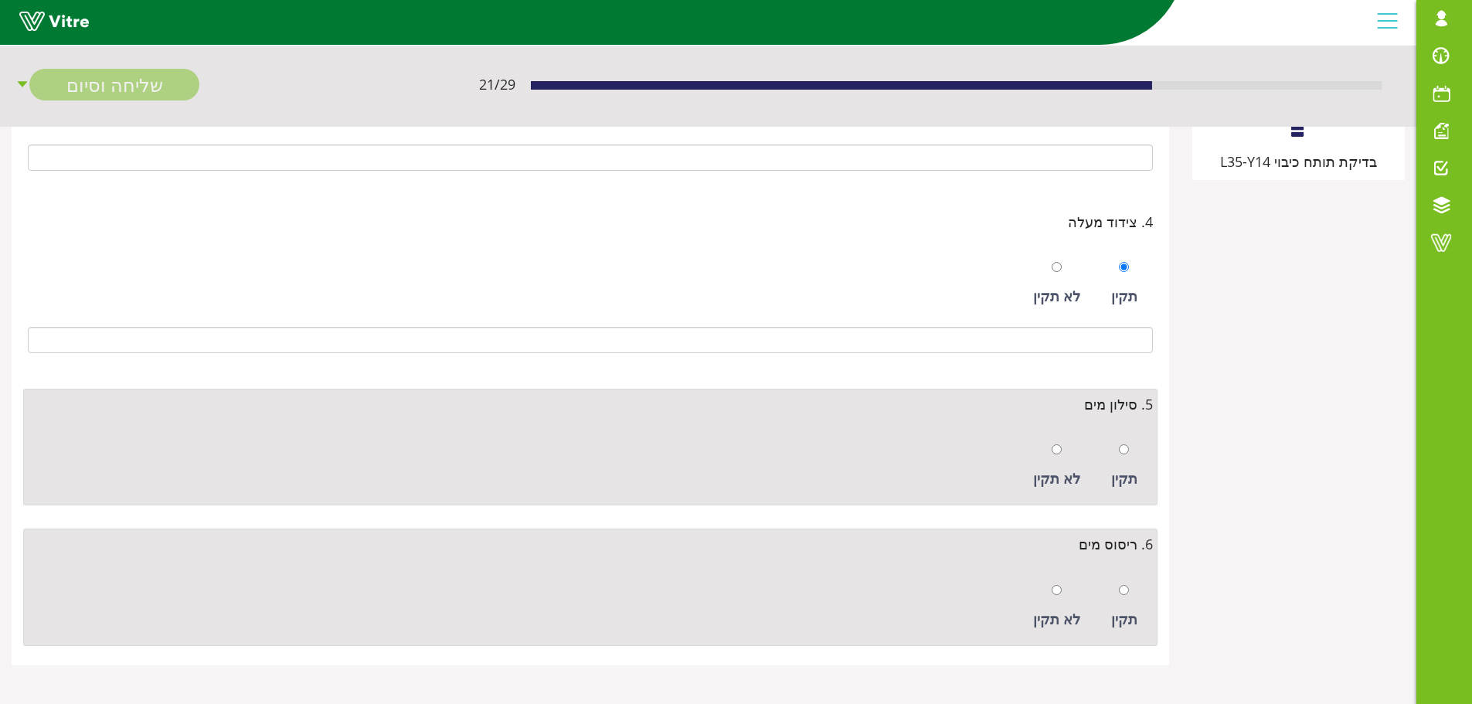
click at [1132, 455] on div "תקין" at bounding box center [1125, 466] width 42 height 71
radio input "true"
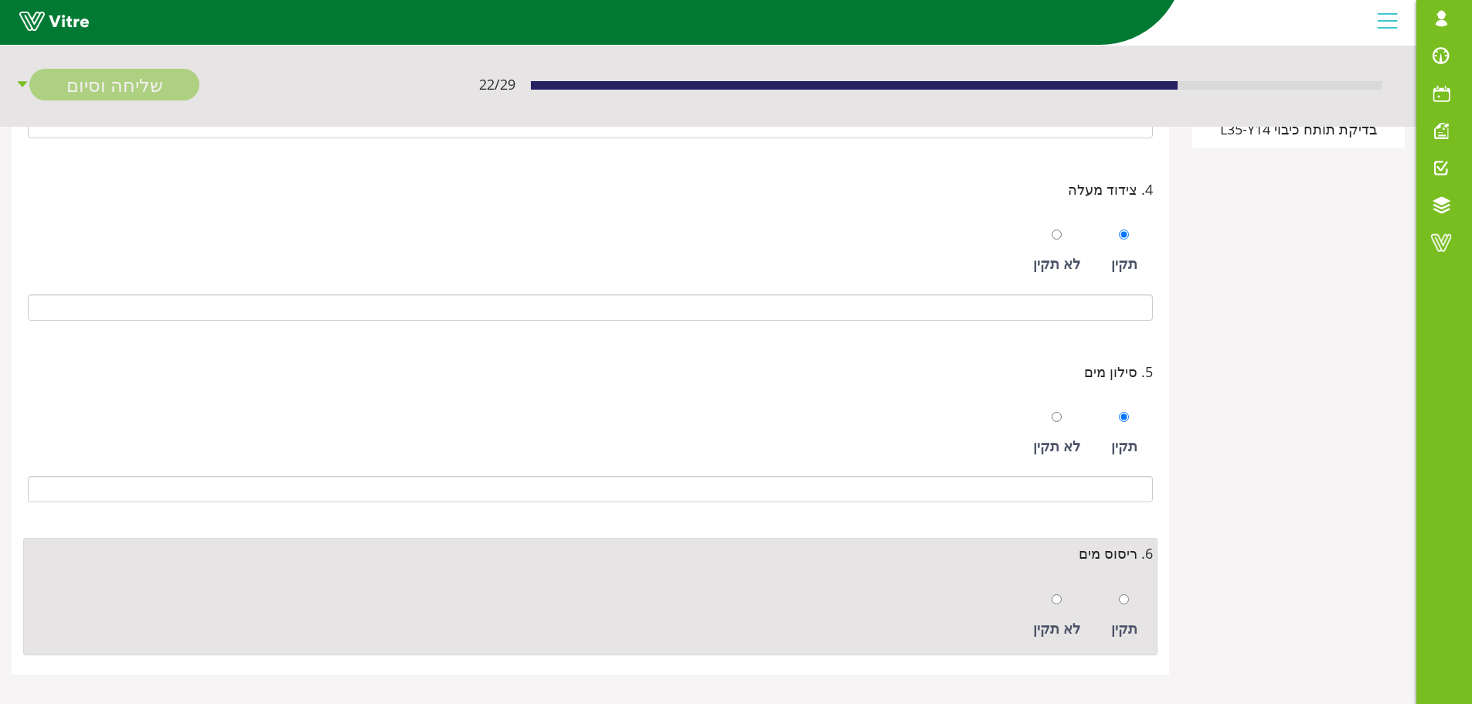
scroll to position [621, 0]
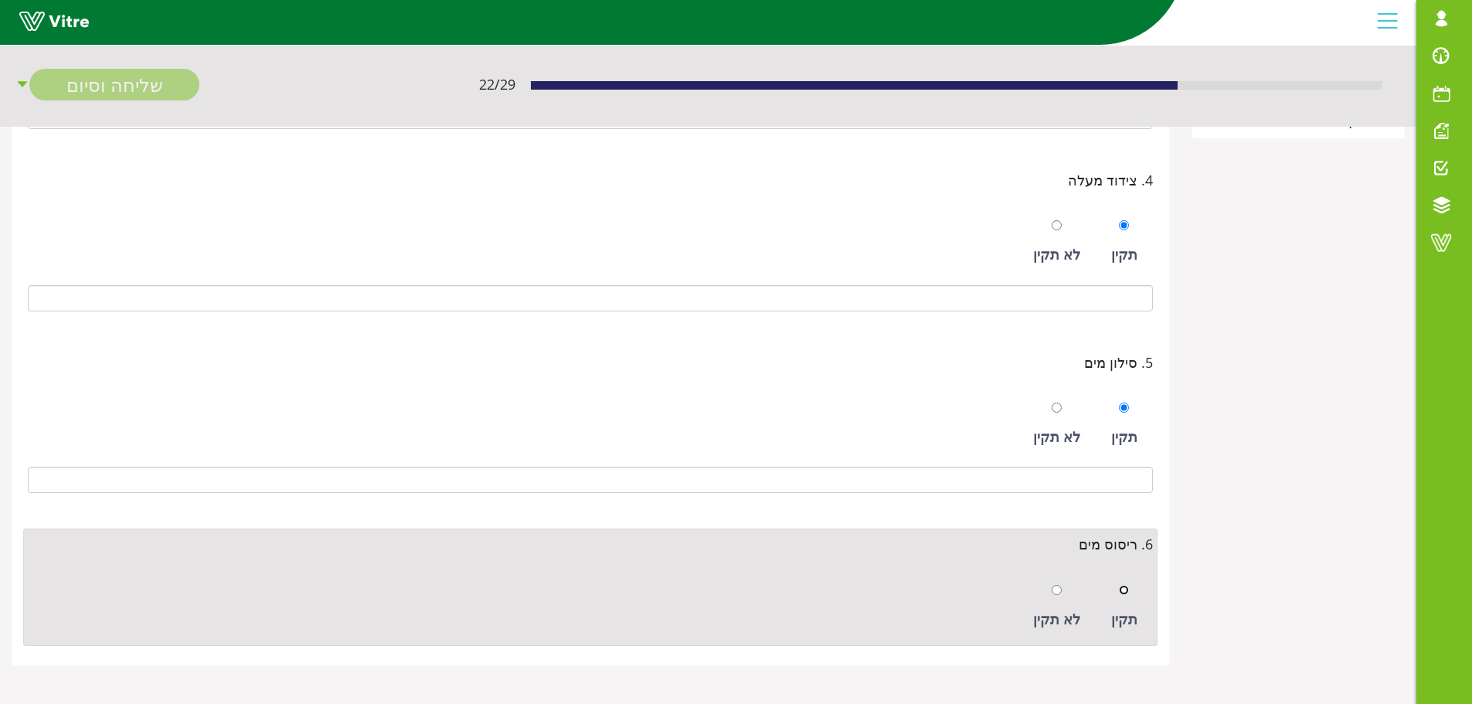
click at [1129, 591] on input "radio" at bounding box center [1124, 590] width 10 height 10
radio input "true"
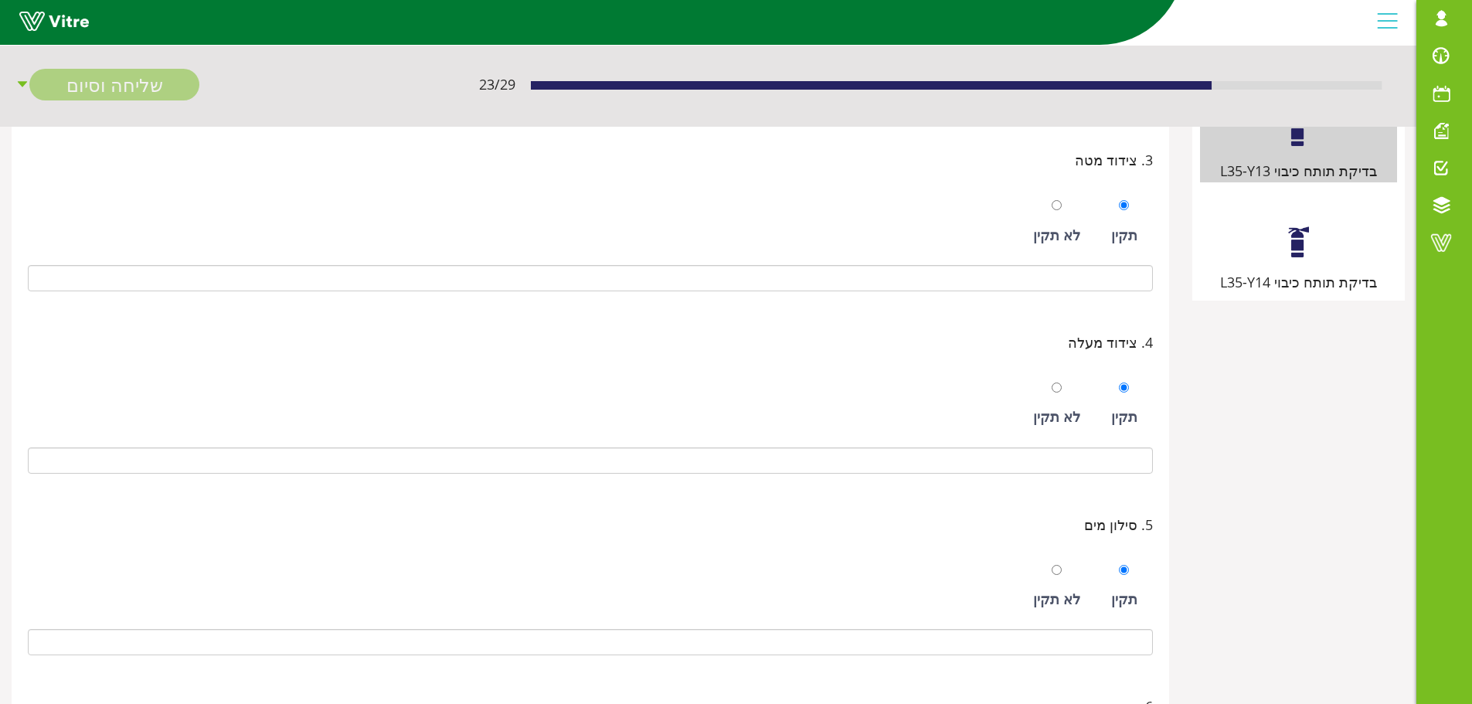
scroll to position [235, 0]
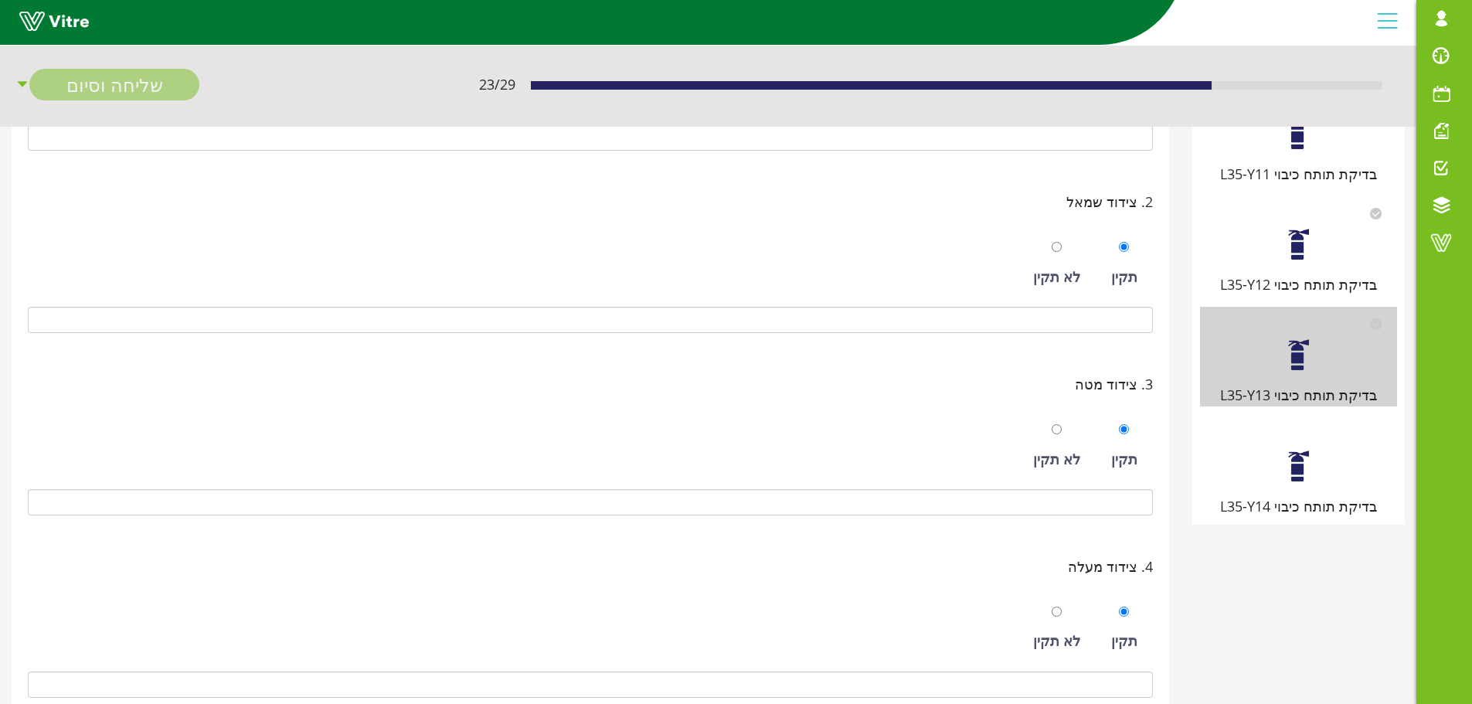
click at [1287, 466] on div at bounding box center [1299, 466] width 35 height 35
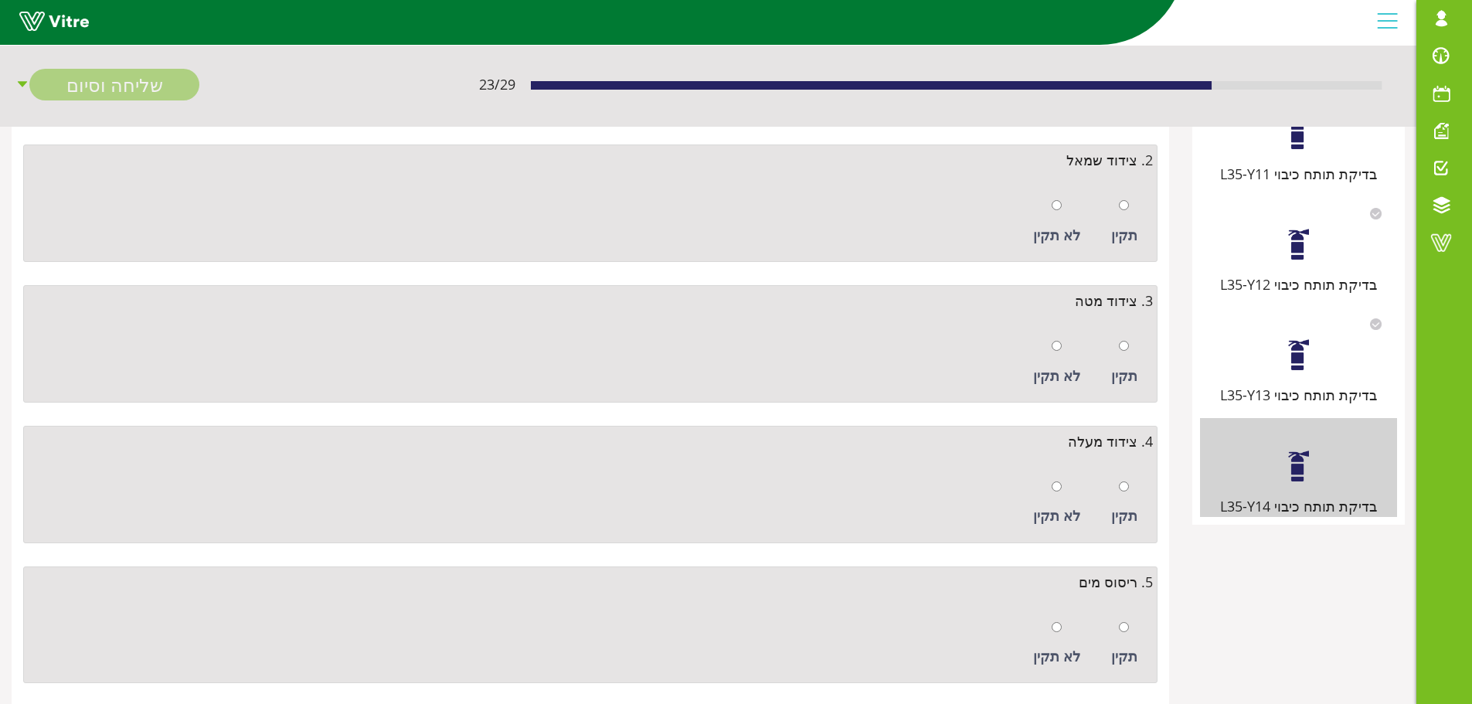
scroll to position [0, 0]
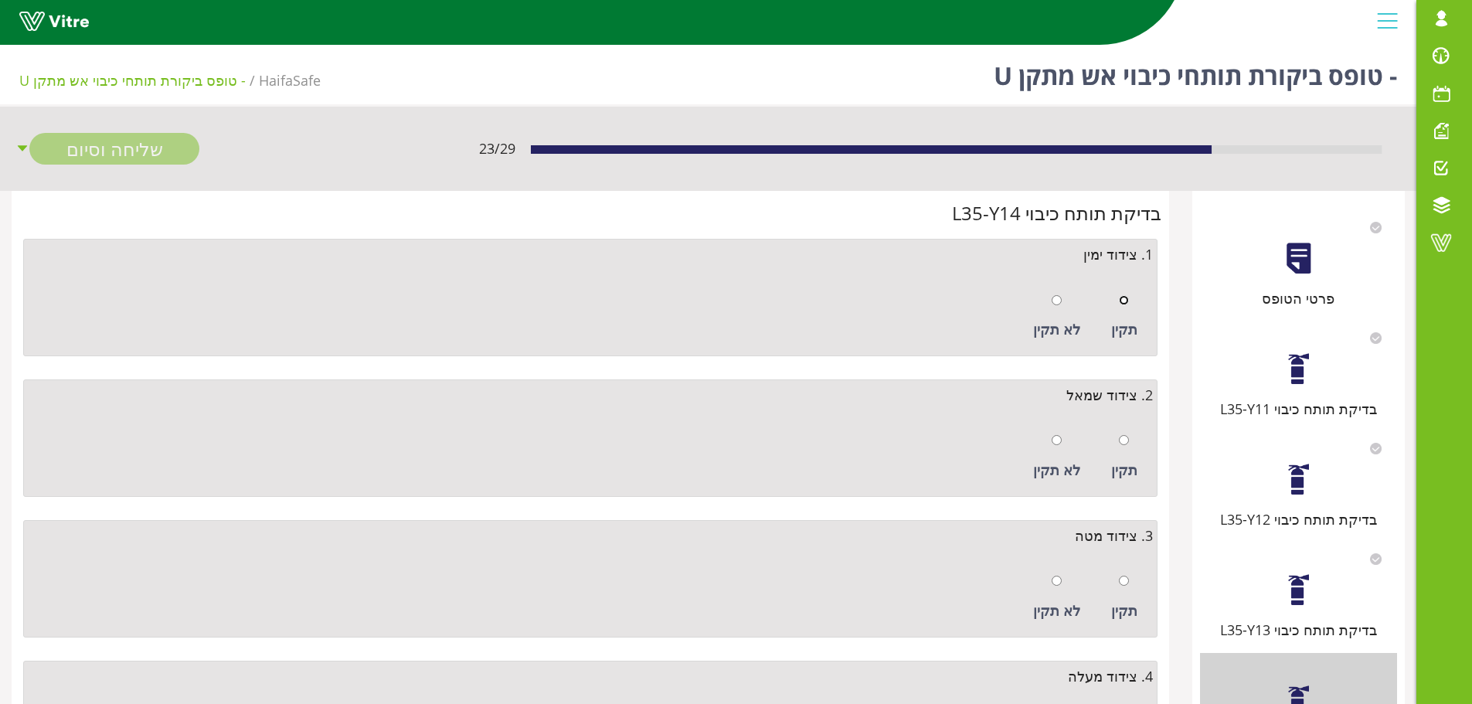
click at [1128, 296] on input "radio" at bounding box center [1124, 300] width 10 height 10
radio input "true"
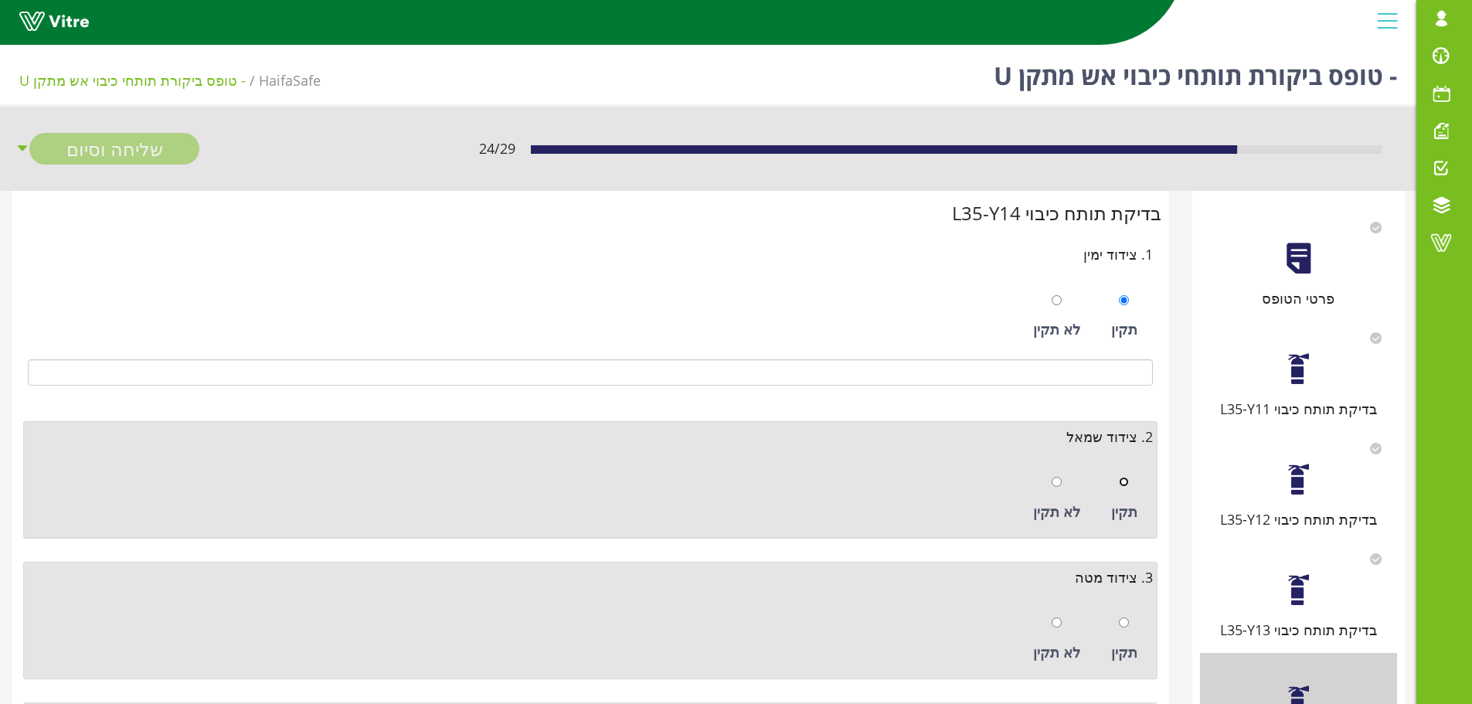
click at [1126, 480] on input "radio" at bounding box center [1124, 482] width 10 height 10
radio input "true"
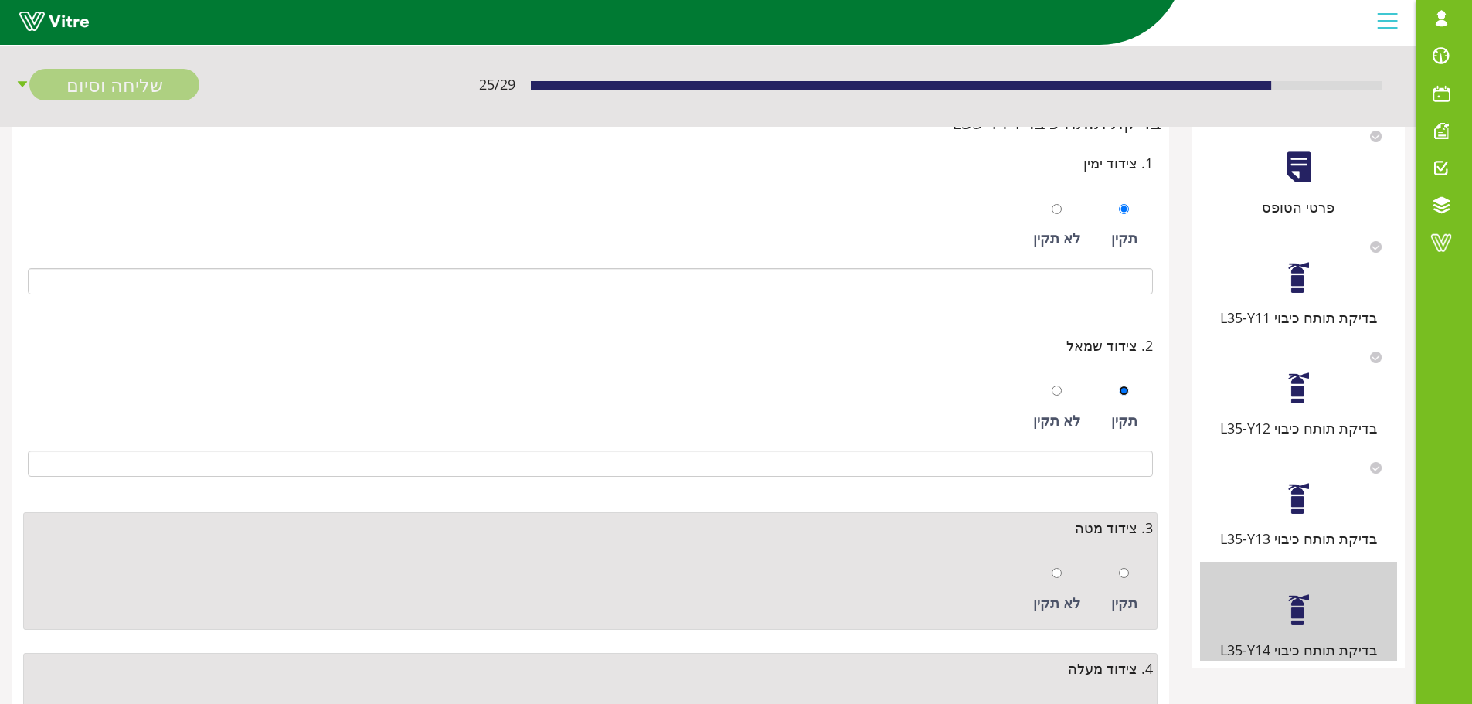
scroll to position [309, 0]
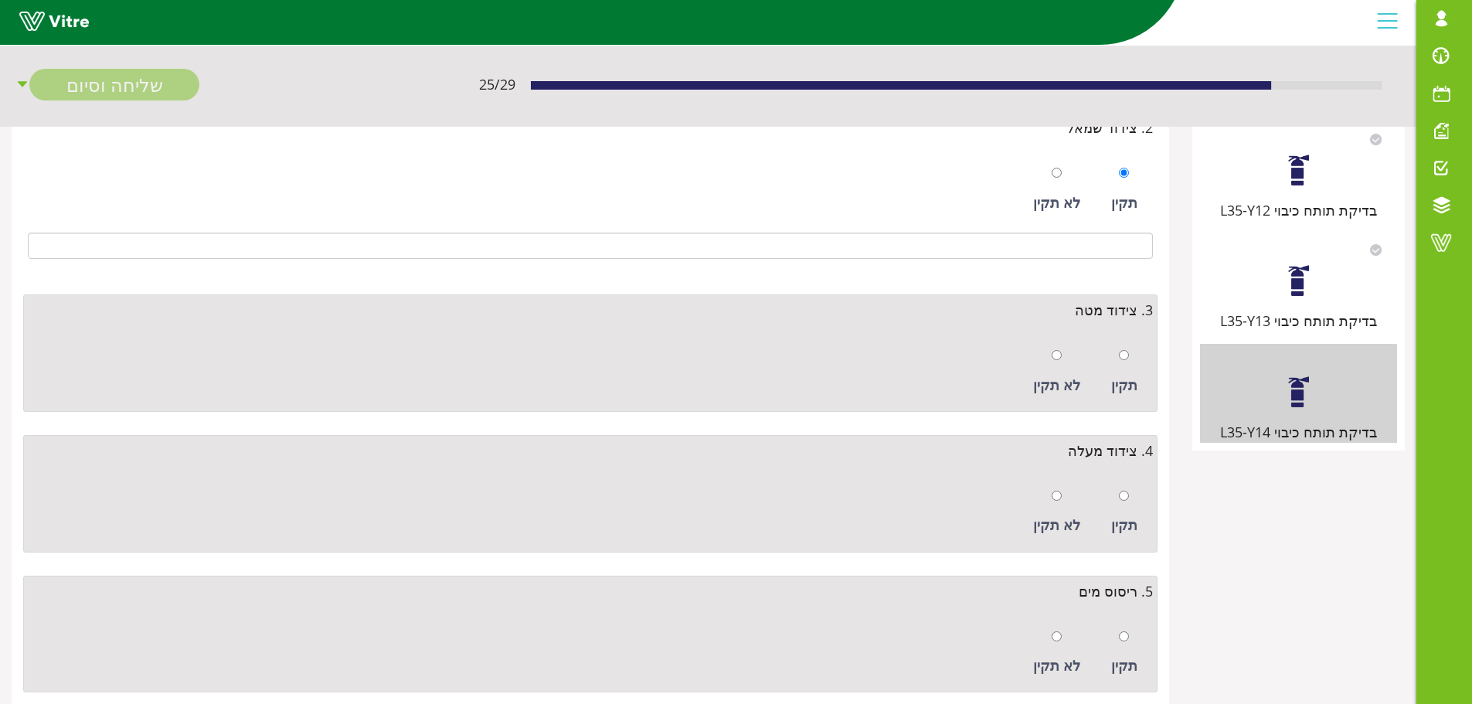
click at [1130, 359] on div "תקין" at bounding box center [1125, 371] width 42 height 71
radio input "true"
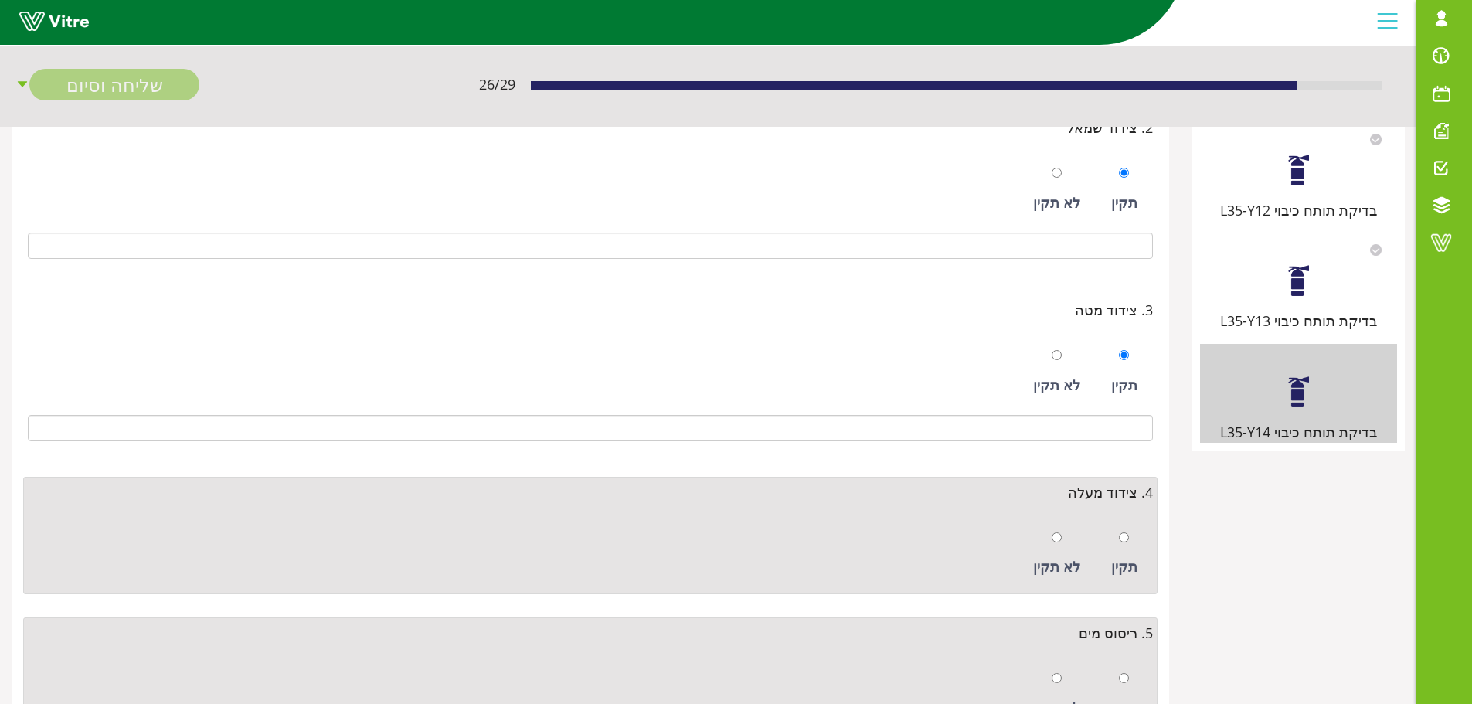
click at [1123, 526] on div at bounding box center [1124, 537] width 10 height 22
radio input "true"
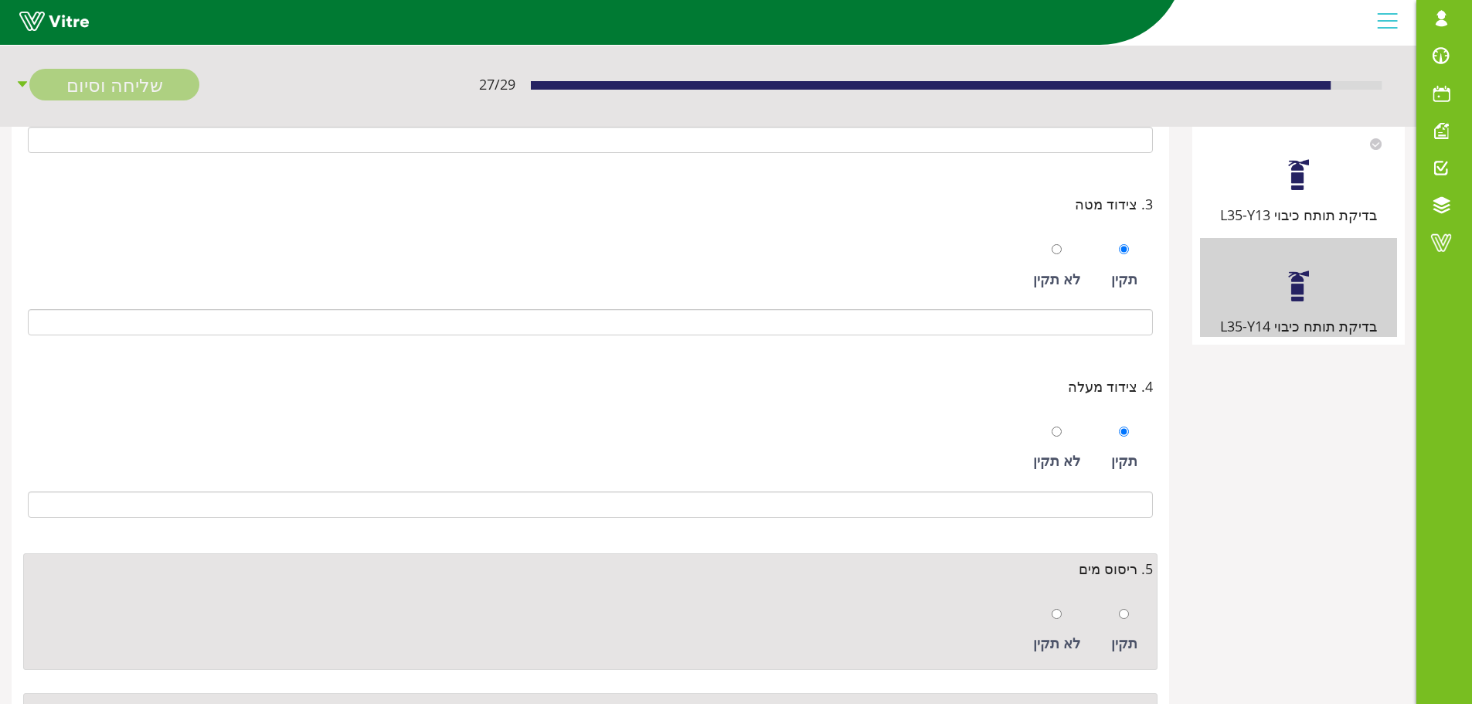
scroll to position [580, 0]
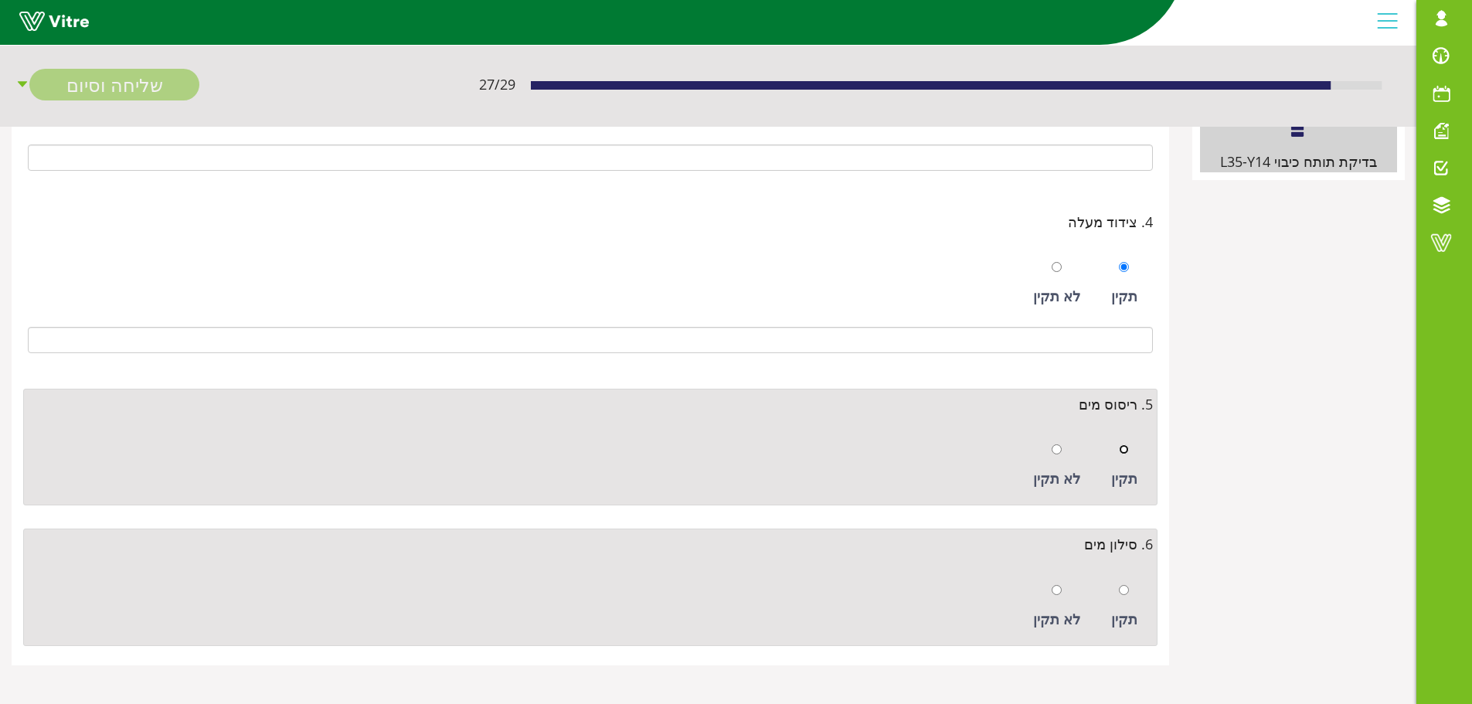
click at [1126, 451] on input "radio" at bounding box center [1124, 449] width 10 height 10
radio input "true"
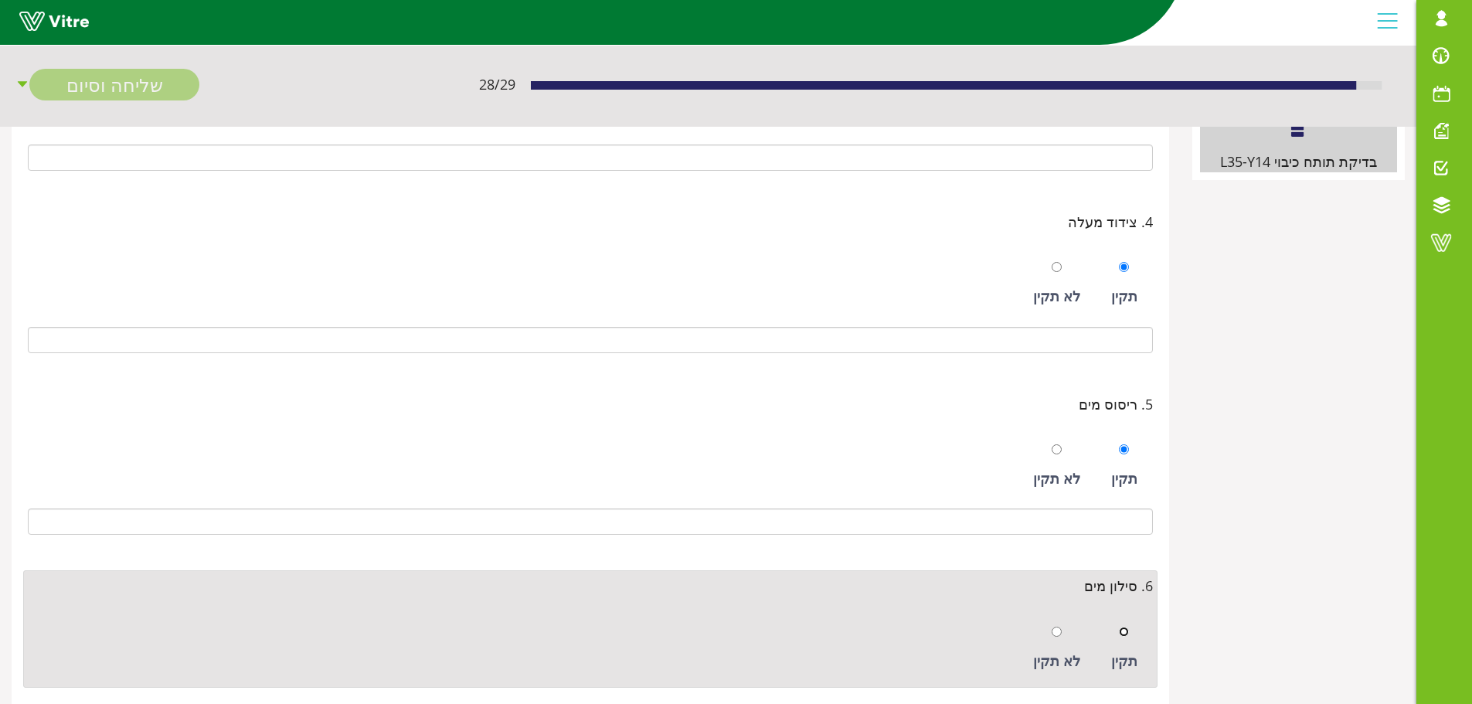
click at [1129, 631] on input "radio" at bounding box center [1124, 632] width 10 height 10
radio input "true"
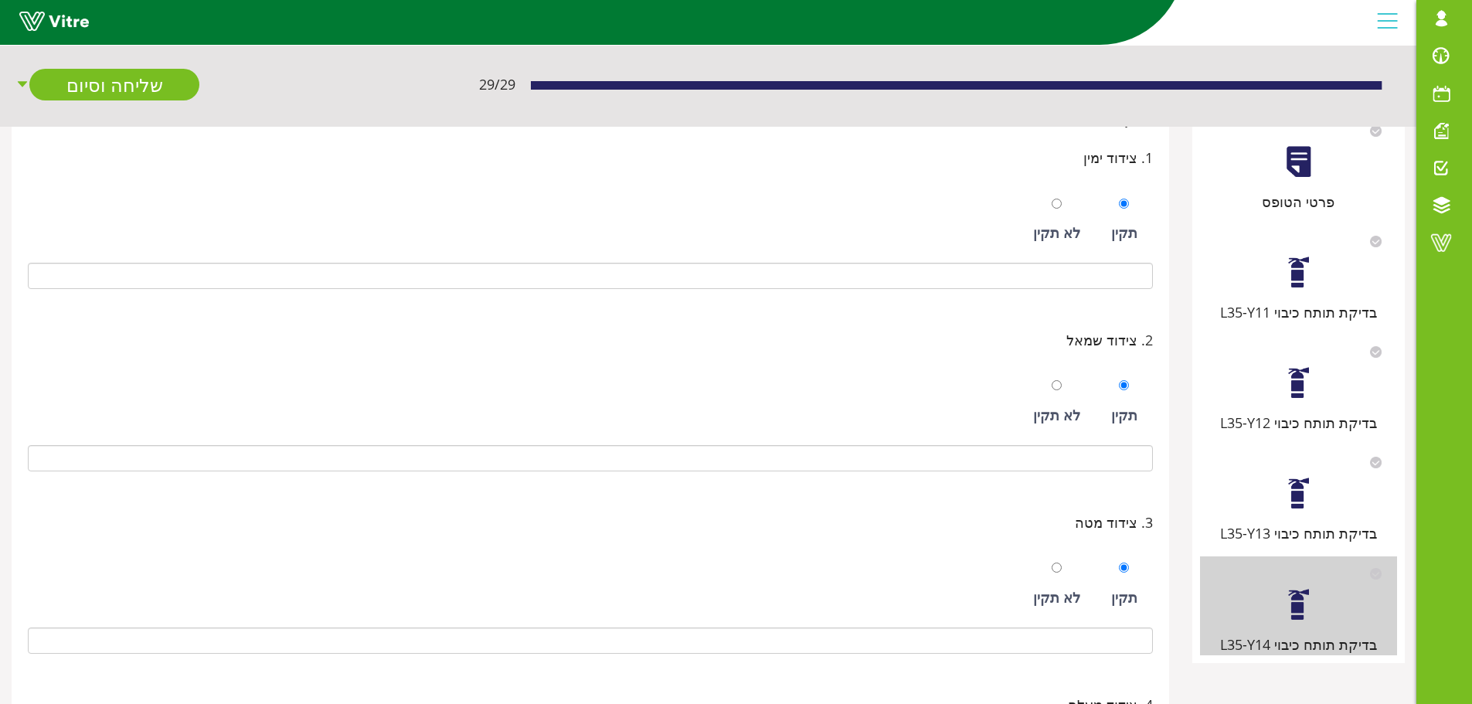
scroll to position [0, 0]
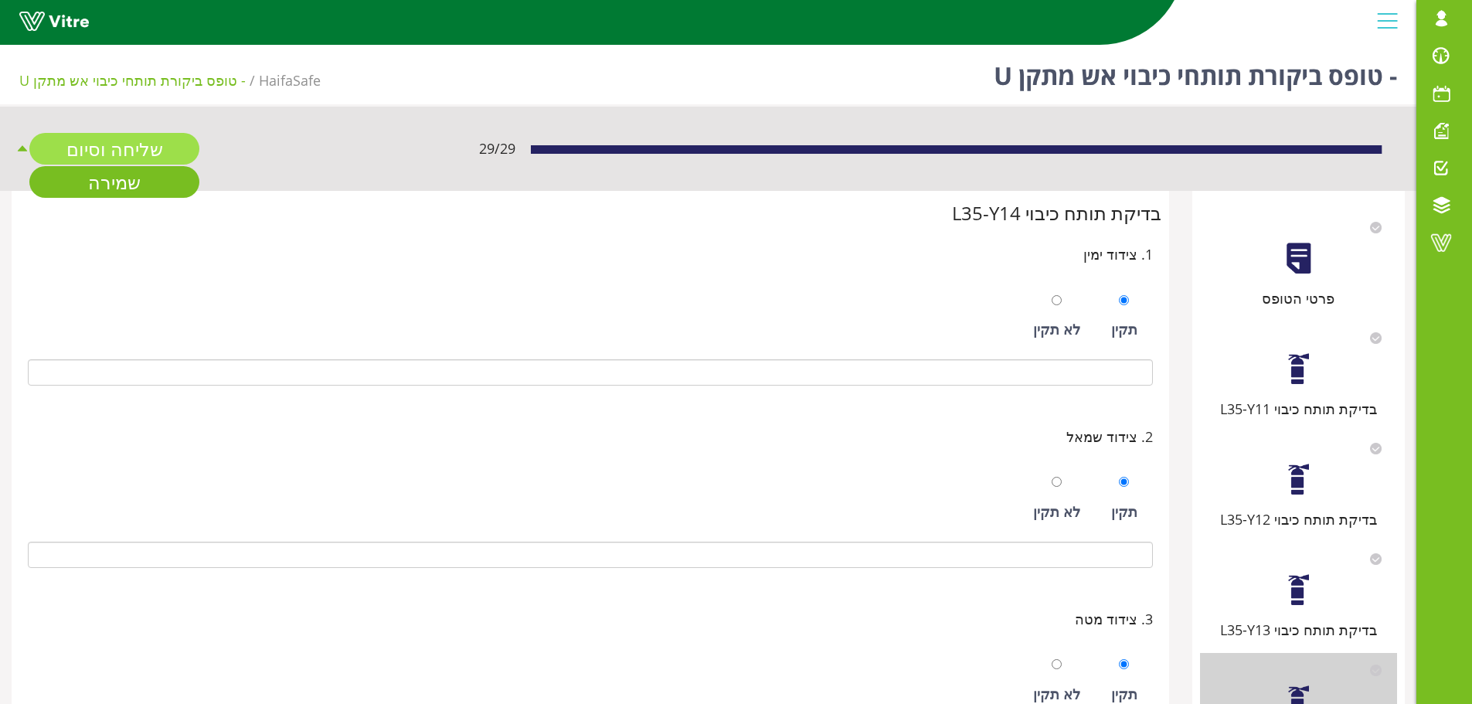
click at [121, 145] on link "שליחה וסיום" at bounding box center [114, 149] width 170 height 32
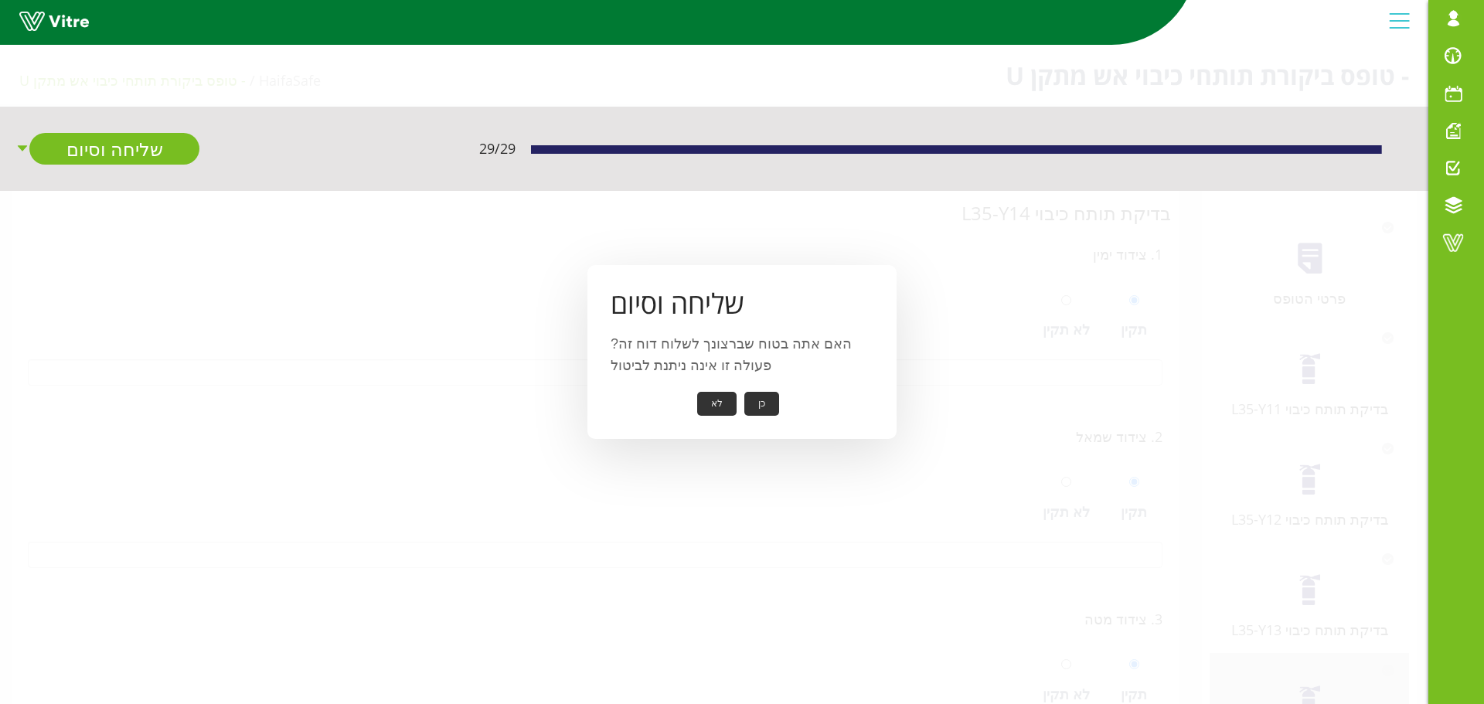
click at [764, 401] on button "כן" at bounding box center [761, 404] width 35 height 24
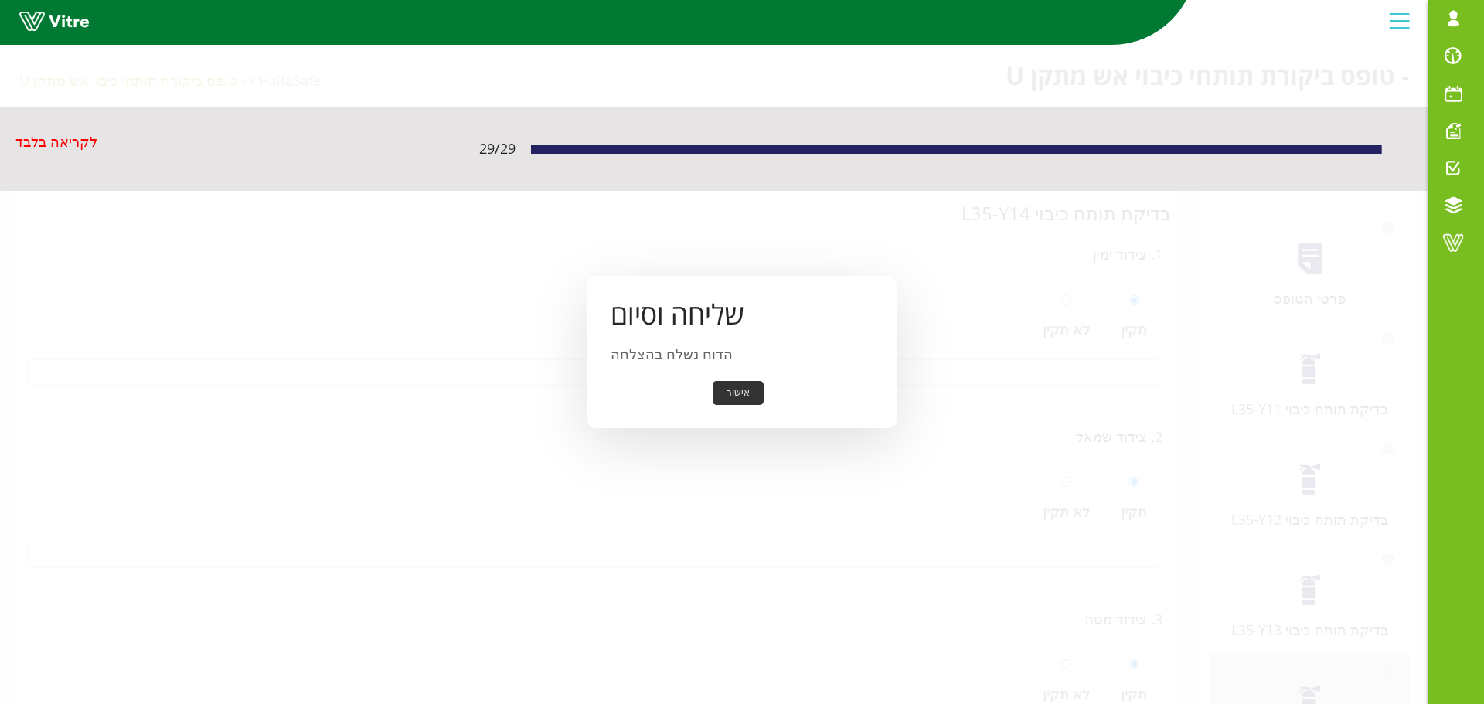
click at [744, 395] on button "אישור" at bounding box center [738, 393] width 51 height 24
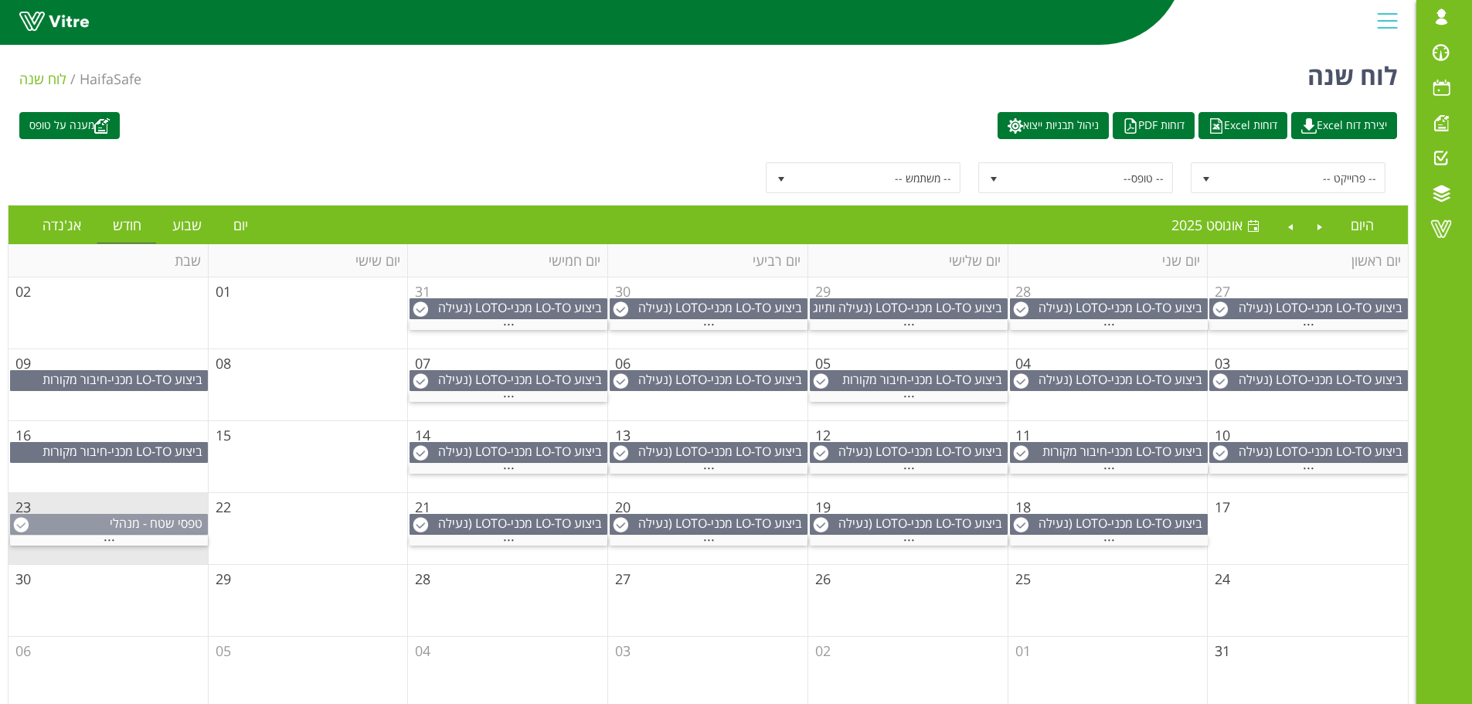
click at [162, 525] on span "טפסי שטח - מנהלי משמרת" at bounding box center [158, 532] width 97 height 34
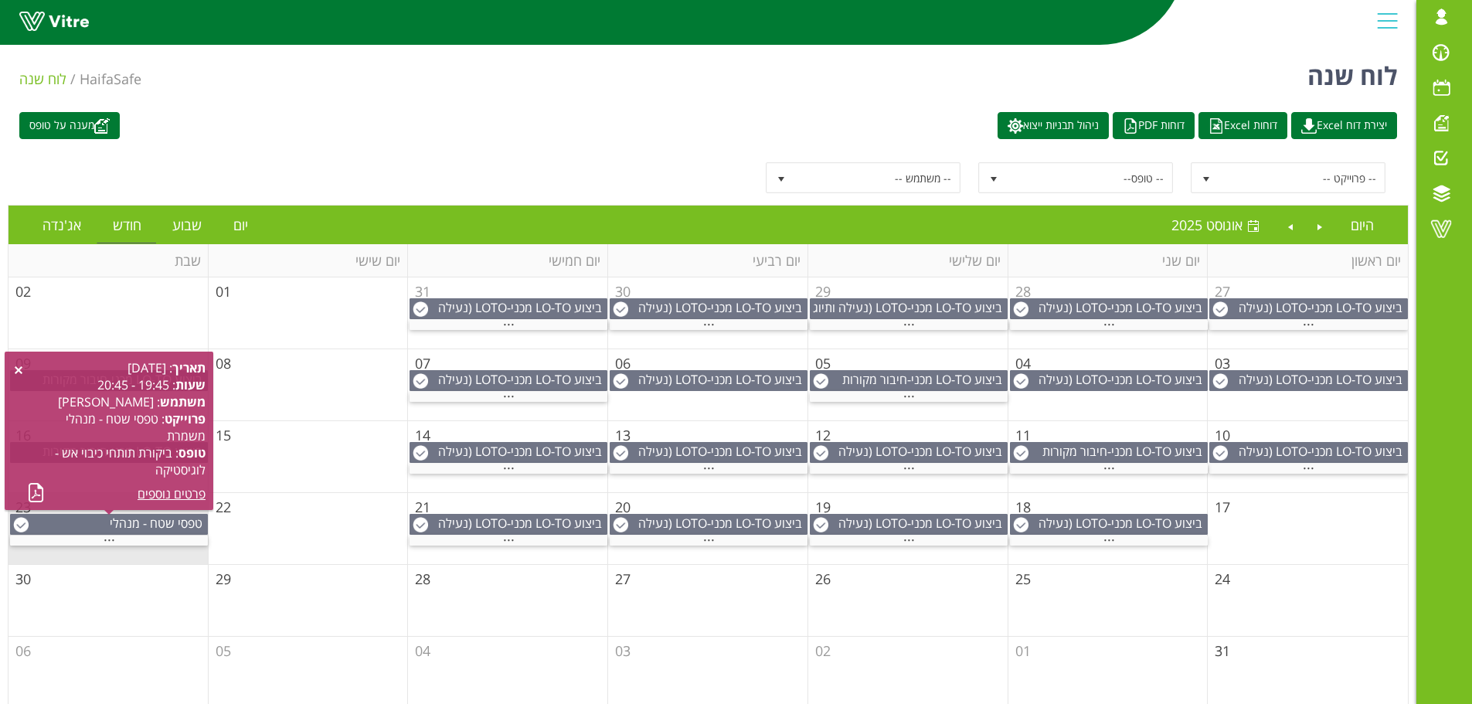
scroll to position [12, 0]
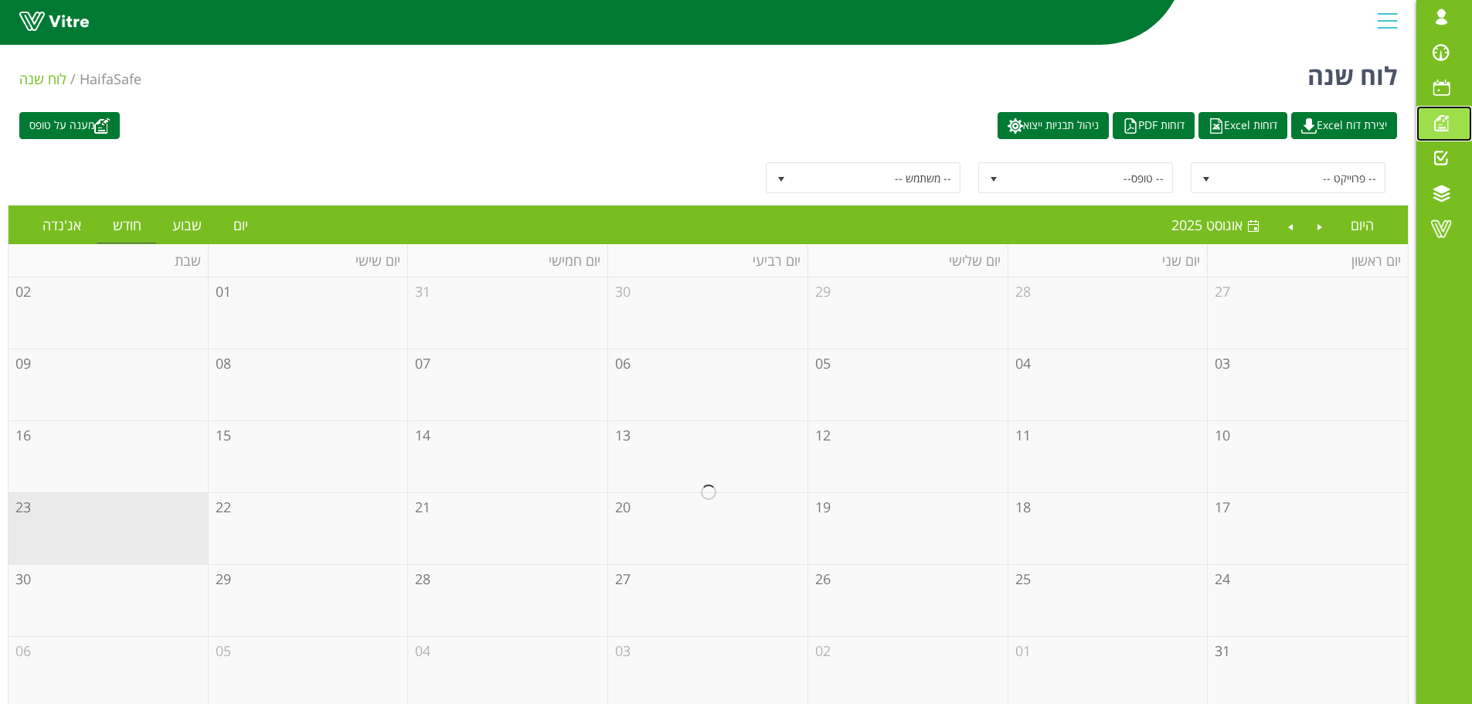
click at [1446, 127] on span at bounding box center [1441, 123] width 39 height 19
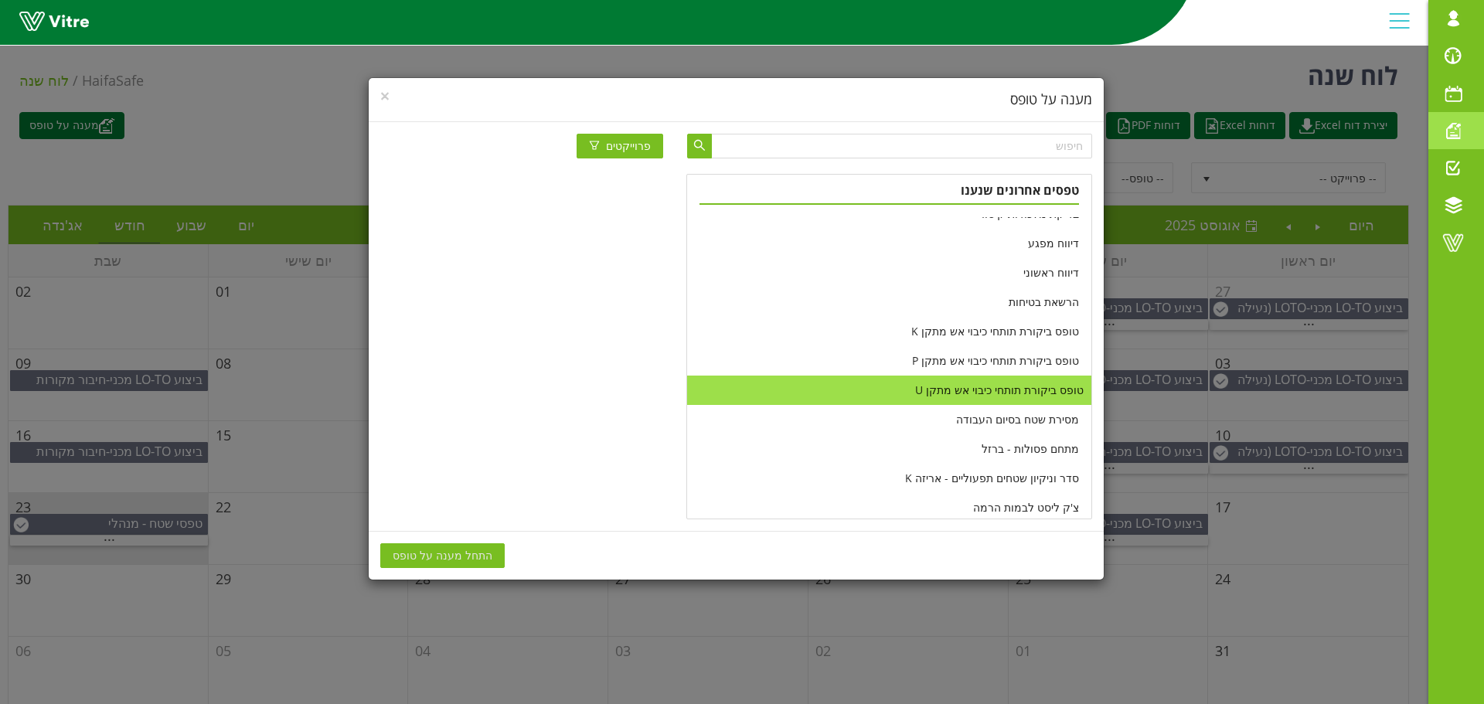
scroll to position [309, 0]
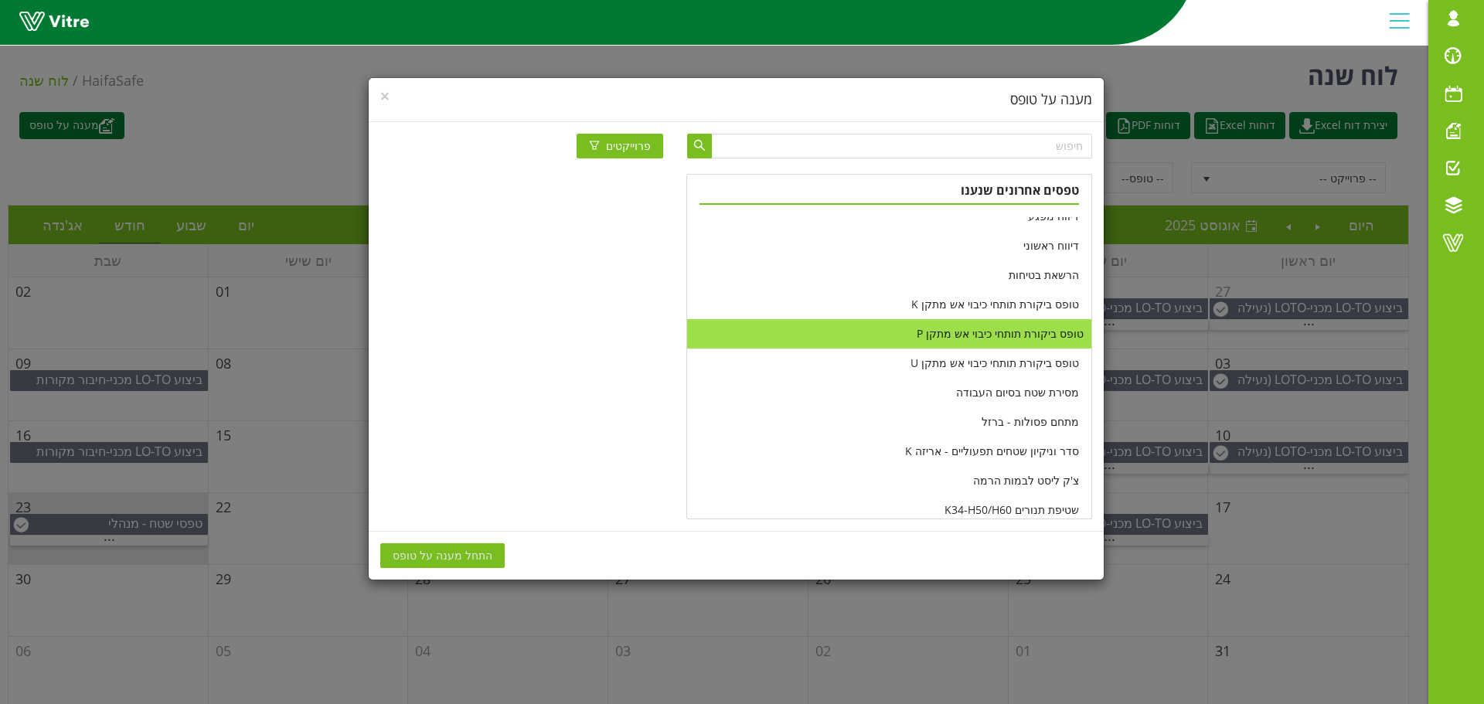
click at [969, 332] on li "טופס ביקורת תותחי כיבוי אש מתקן P" at bounding box center [888, 333] width 403 height 29
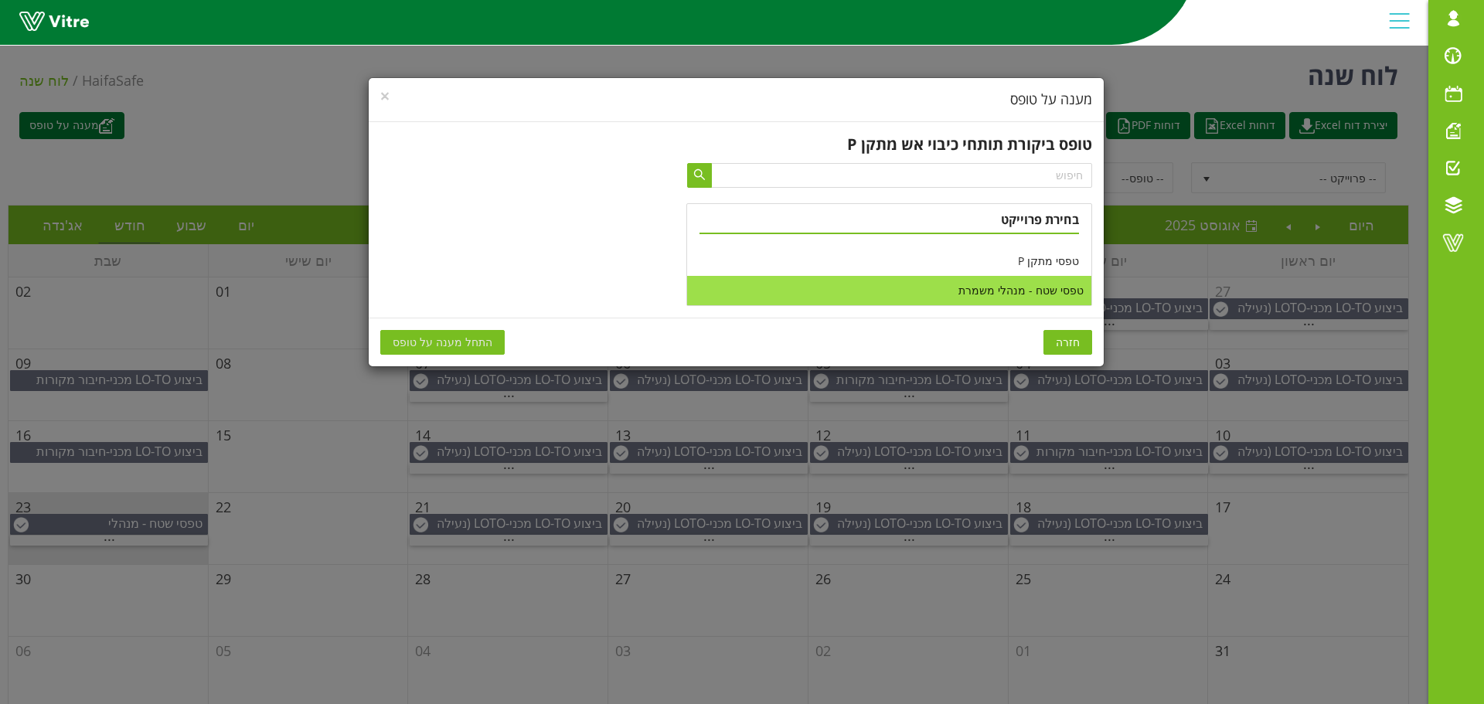
click at [1006, 292] on li "טפסי שטח - מנהלי משמרת" at bounding box center [888, 290] width 403 height 29
click at [460, 346] on span "התחל מענה על טופס" at bounding box center [443, 342] width 100 height 17
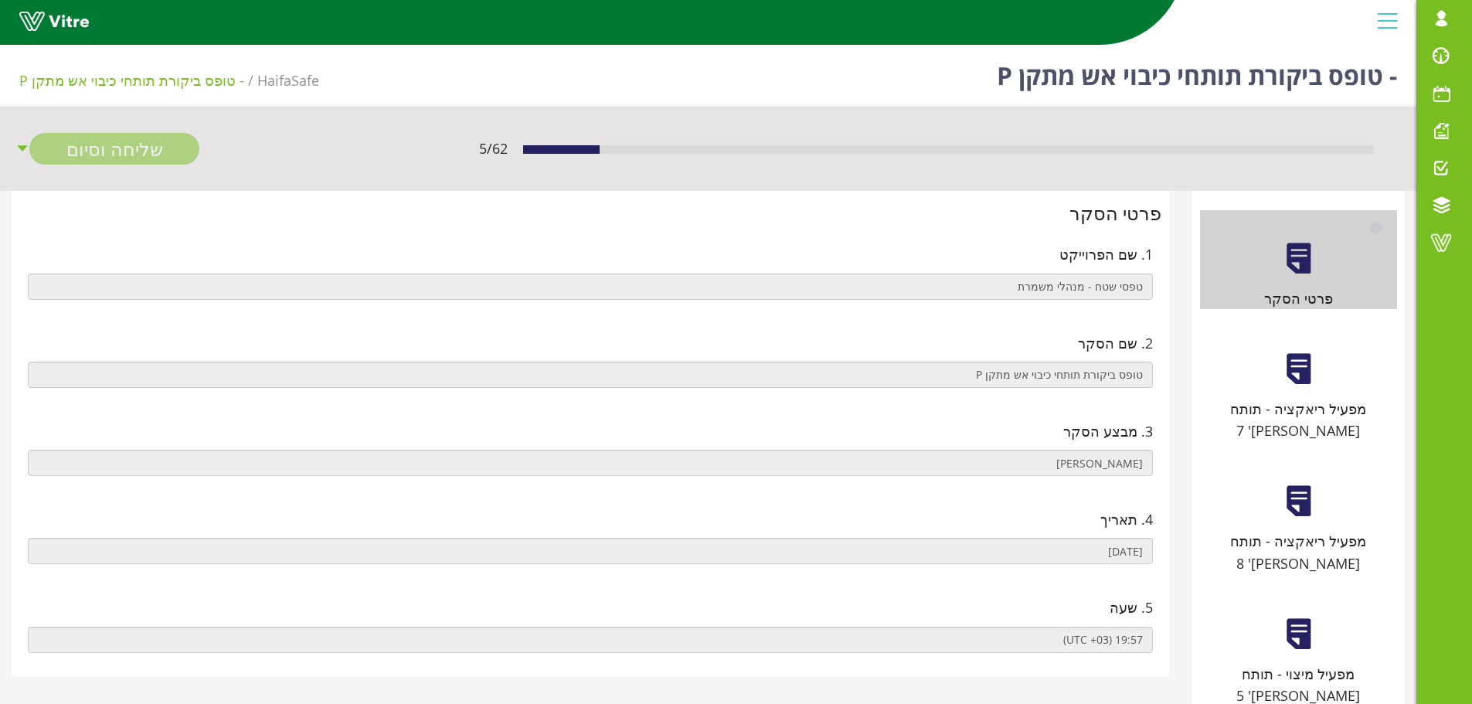
click at [1294, 373] on div at bounding box center [1299, 369] width 35 height 35
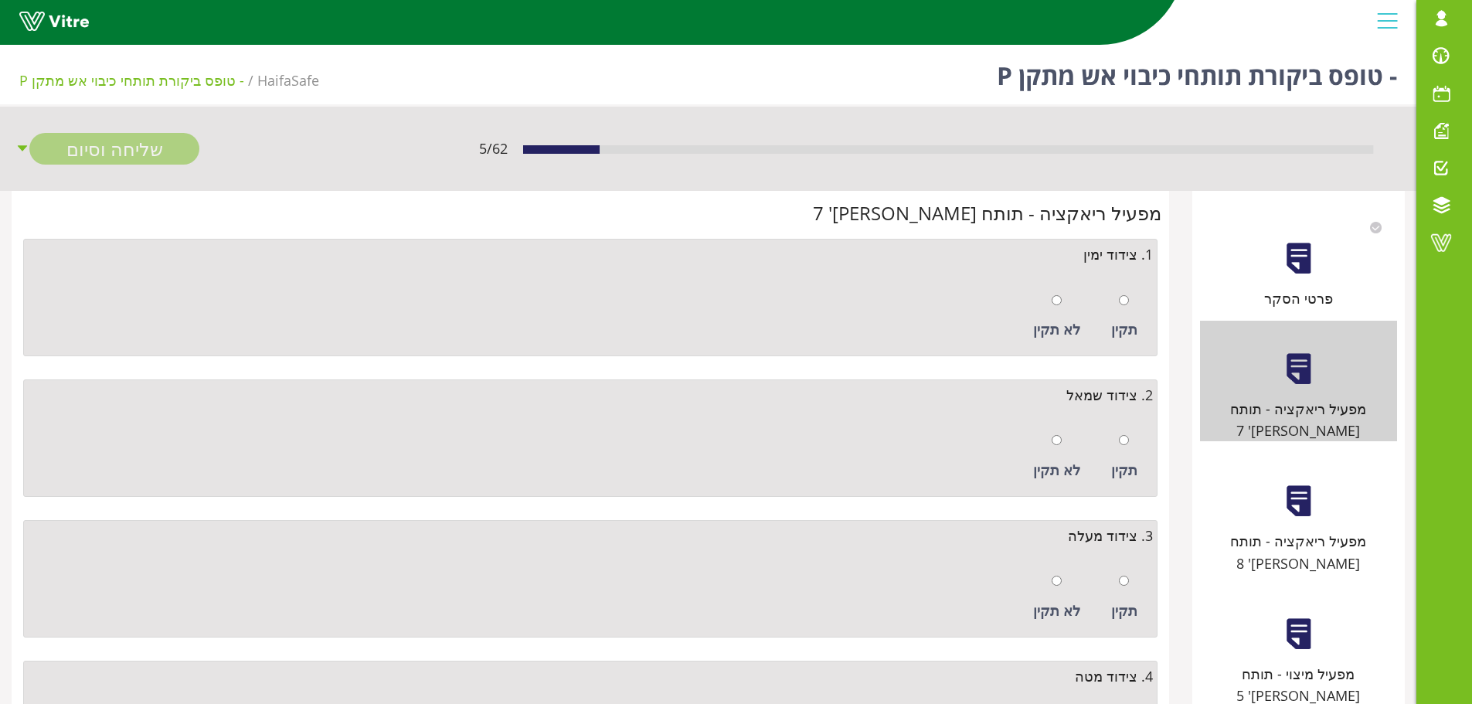
drag, startPoint x: 1125, startPoint y: 307, endPoint x: 1122, endPoint y: 320, distance: 13.5
click at [1125, 306] on div at bounding box center [1124, 300] width 10 height 22
radio input "true"
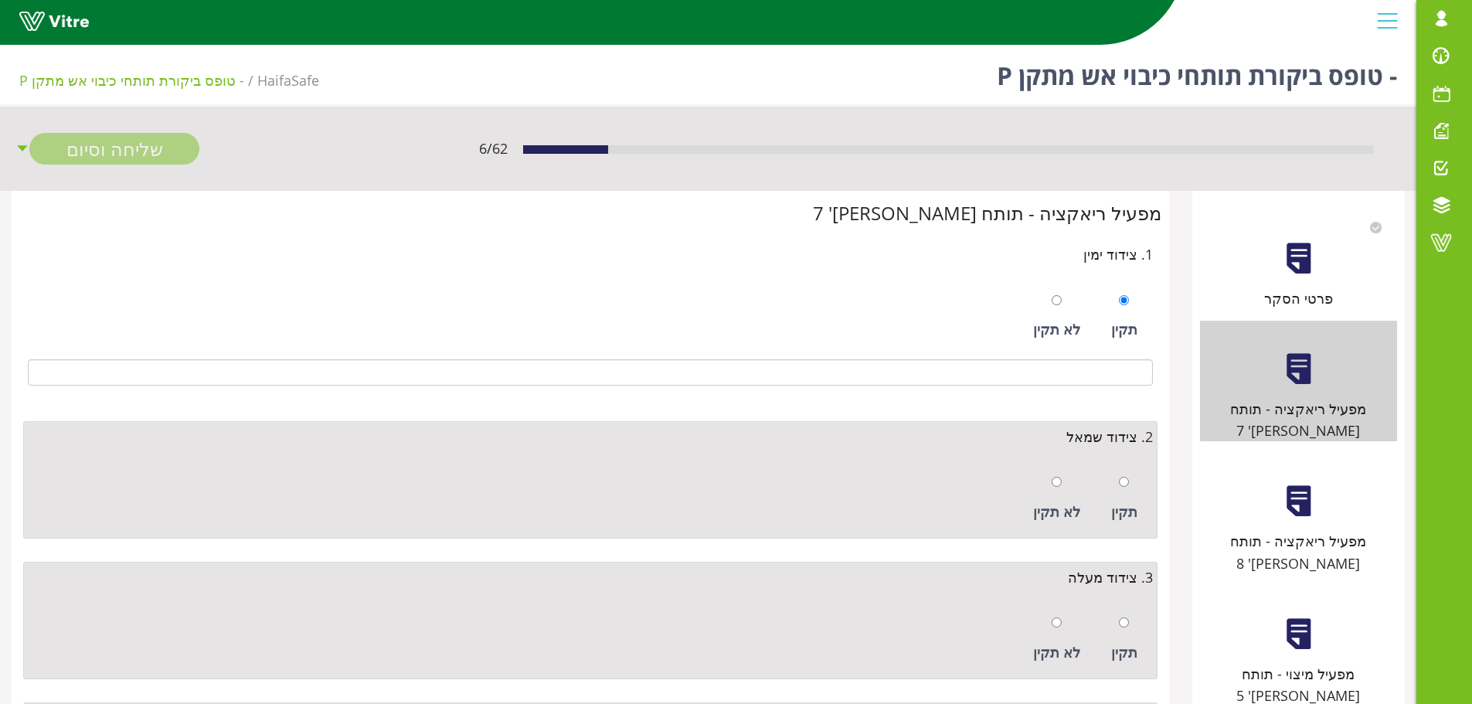
click at [1122, 462] on div "תקין לא תקין" at bounding box center [590, 494] width 1125 height 79
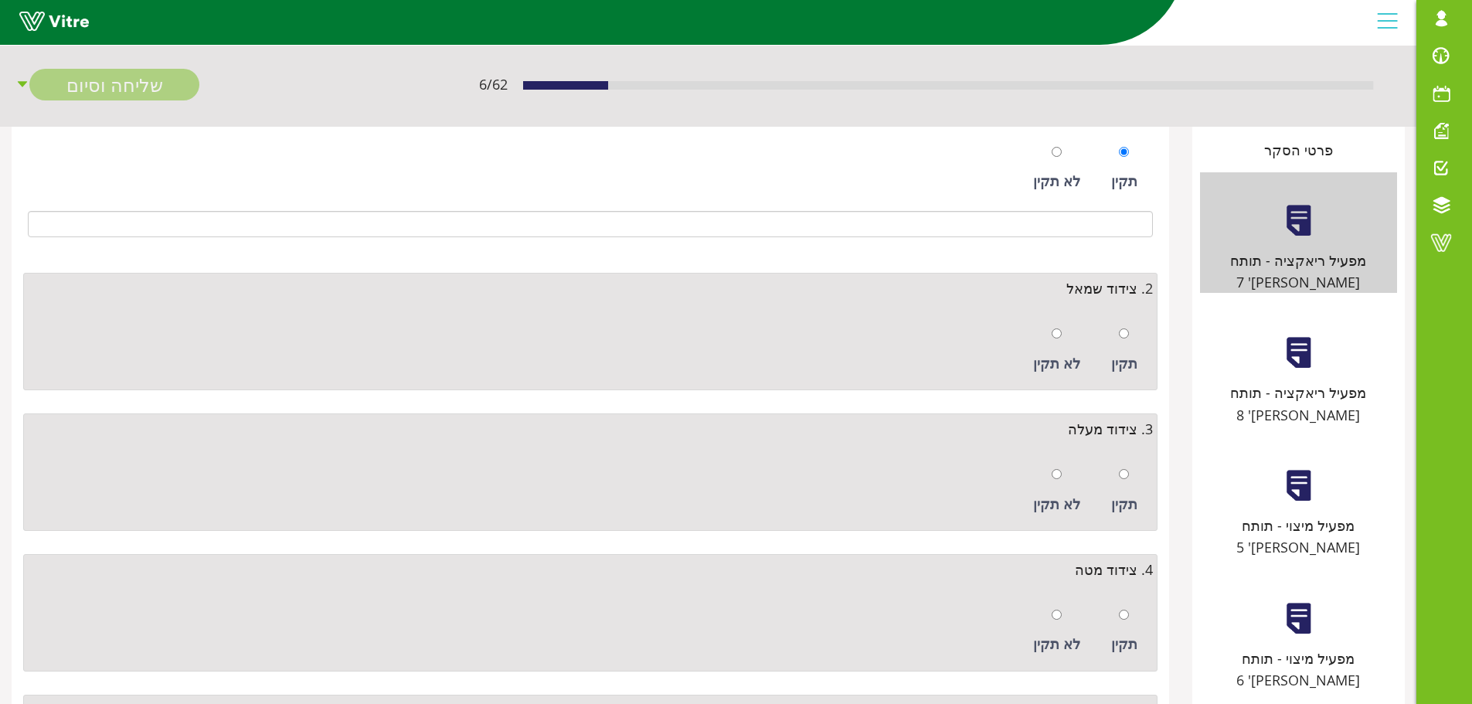
scroll to position [155, 0]
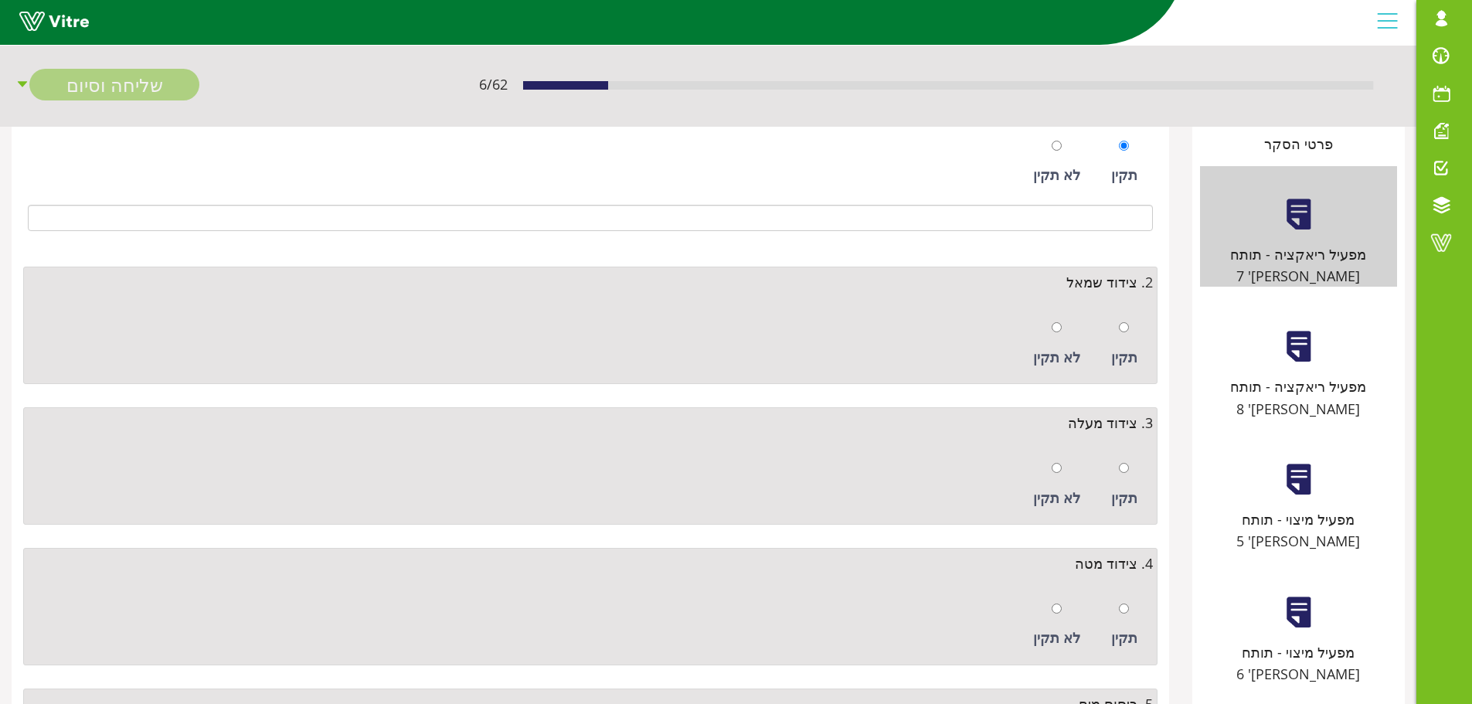
click at [1125, 334] on div at bounding box center [1124, 327] width 10 height 22
radio input "true"
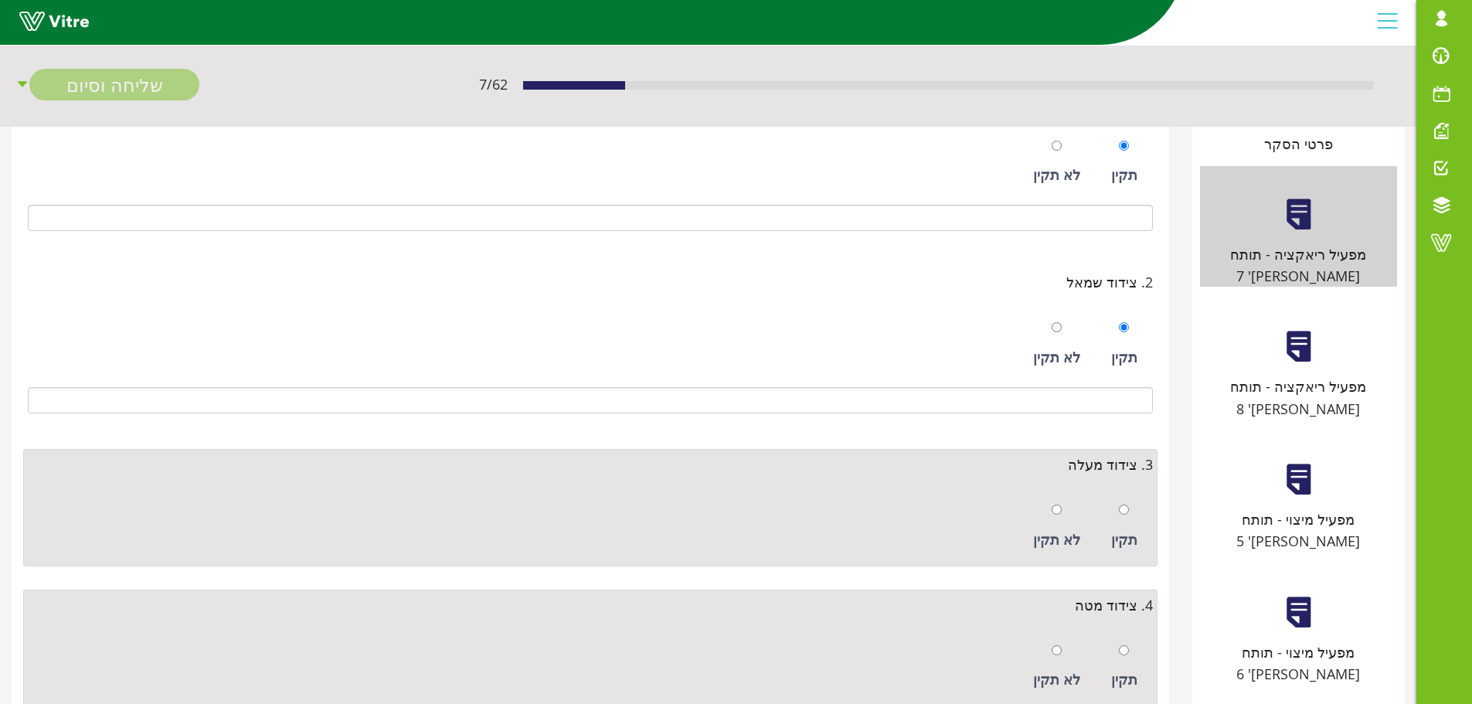
click at [1118, 508] on div "תקין" at bounding box center [1125, 526] width 42 height 71
radio input "true"
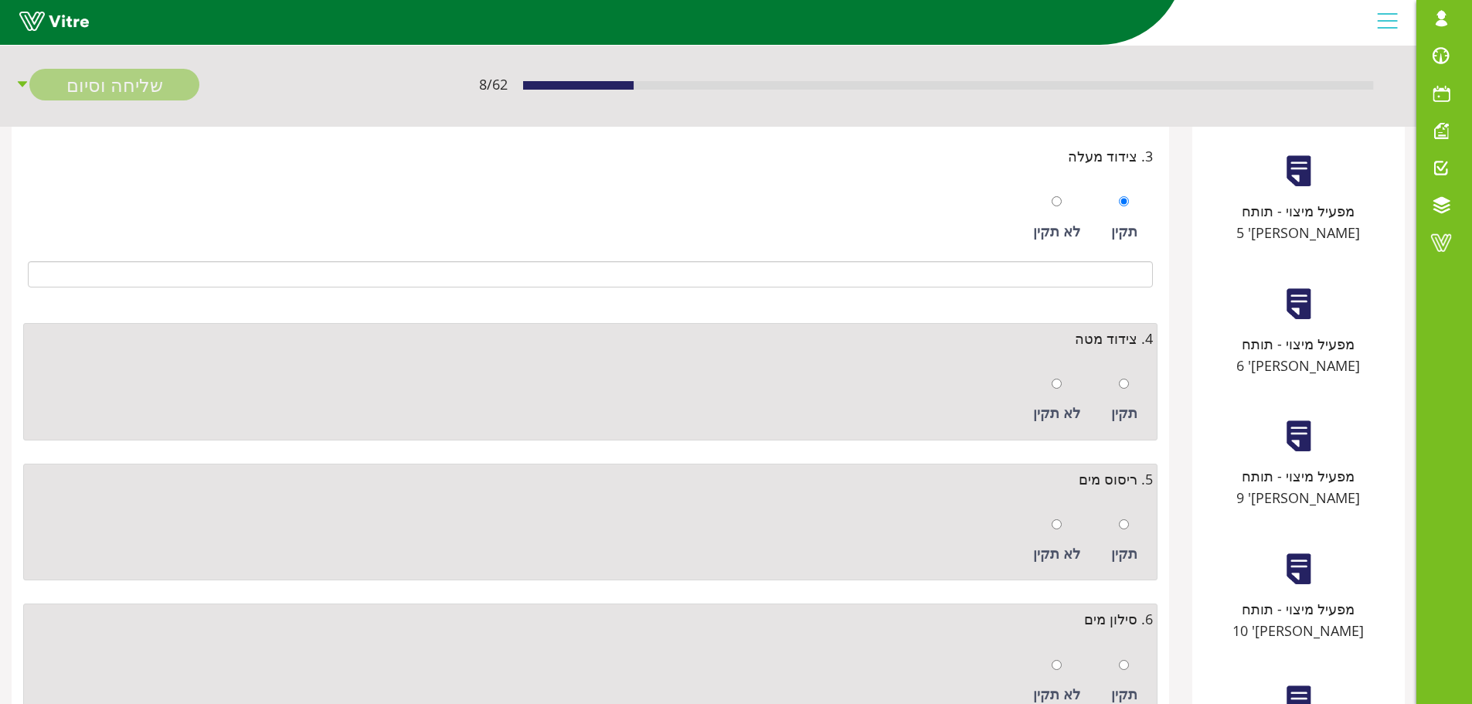
scroll to position [464, 0]
click at [1123, 387] on input "radio" at bounding box center [1124, 383] width 10 height 10
radio input "true"
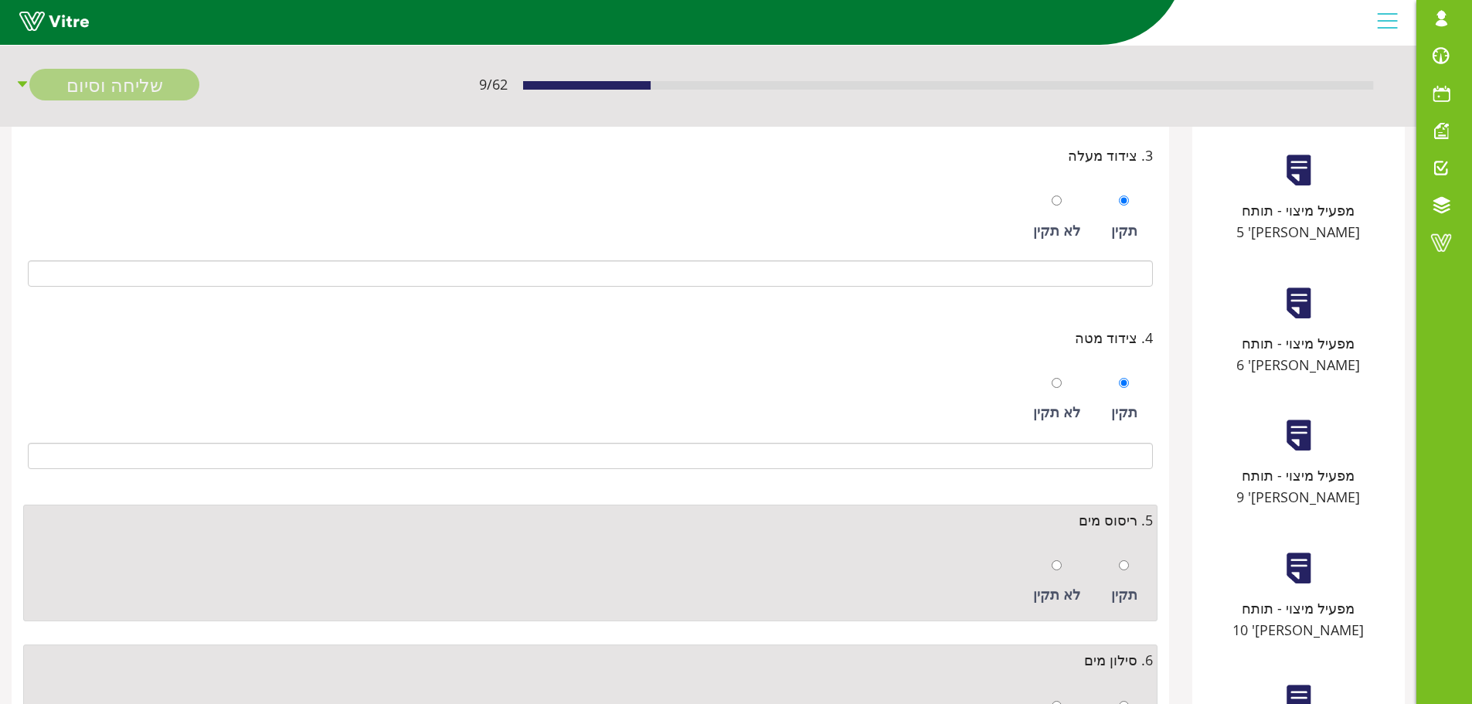
click at [1114, 549] on div "תקין" at bounding box center [1125, 581] width 42 height 71
radio input "true"
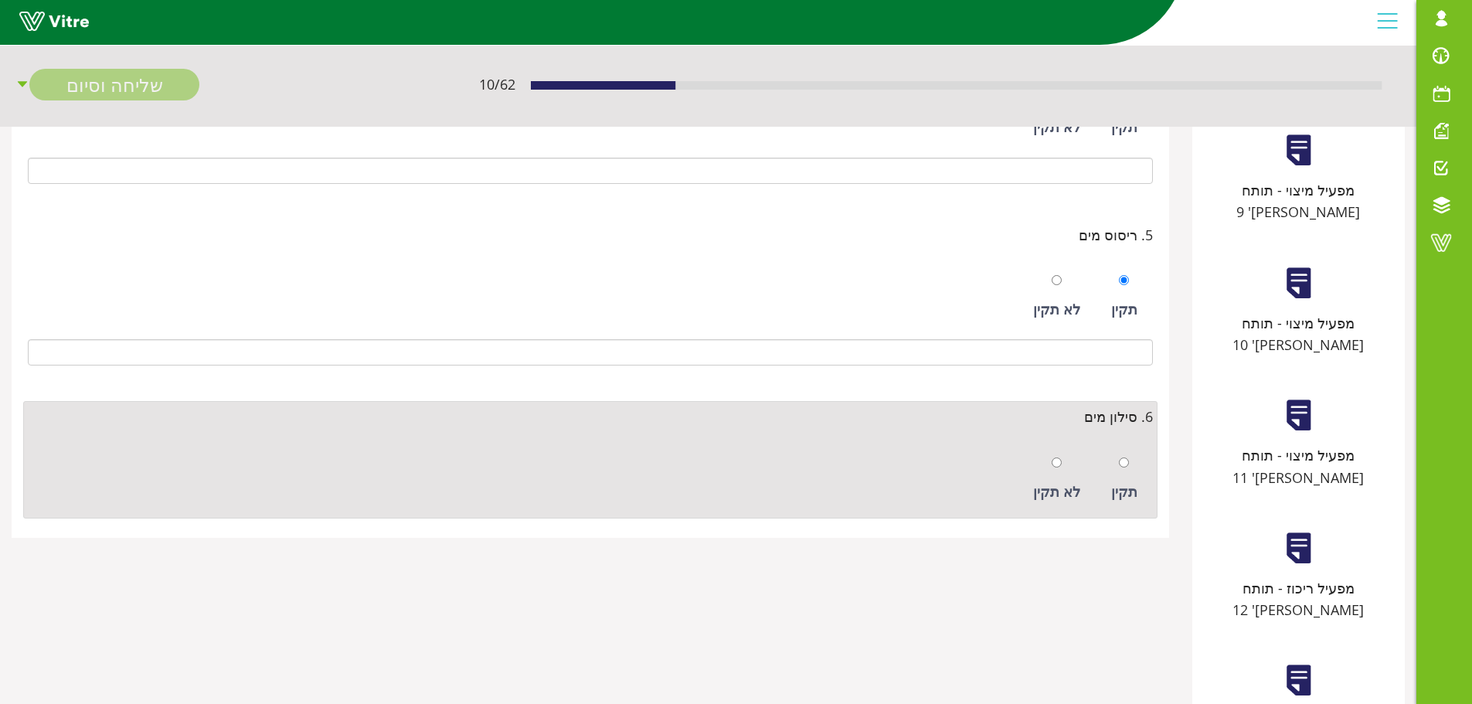
scroll to position [759, 0]
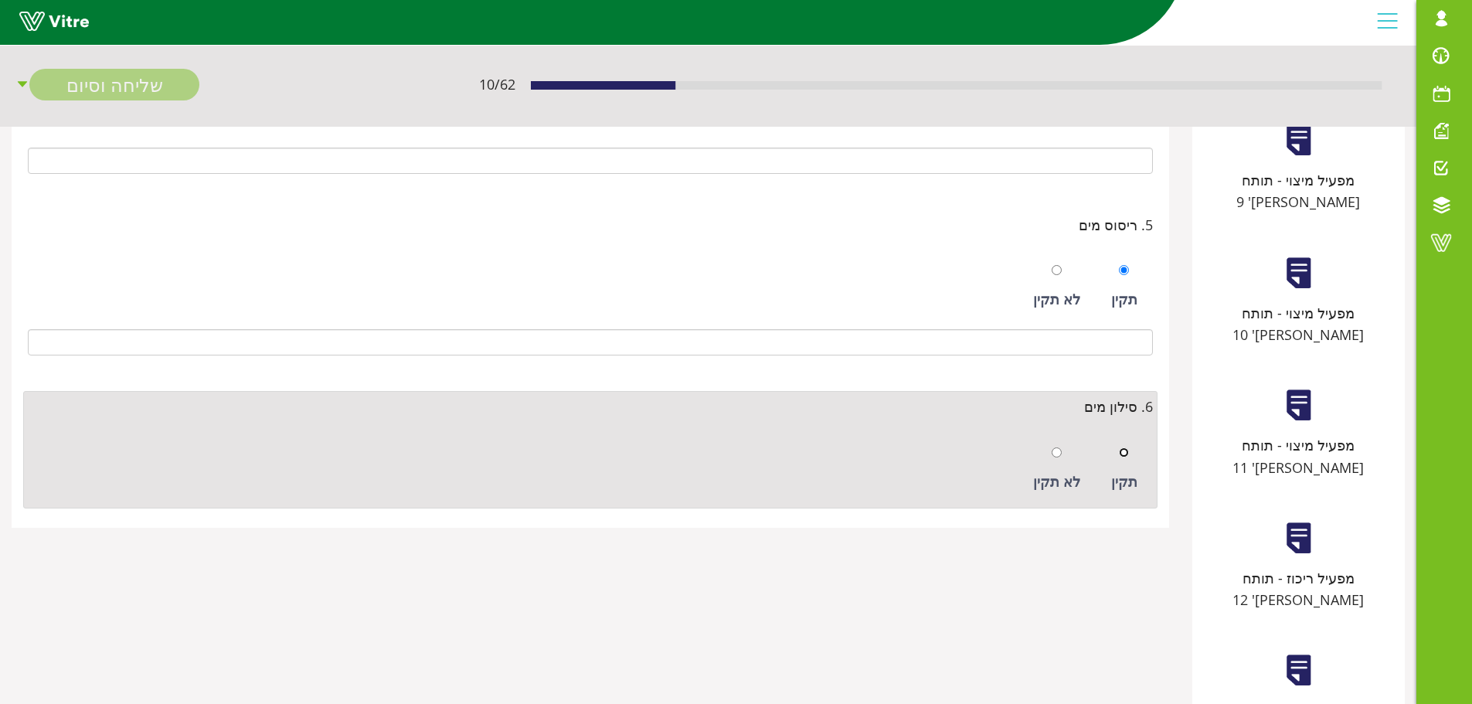
click at [1126, 453] on input "radio" at bounding box center [1124, 453] width 10 height 10
radio input "true"
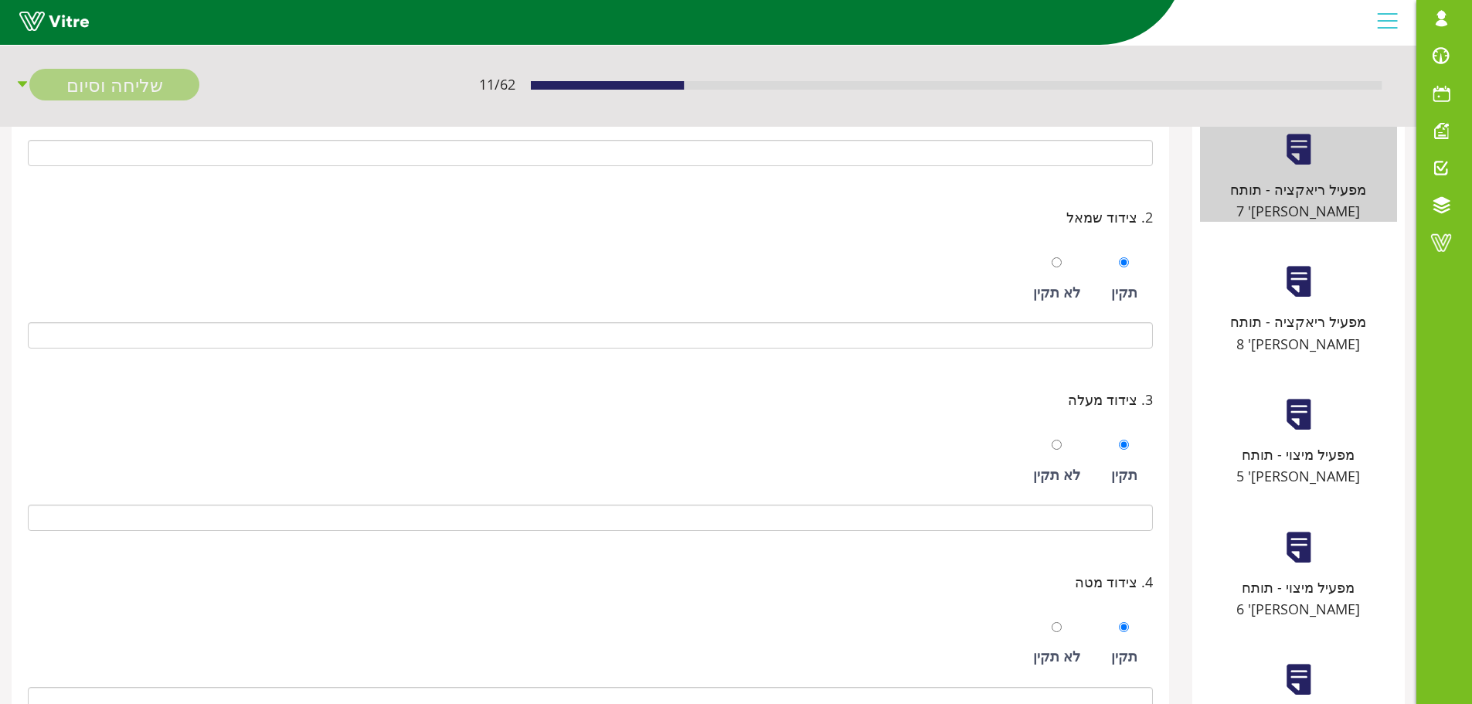
scroll to position [218, 0]
click at [1309, 285] on div "מפעיל ריאקציה - תותח [PERSON_NAME]' 8" at bounding box center [1298, 295] width 197 height 121
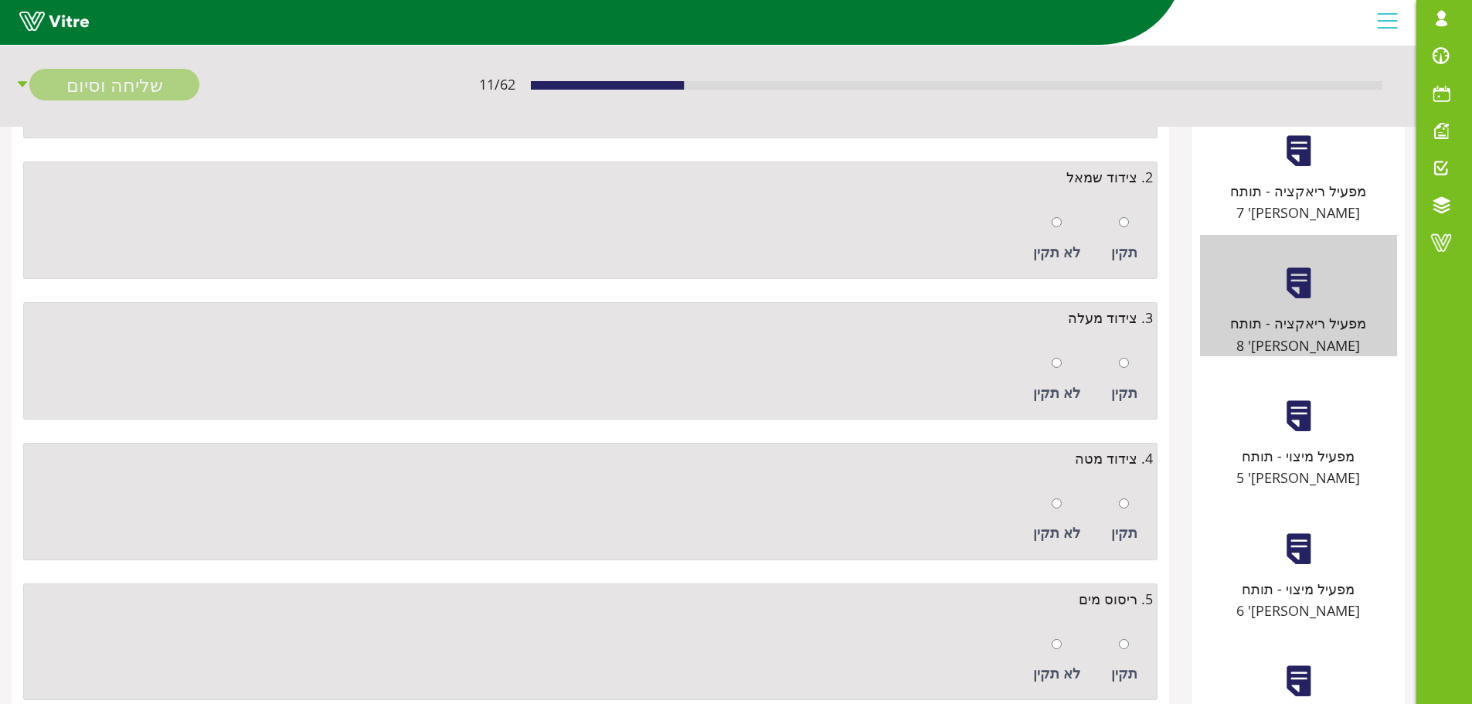
scroll to position [0, 0]
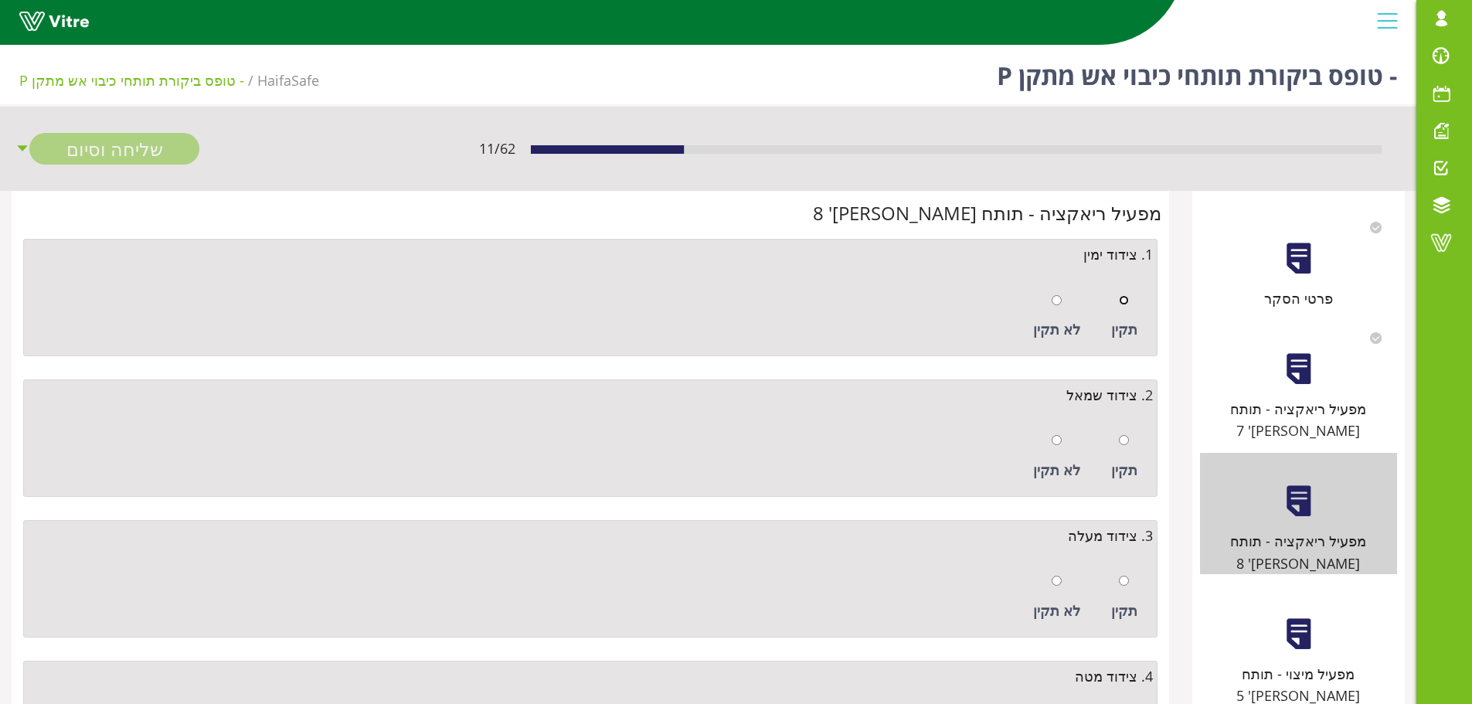
drag, startPoint x: 1120, startPoint y: 300, endPoint x: 1131, endPoint y: 353, distance: 54.4
click at [1120, 301] on input "radio" at bounding box center [1124, 300] width 10 height 10
radio input "true"
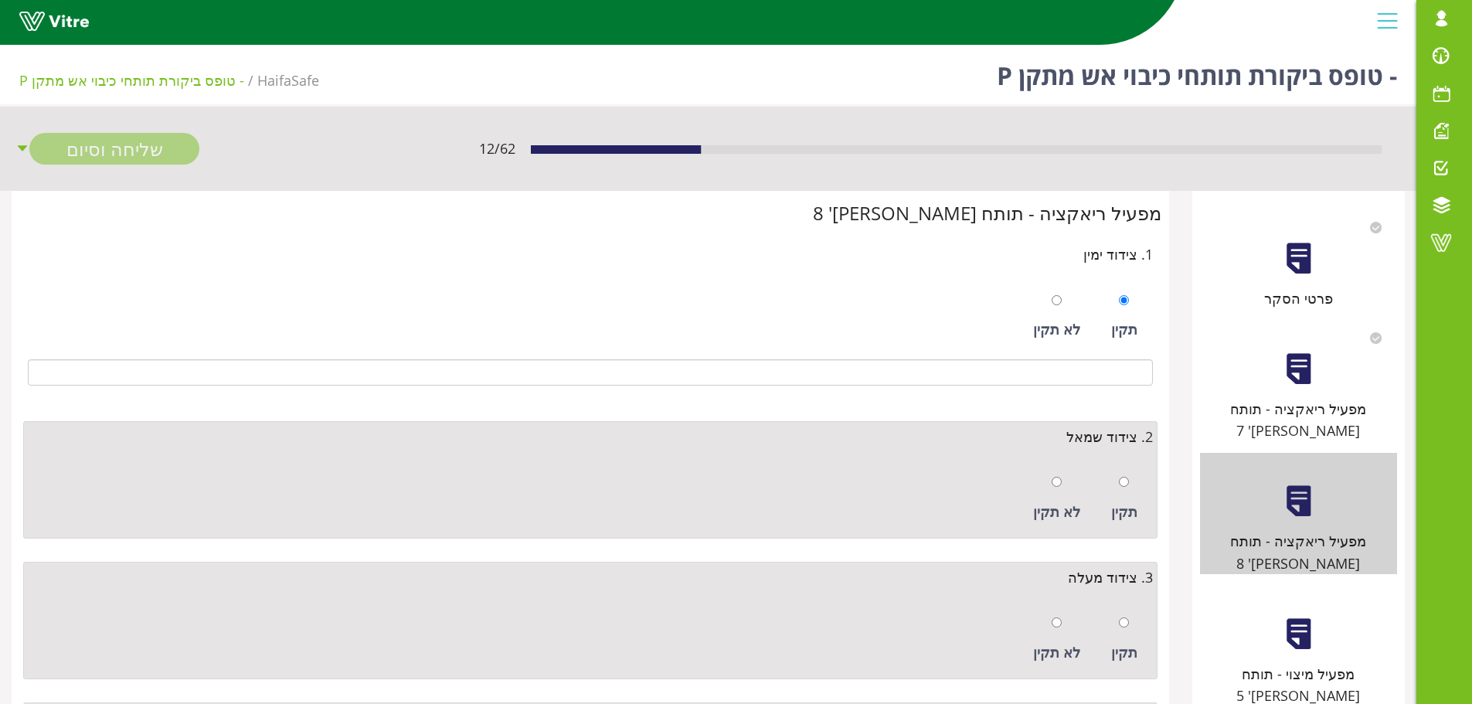
click at [1131, 494] on div "תקין" at bounding box center [1125, 498] width 42 height 71
radio input "true"
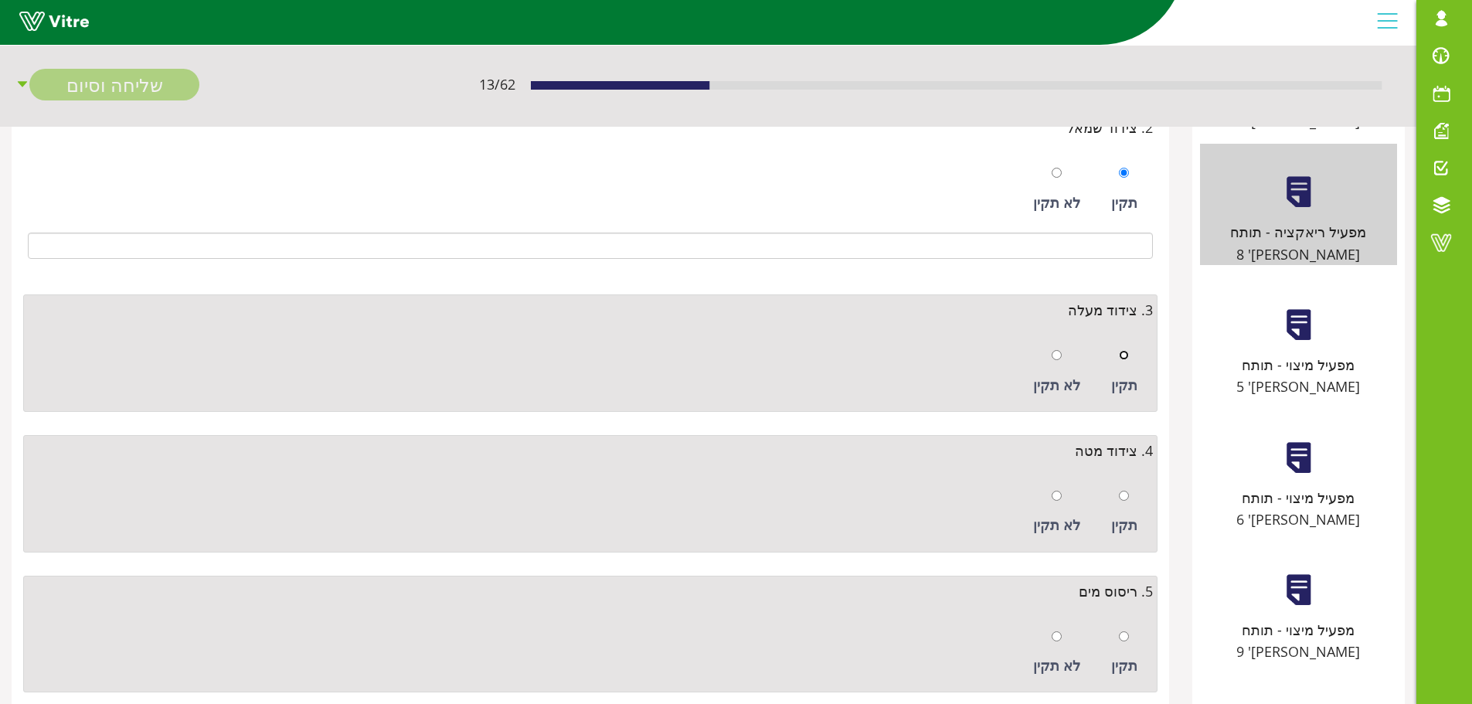
click at [1125, 357] on input "radio" at bounding box center [1124, 355] width 10 height 10
radio input "true"
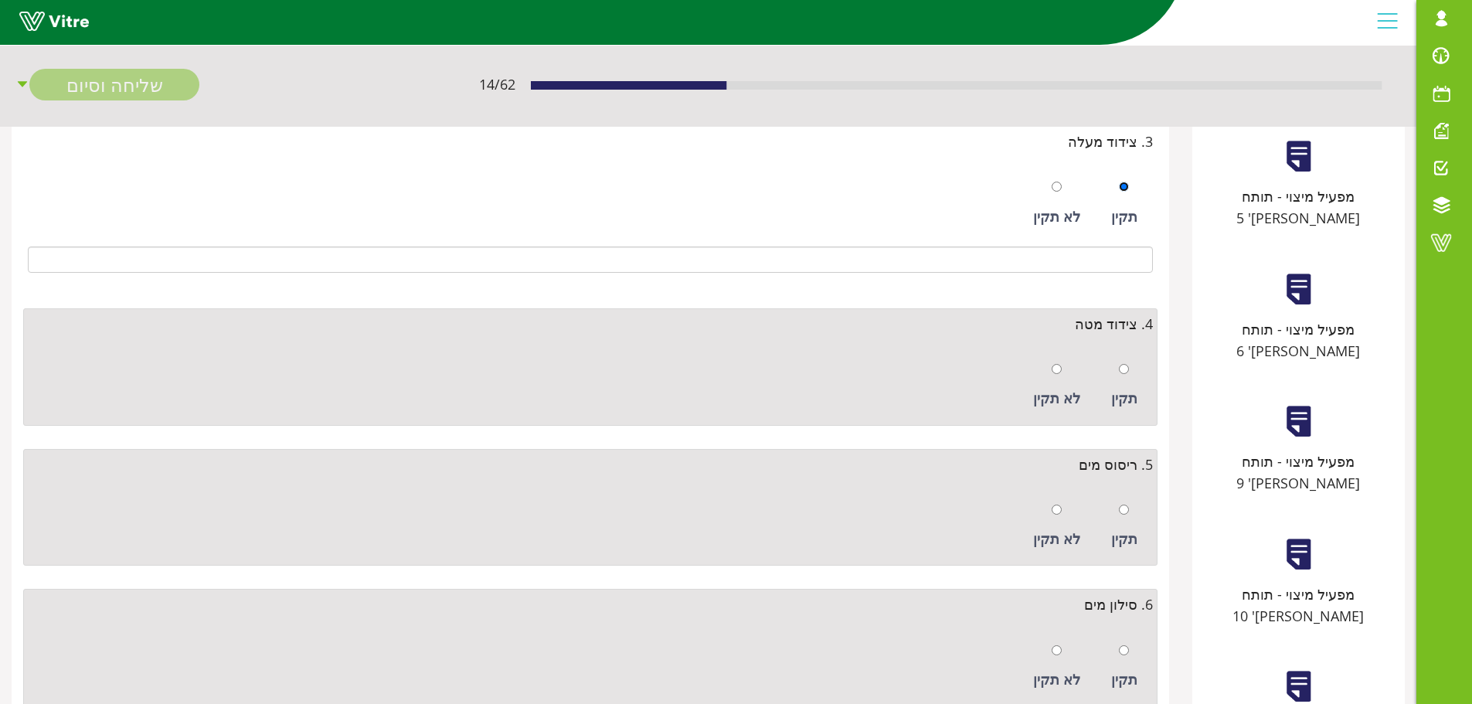
scroll to position [386, 0]
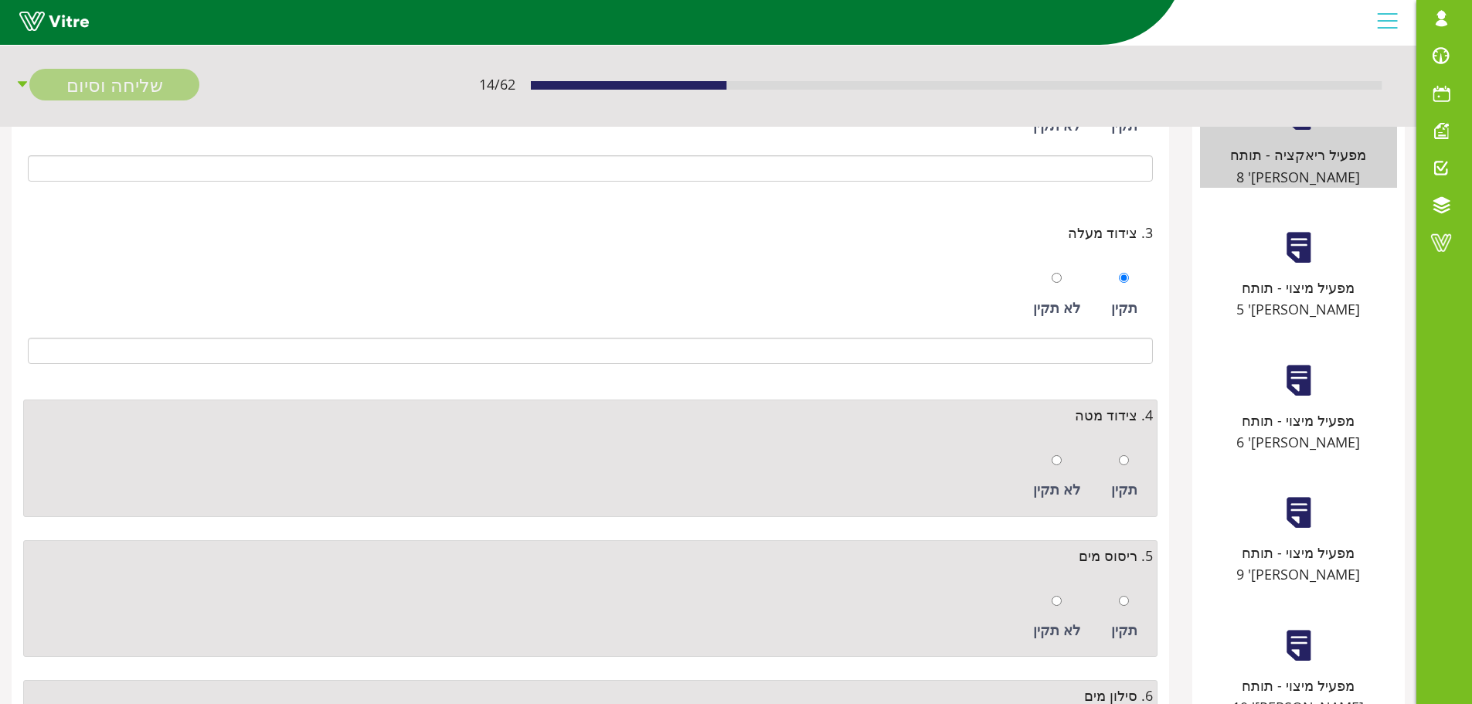
click at [1126, 451] on div at bounding box center [1124, 460] width 10 height 22
radio input "true"
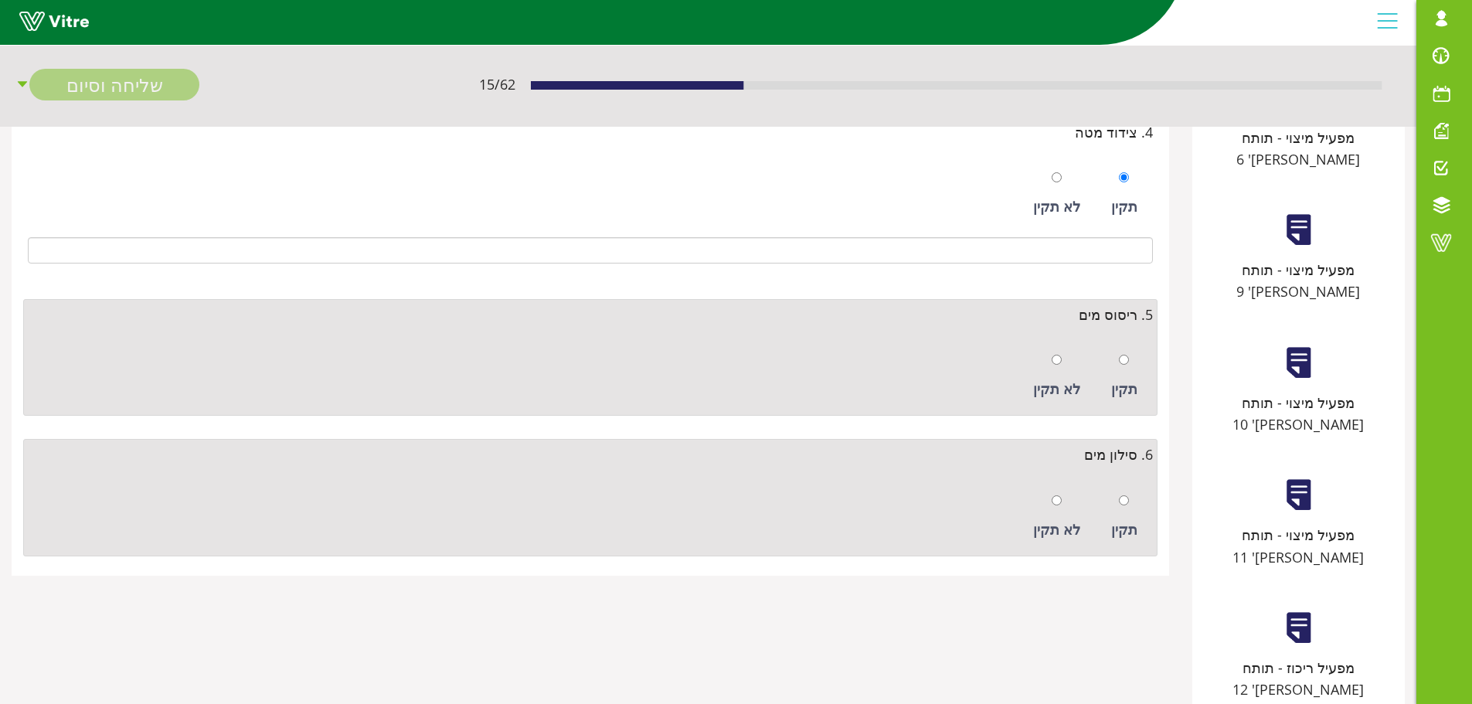
scroll to position [696, 0]
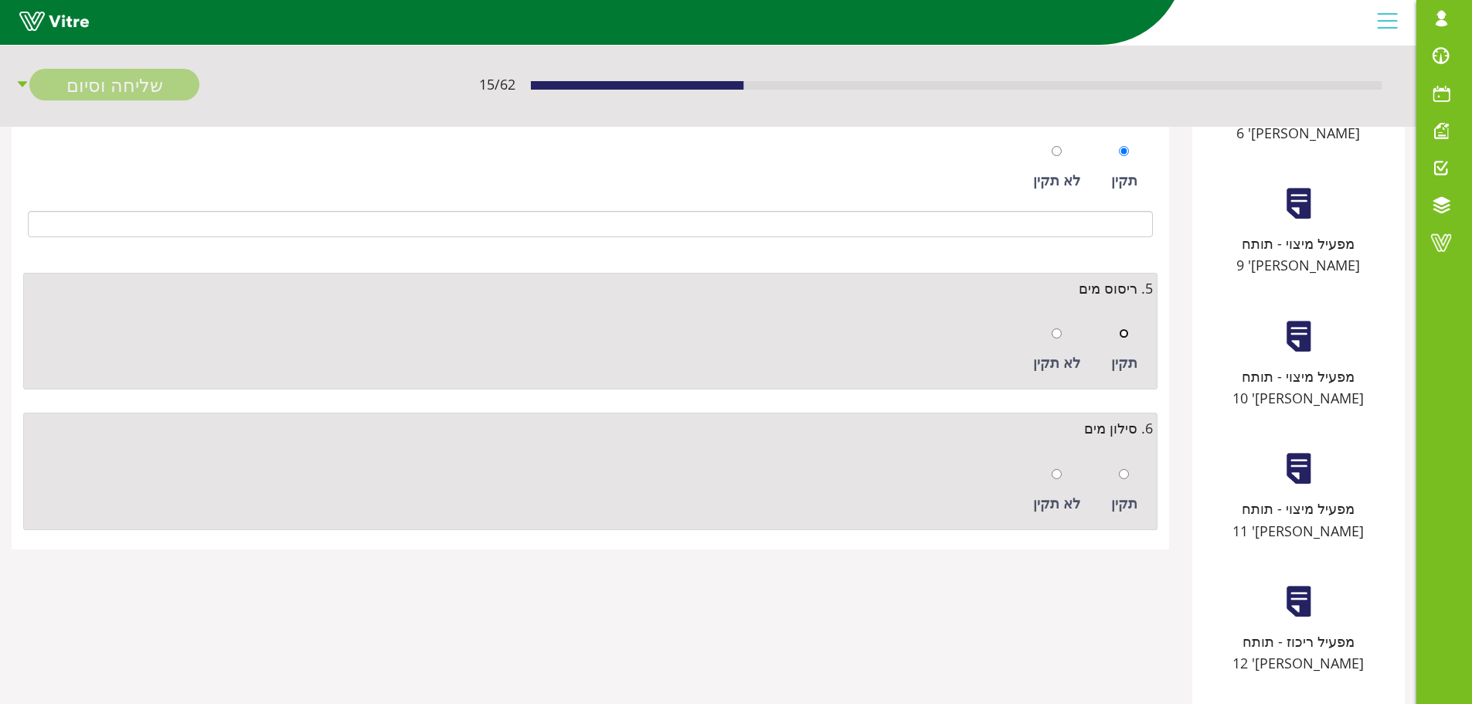
click at [1129, 338] on input "radio" at bounding box center [1124, 334] width 10 height 10
radio input "true"
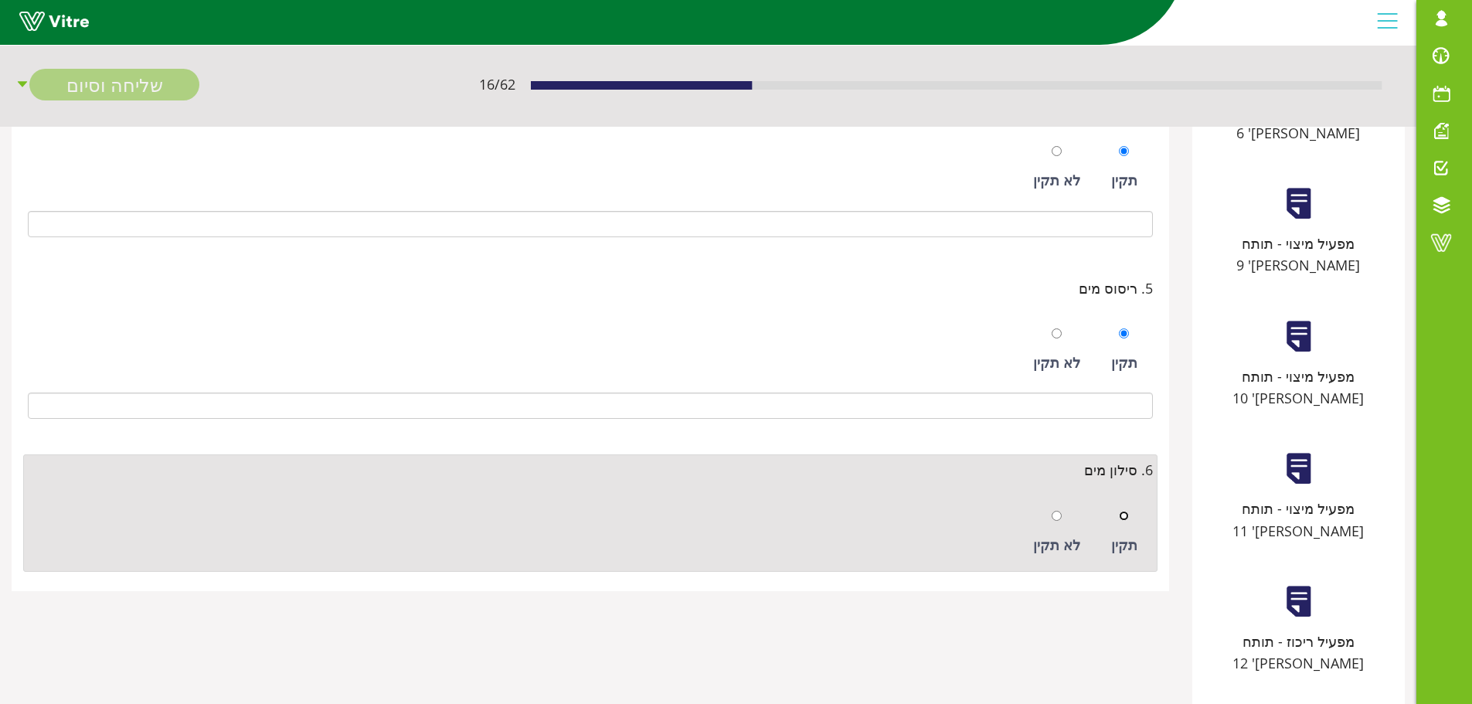
click at [1125, 516] on input "radio" at bounding box center [1124, 516] width 10 height 10
radio input "true"
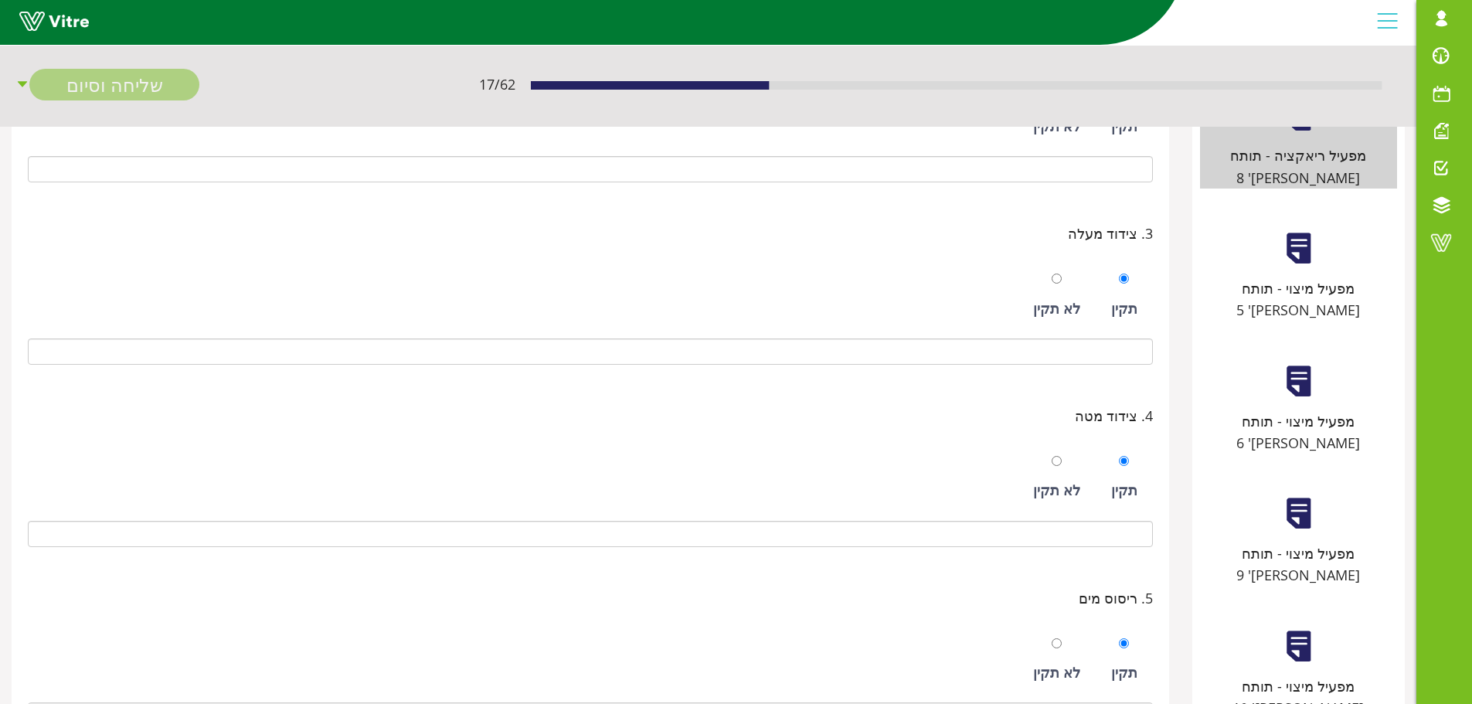
scroll to position [232, 0]
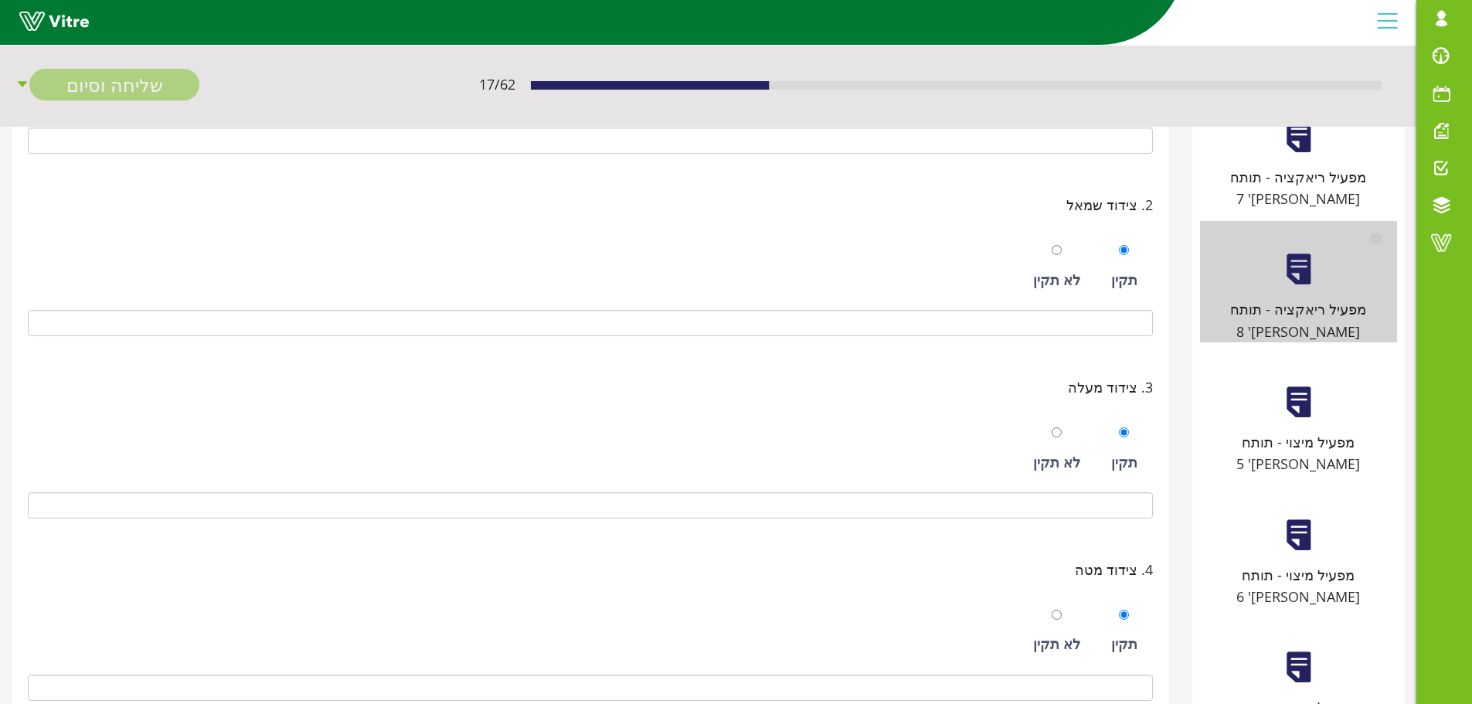
click at [1305, 381] on div "מפעיל מיצוי - תותח [PERSON_NAME]' 5" at bounding box center [1298, 414] width 197 height 121
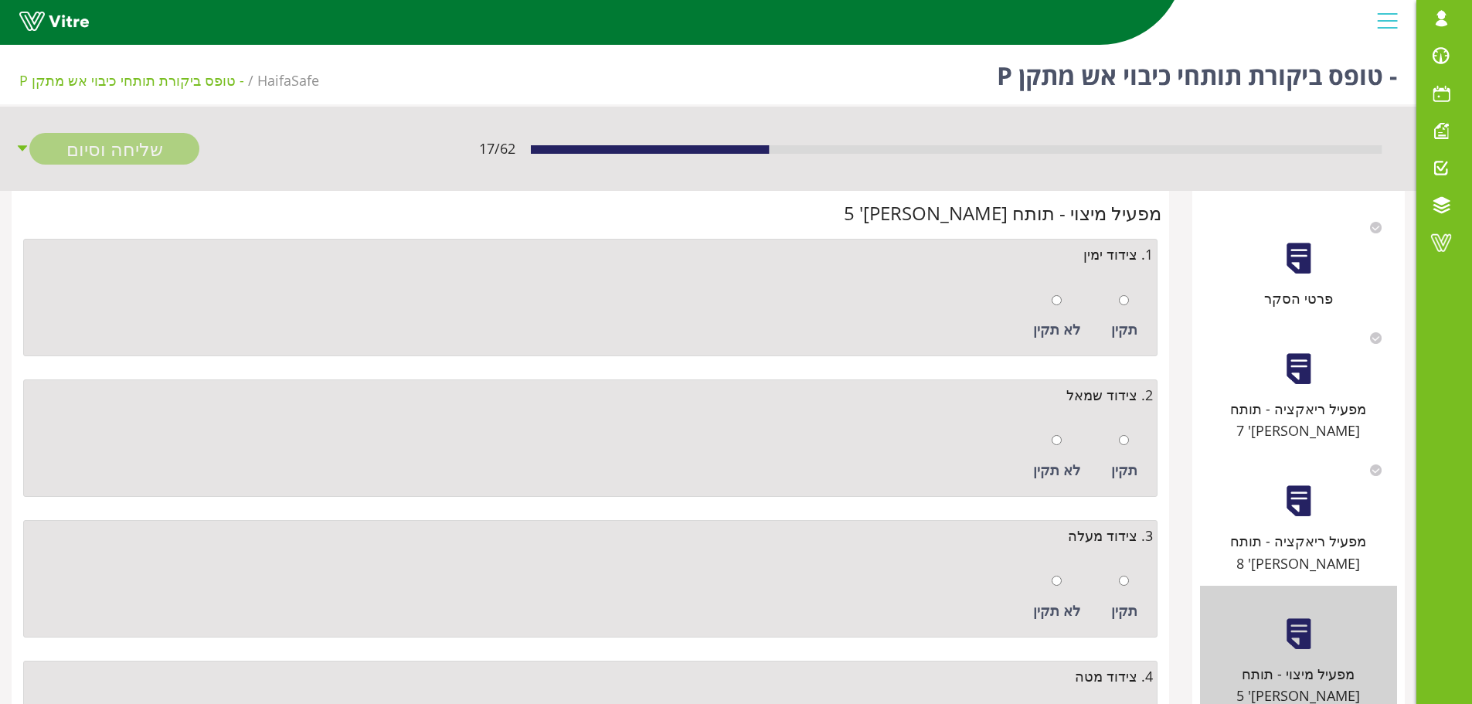
click at [1132, 308] on div "תקין" at bounding box center [1125, 316] width 42 height 71
radio input "true"
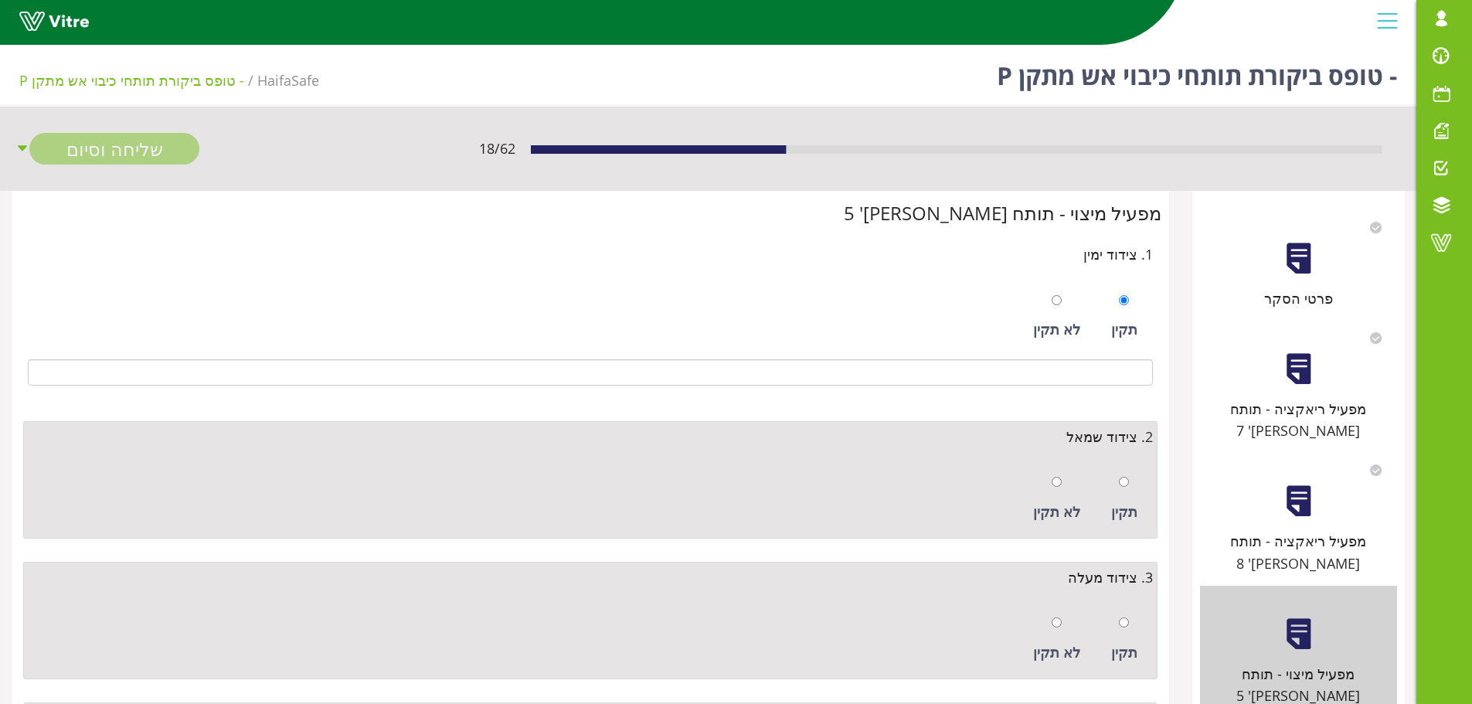
click at [1126, 475] on div at bounding box center [1124, 482] width 10 height 22
radio input "true"
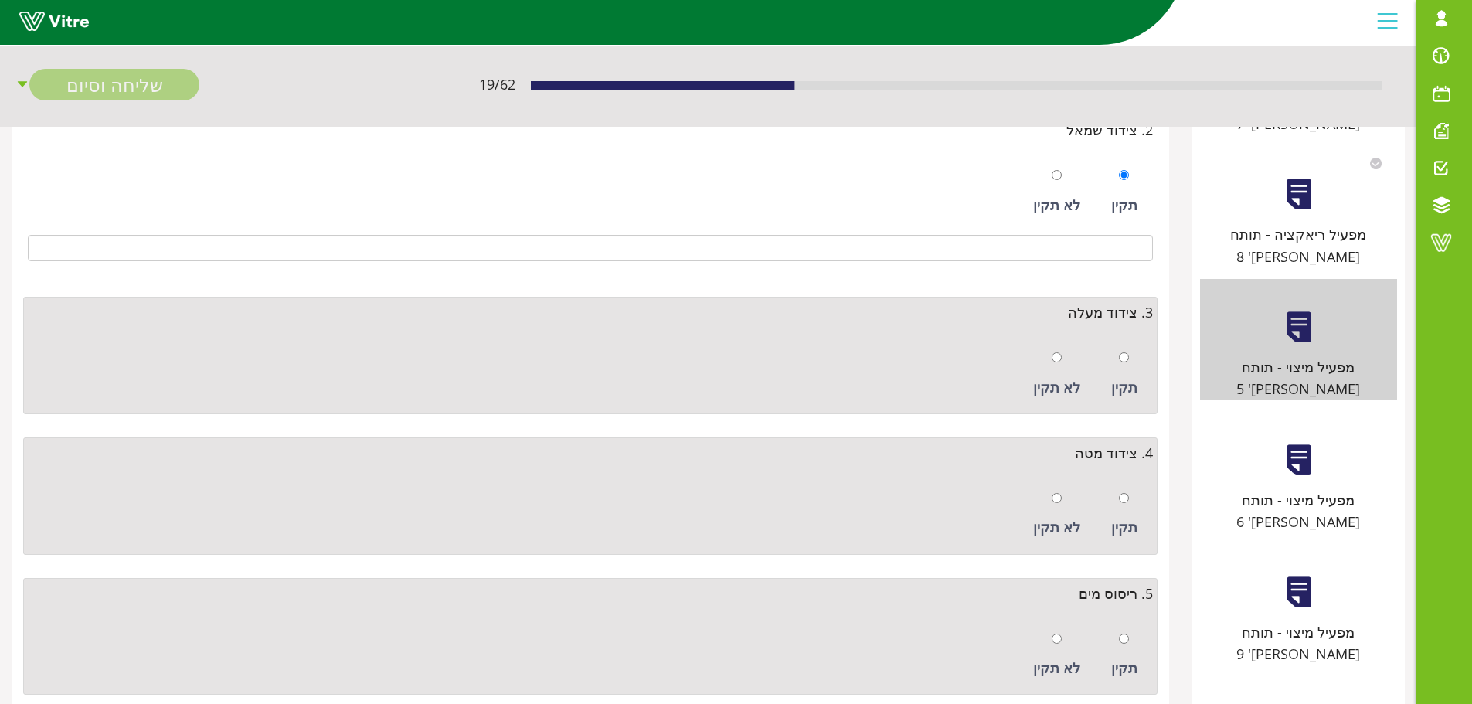
scroll to position [309, 0]
click at [1127, 359] on input "radio" at bounding box center [1124, 355] width 10 height 10
radio input "true"
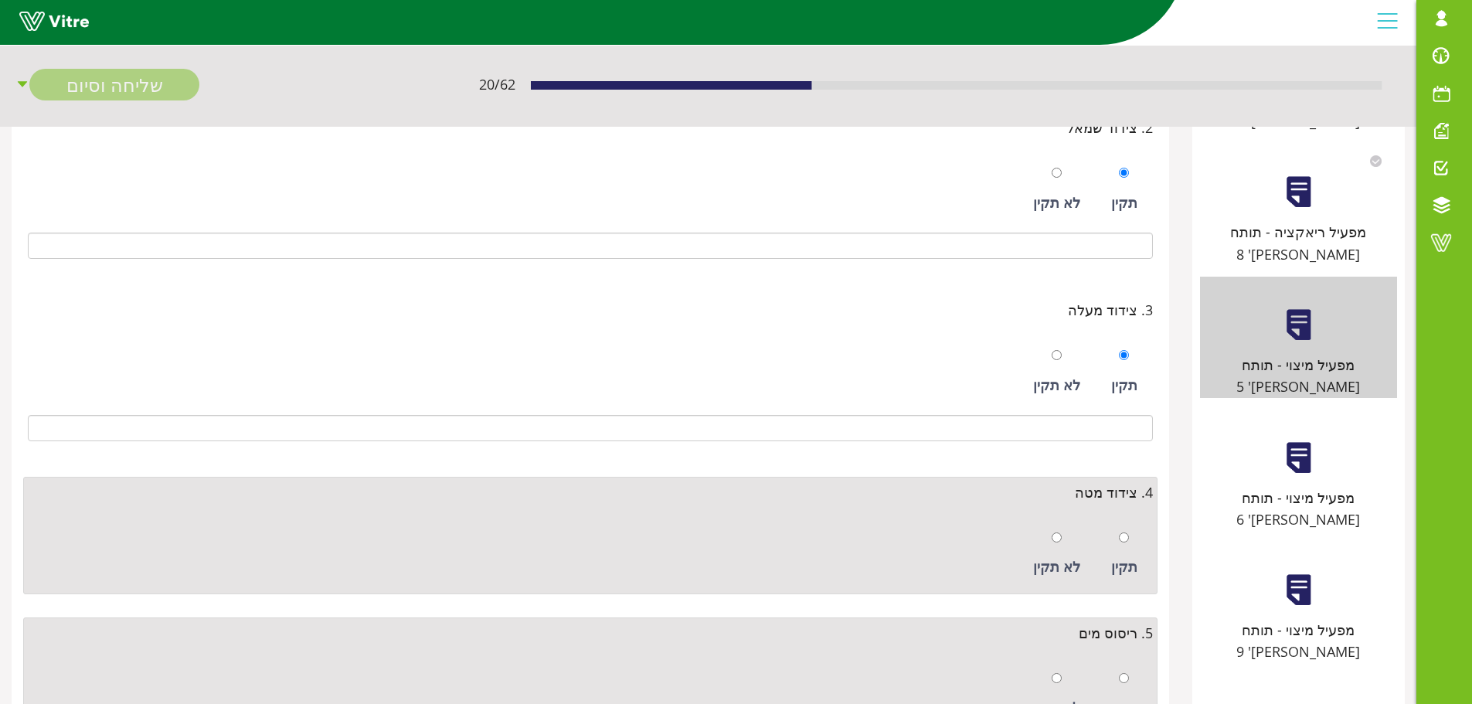
click at [1130, 538] on div "תקין" at bounding box center [1125, 554] width 42 height 71
radio input "true"
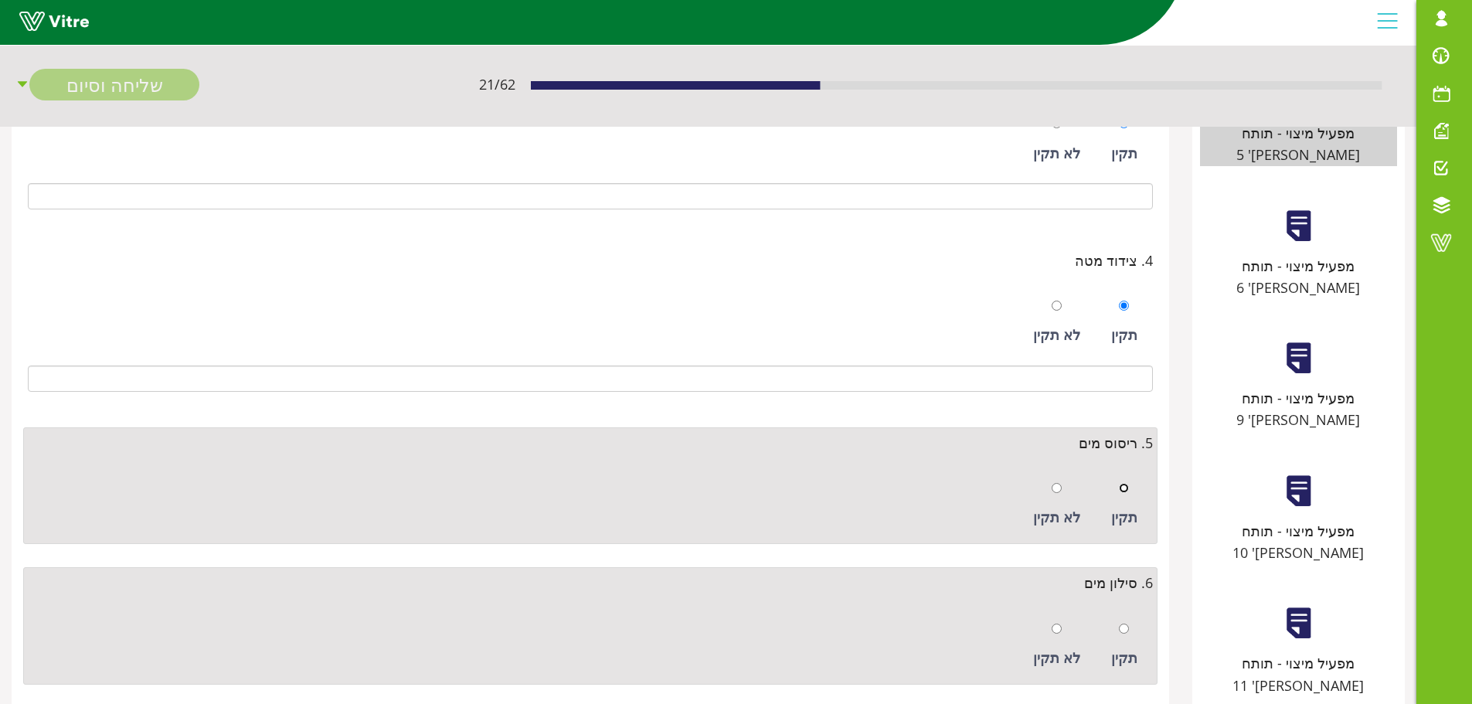
click at [1128, 492] on input "radio" at bounding box center [1124, 488] width 10 height 10
radio input "true"
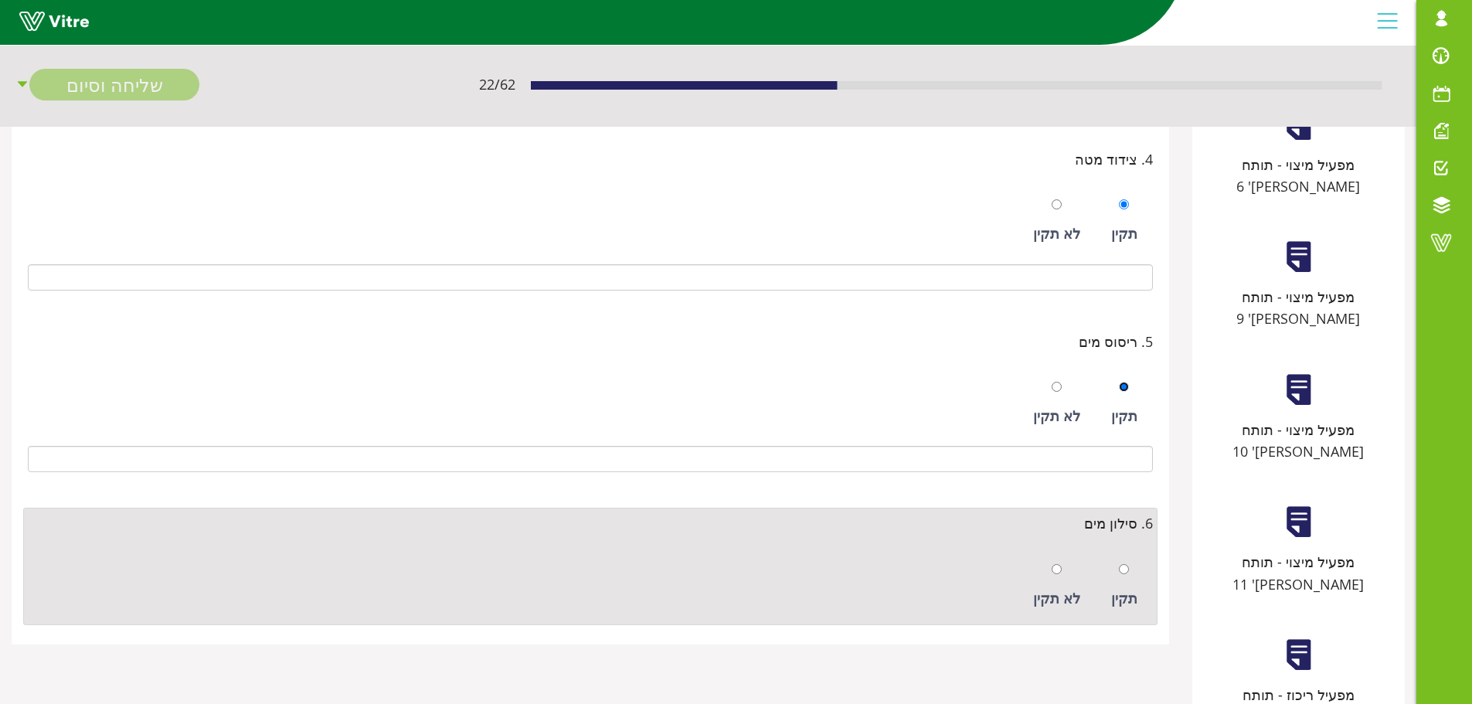
scroll to position [759, 0]
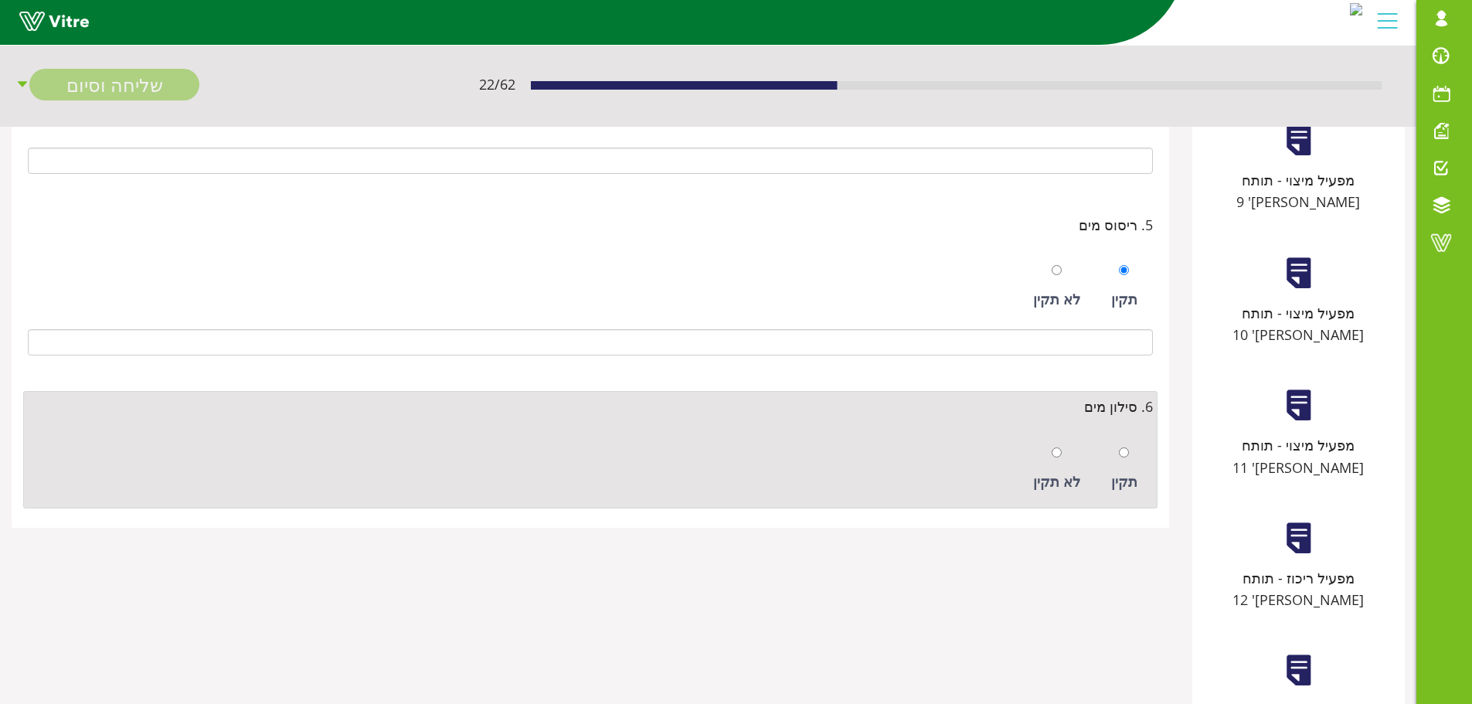
click at [1126, 442] on div at bounding box center [1124, 452] width 10 height 22
radio input "true"
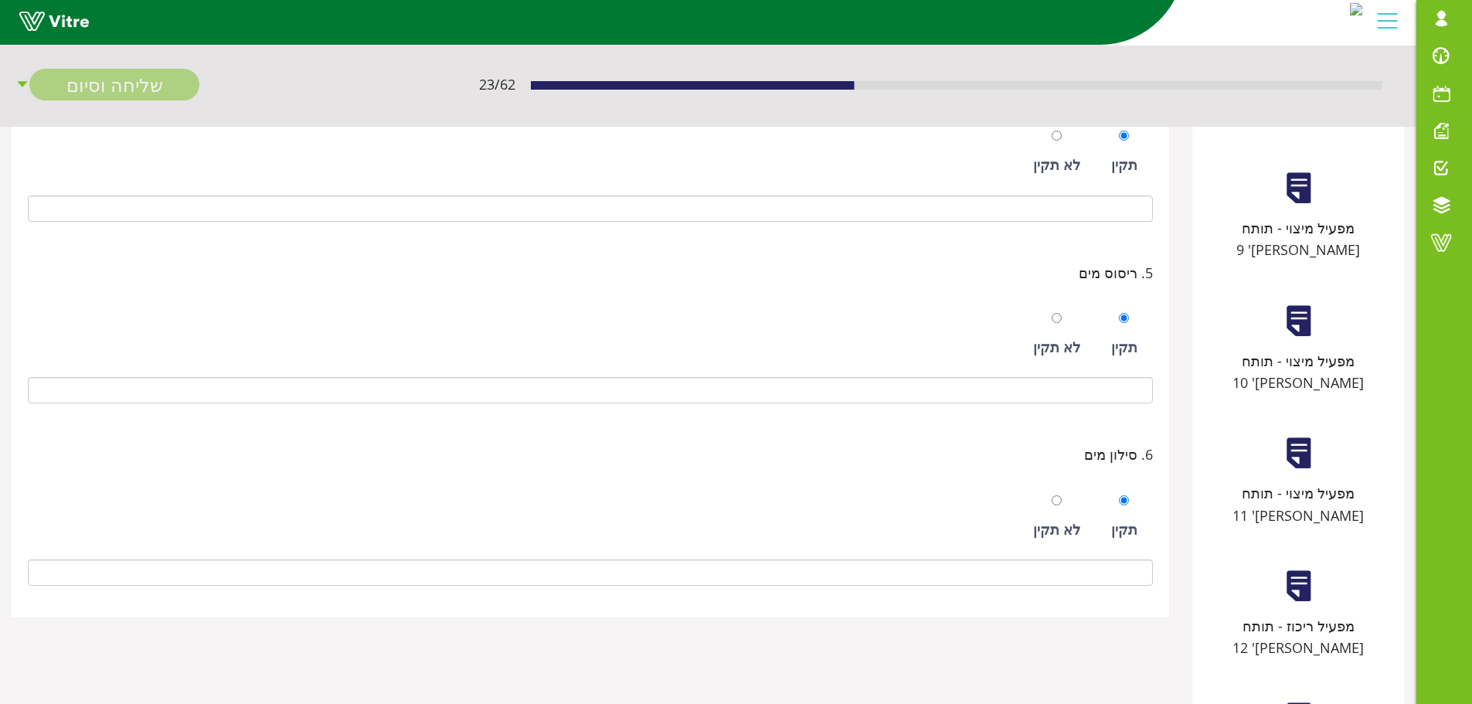
scroll to position [450, 0]
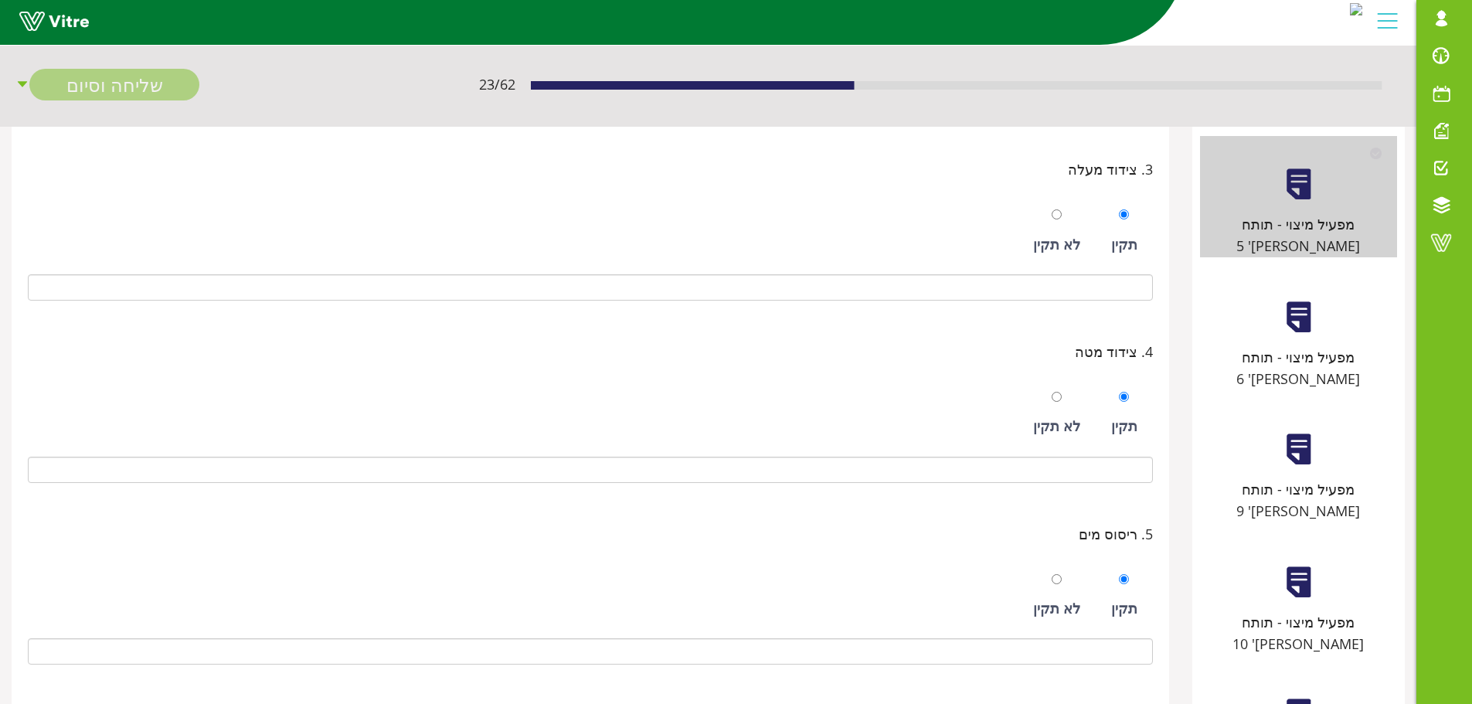
click at [1312, 300] on div at bounding box center [1299, 317] width 35 height 35
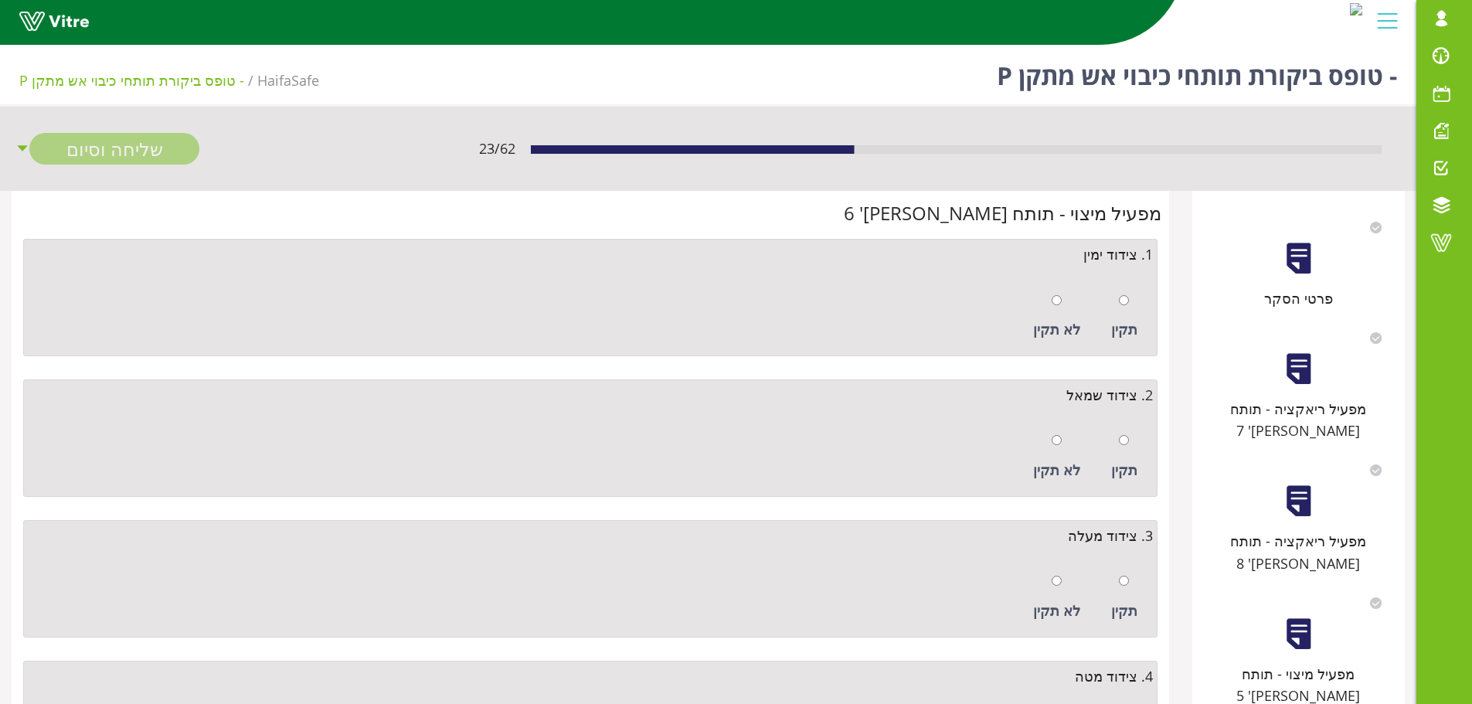
click at [1129, 300] on div "תקין" at bounding box center [1125, 316] width 42 height 71
radio input "true"
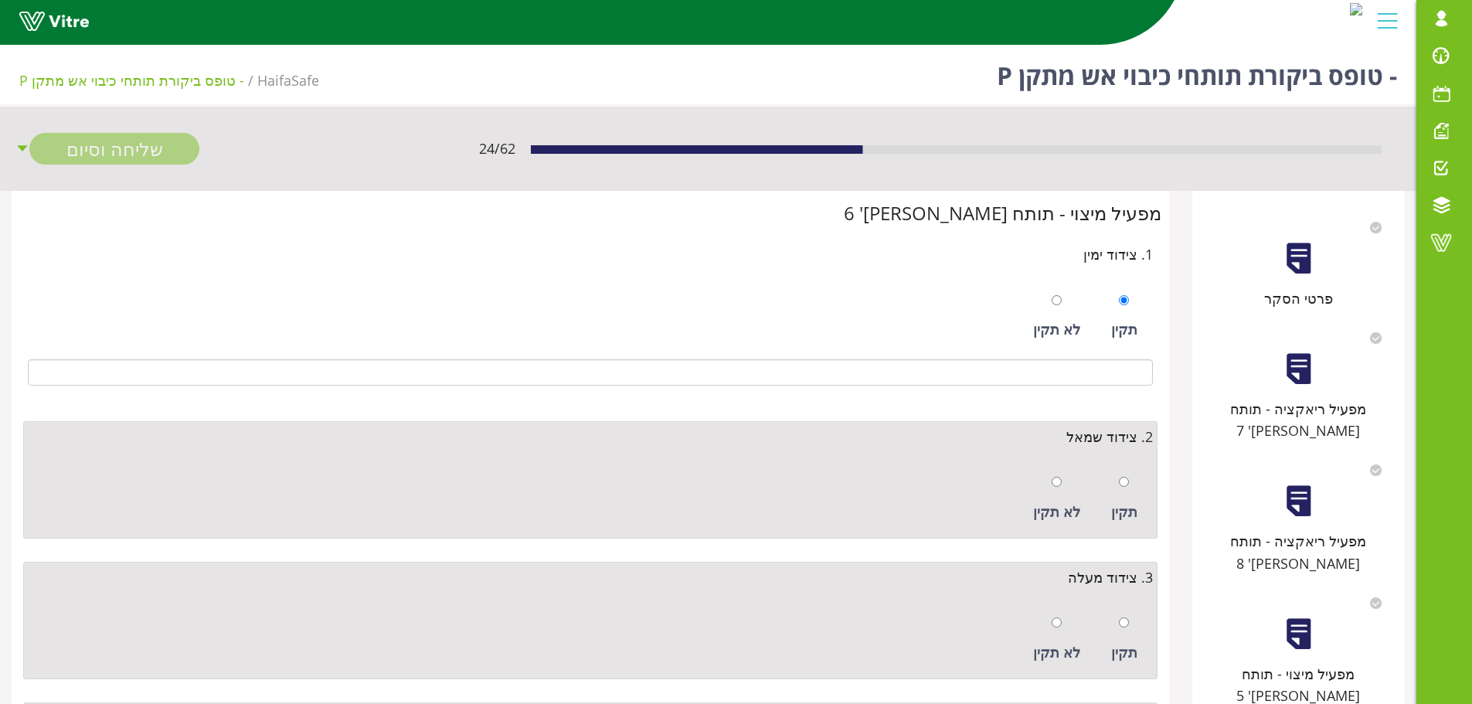
click at [1118, 475] on div "תקין" at bounding box center [1125, 498] width 42 height 71
radio input "true"
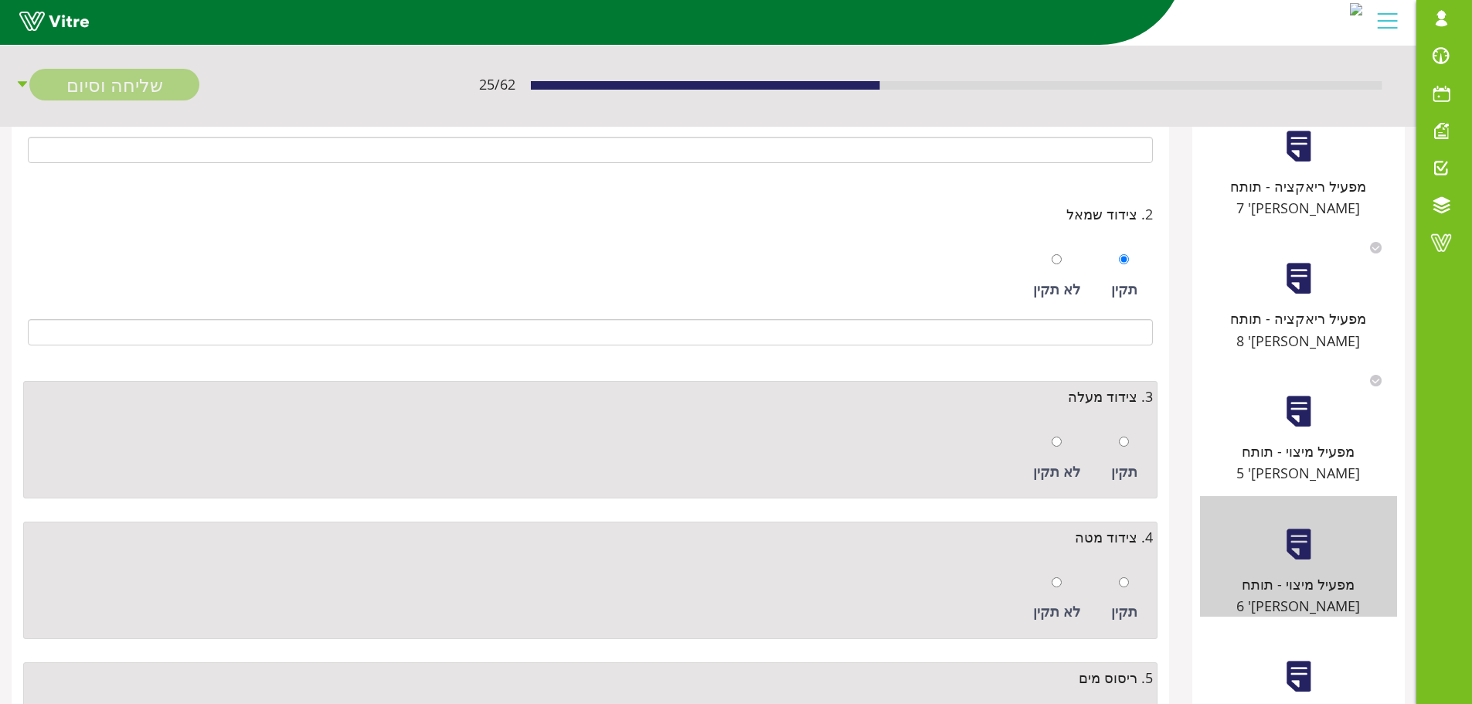
scroll to position [232, 0]
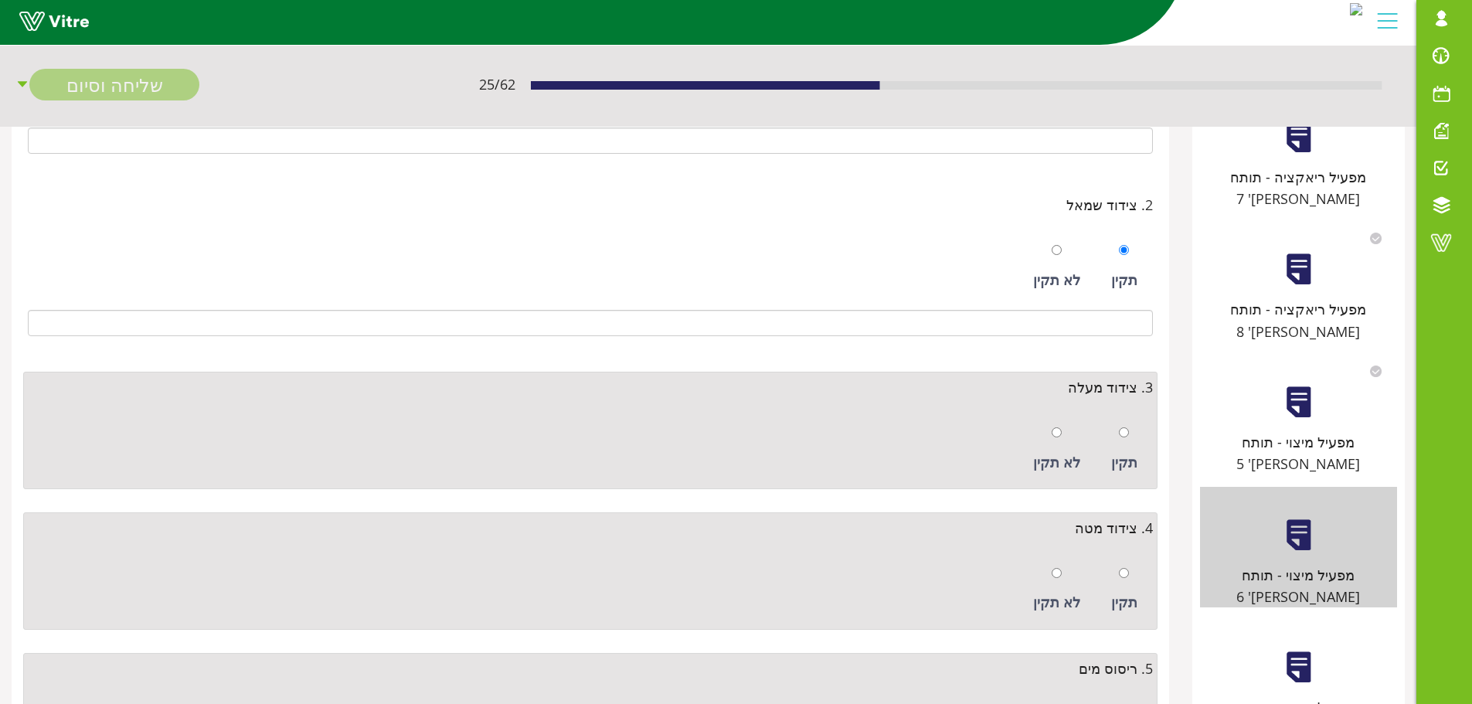
click at [1119, 441] on div at bounding box center [1124, 432] width 10 height 22
radio input "true"
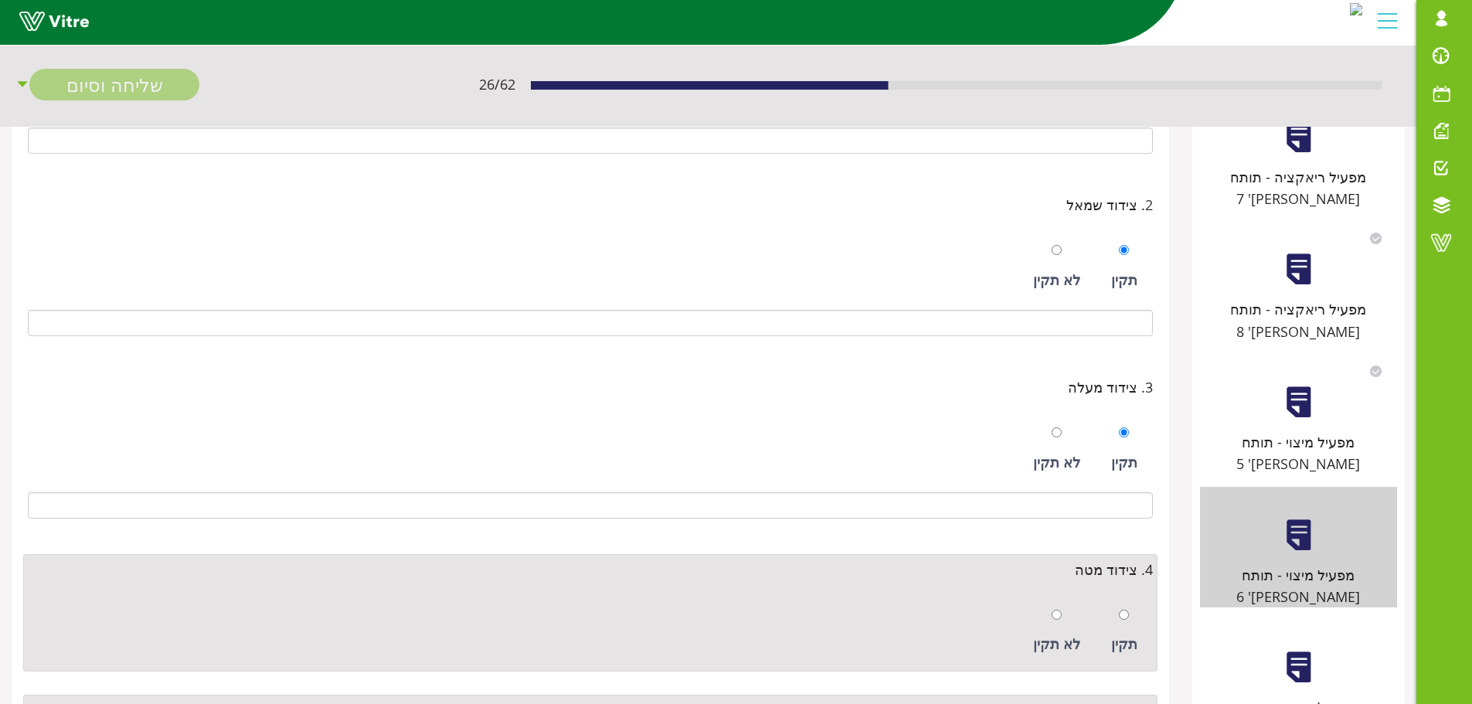
click at [1126, 608] on div at bounding box center [1124, 615] width 10 height 22
radio input "true"
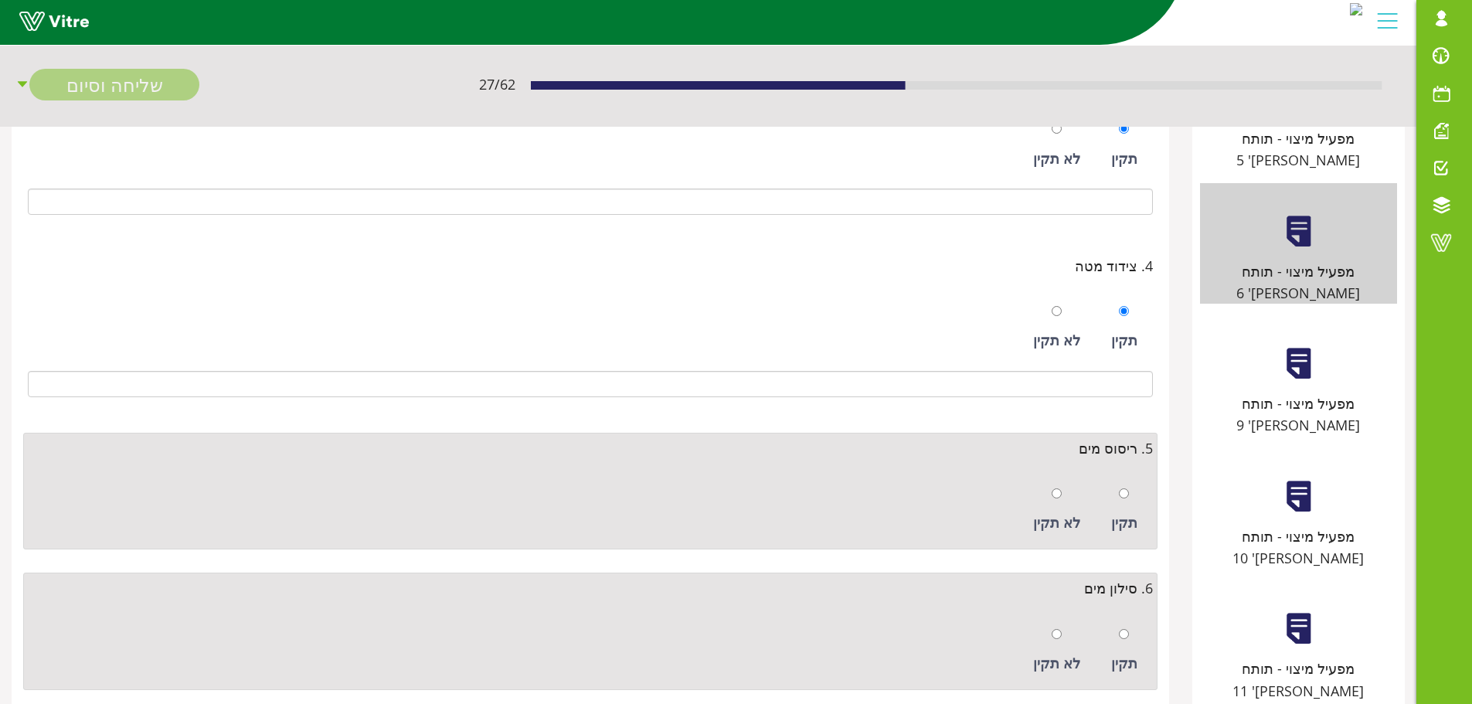
scroll to position [541, 0]
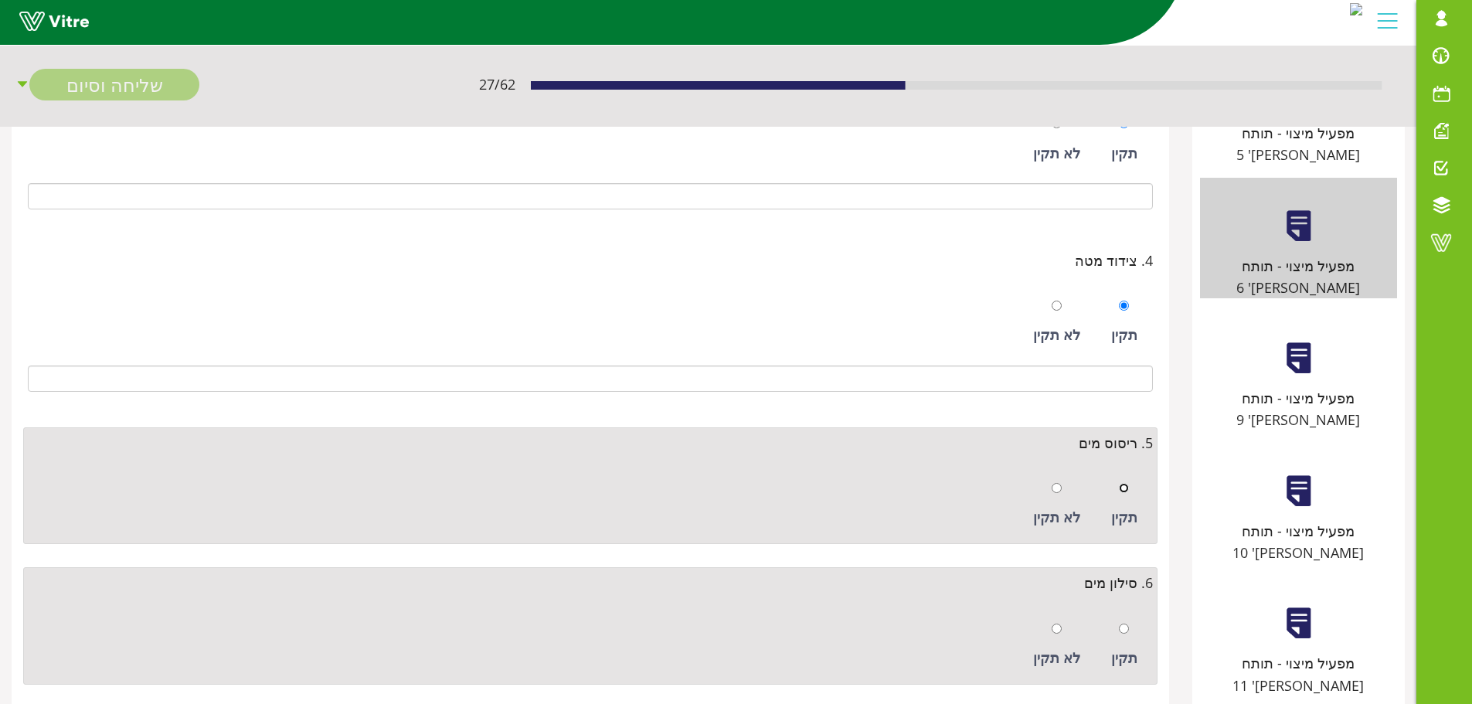
click at [1123, 492] on input "radio" at bounding box center [1124, 488] width 10 height 10
radio input "true"
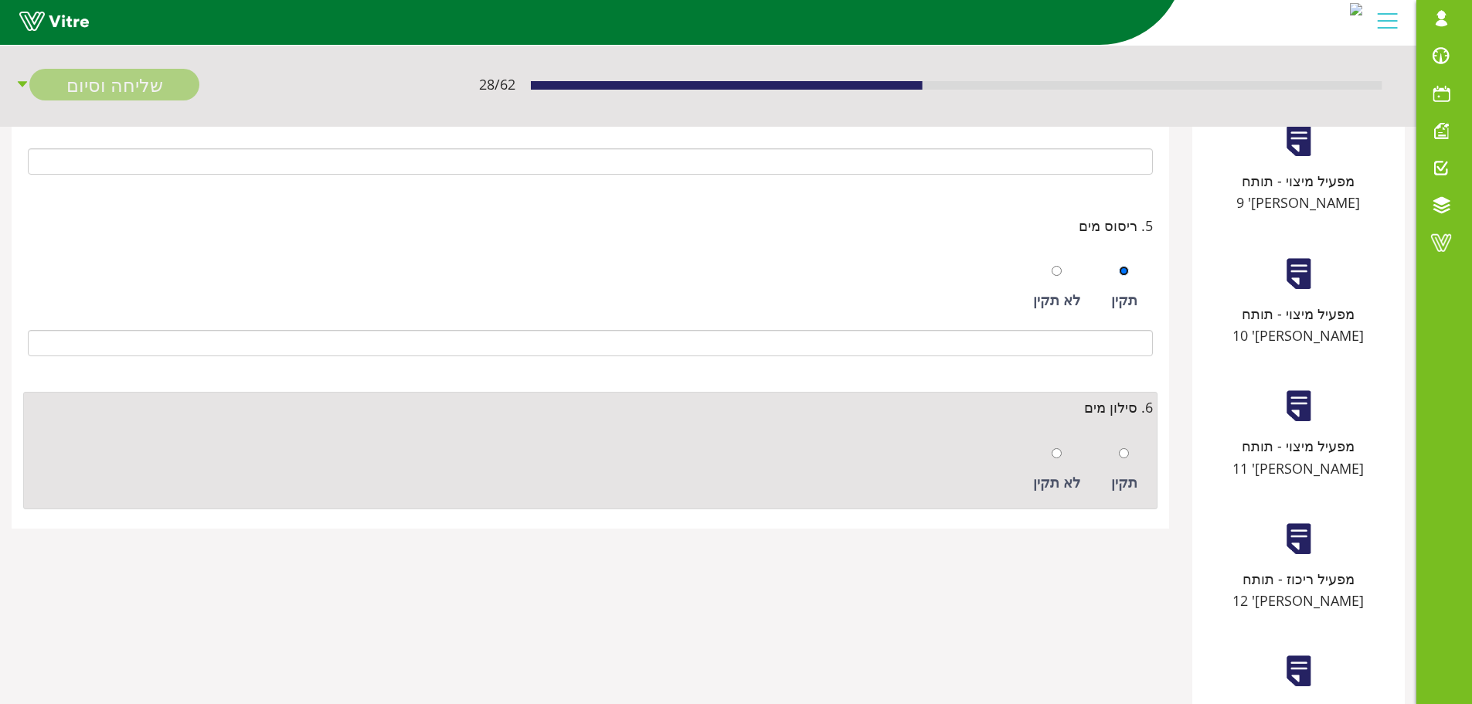
scroll to position [759, 0]
click at [1127, 460] on div at bounding box center [1124, 452] width 10 height 22
radio input "true"
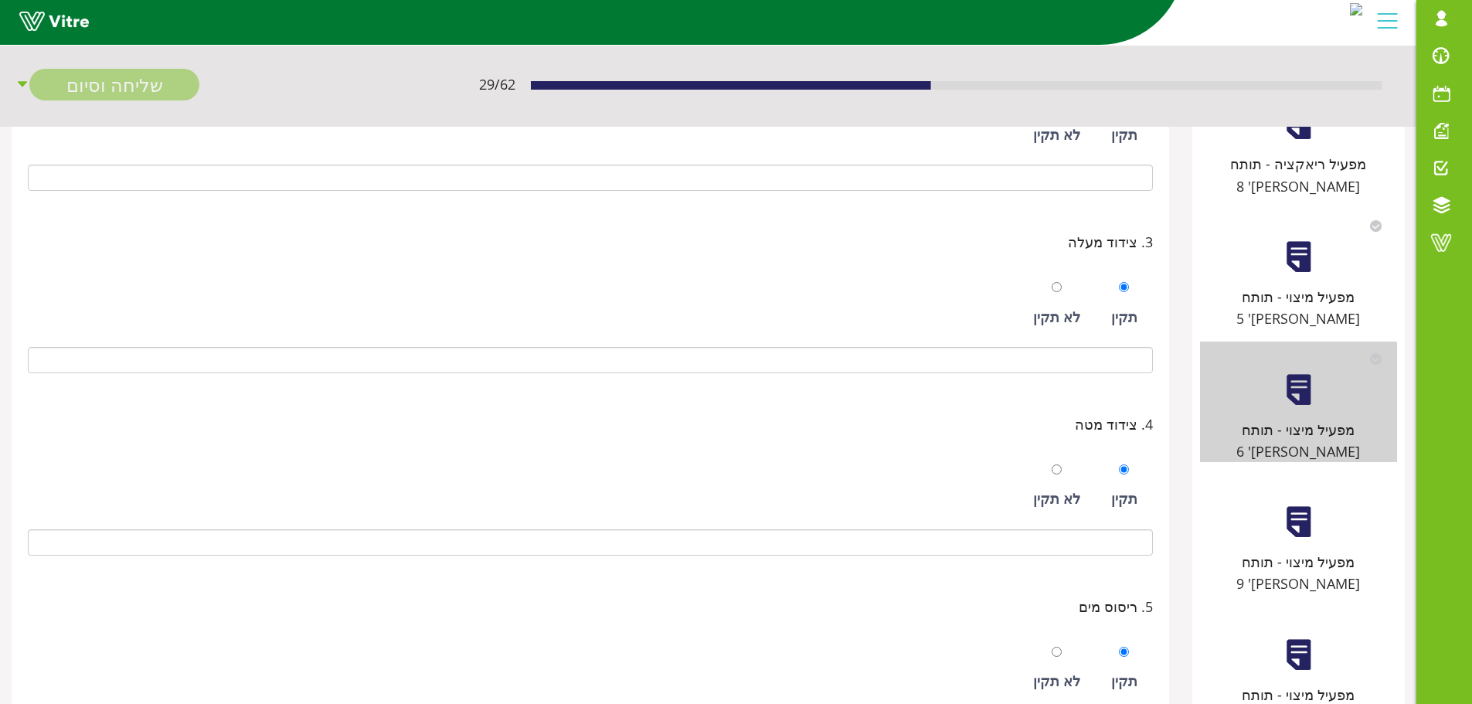
scroll to position [373, 0]
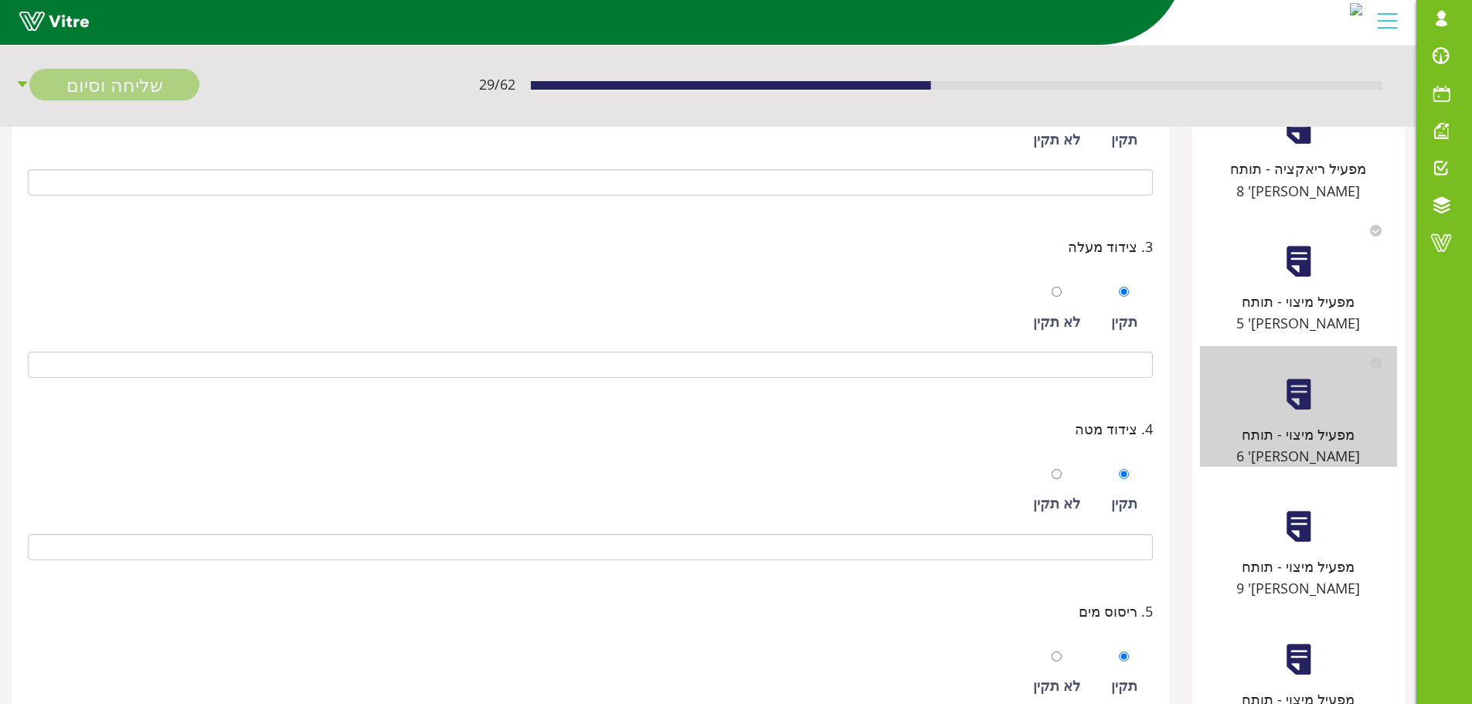
click at [1302, 509] on div at bounding box center [1299, 526] width 35 height 35
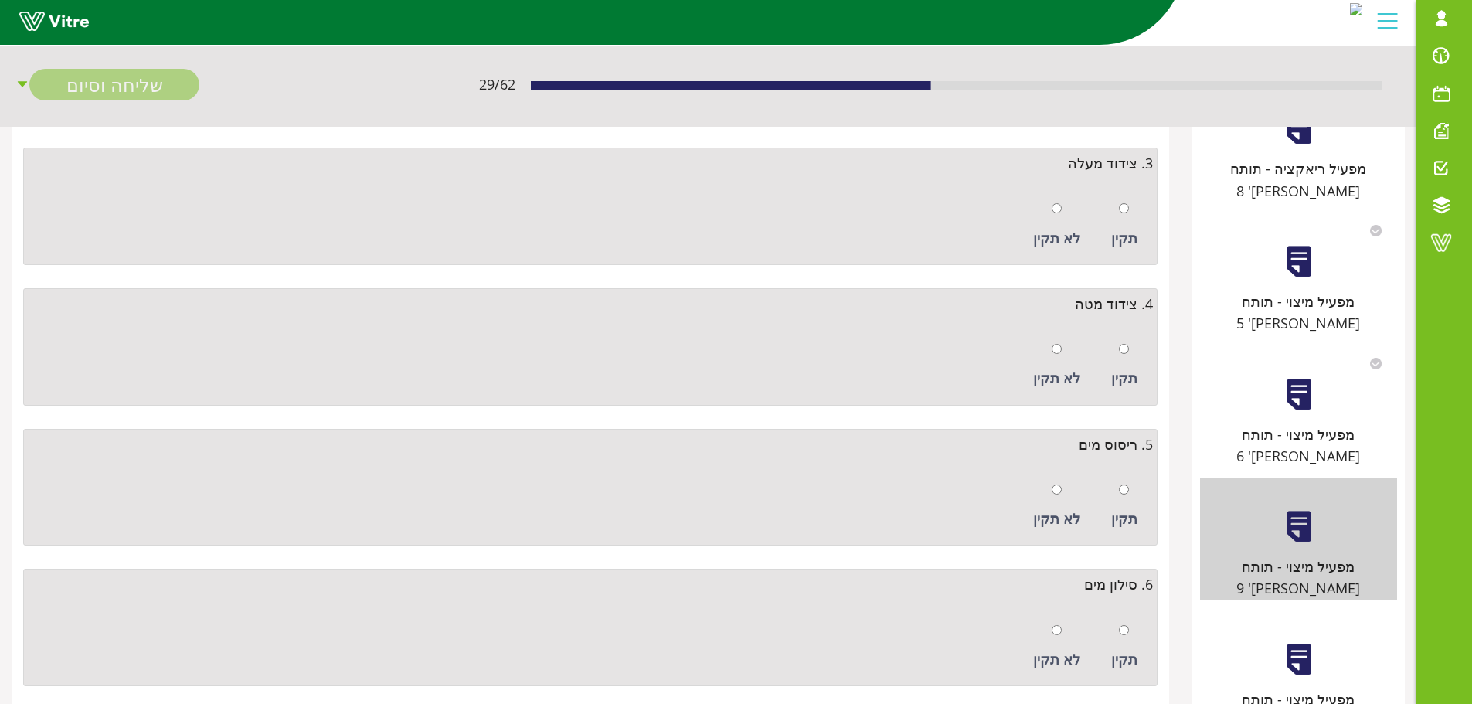
scroll to position [0, 0]
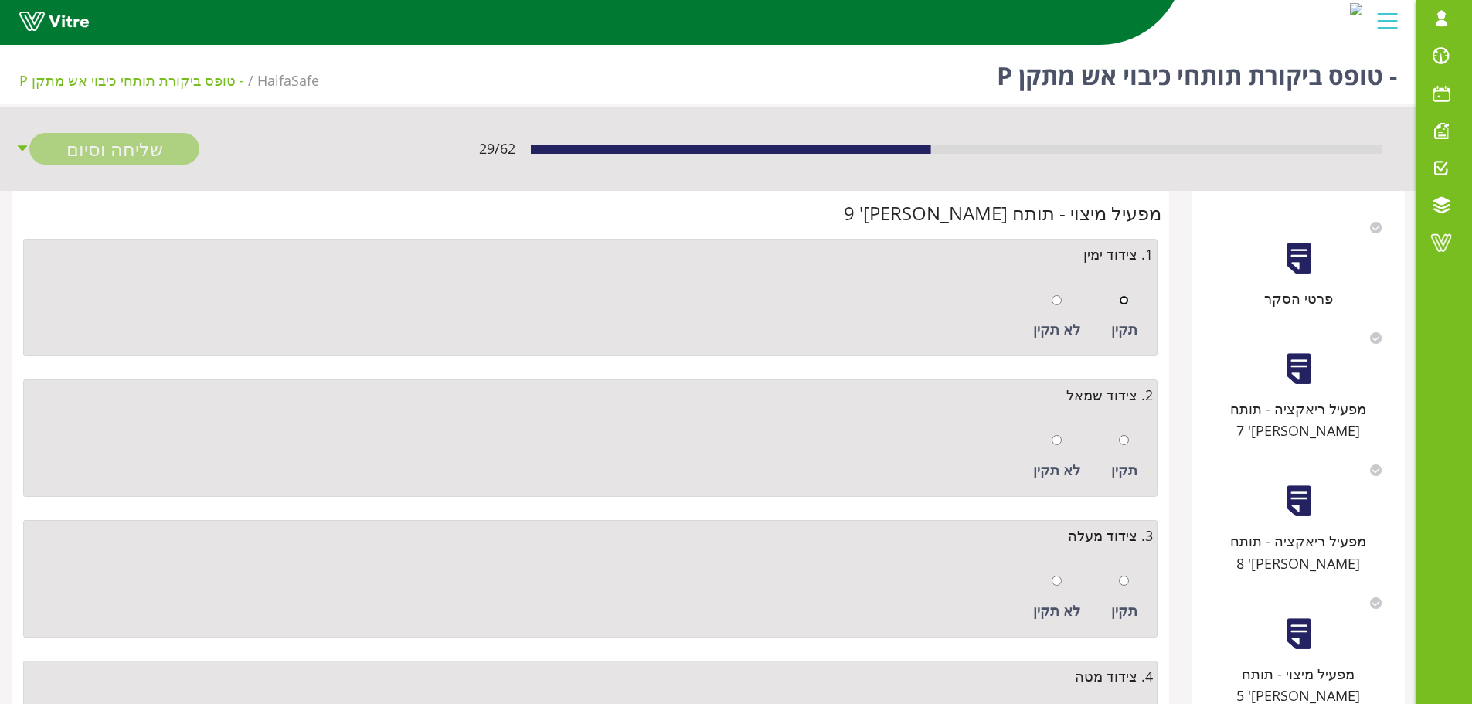
click at [1123, 300] on input "radio" at bounding box center [1124, 300] width 10 height 10
radio input "true"
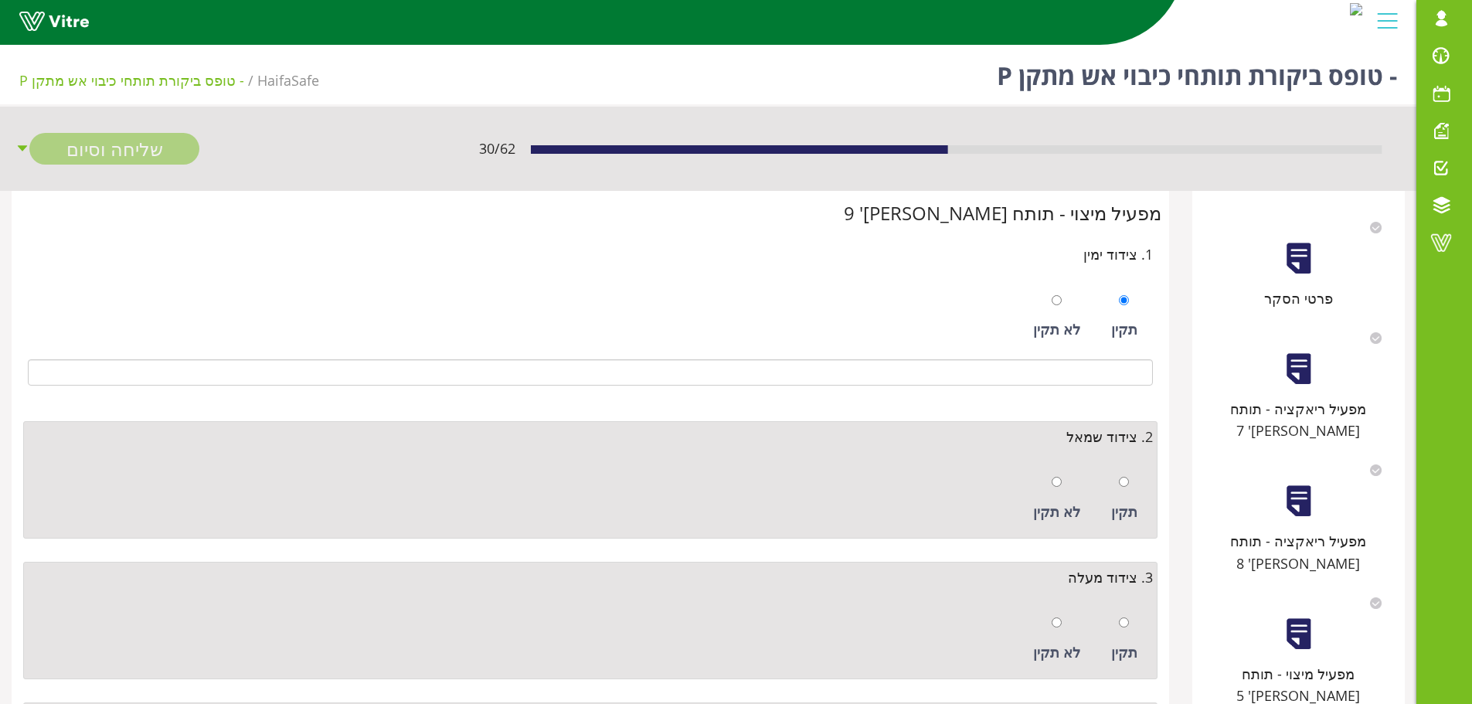
click at [1127, 492] on div at bounding box center [1124, 482] width 10 height 22
radio input "true"
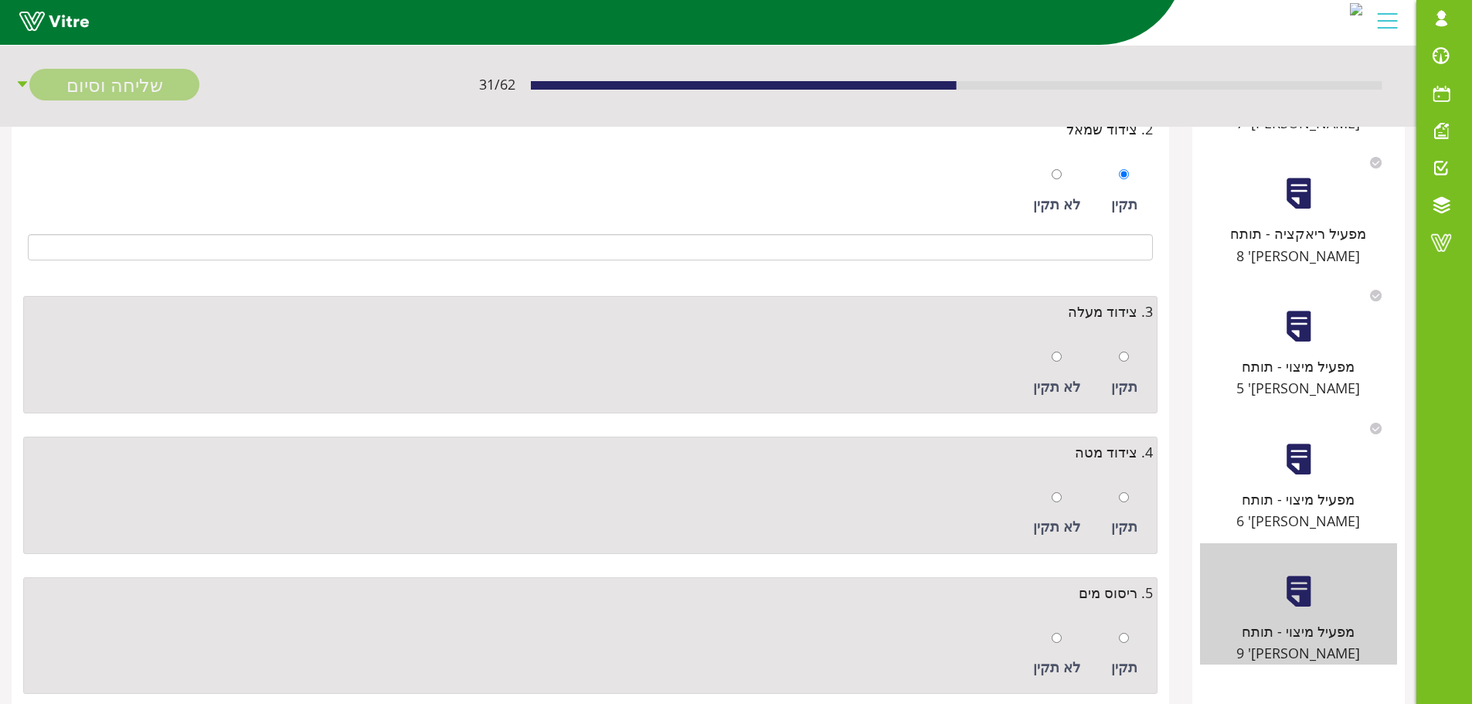
scroll to position [309, 0]
click at [1127, 359] on input "radio" at bounding box center [1124, 355] width 10 height 10
radio input "true"
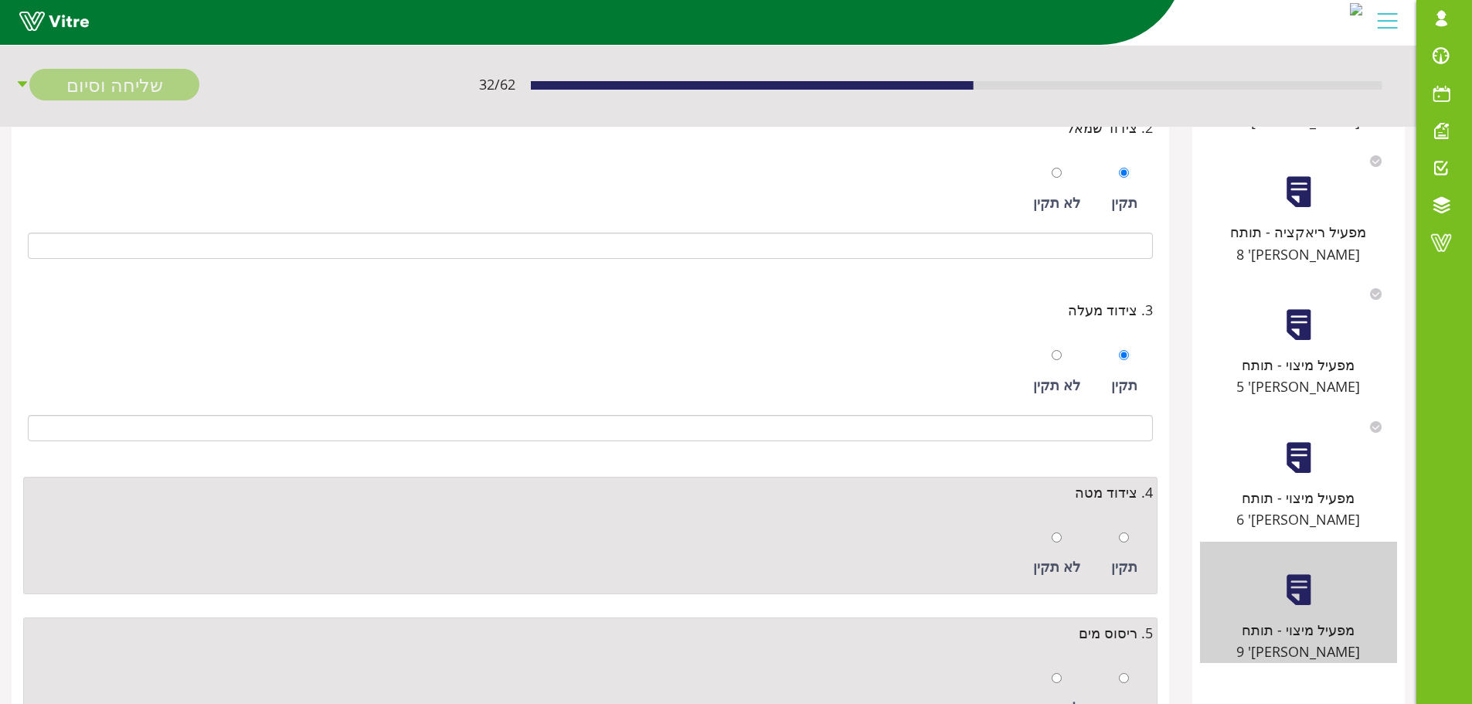
click at [1124, 545] on div at bounding box center [1124, 537] width 10 height 22
radio input "true"
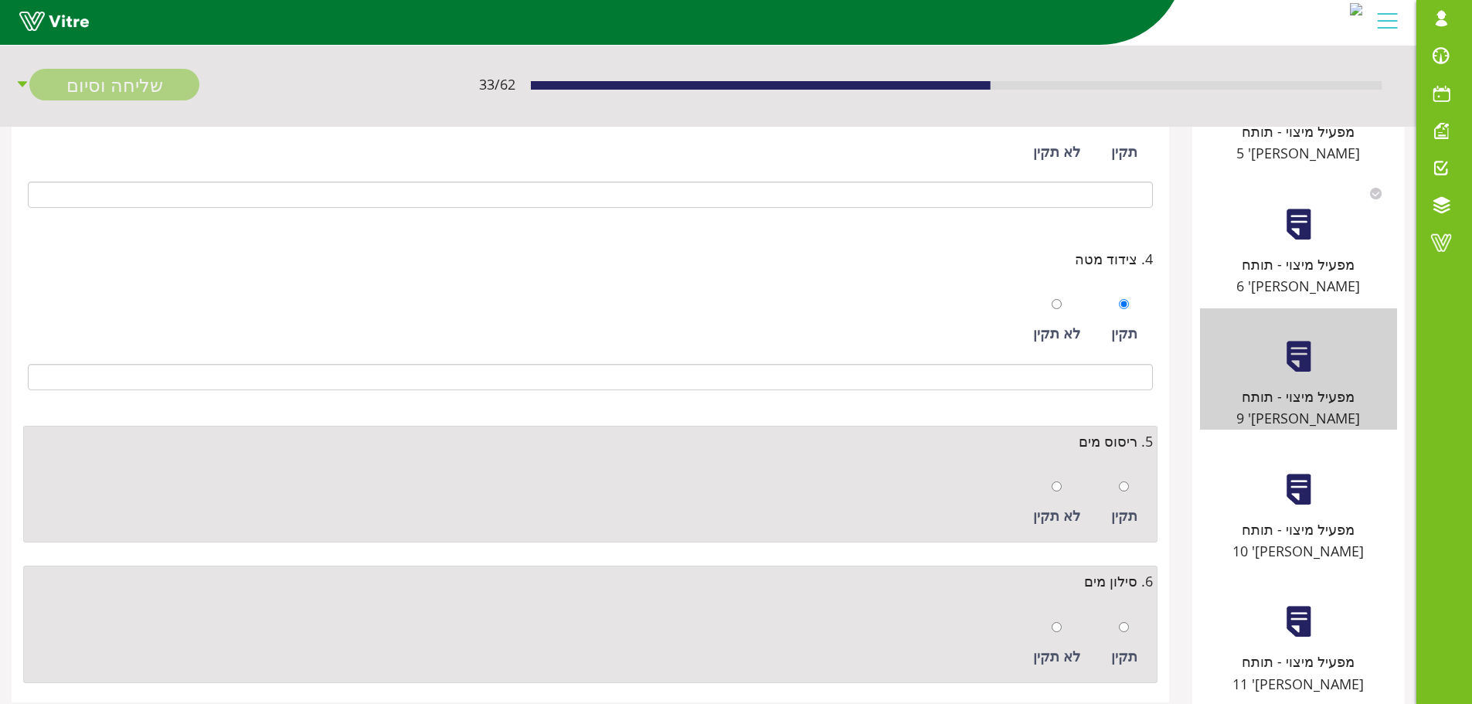
scroll to position [618, 0]
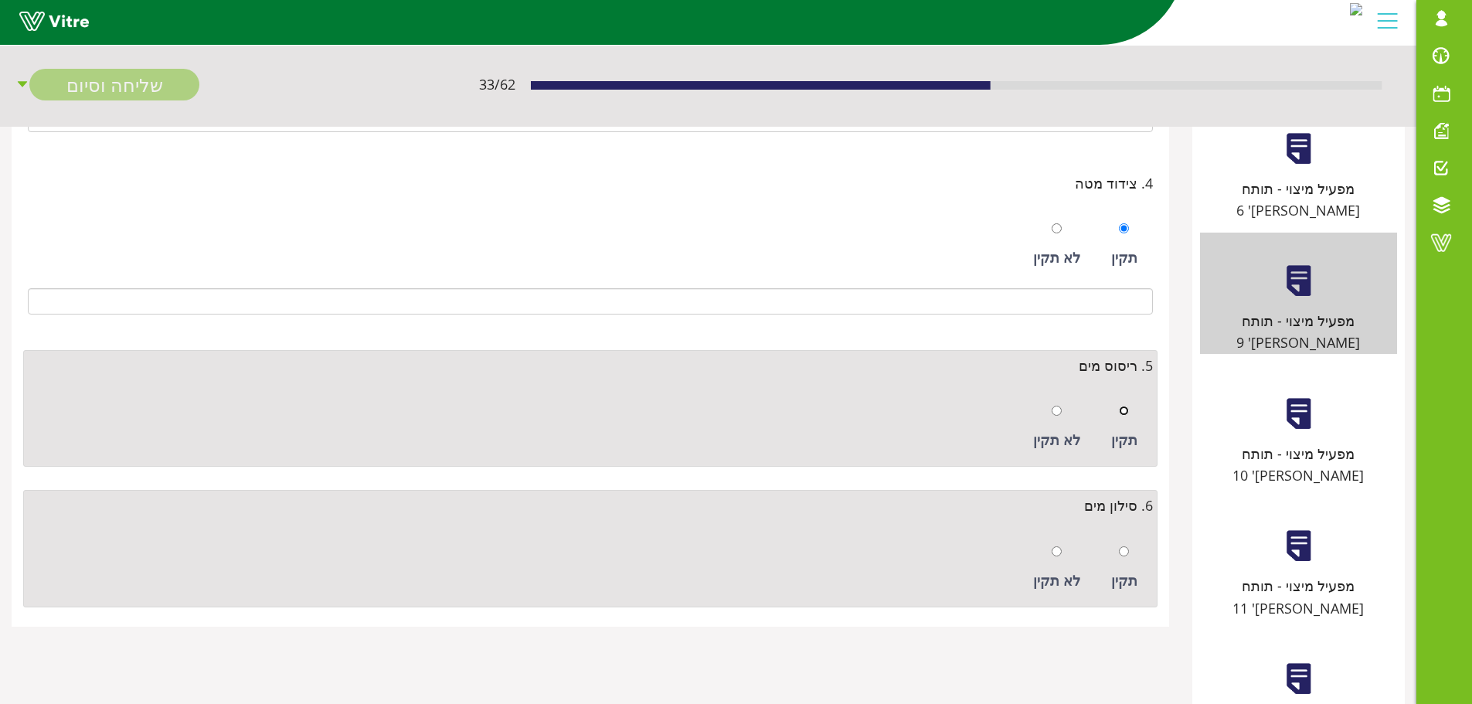
click at [1121, 410] on input "radio" at bounding box center [1124, 411] width 10 height 10
radio input "true"
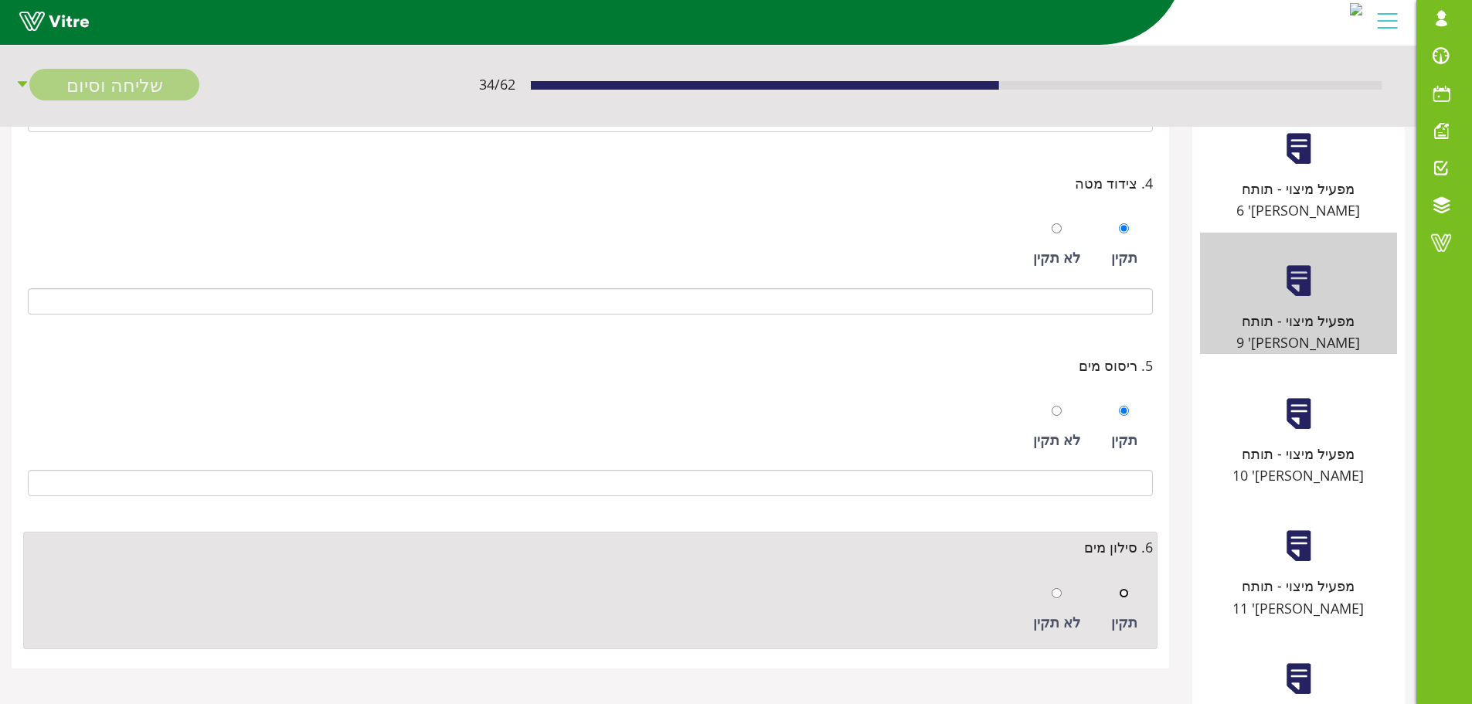
click at [1124, 594] on input "radio" at bounding box center [1124, 593] width 10 height 10
radio input "true"
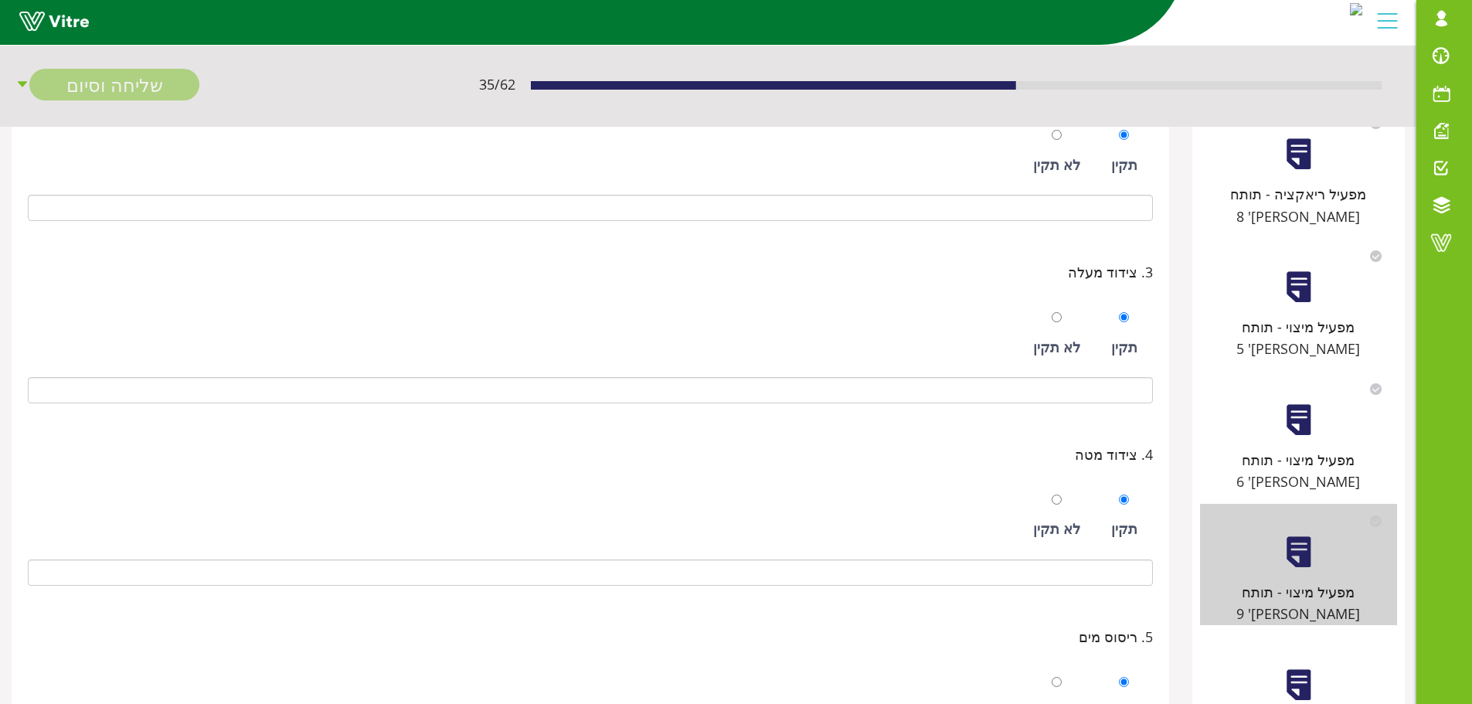
scroll to position [309, 0]
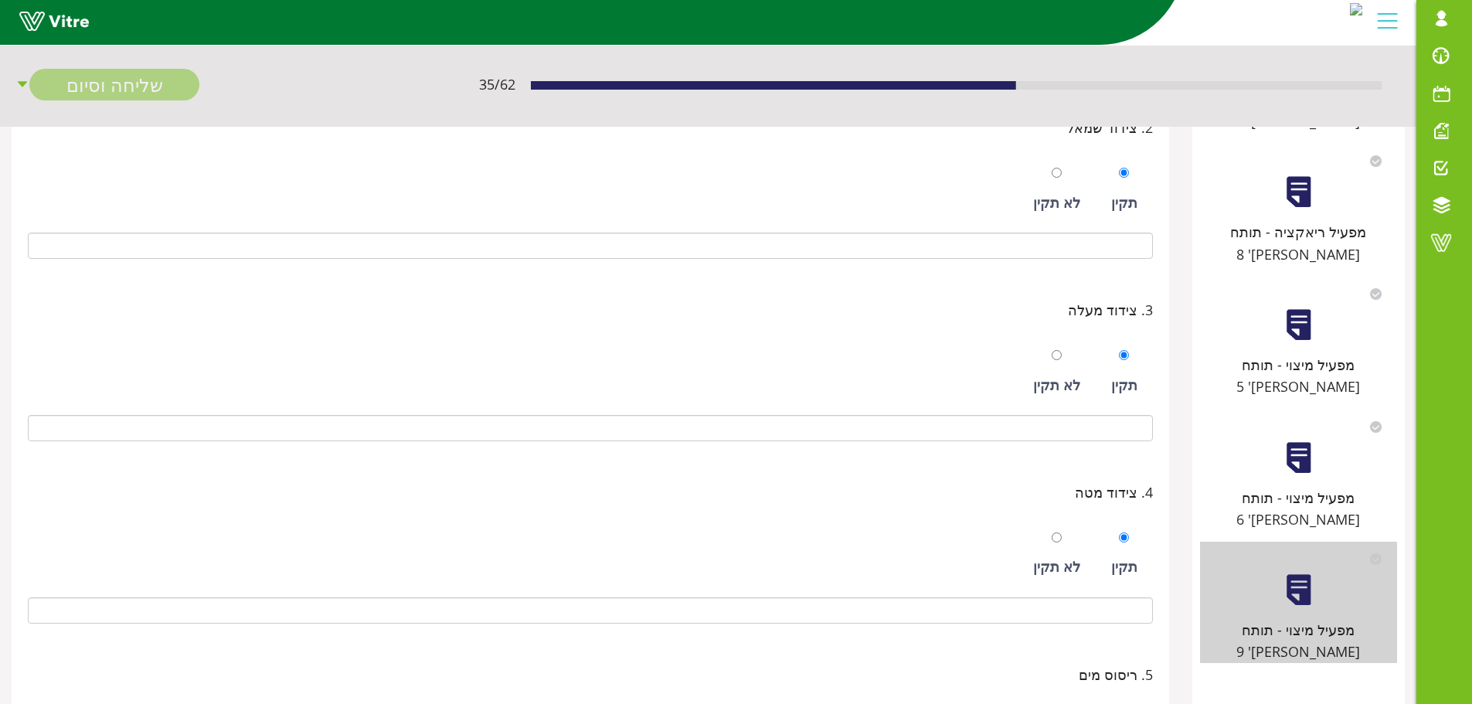
drag, startPoint x: 1302, startPoint y: 620, endPoint x: 1285, endPoint y: 607, distance: 21.5
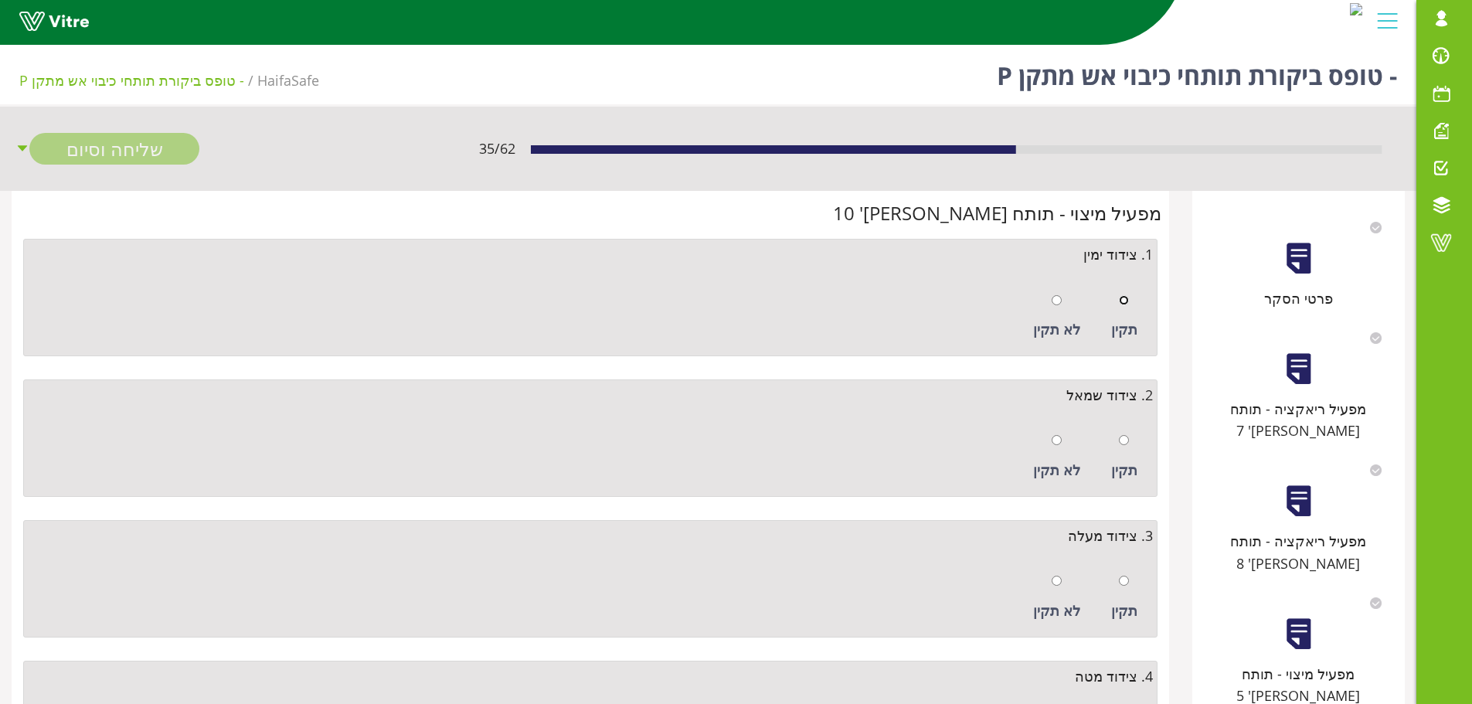
click at [1125, 302] on input "radio" at bounding box center [1124, 300] width 10 height 10
radio input "true"
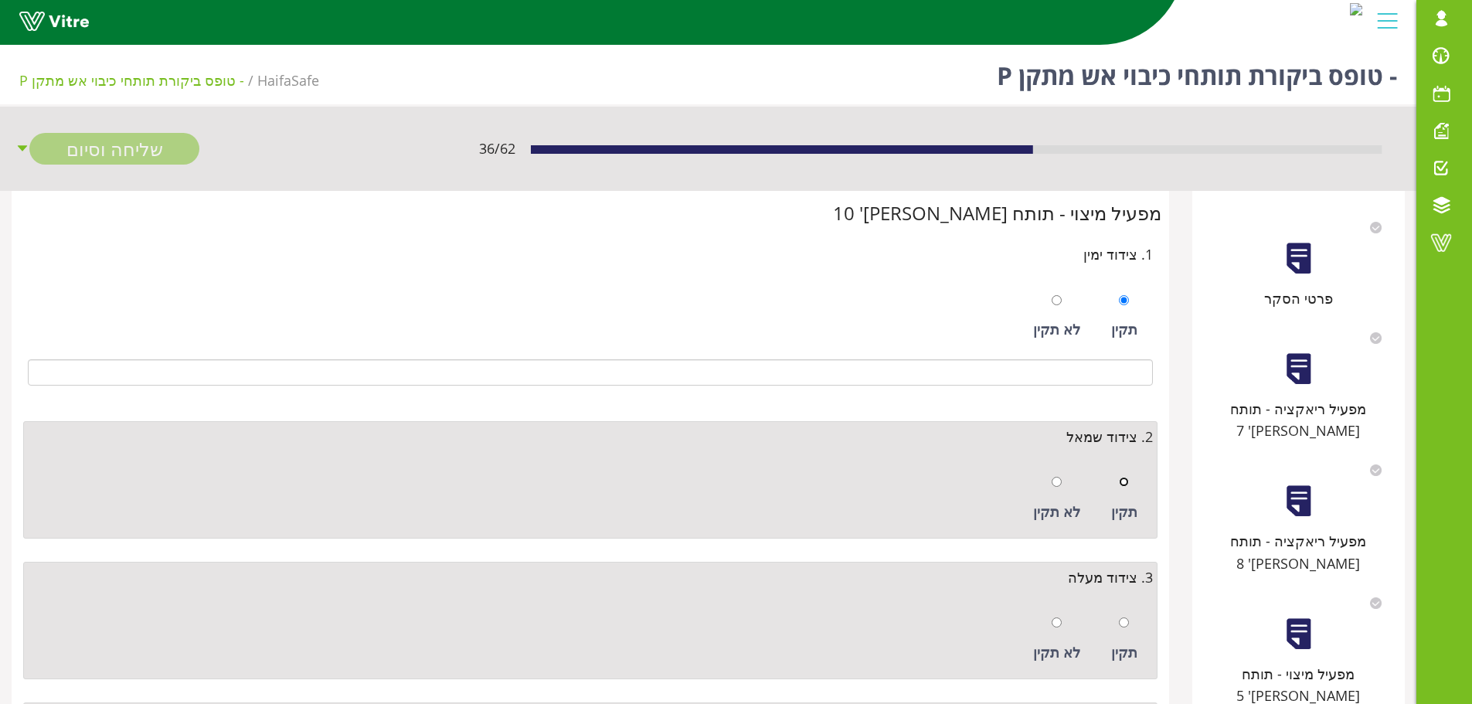
click at [1123, 486] on input "radio" at bounding box center [1124, 482] width 10 height 10
radio input "true"
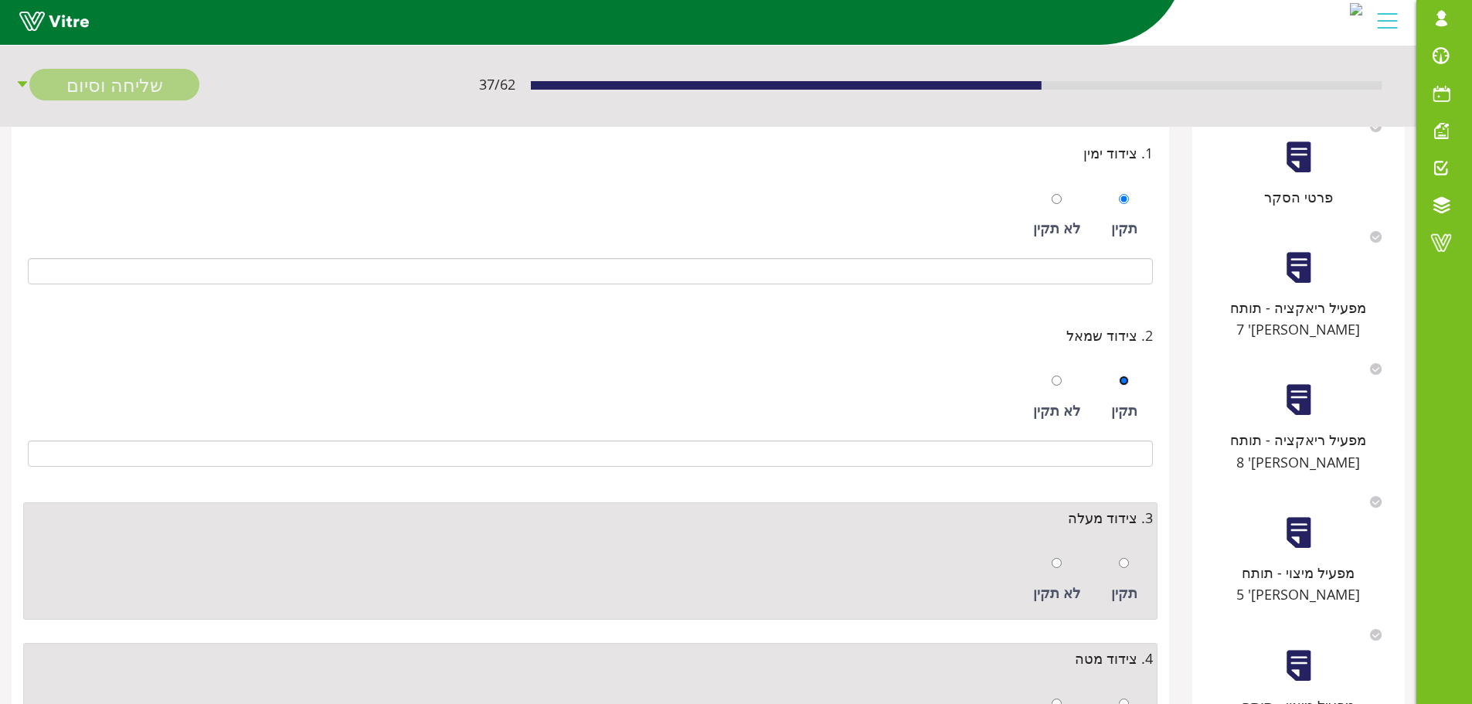
scroll to position [232, 0]
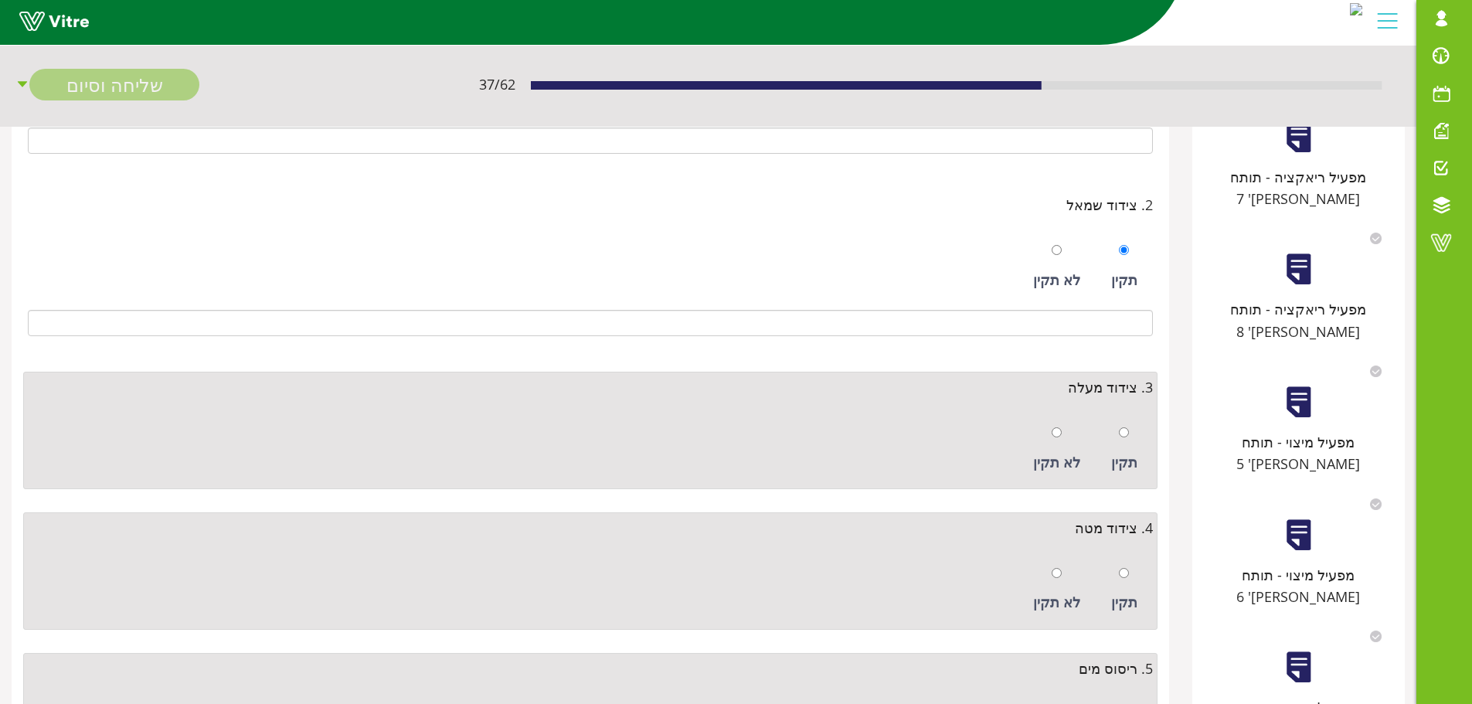
click at [1129, 445] on div "תקין" at bounding box center [1125, 449] width 42 height 71
radio input "true"
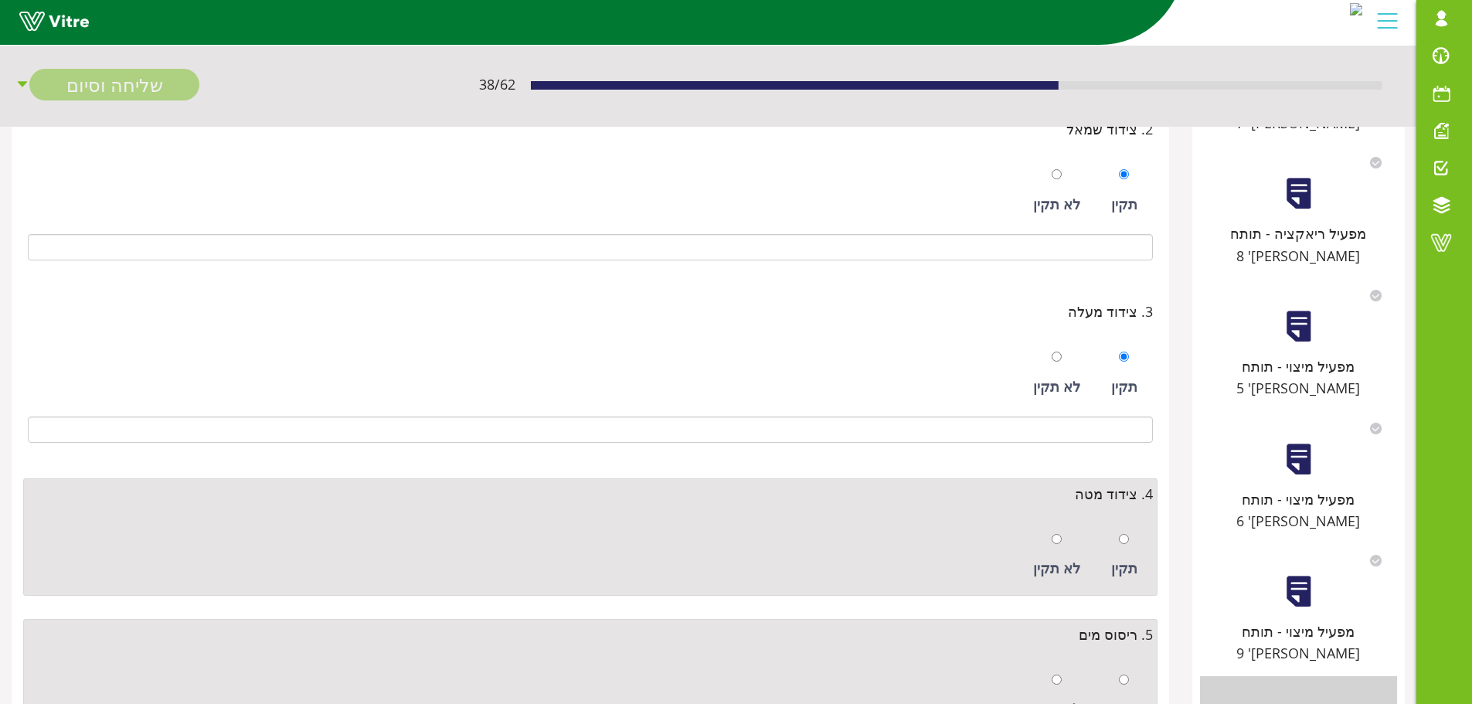
scroll to position [541, 0]
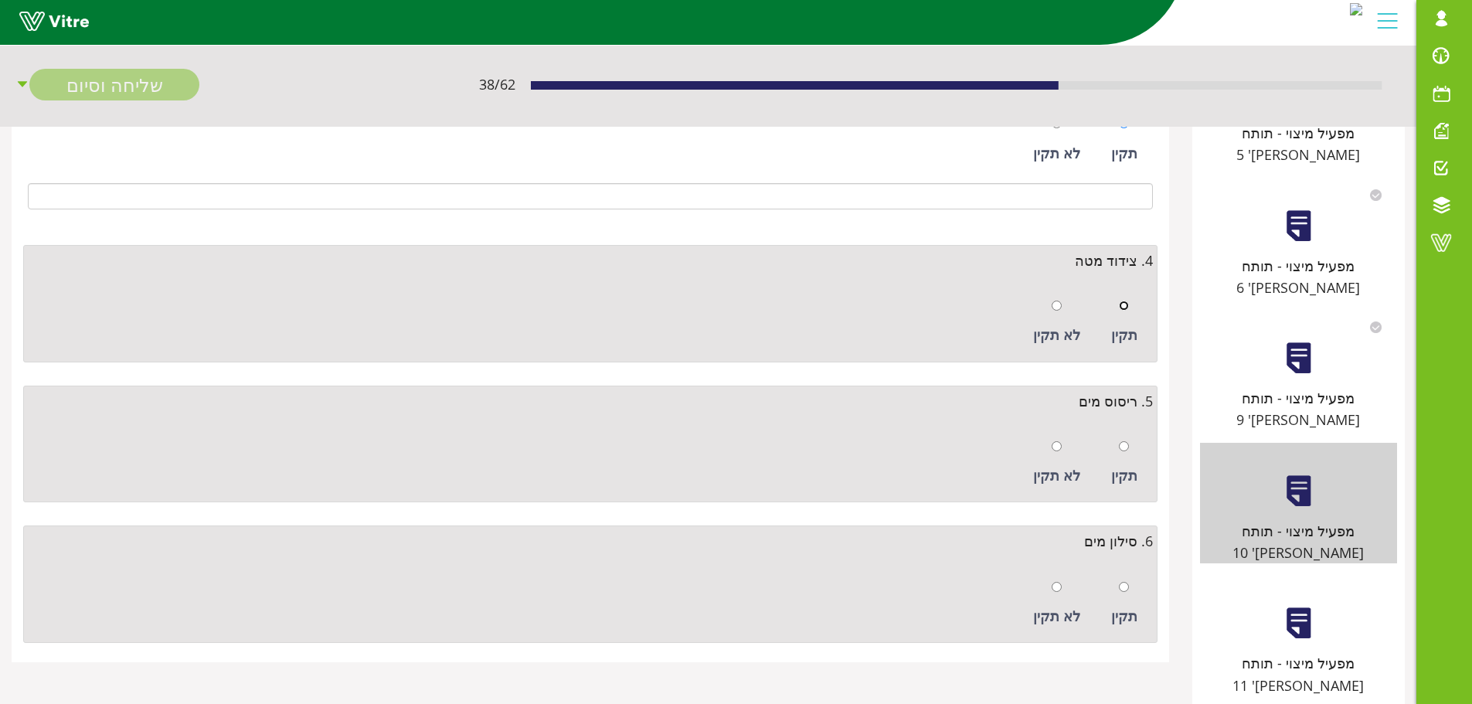
click at [1128, 308] on input "radio" at bounding box center [1124, 306] width 10 height 10
radio input "true"
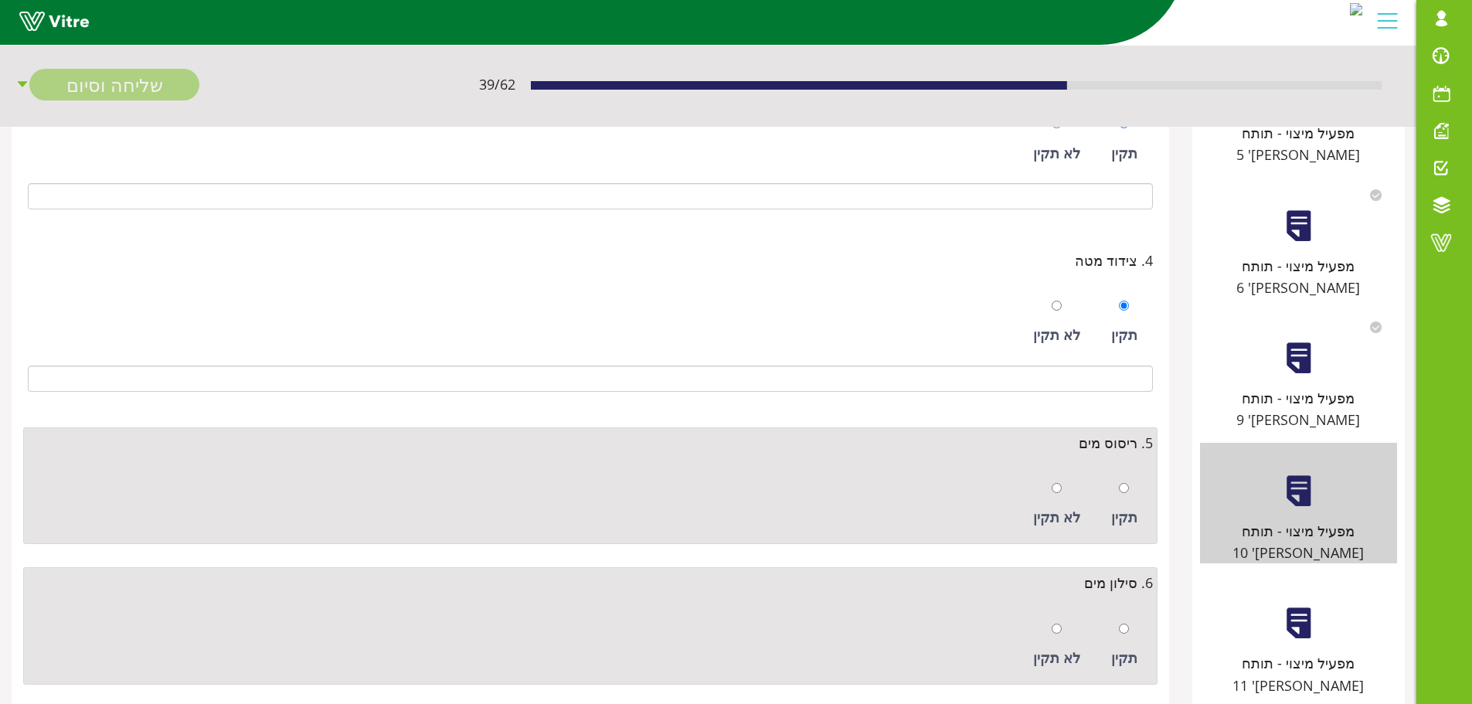
click at [1127, 495] on div at bounding box center [1124, 488] width 10 height 22
radio input "true"
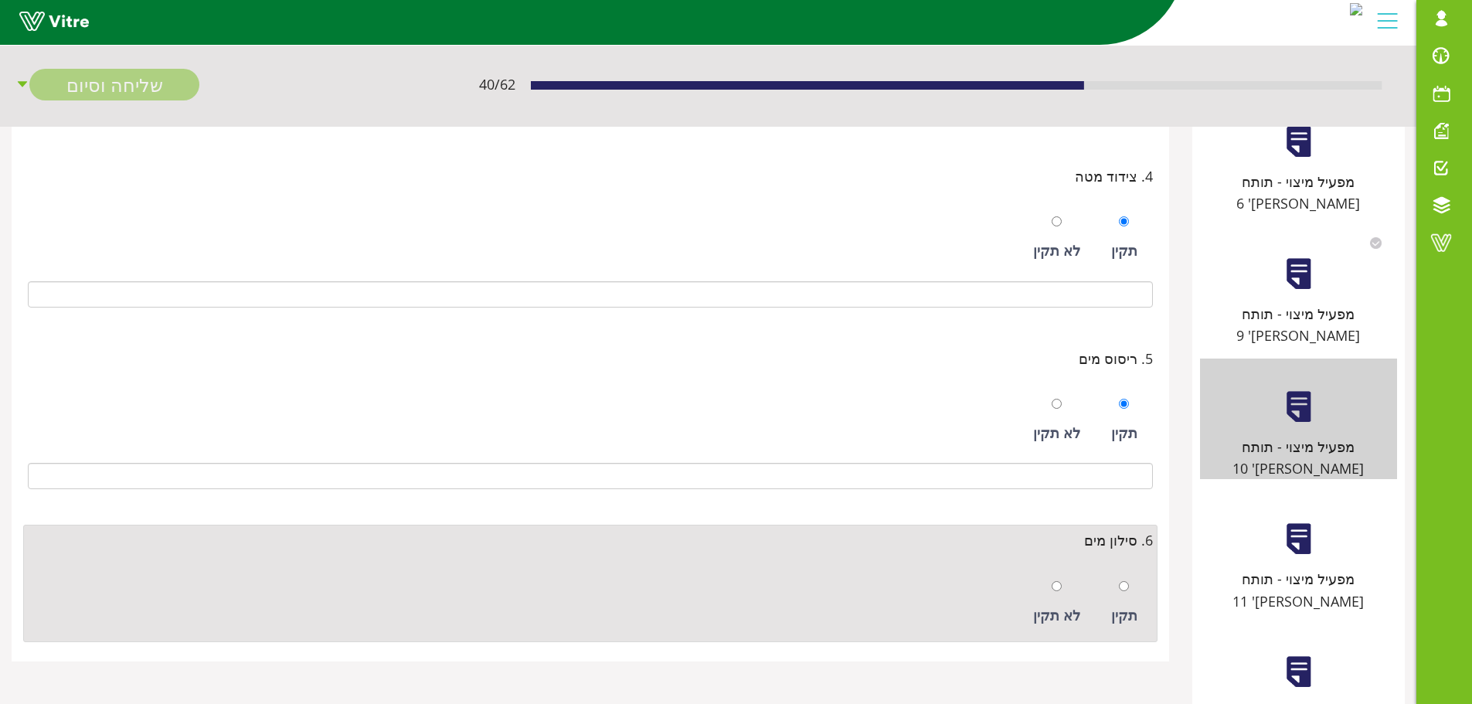
scroll to position [759, 0]
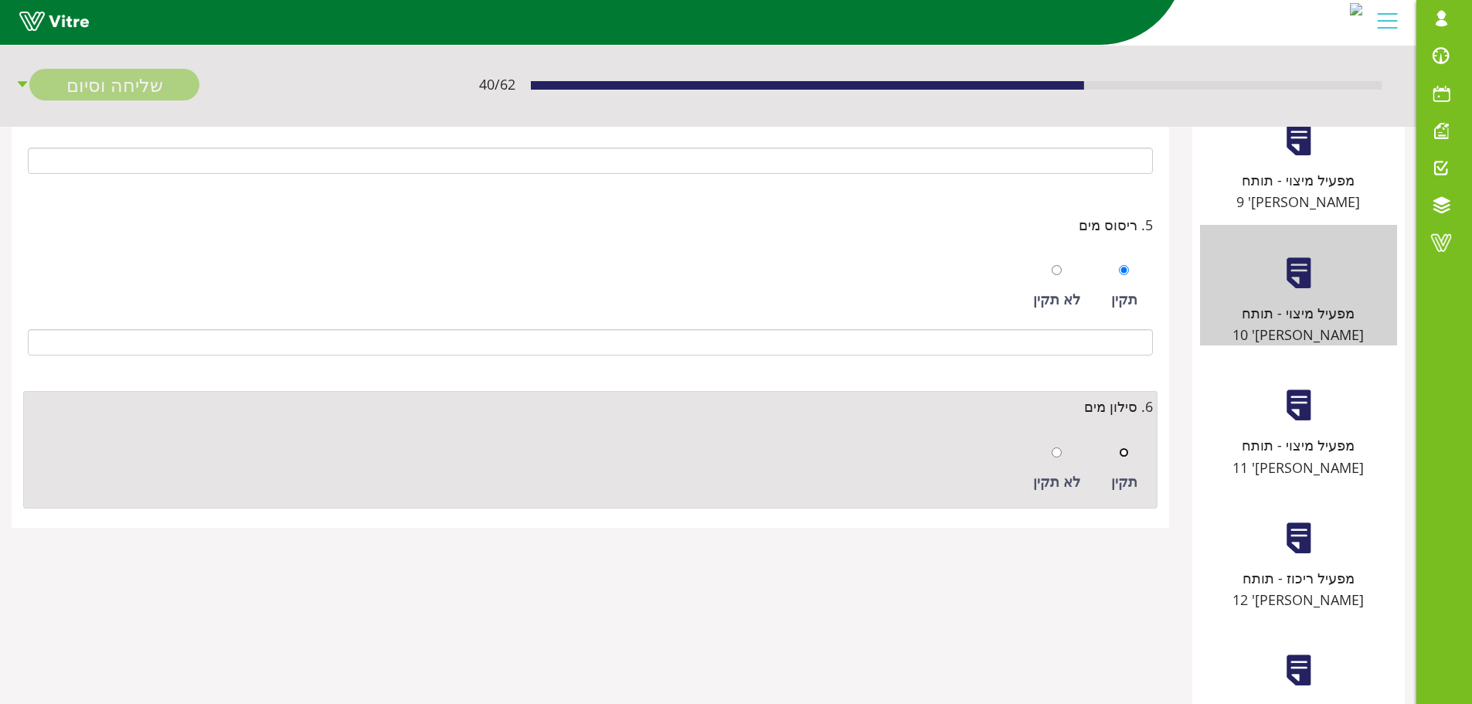
click at [1125, 456] on input "radio" at bounding box center [1124, 453] width 10 height 10
radio input "true"
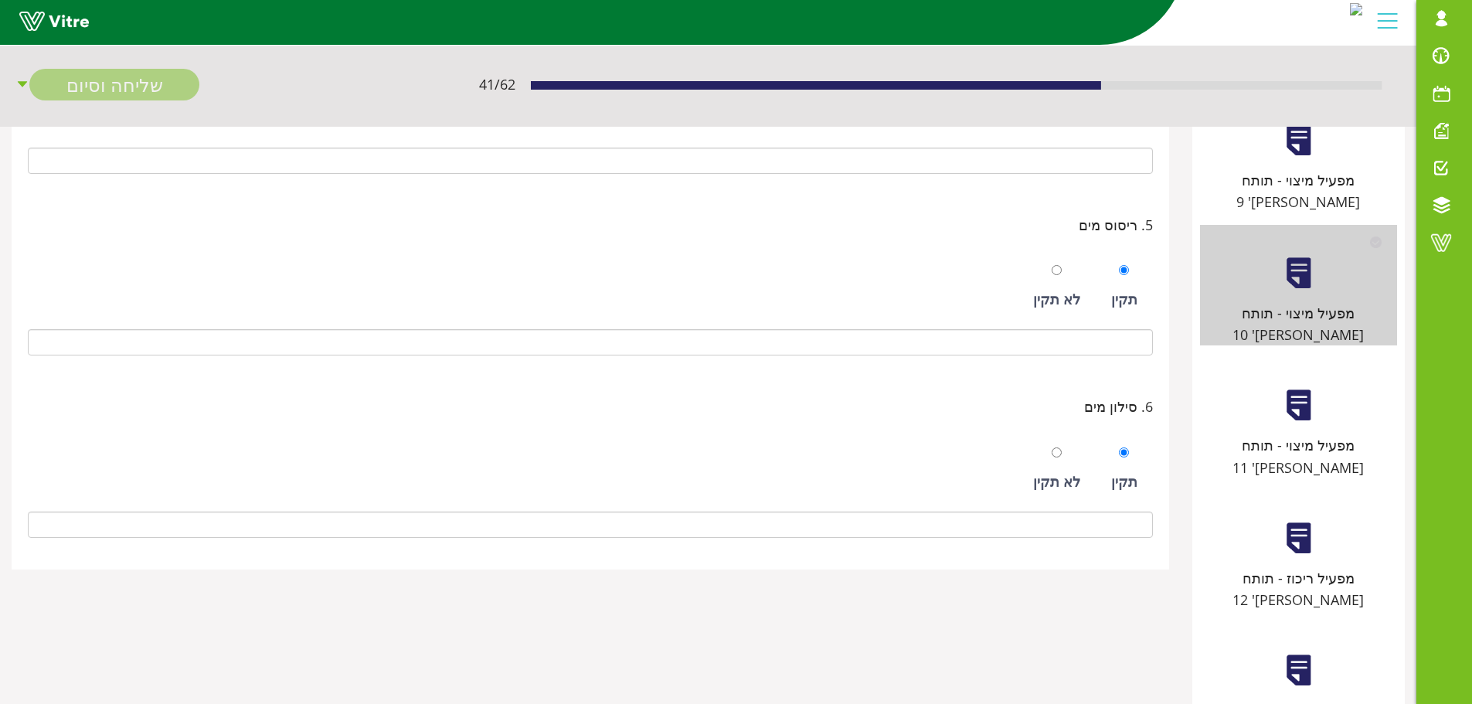
click at [1295, 357] on div "מפעיל מיצוי - תותח [PERSON_NAME]' 11" at bounding box center [1298, 417] width 197 height 121
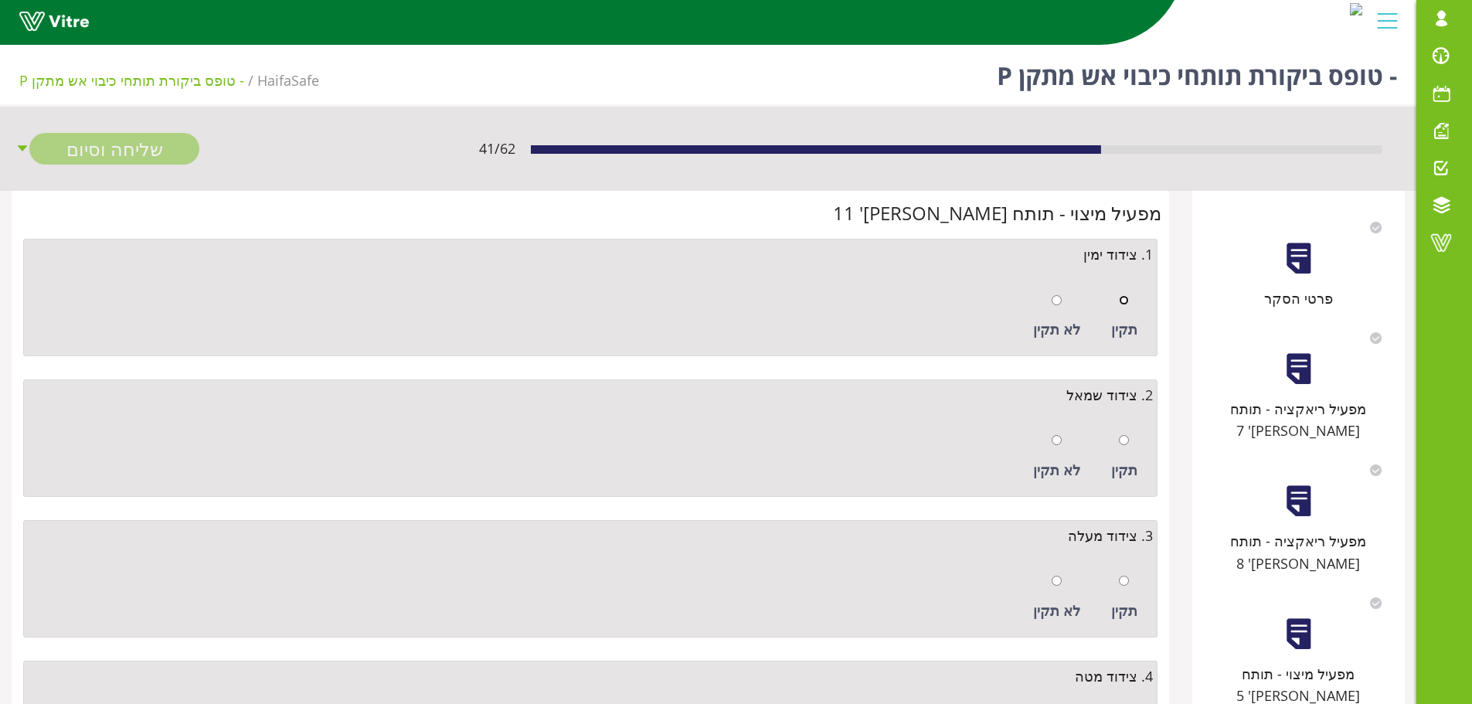
drag, startPoint x: 1124, startPoint y: 294, endPoint x: 1127, endPoint y: 320, distance: 25.7
click at [1124, 295] on input "radio" at bounding box center [1124, 300] width 10 height 10
radio input "true"
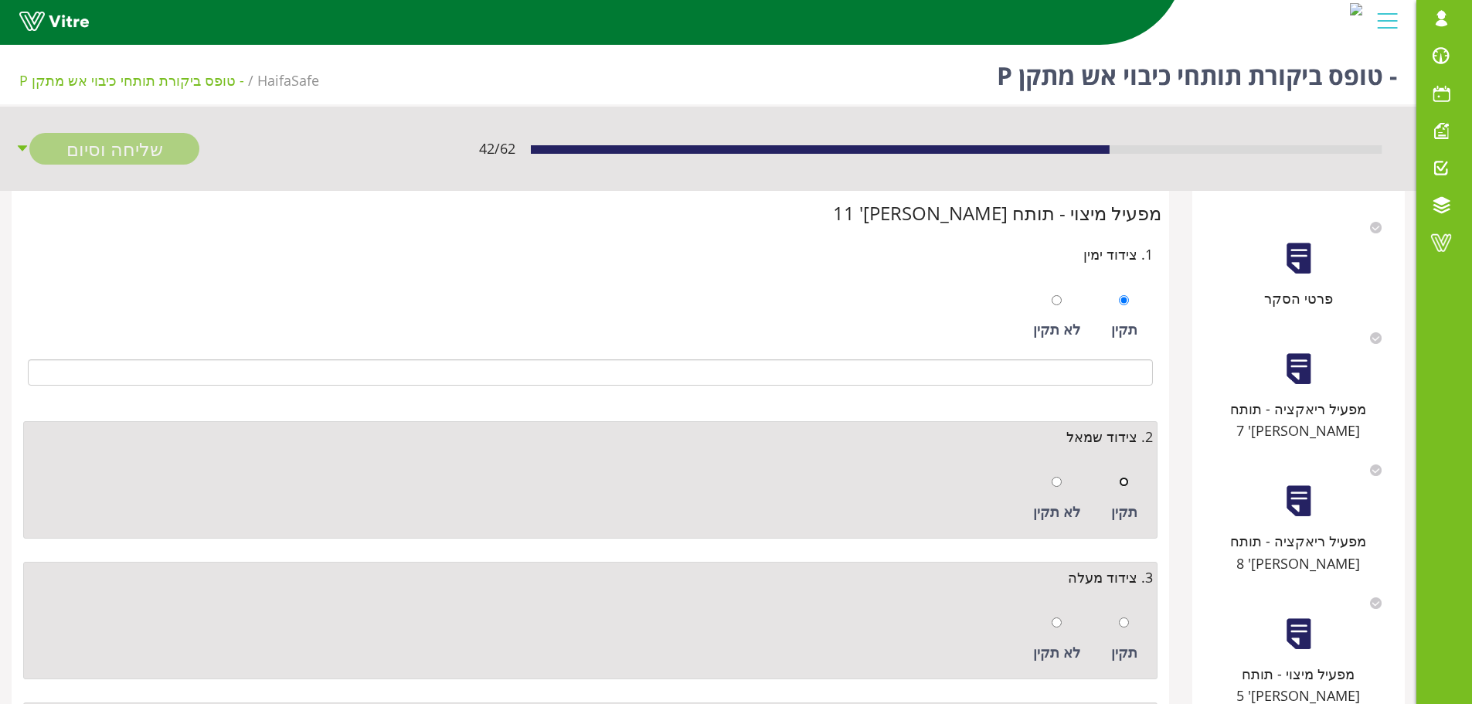
click at [1122, 483] on input "radio" at bounding box center [1124, 482] width 10 height 10
radio input "true"
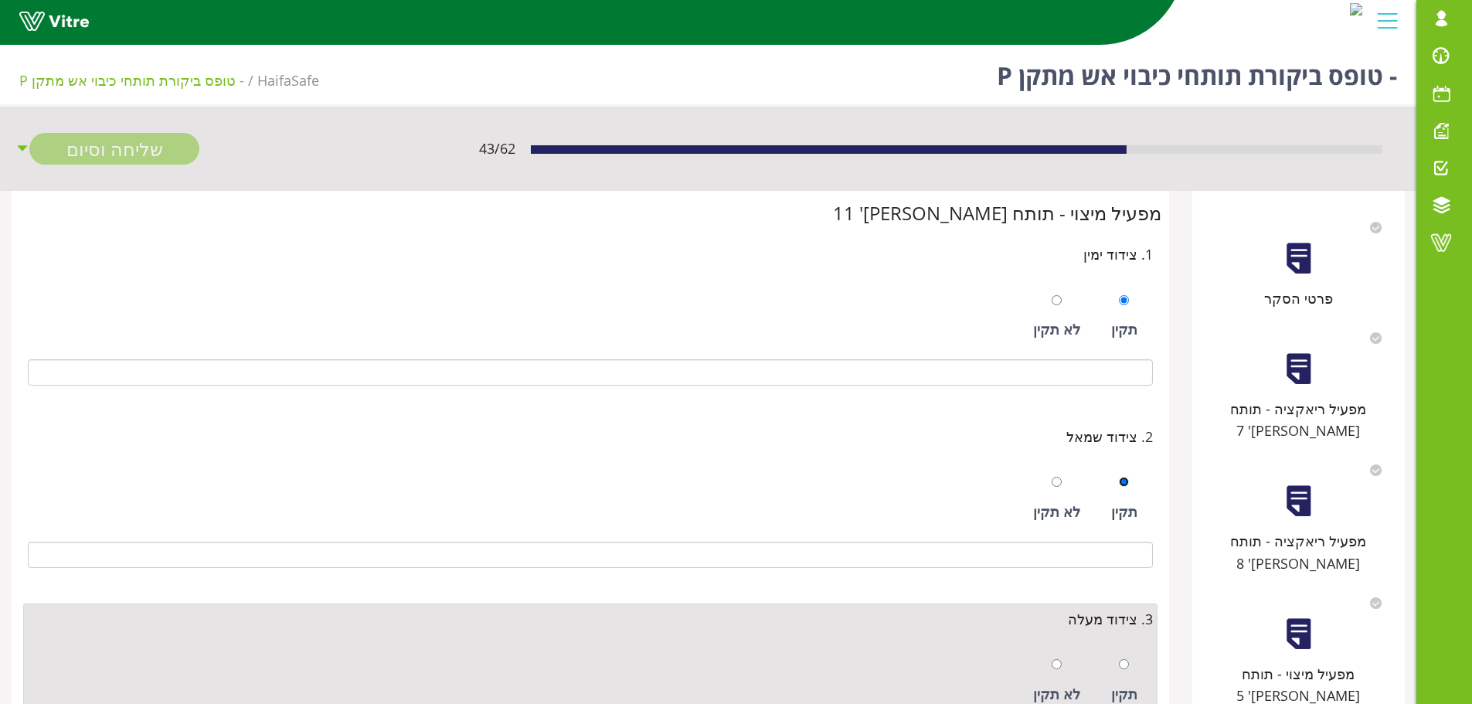
scroll to position [232, 0]
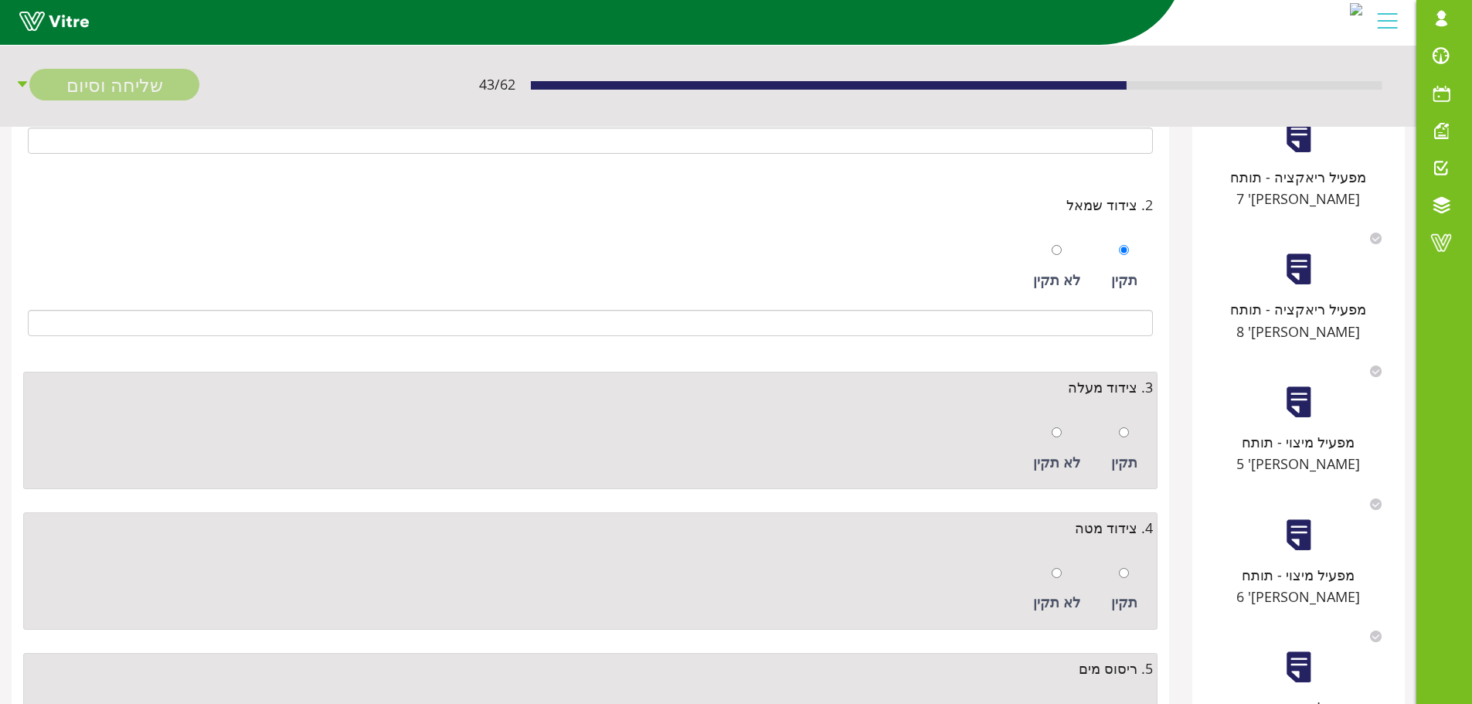
click at [1131, 437] on div "תקין" at bounding box center [1125, 449] width 42 height 71
radio input "true"
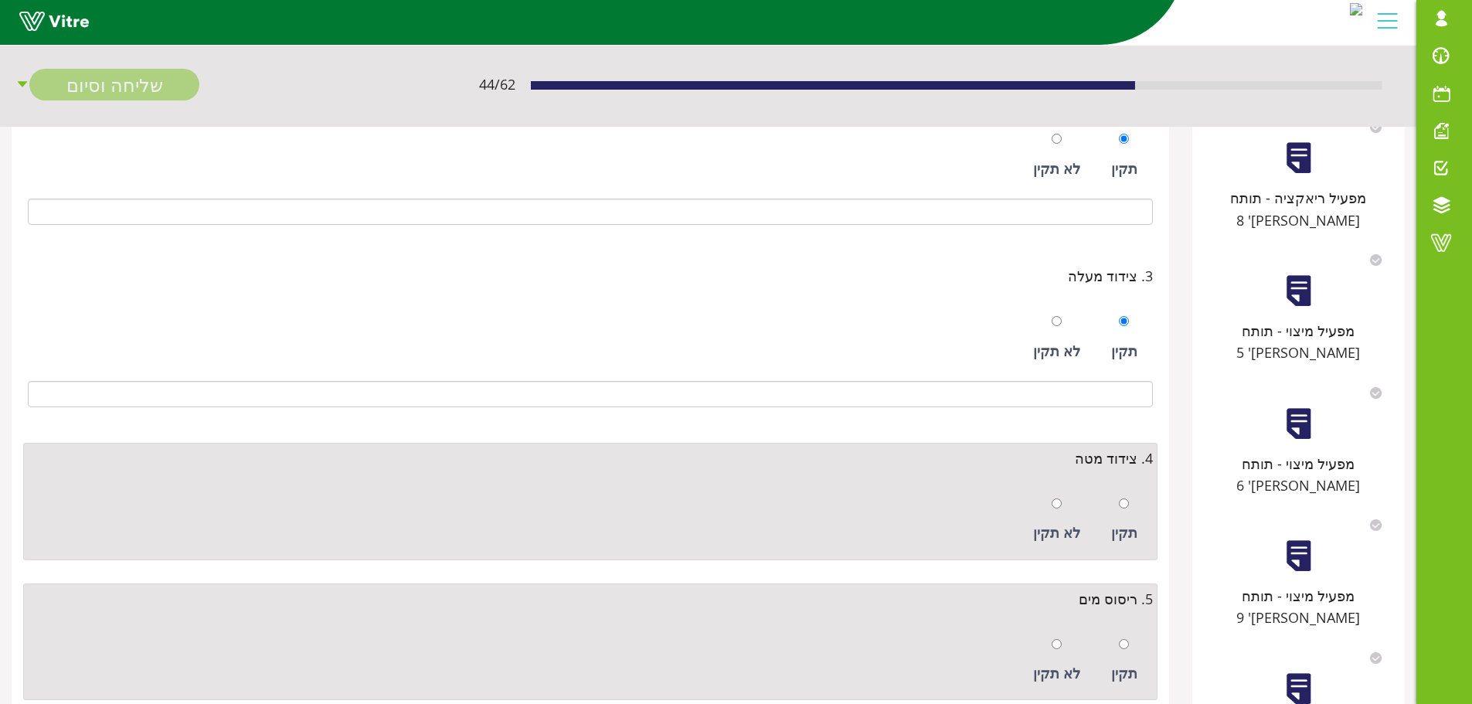
scroll to position [541, 0]
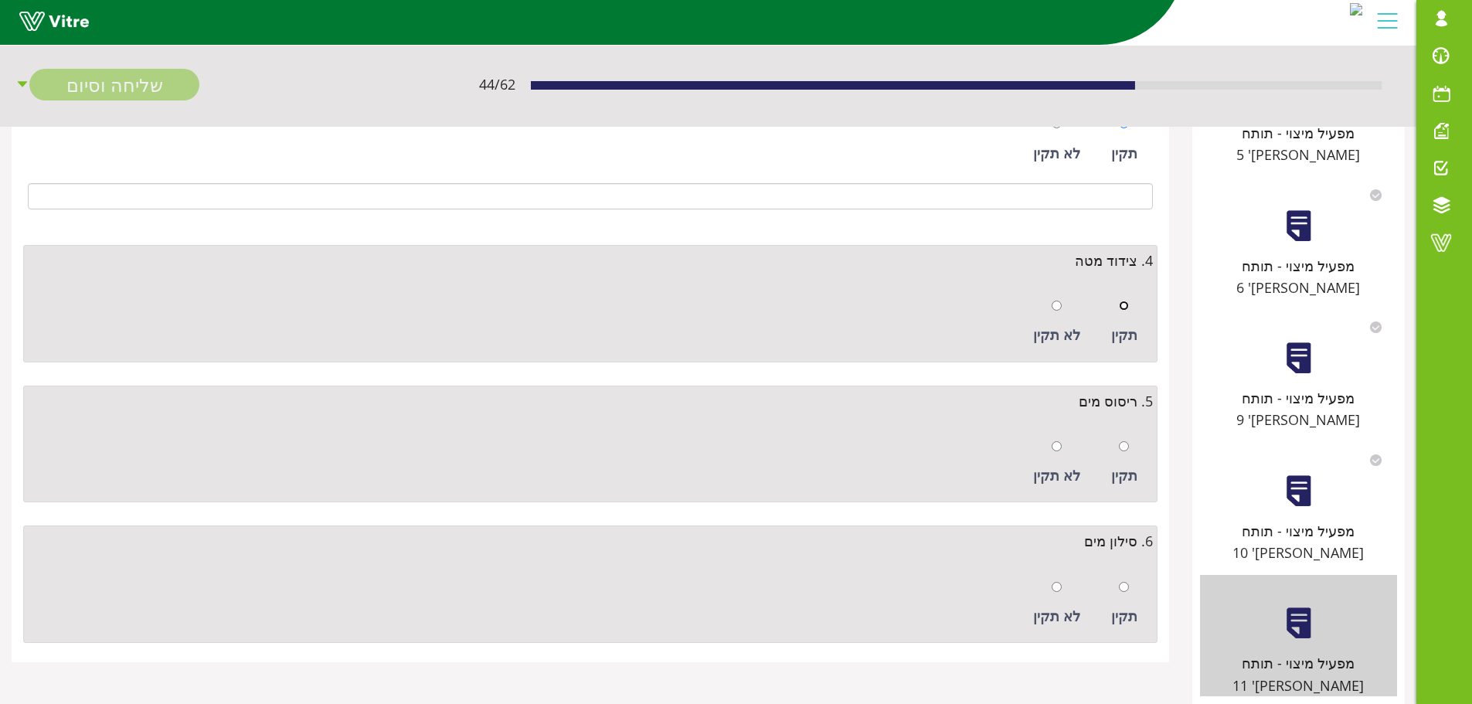
click at [1129, 305] on input "radio" at bounding box center [1124, 306] width 10 height 10
radio input "true"
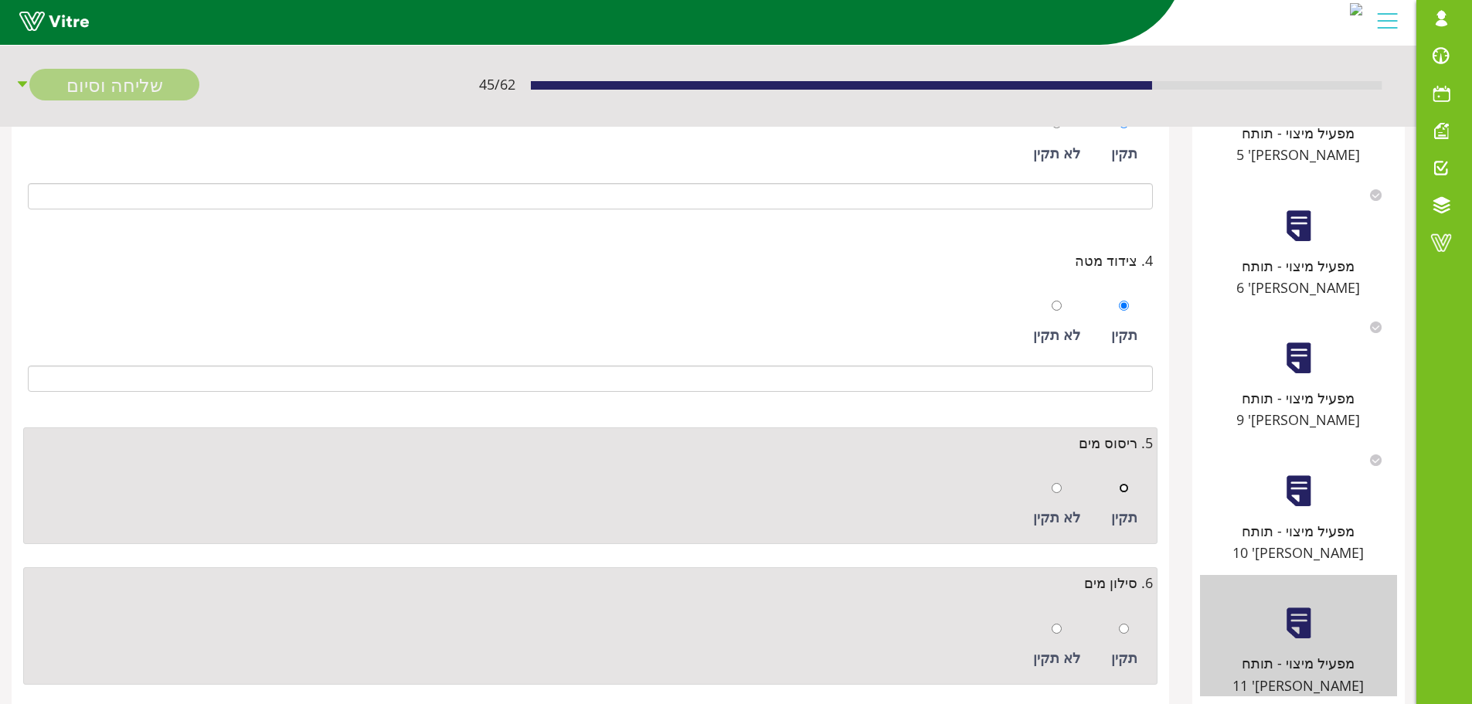
click at [1122, 489] on input "radio" at bounding box center [1124, 488] width 10 height 10
radio input "true"
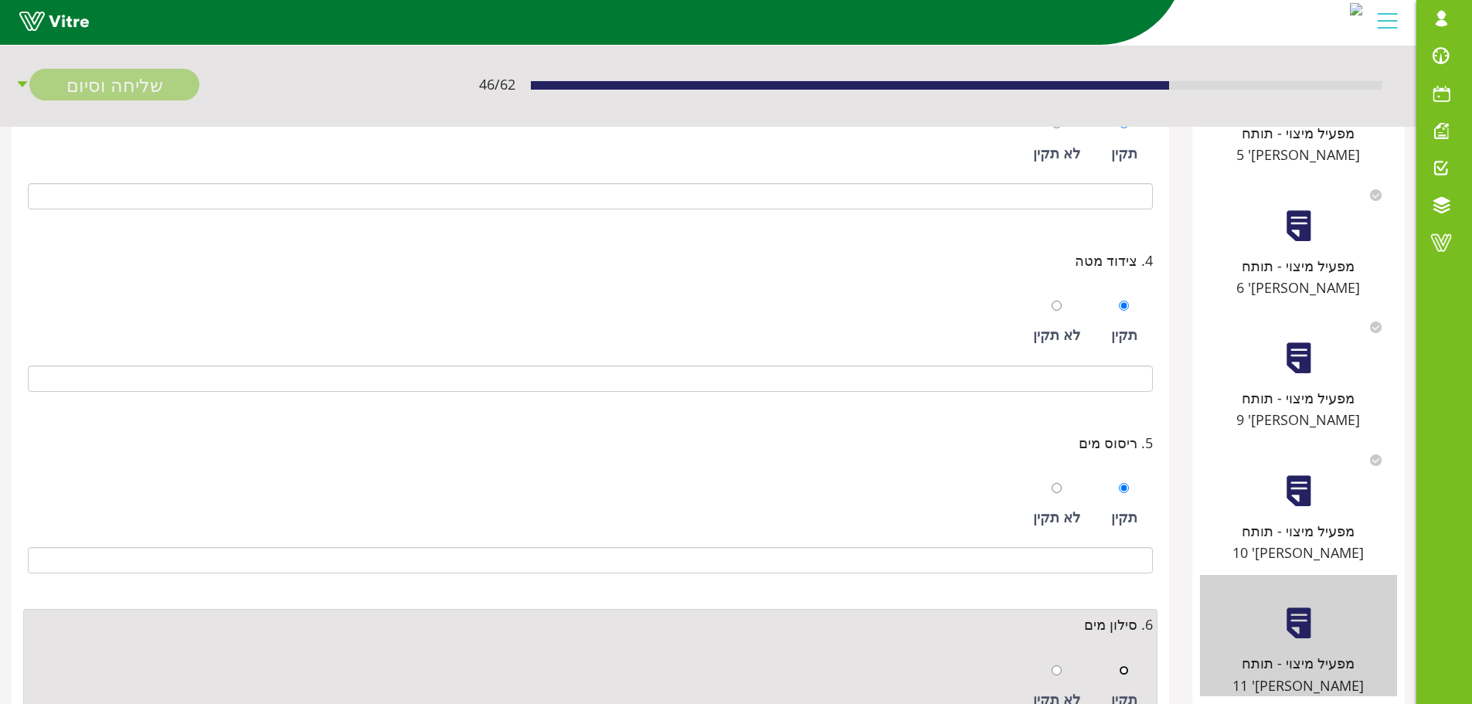
click at [1125, 669] on input "radio" at bounding box center [1124, 671] width 10 height 10
radio input "true"
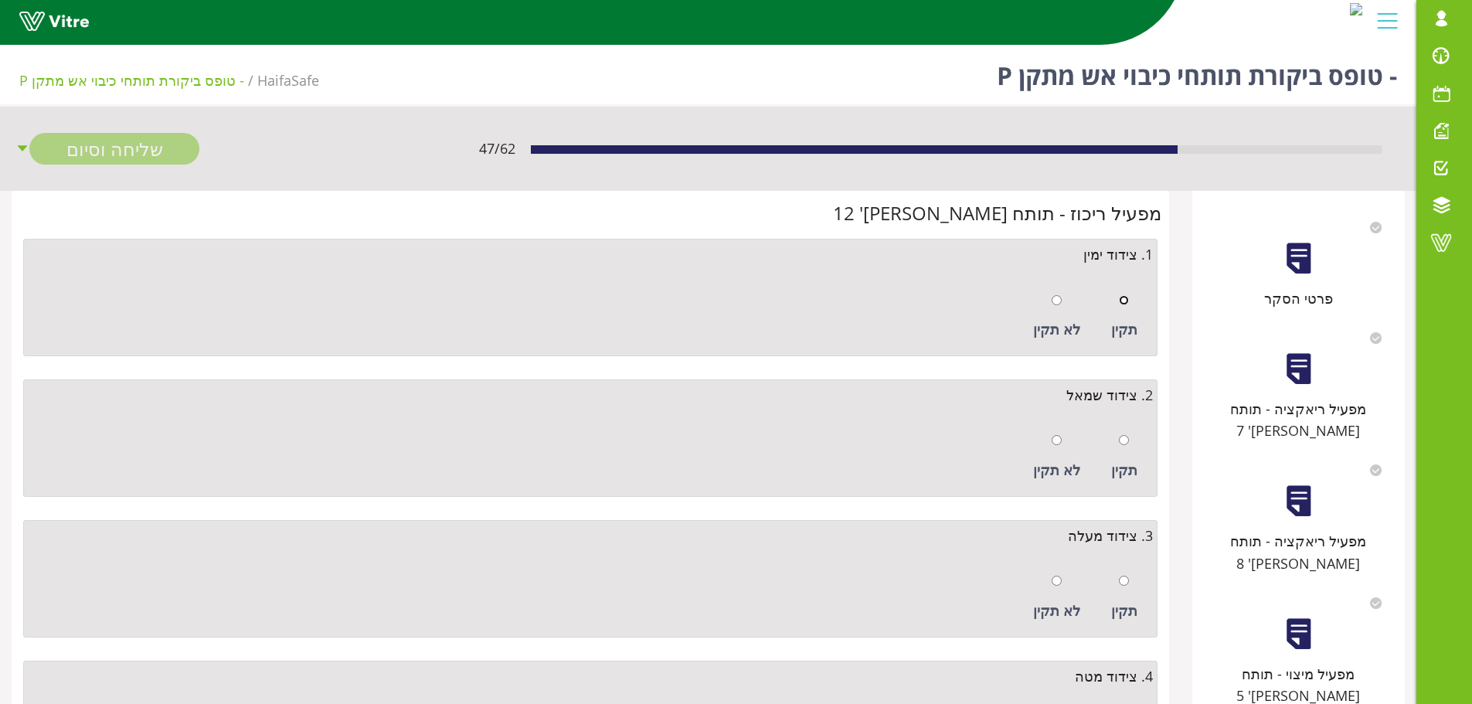
click at [1123, 301] on input "radio" at bounding box center [1124, 300] width 10 height 10
radio input "true"
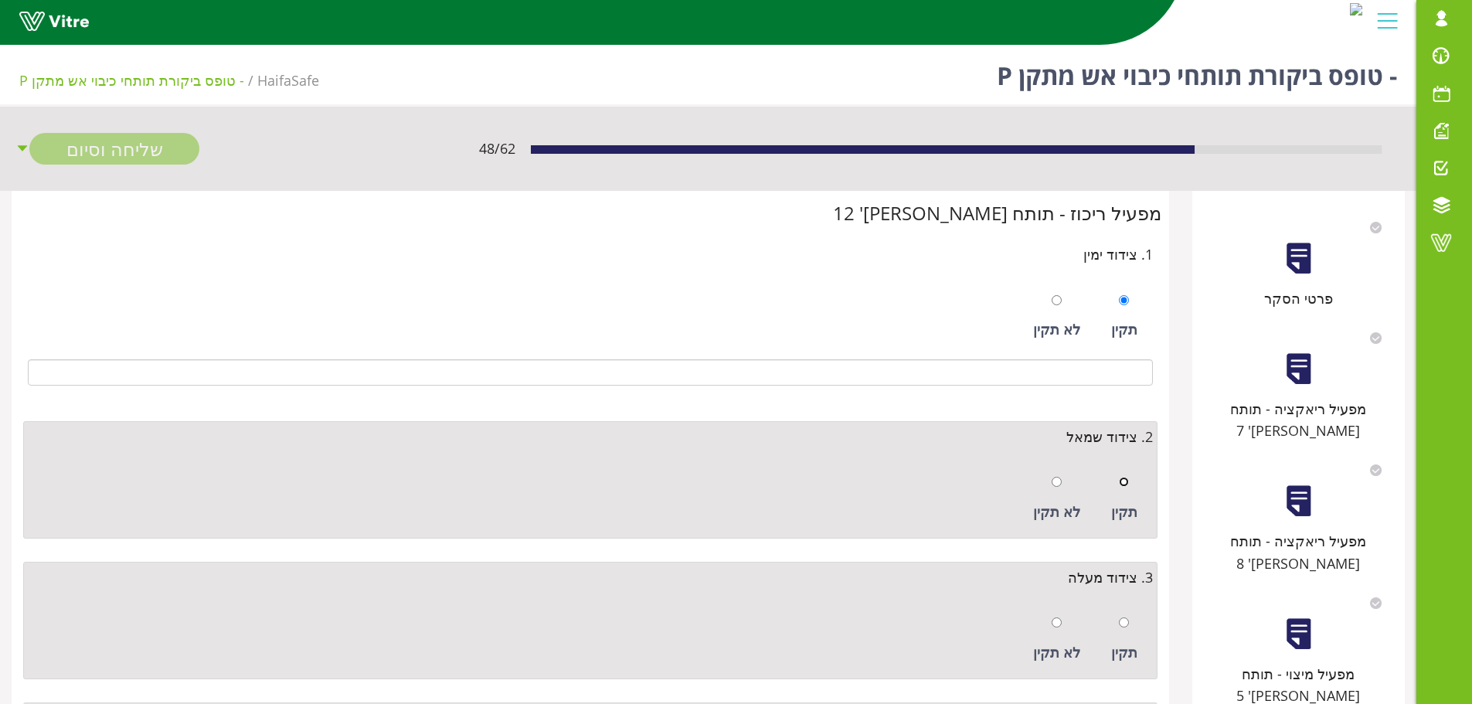
click at [1127, 484] on input "radio" at bounding box center [1124, 482] width 10 height 10
radio input "true"
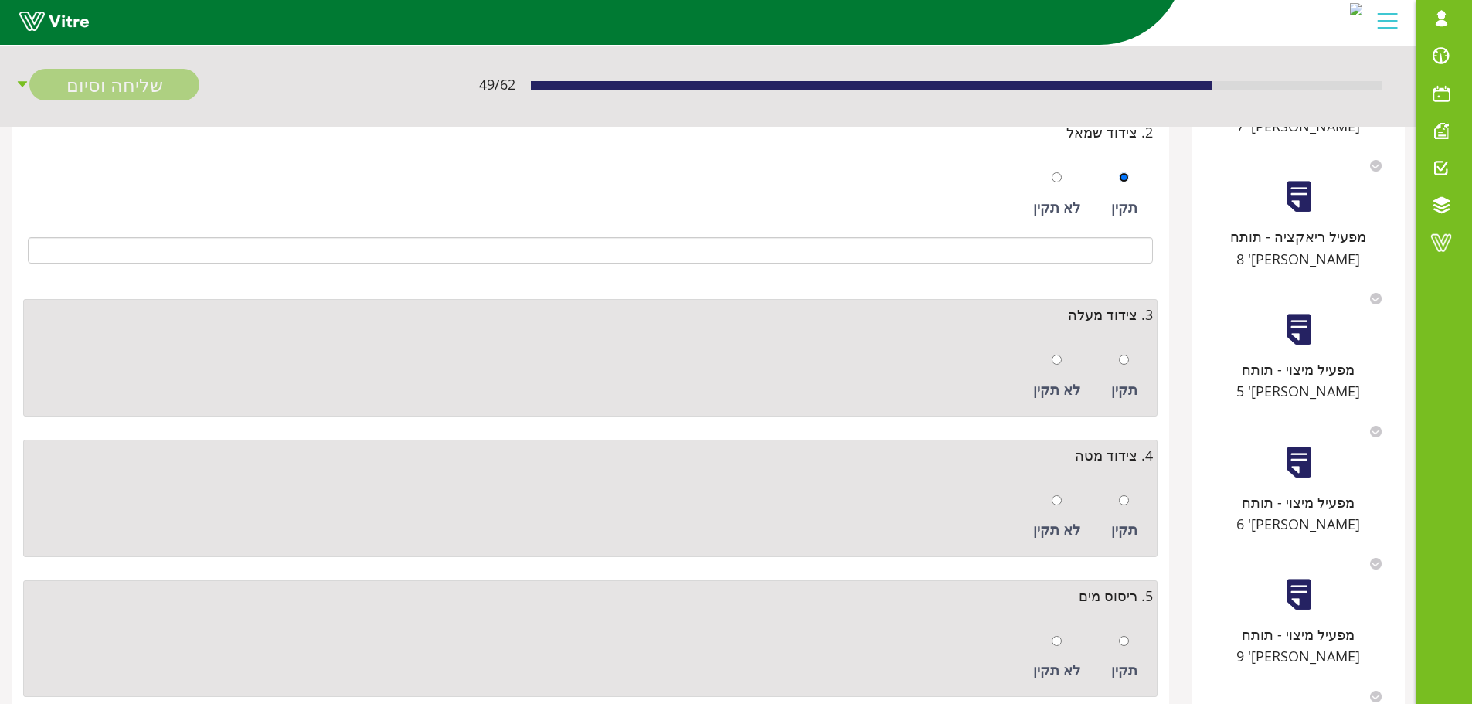
scroll to position [309, 0]
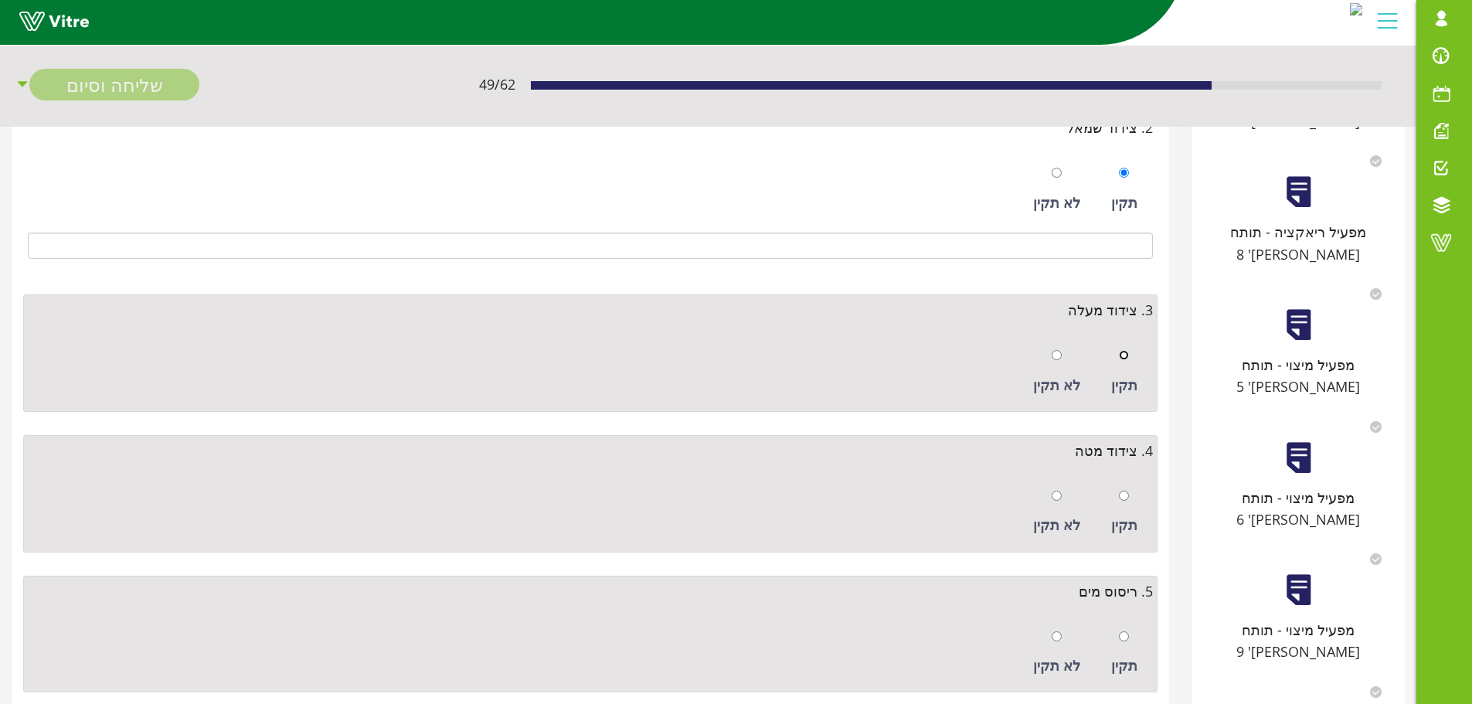
click at [1129, 358] on input "radio" at bounding box center [1124, 355] width 10 height 10
radio input "true"
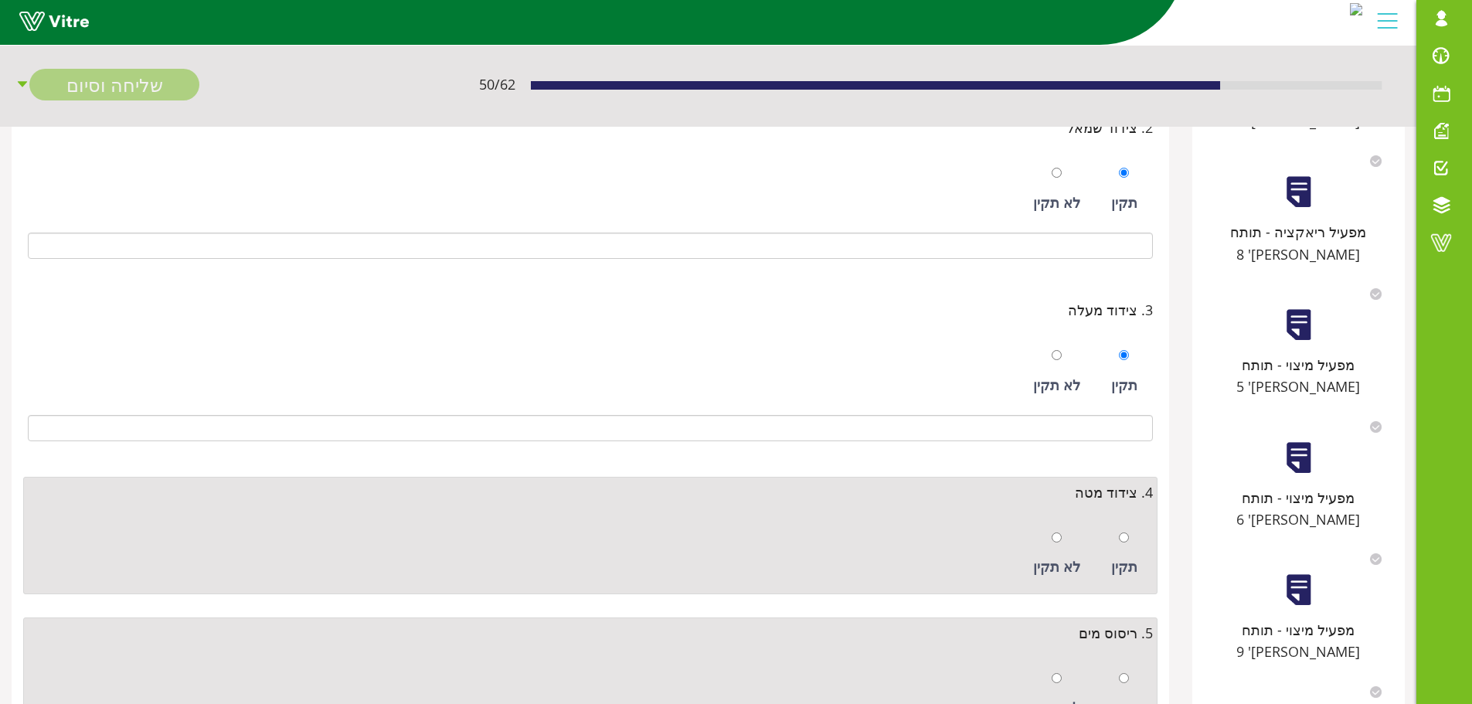
click at [1125, 529] on div at bounding box center [1124, 537] width 10 height 22
radio input "true"
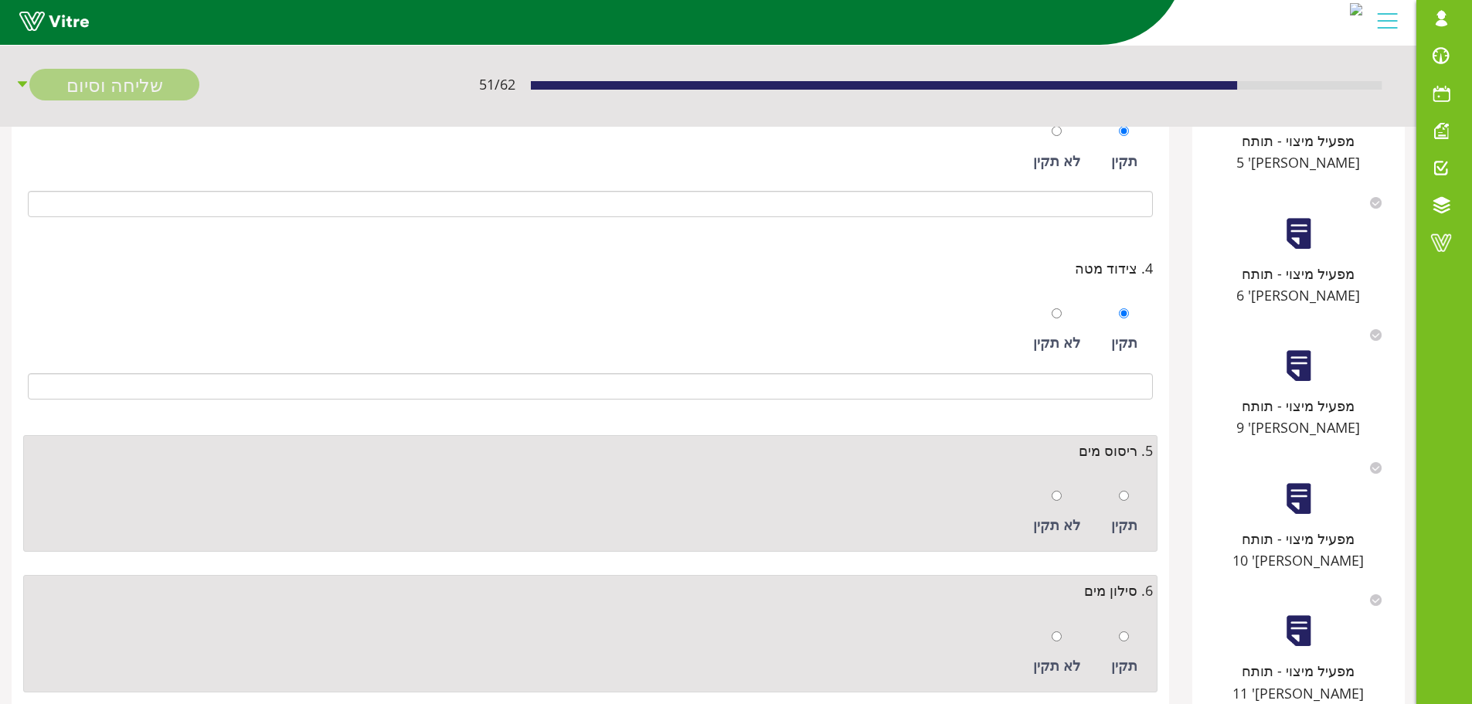
scroll to position [541, 0]
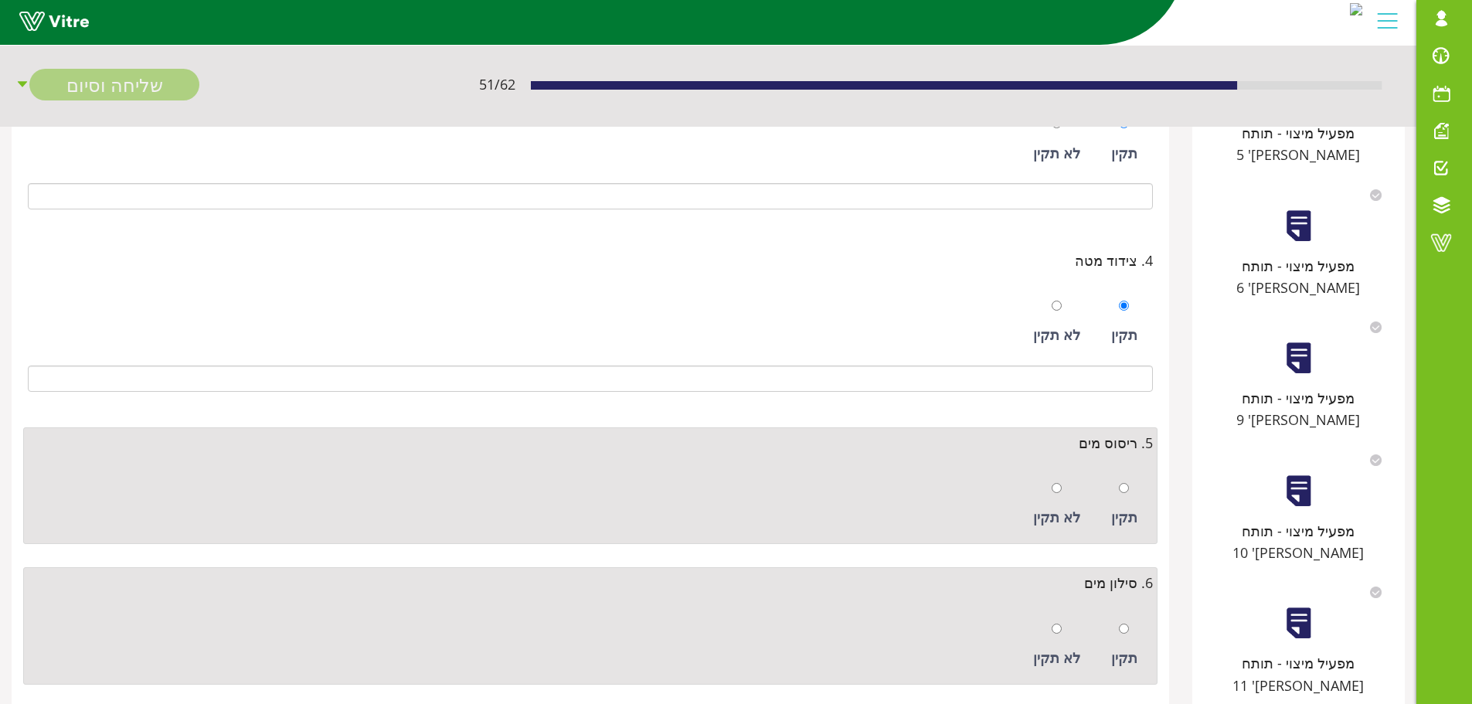
click at [1131, 488] on div "תקין" at bounding box center [1125, 504] width 42 height 71
radio input "true"
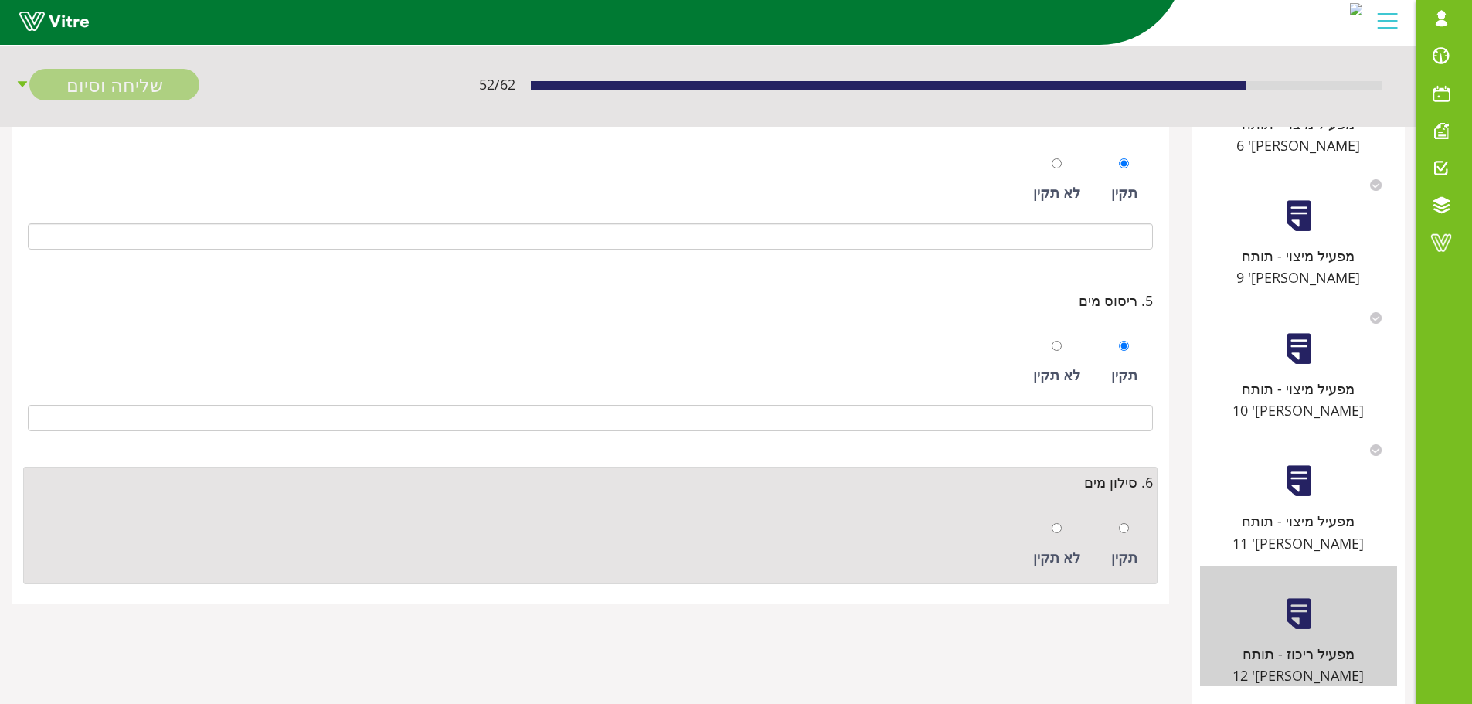
scroll to position [759, 0]
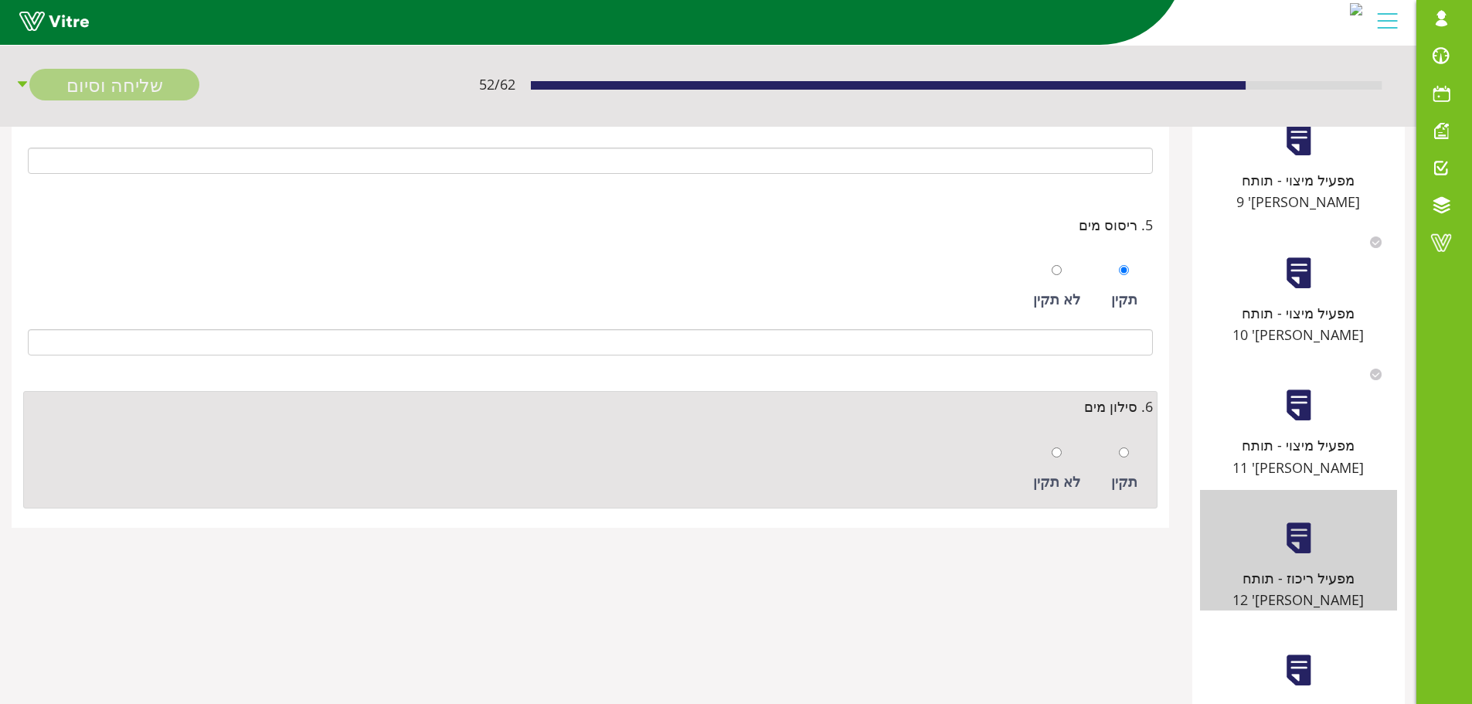
click at [1127, 464] on div "תקין" at bounding box center [1125, 469] width 42 height 71
radio input "true"
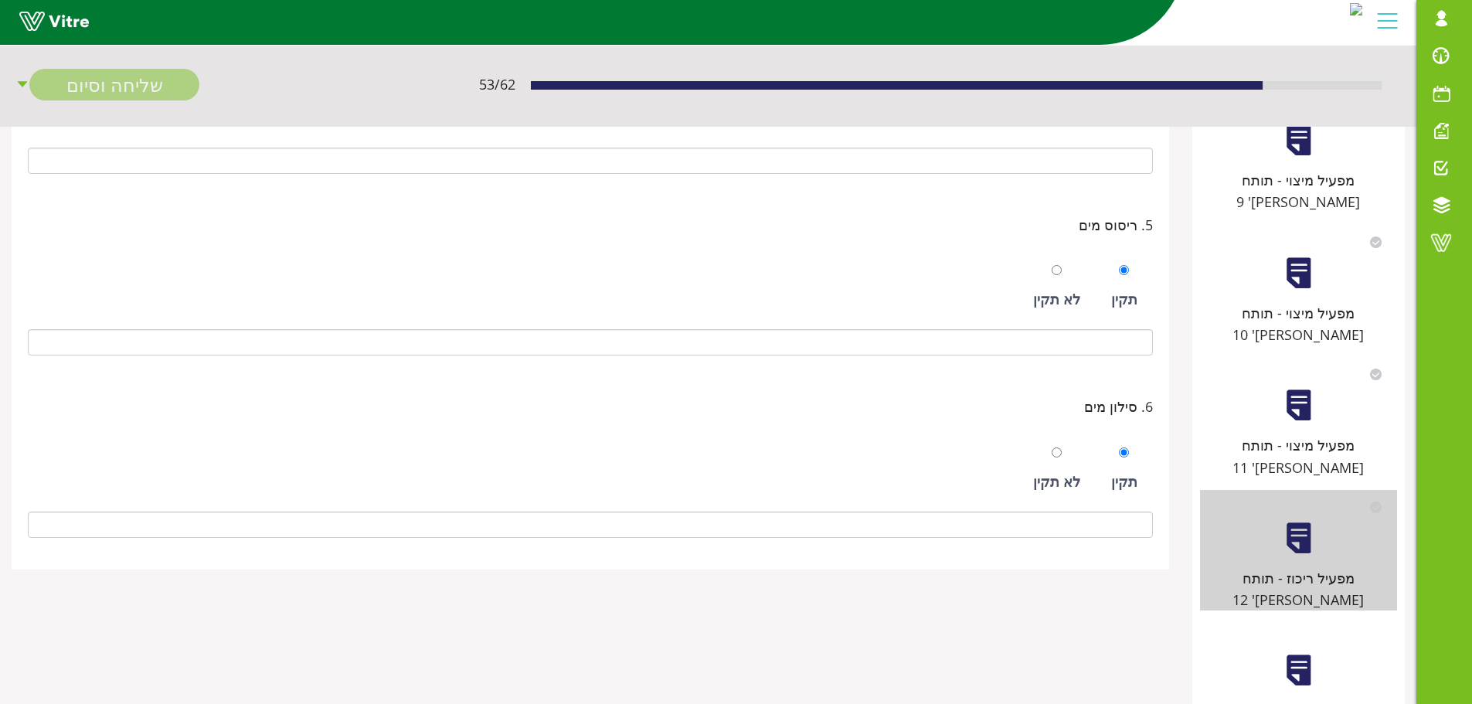
click at [1289, 622] on div "מפעיל ריכוז - תותח [PERSON_NAME]' 13" at bounding box center [1298, 682] width 197 height 121
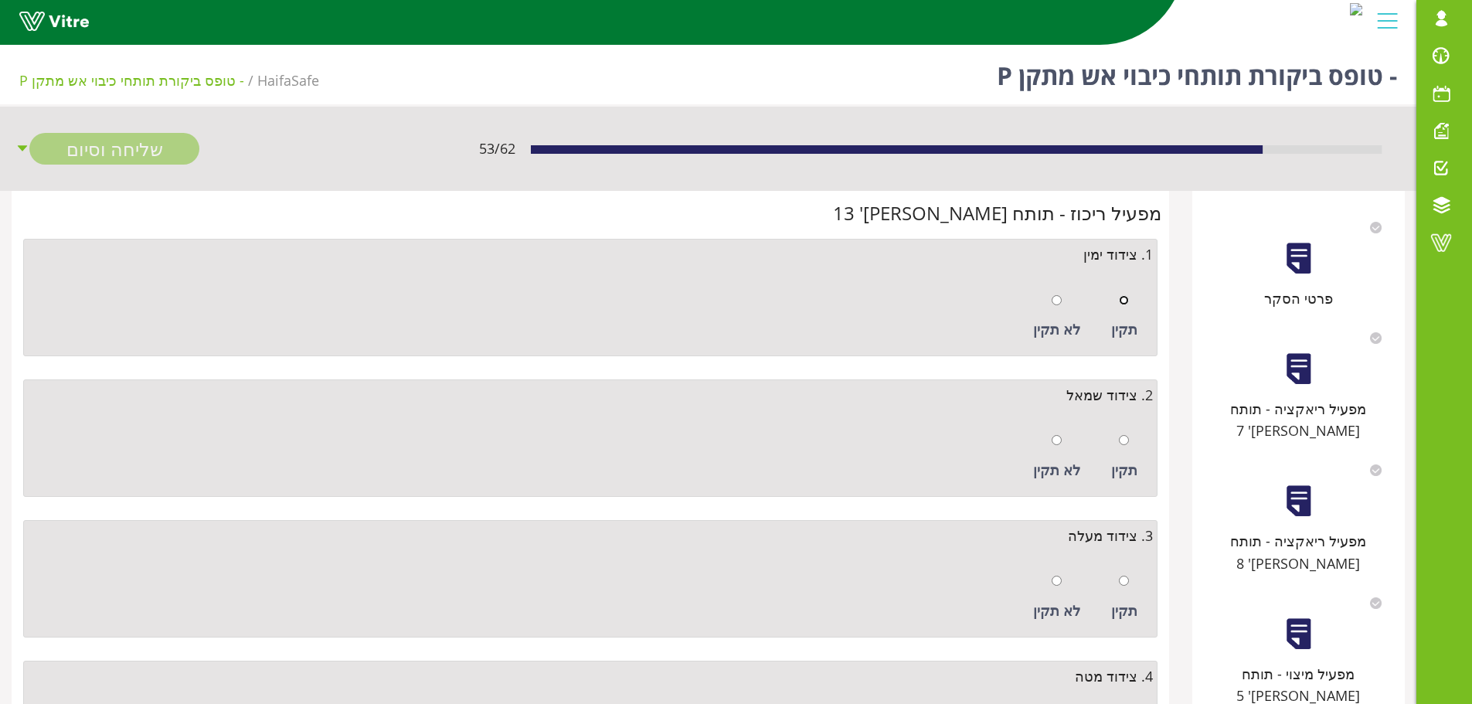
click at [1122, 302] on input "radio" at bounding box center [1124, 300] width 10 height 10
radio input "true"
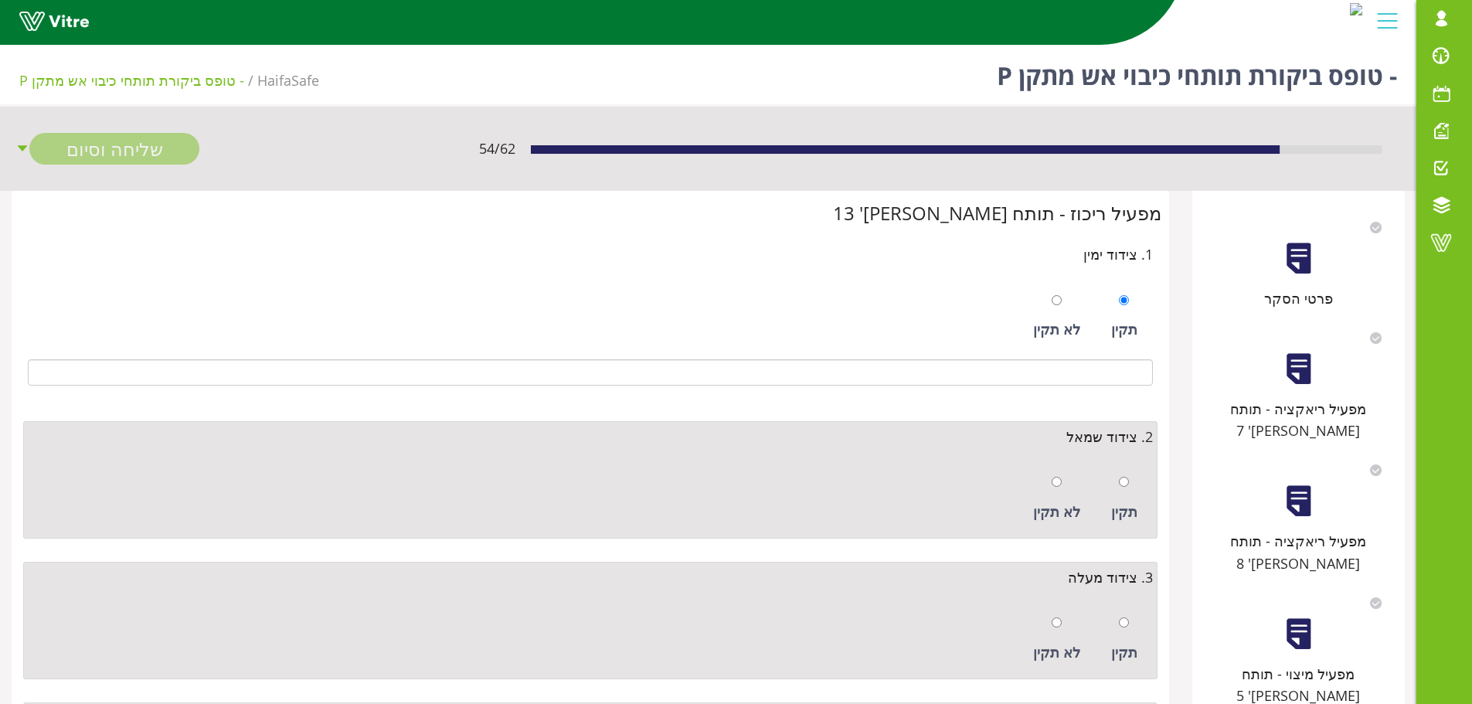
click at [1126, 472] on div at bounding box center [1124, 482] width 10 height 22
radio input "true"
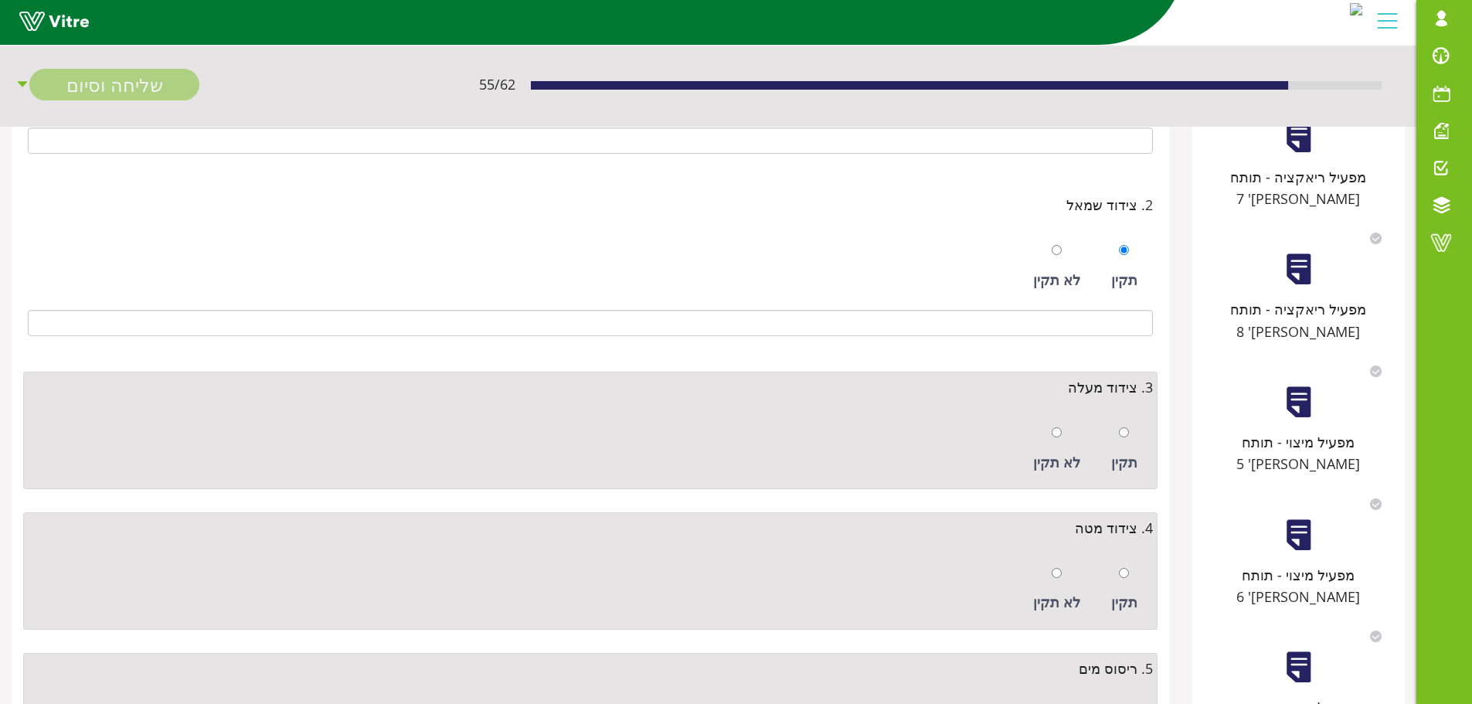
click at [1126, 444] on div "תקין" at bounding box center [1125, 449] width 42 height 71
radio input "true"
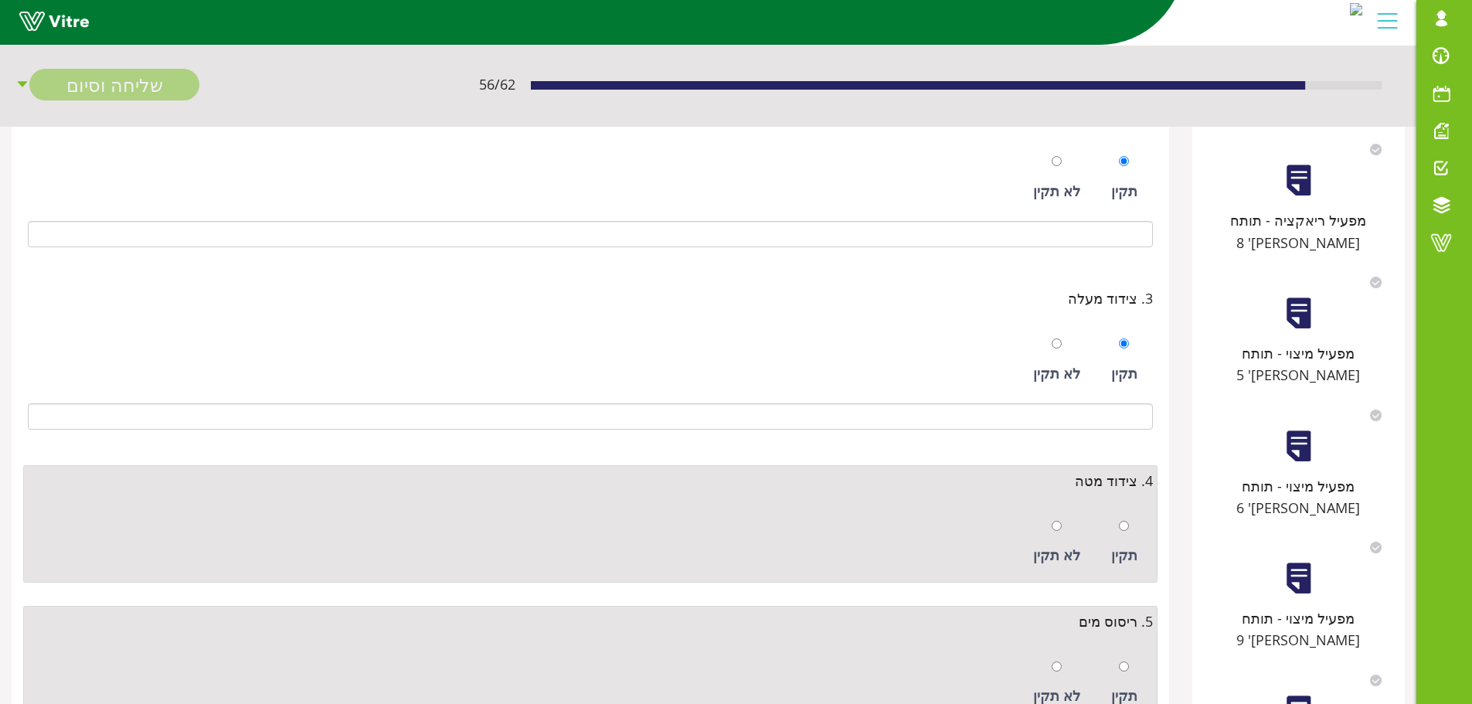
scroll to position [541, 0]
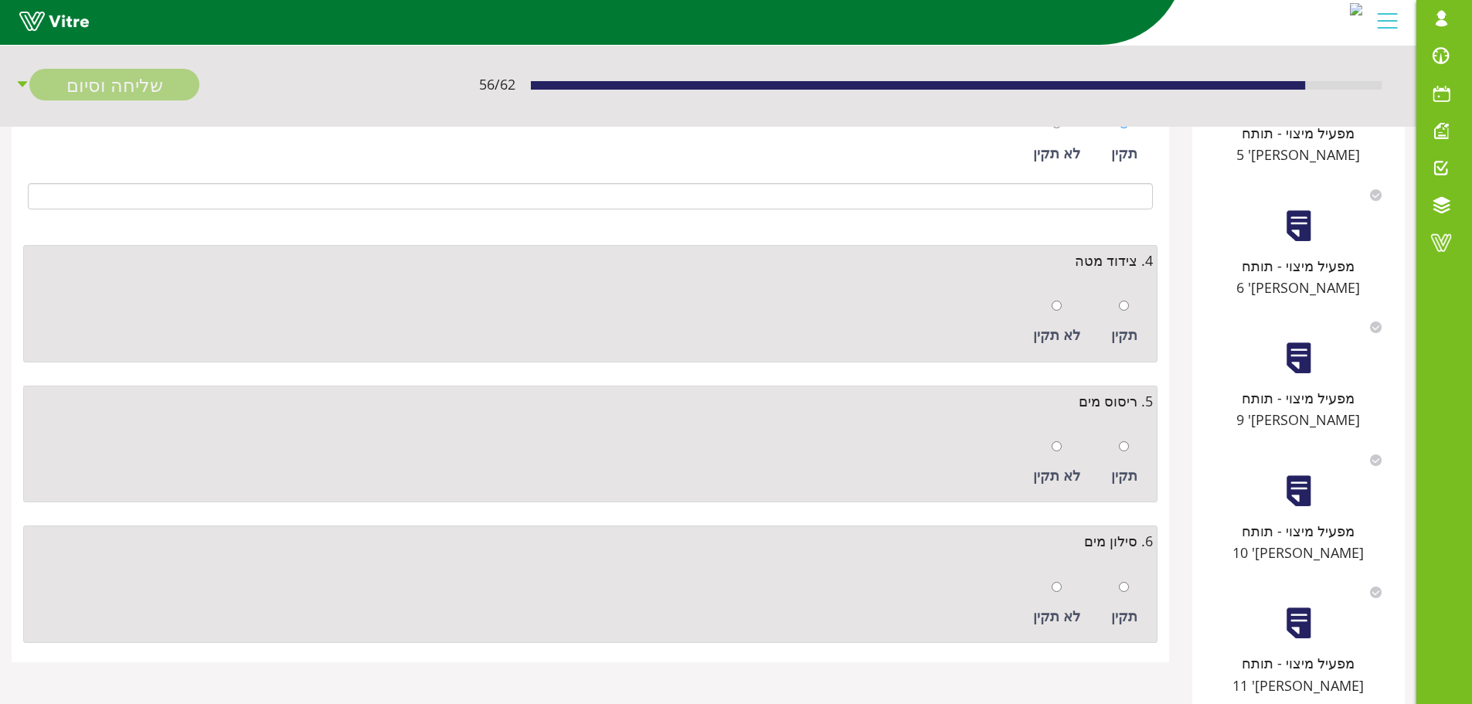
click at [1119, 309] on div "תקין" at bounding box center [1125, 322] width 42 height 71
radio input "true"
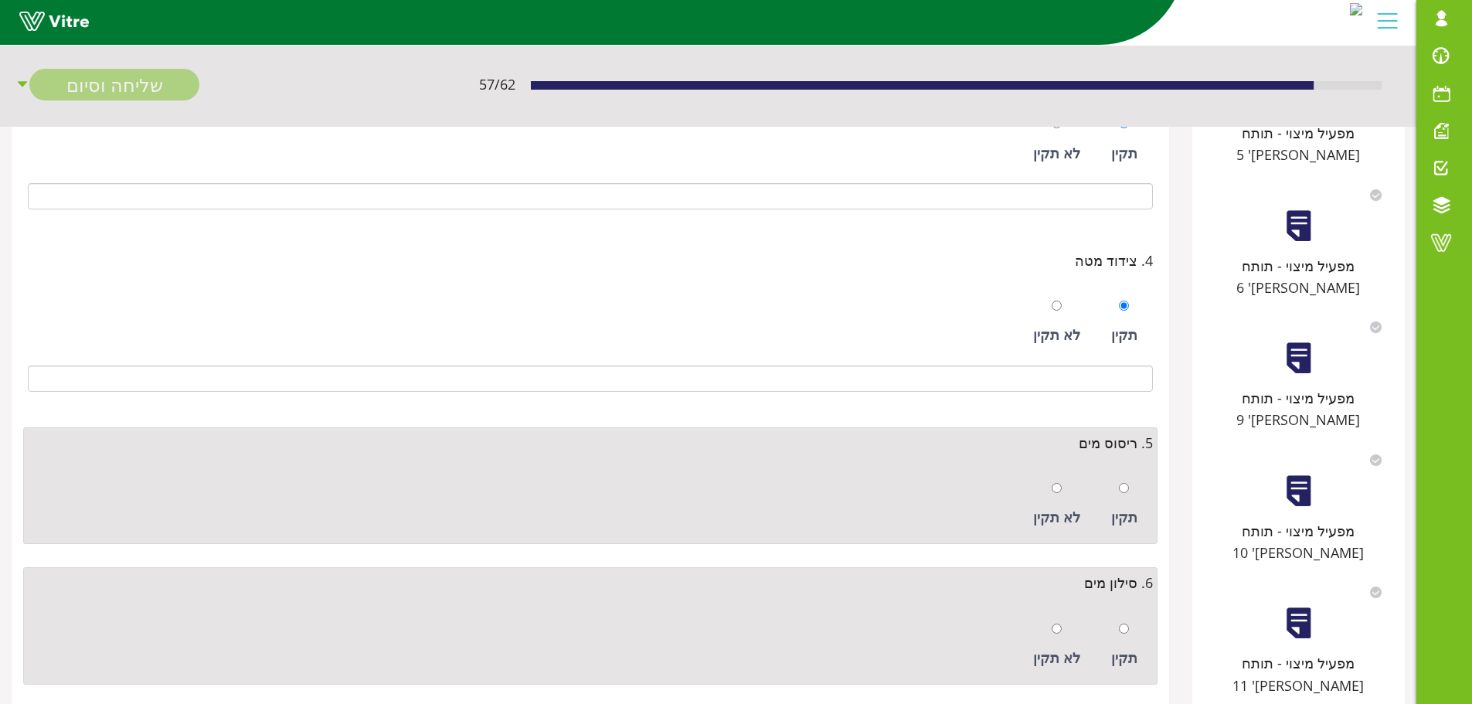
click at [1129, 481] on div "תקין" at bounding box center [1125, 504] width 42 height 71
radio input "true"
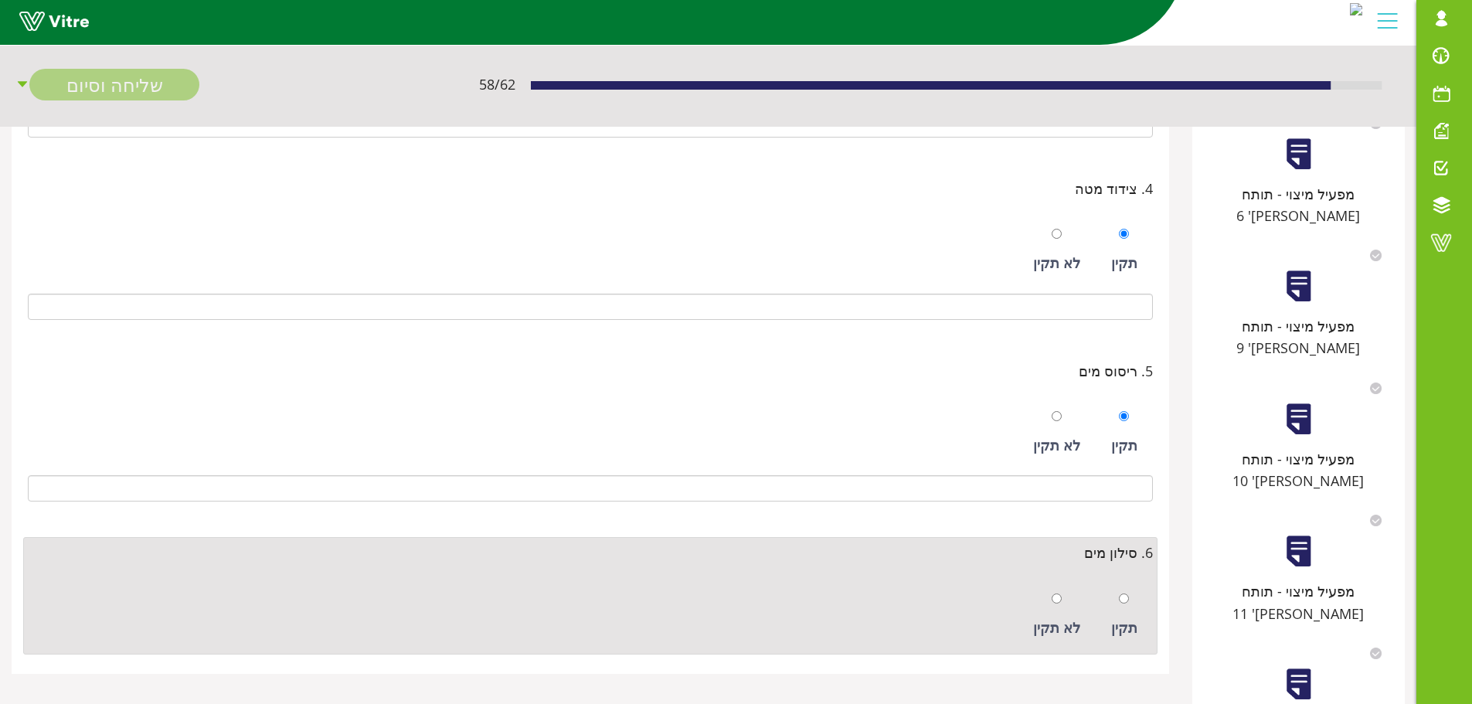
scroll to position [759, 0]
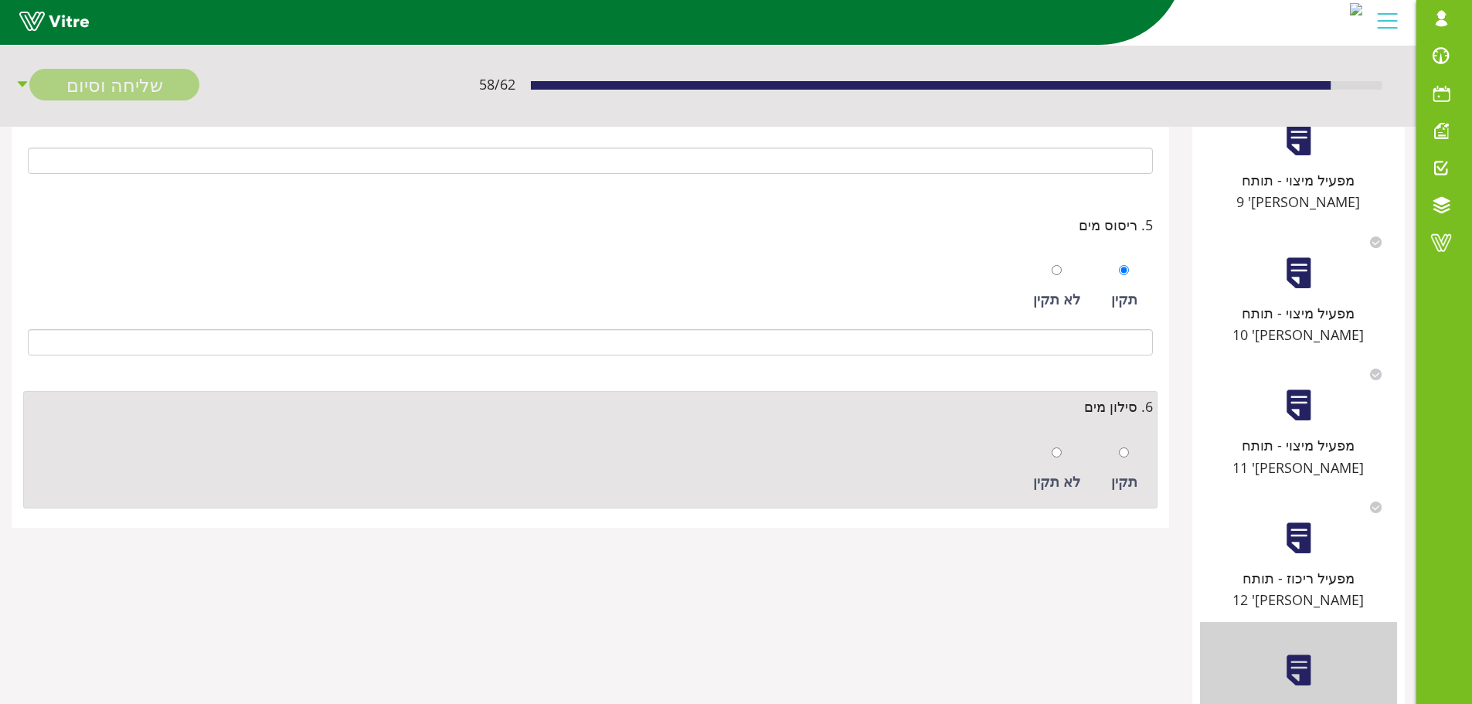
click at [1125, 459] on div at bounding box center [1124, 452] width 10 height 22
radio input "true"
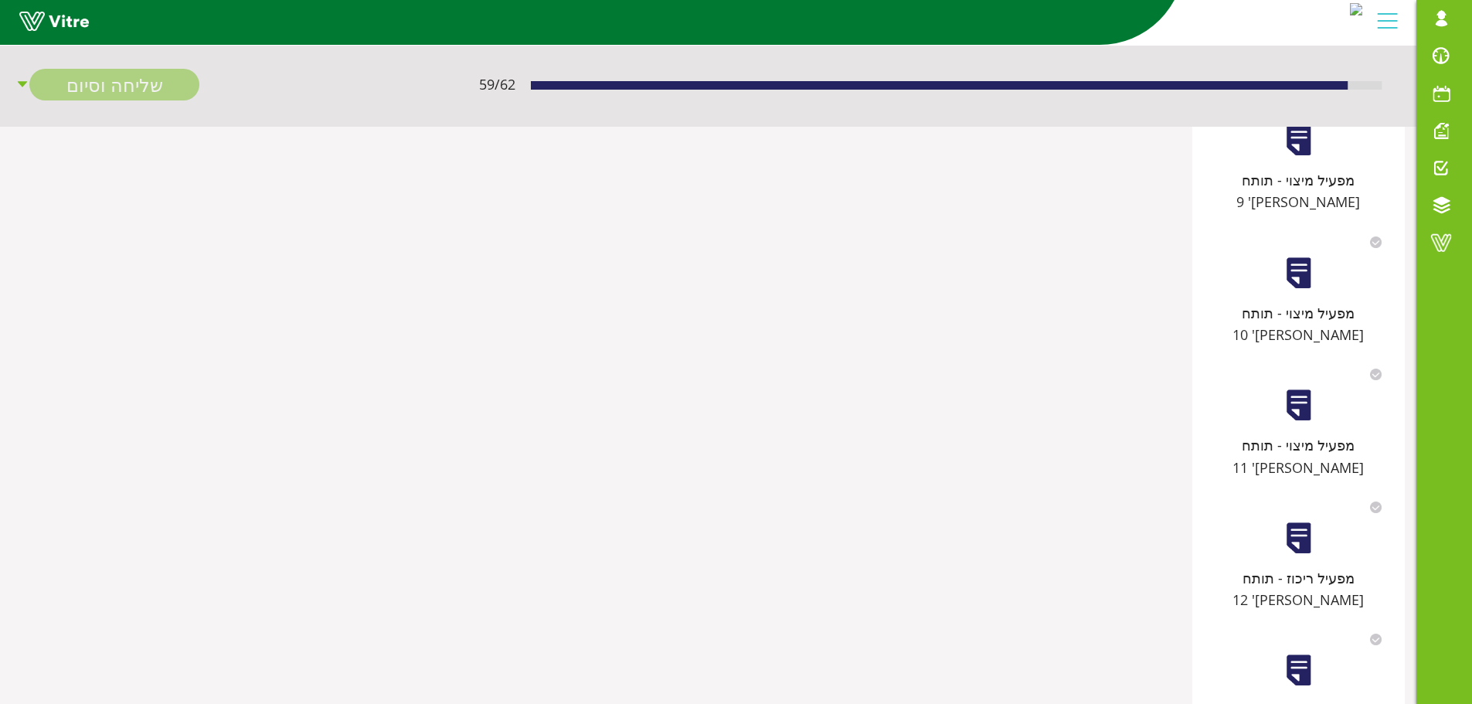
scroll to position [0, 0]
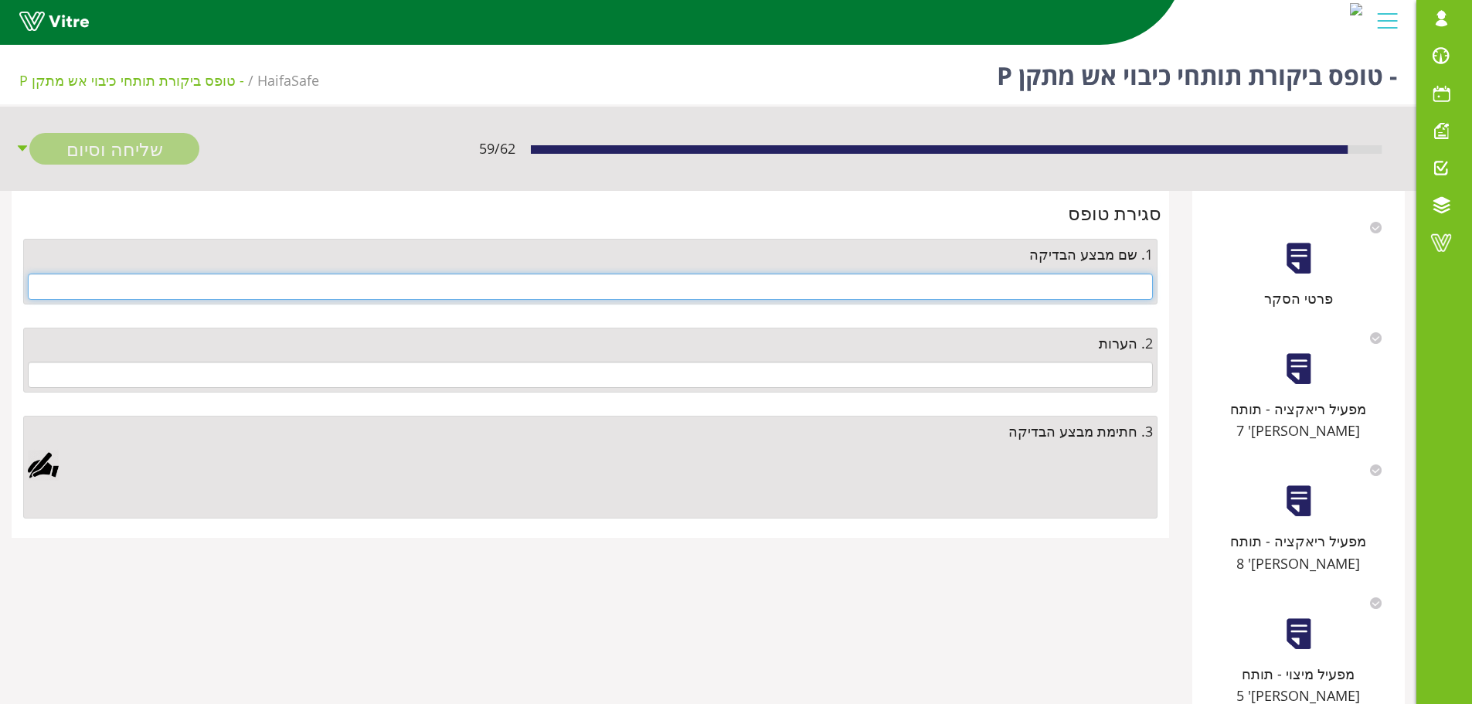
click at [1101, 288] on input "text" at bounding box center [590, 287] width 1125 height 26
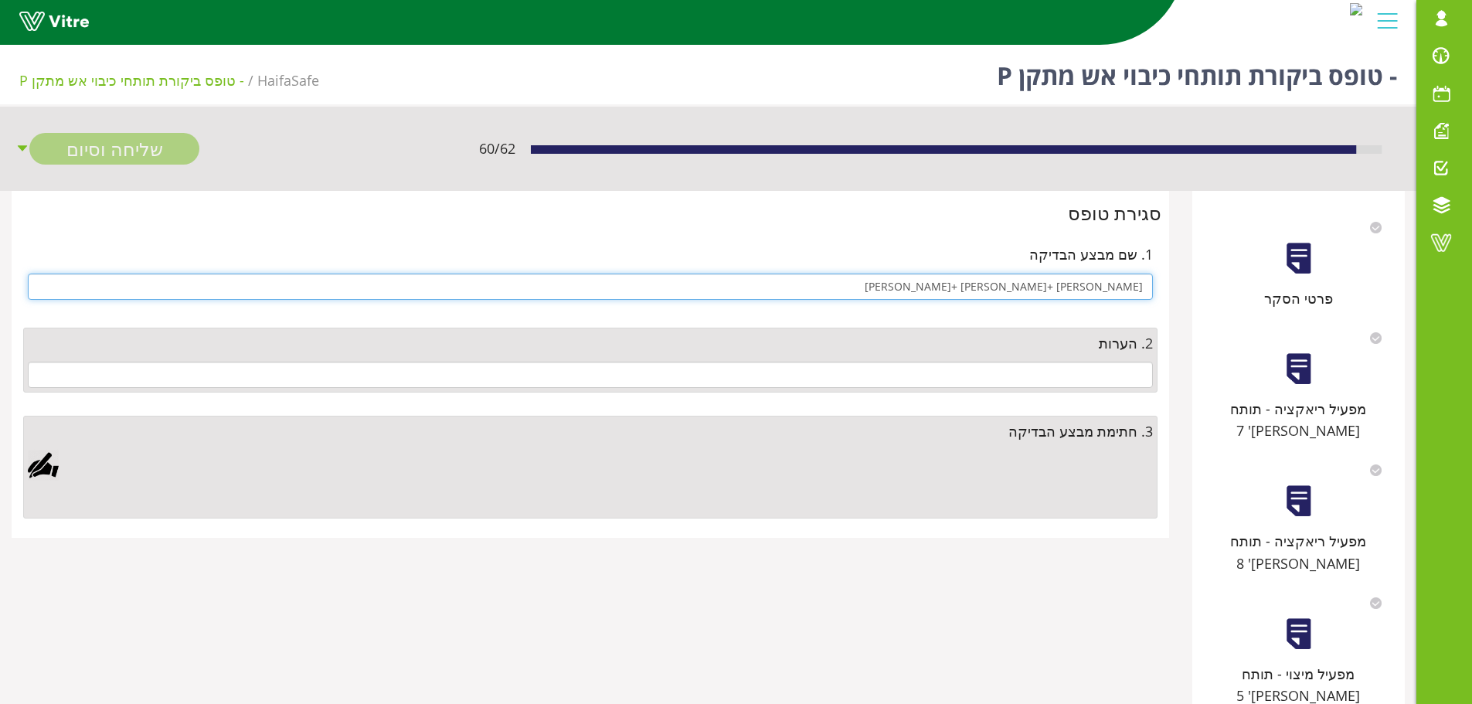
type input "[PERSON_NAME] +[PERSON_NAME] +[PERSON_NAME]"
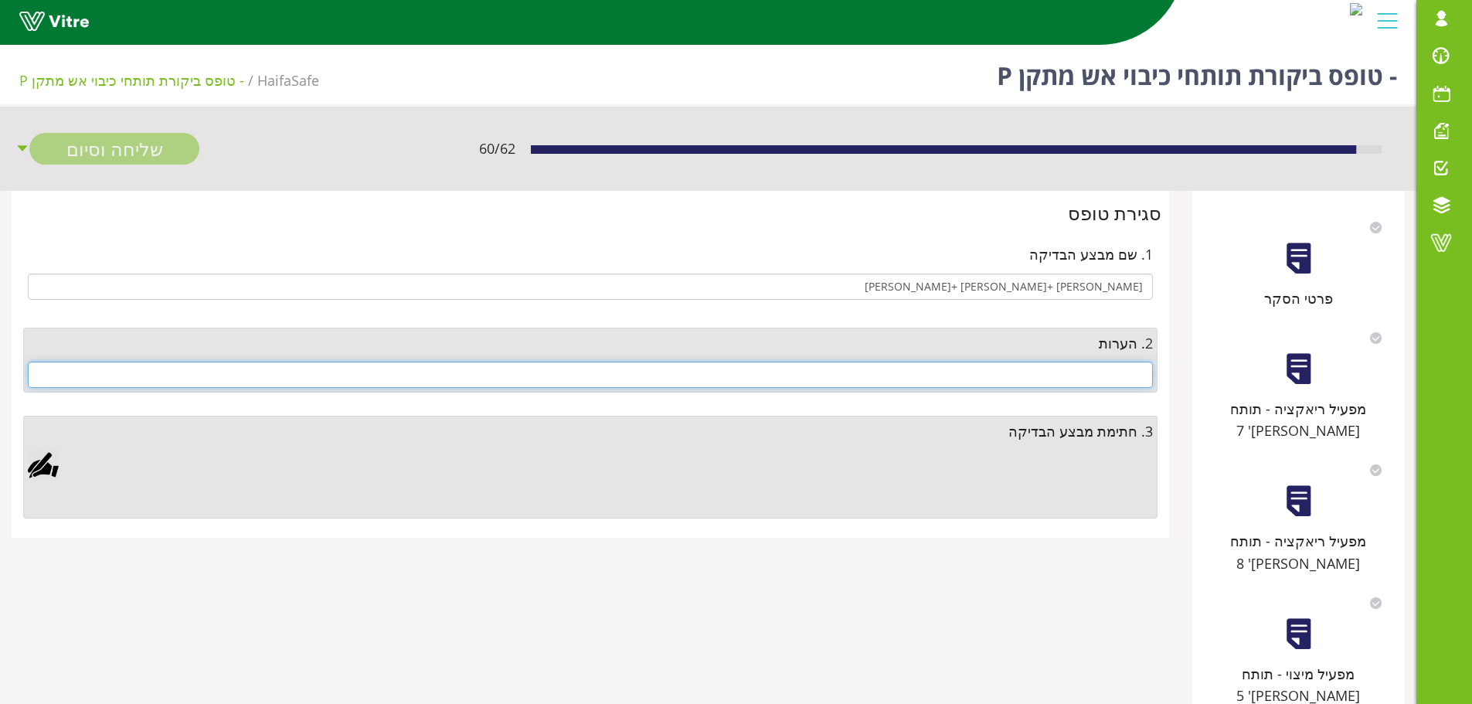
click at [1049, 380] on input "text" at bounding box center [590, 375] width 1125 height 26
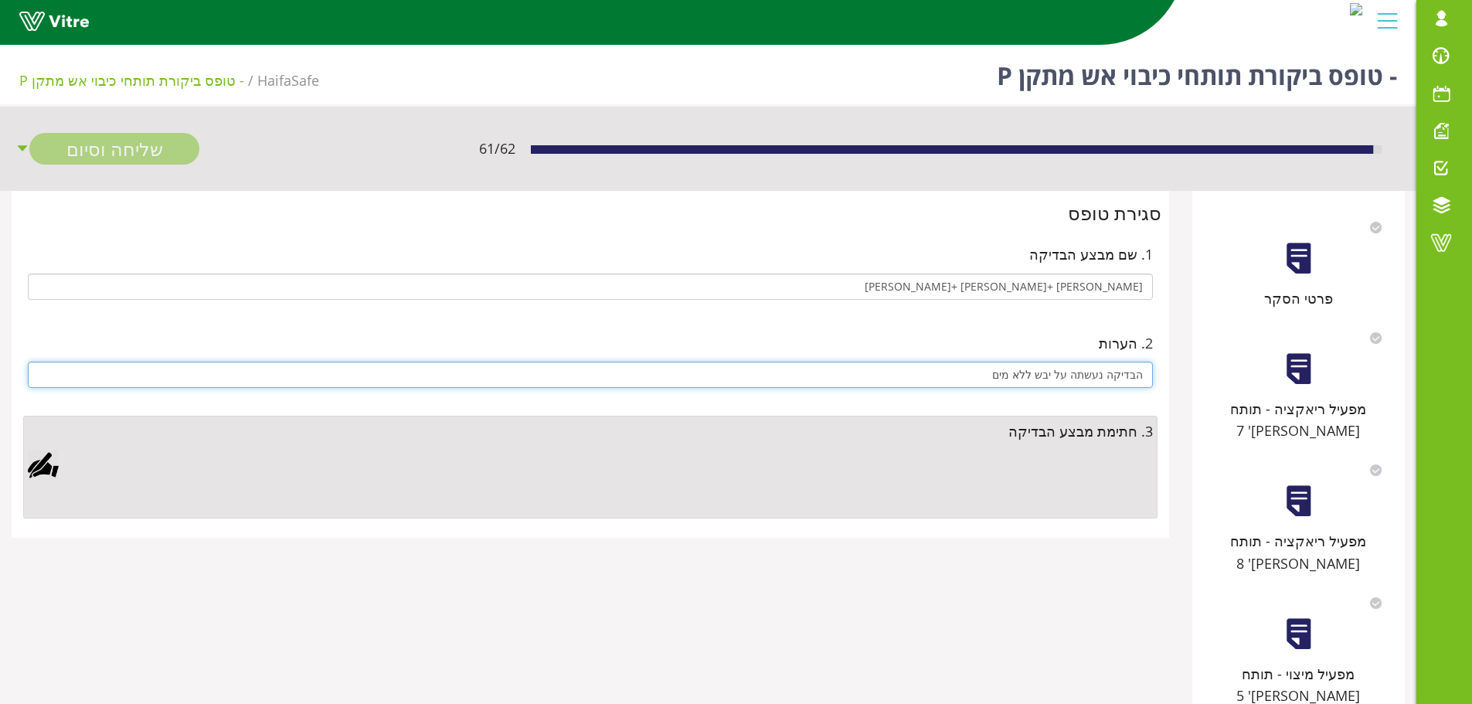
type input "הבדיקה נעשתה על יבש ללא מים"
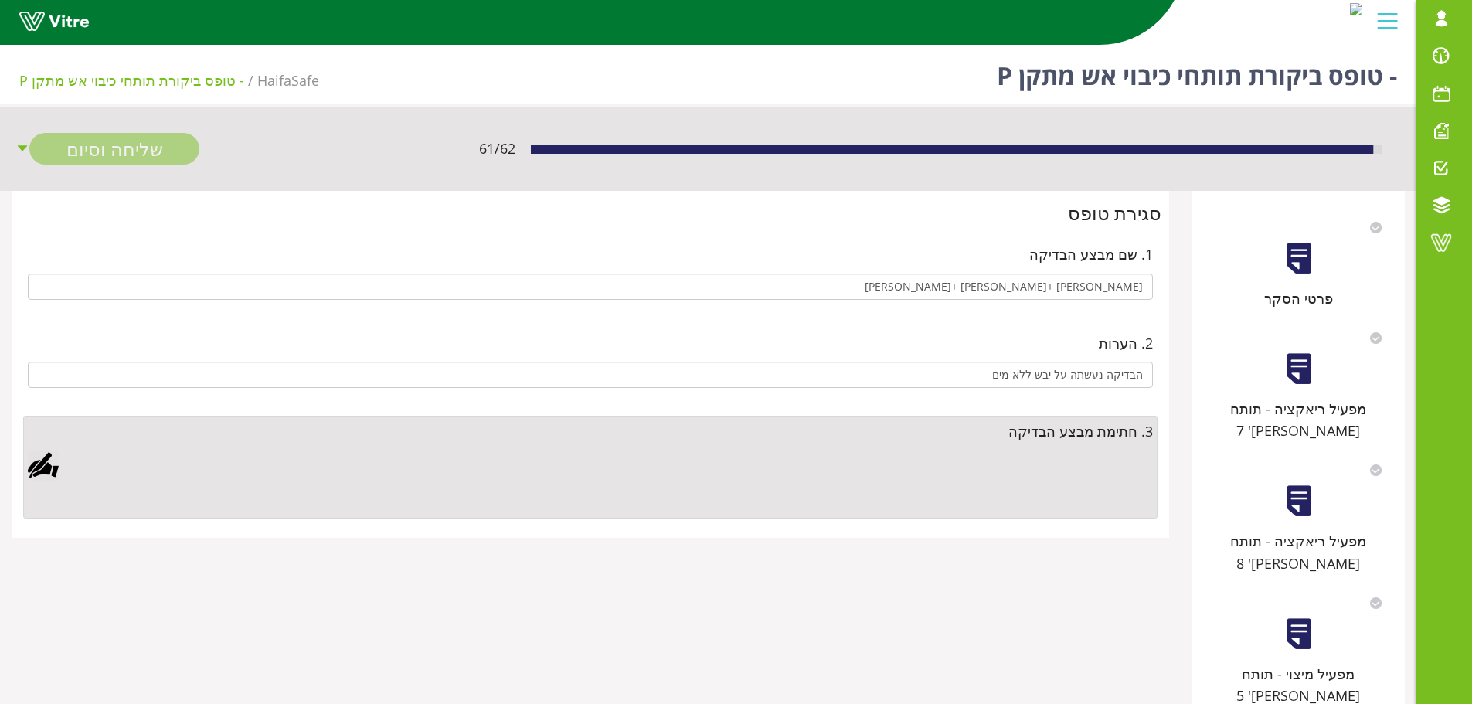
click at [45, 467] on div at bounding box center [43, 465] width 31 height 31
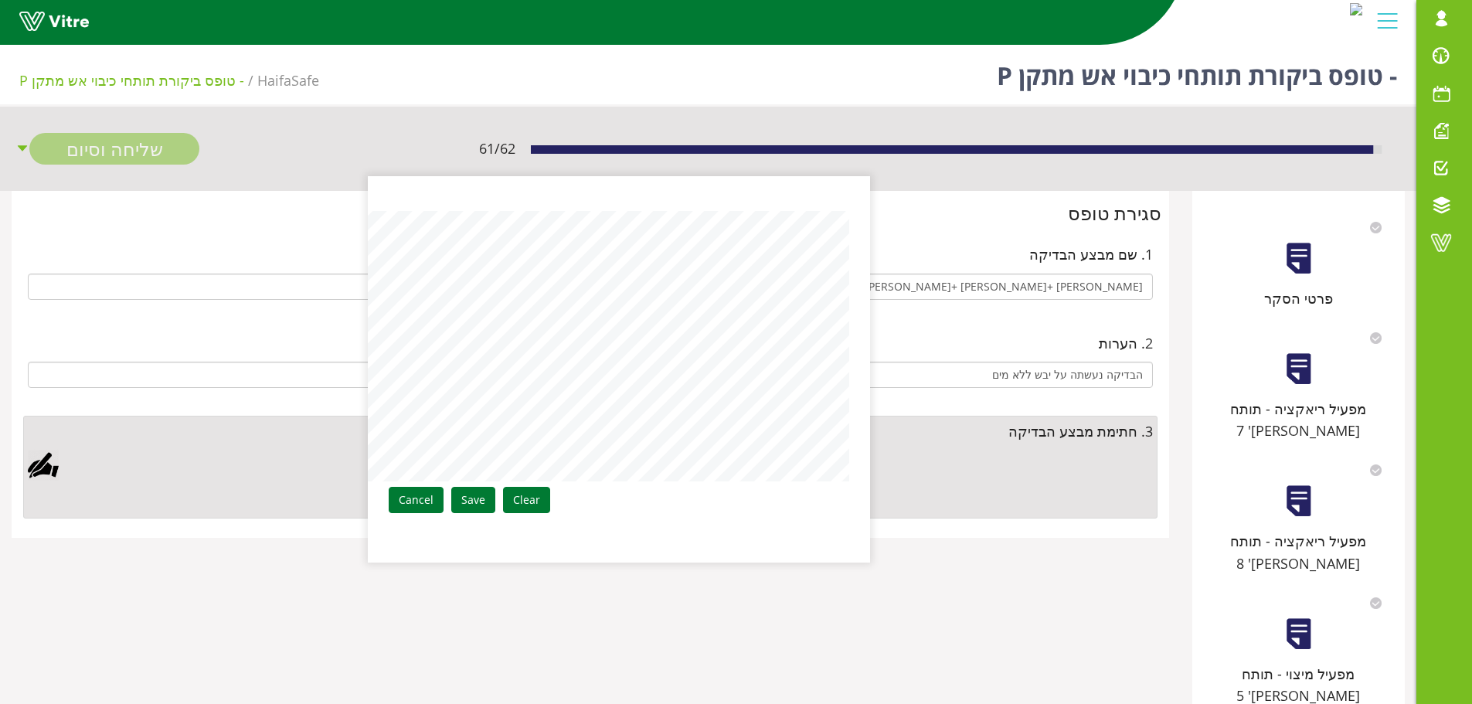
click at [472, 508] on link "Save" at bounding box center [473, 500] width 44 height 26
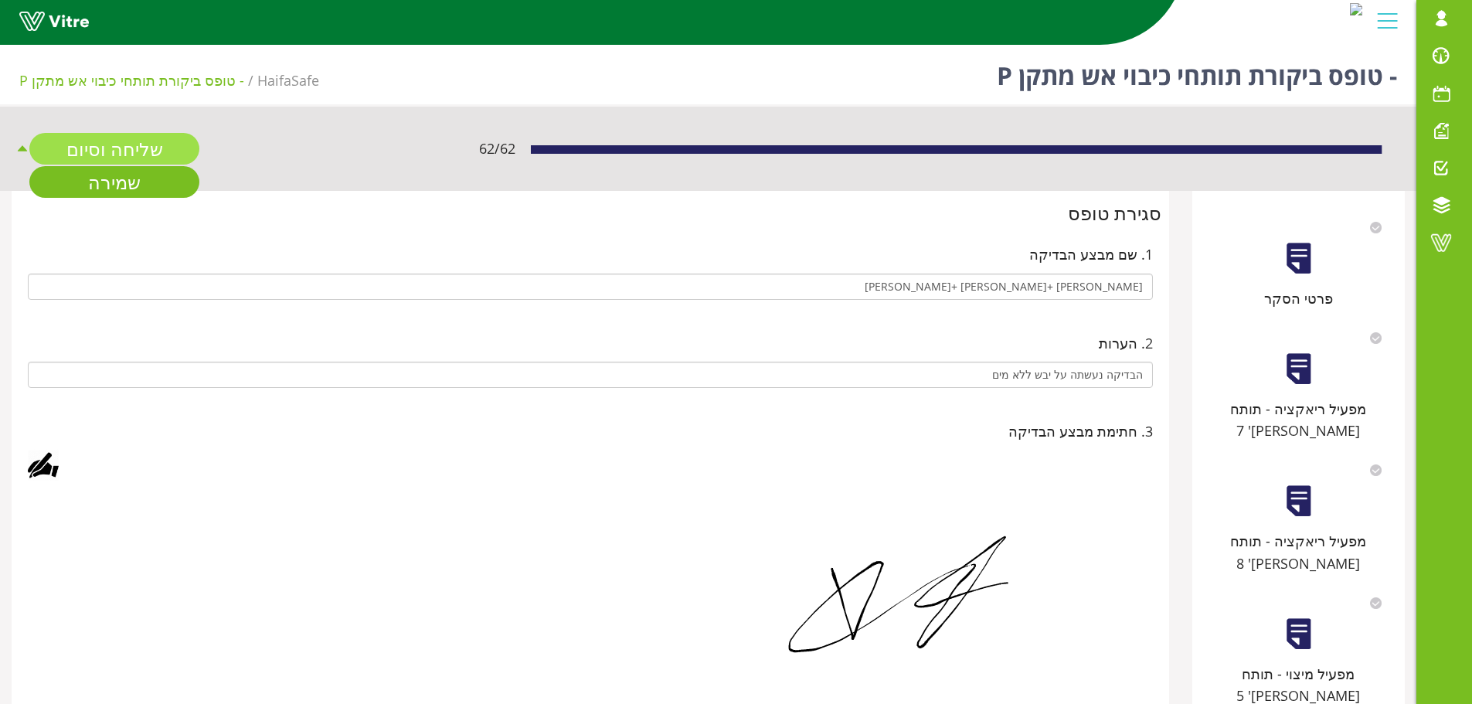
click at [131, 144] on link "שליחה וסיום" at bounding box center [114, 149] width 170 height 32
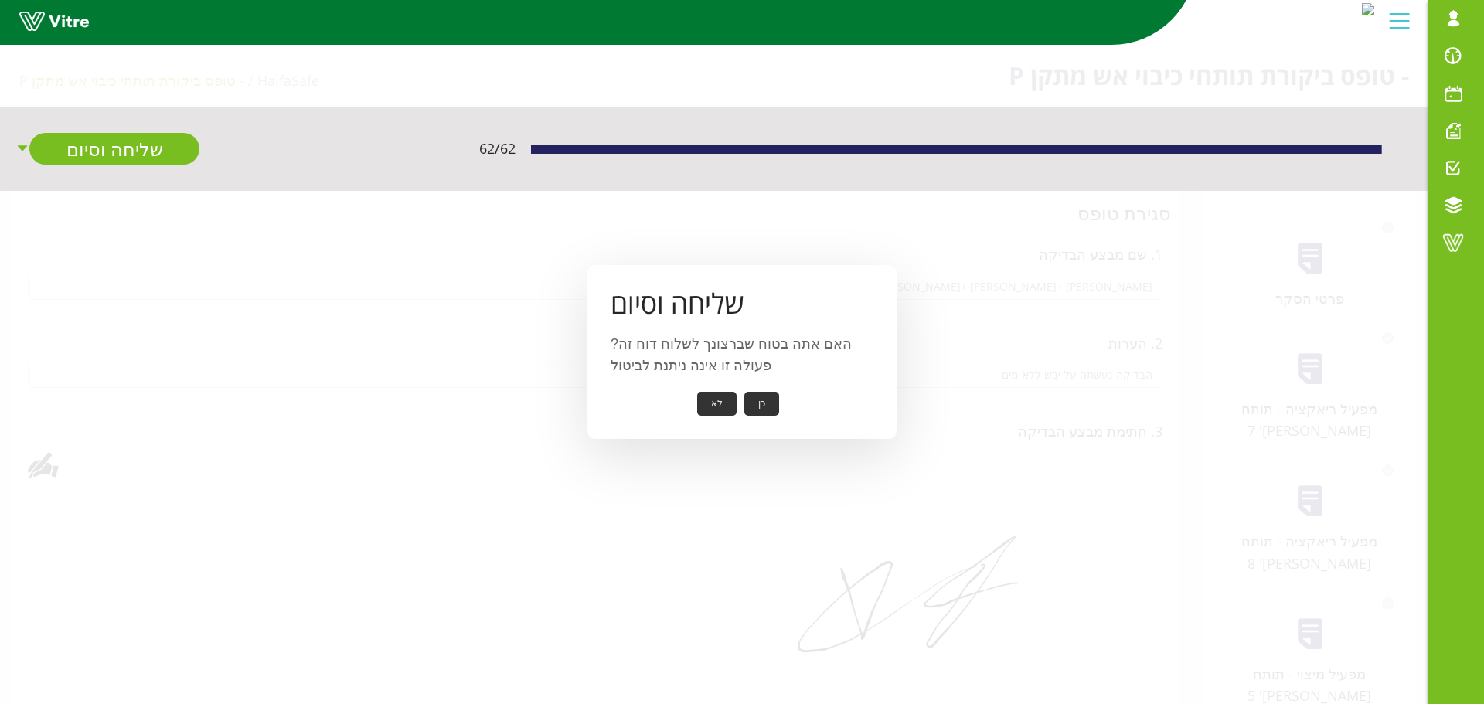
click at [762, 405] on button "כן" at bounding box center [761, 404] width 35 height 24
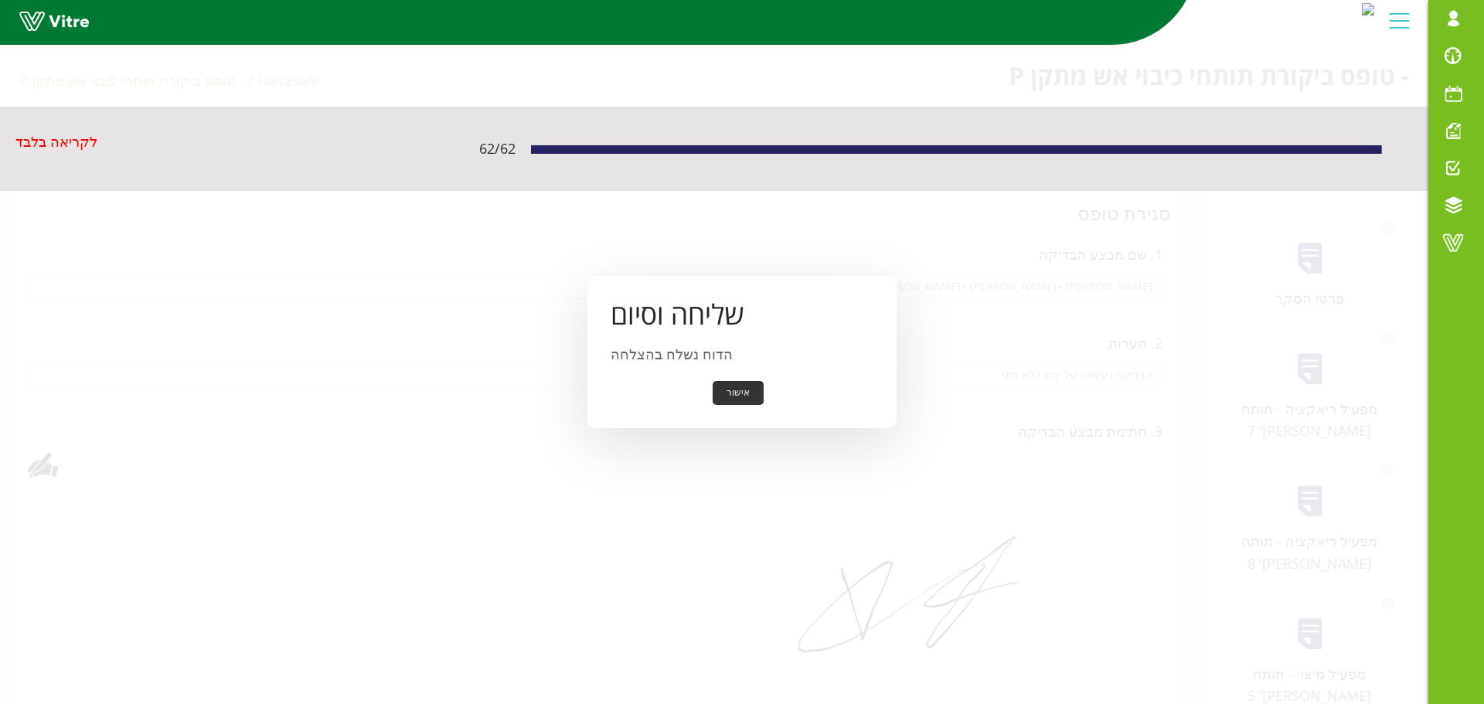
click at [744, 392] on button "אישור" at bounding box center [738, 393] width 51 height 24
